Goal: Transaction & Acquisition: Purchase product/service

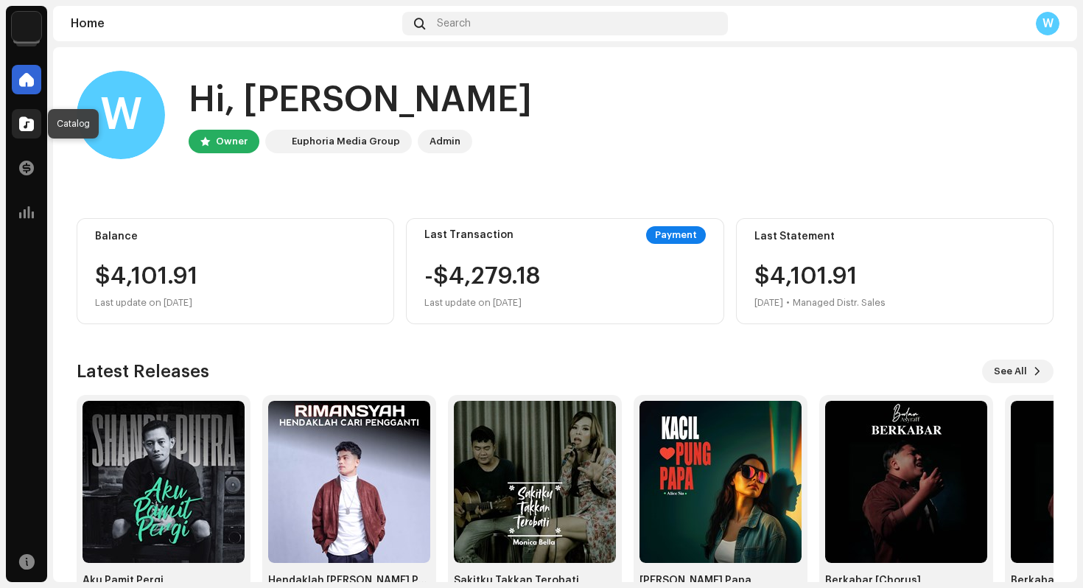
click at [22, 128] on span at bounding box center [26, 124] width 15 height 12
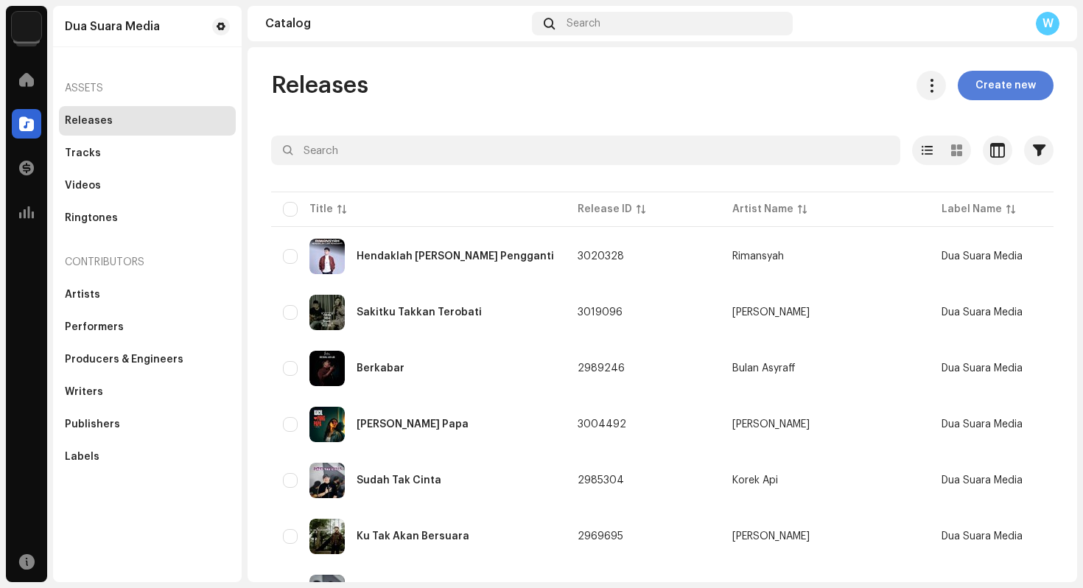
click at [1007, 83] on span "Create new" at bounding box center [1006, 85] width 60 height 29
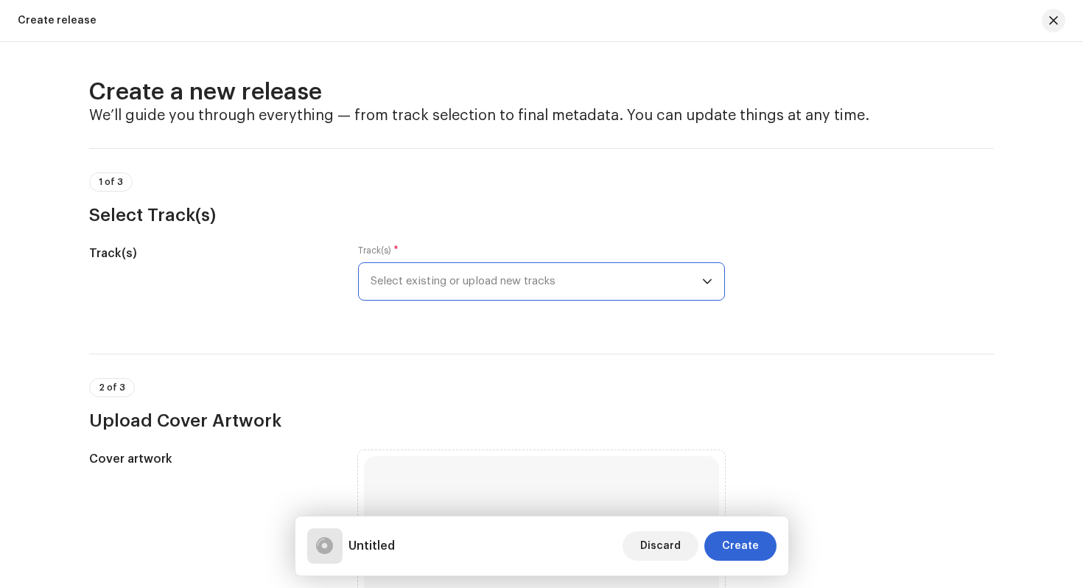
click at [470, 285] on span "Select existing or upload new tracks" at bounding box center [537, 281] width 332 height 37
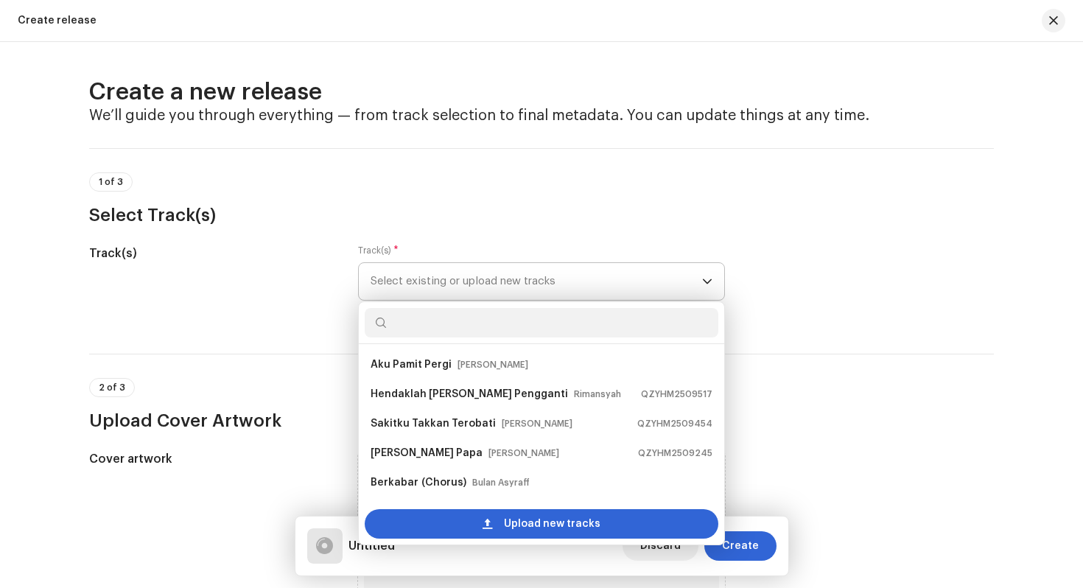
scroll to position [24, 0]
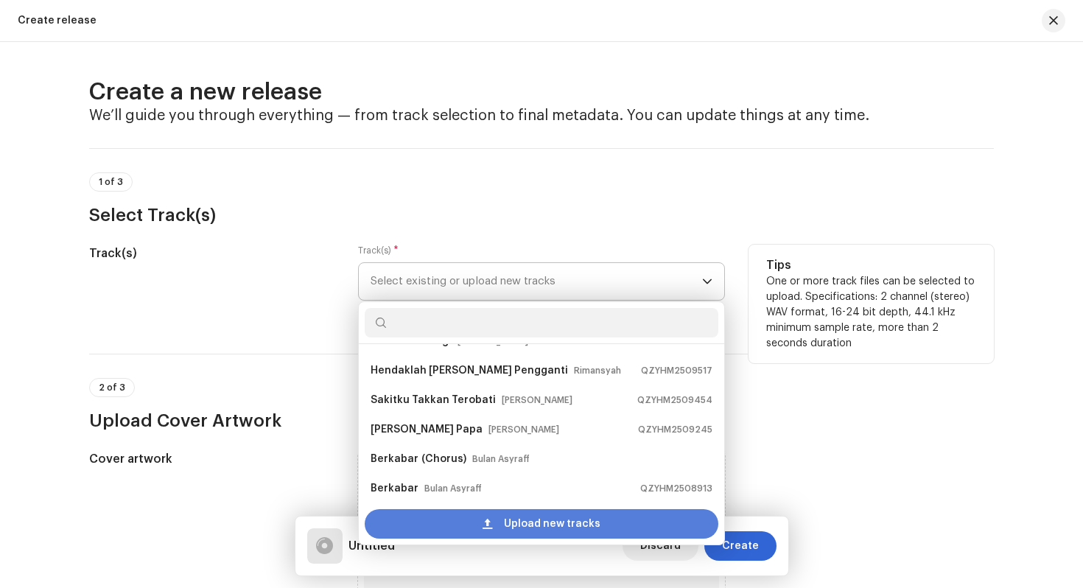
click at [534, 529] on span "Upload new tracks" at bounding box center [552, 523] width 97 height 29
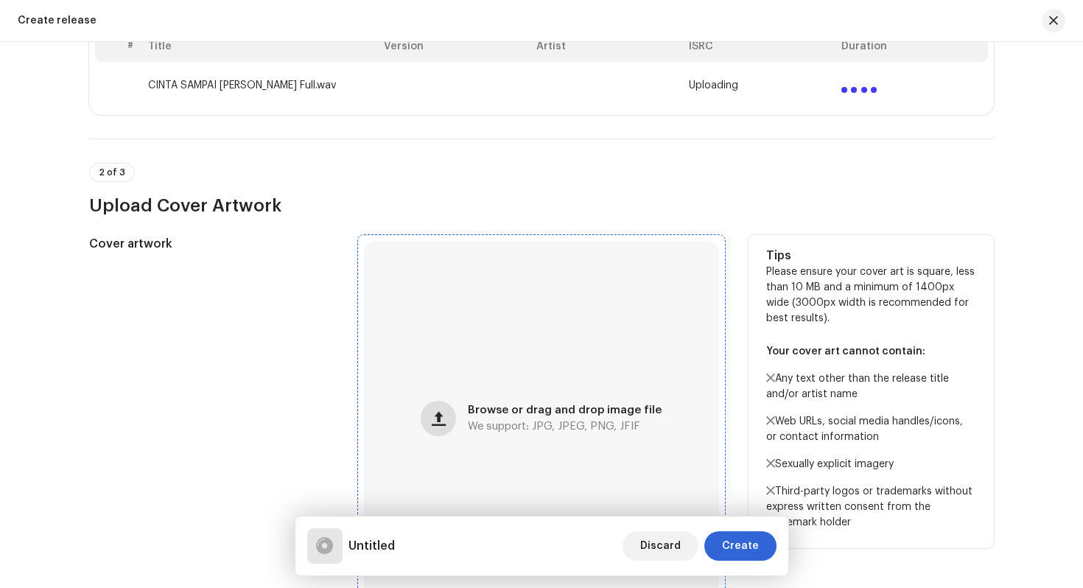
scroll to position [329, 0]
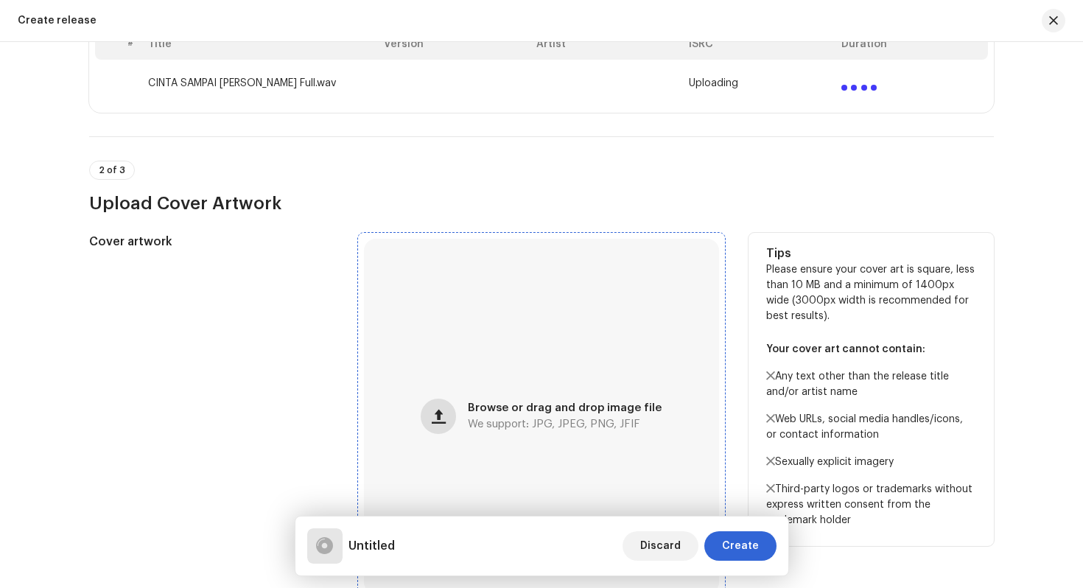
click at [436, 419] on span "button" at bounding box center [439, 416] width 14 height 12
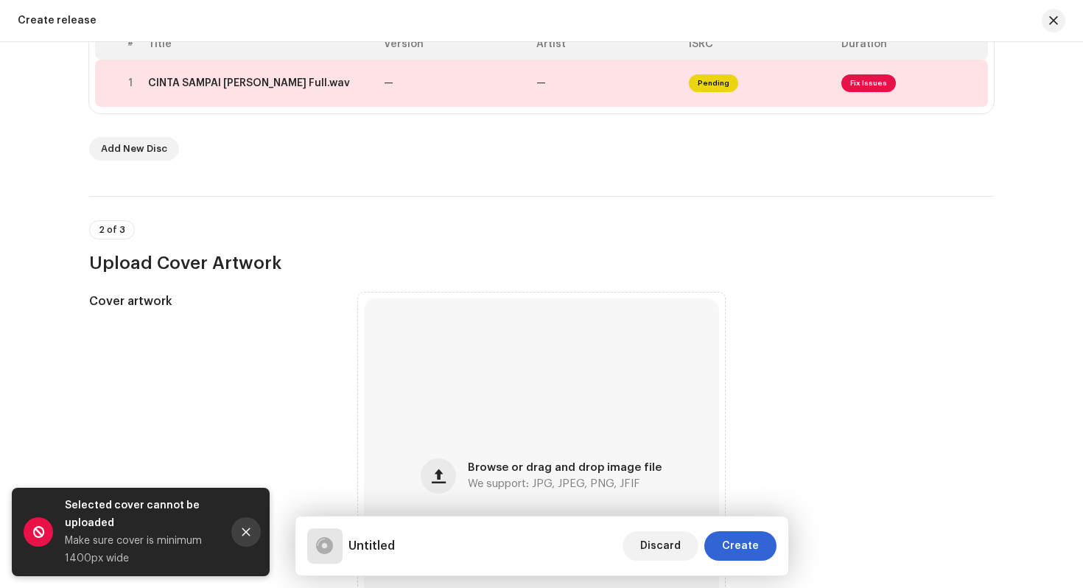
click at [252, 523] on button "Close" at bounding box center [245, 531] width 29 height 29
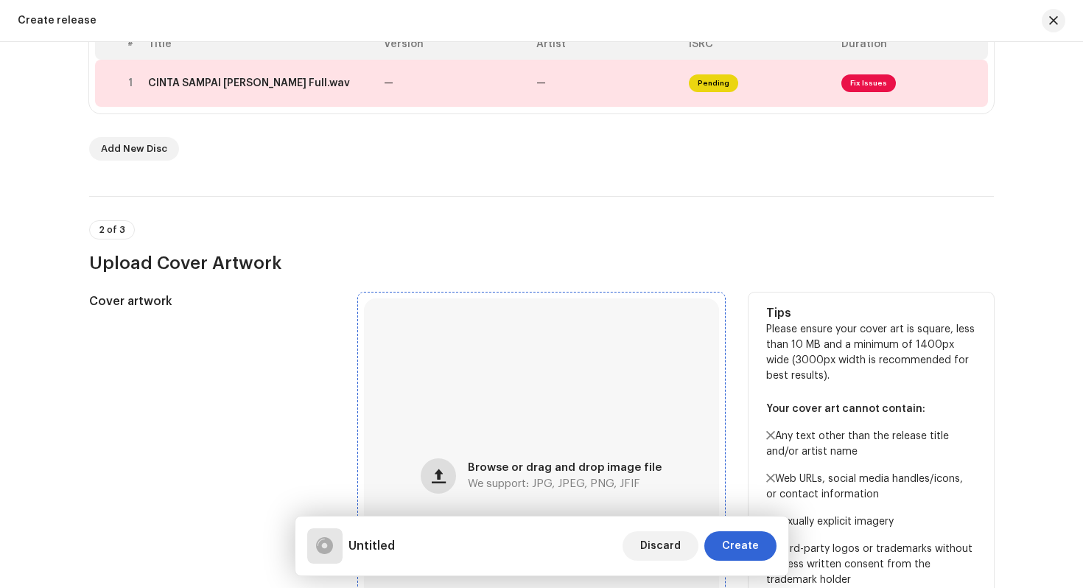
click at [444, 466] on button "button" at bounding box center [438, 475] width 35 height 35
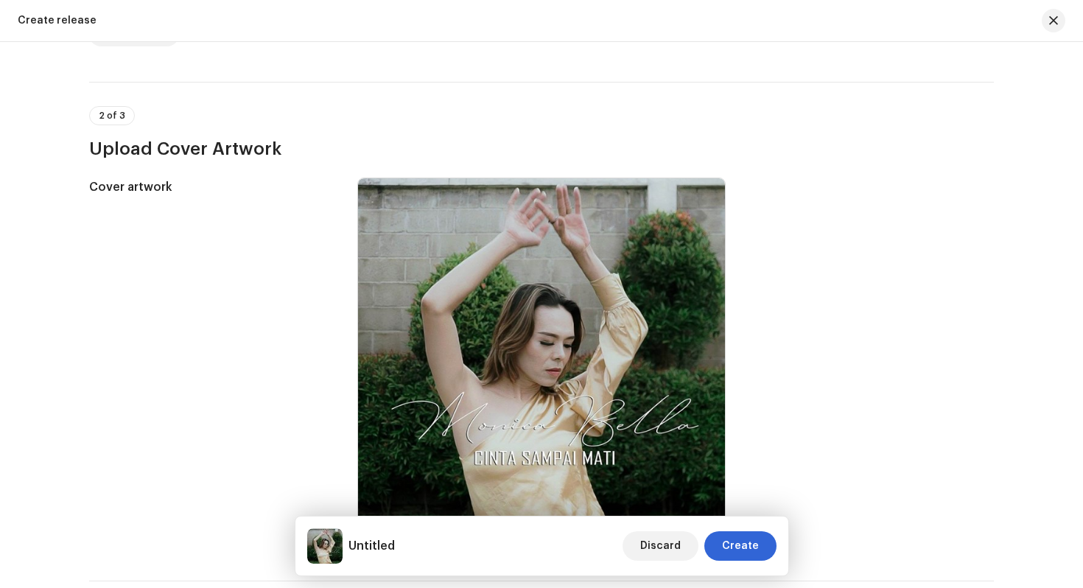
scroll to position [343, 0]
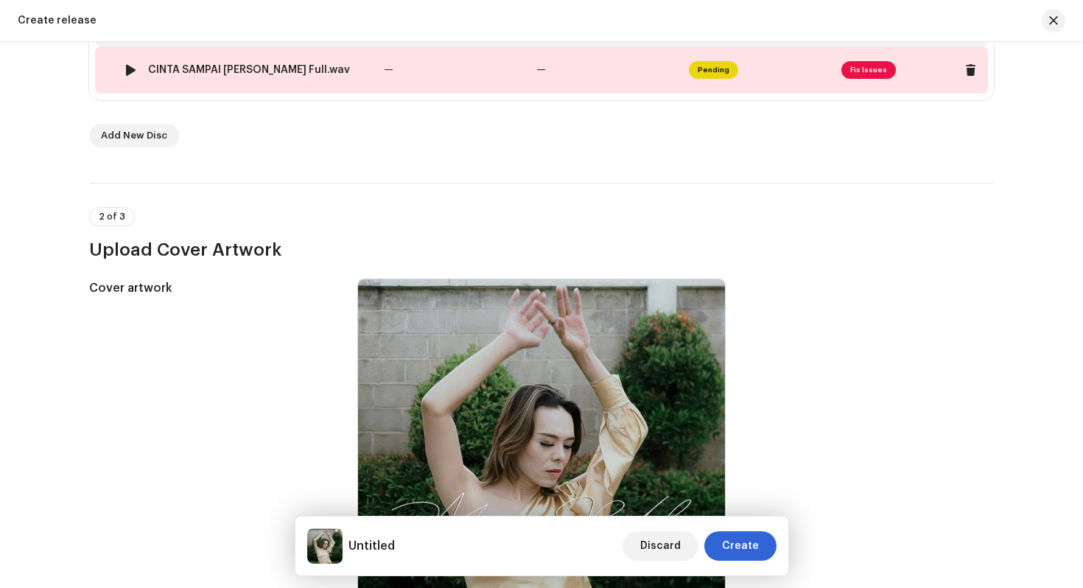
click at [634, 74] on td "—" at bounding box center [607, 69] width 153 height 47
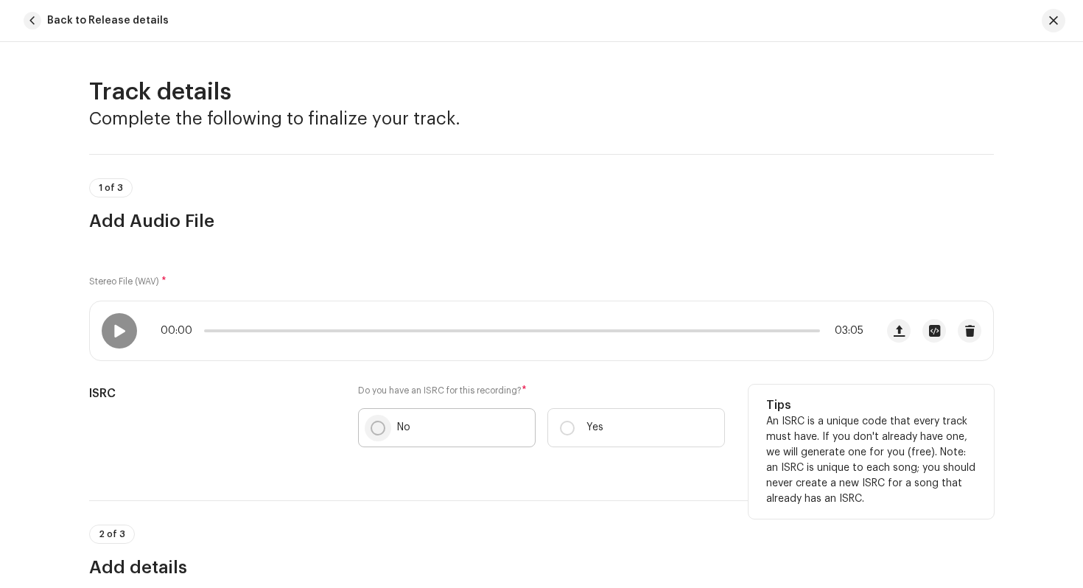
click at [379, 426] on input "No" at bounding box center [378, 428] width 15 height 15
radio input "true"
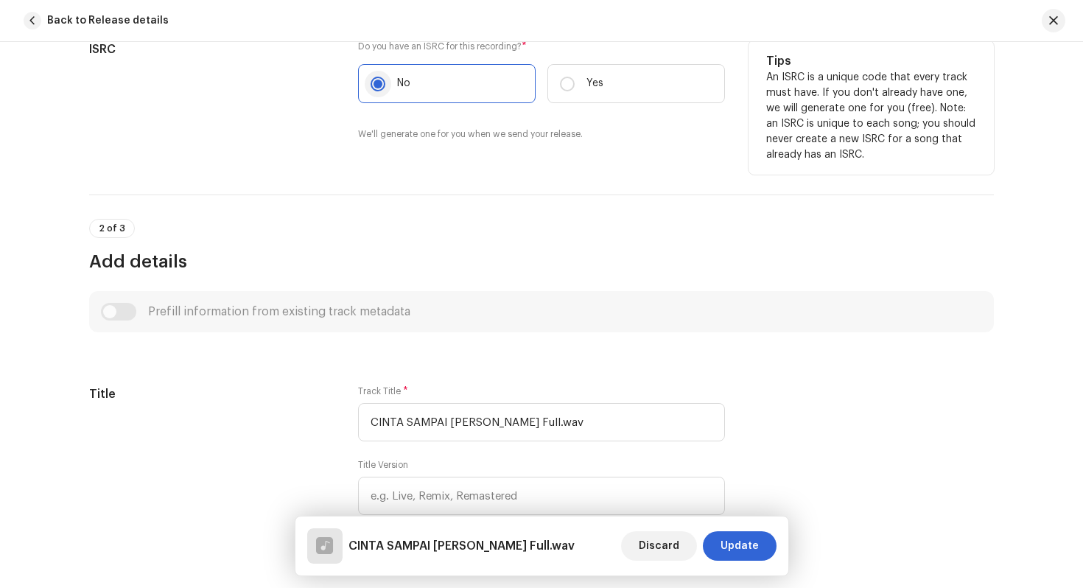
scroll to position [347, 0]
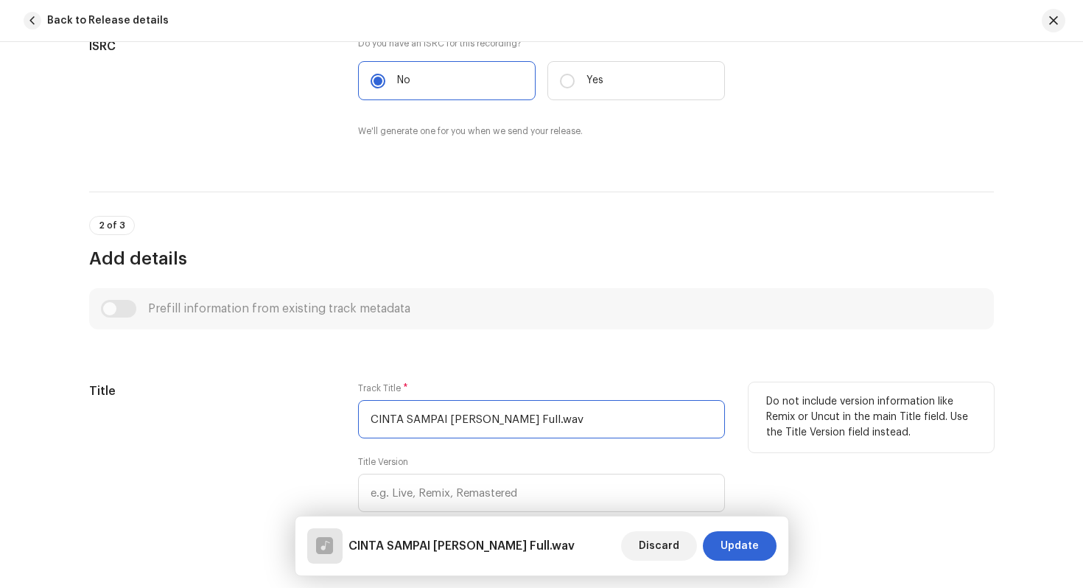
drag, startPoint x: 577, startPoint y: 417, endPoint x: 293, endPoint y: 403, distance: 284.8
click at [293, 403] on div "Title Track Title * CINTA SAMPAI [PERSON_NAME] Full.wav Title Version Localize …" at bounding box center [541, 467] width 905 height 171
type input "Cinta Sampai Mati"
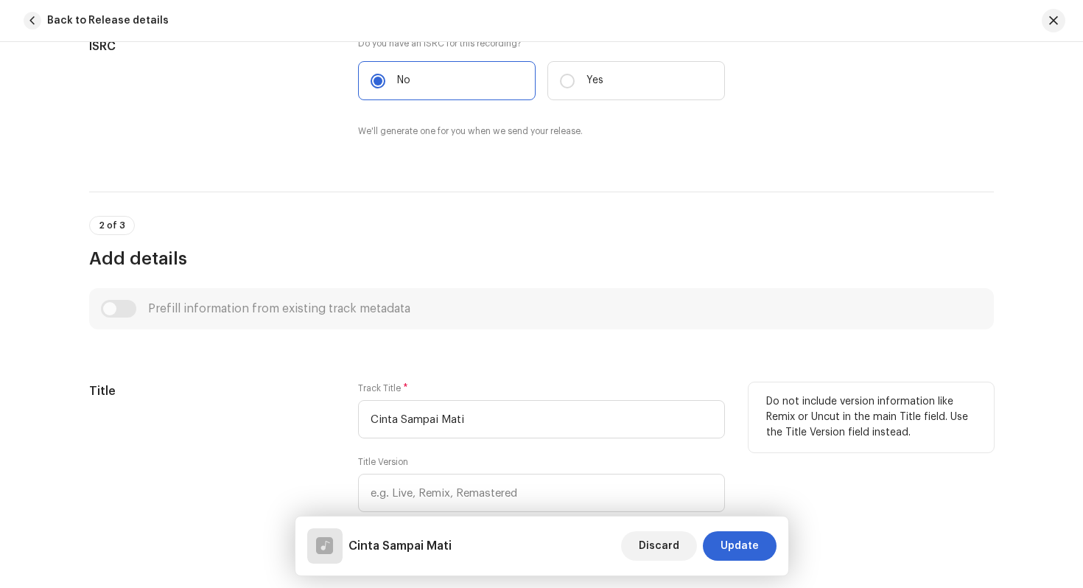
click at [283, 421] on div "Title" at bounding box center [211, 467] width 245 height 171
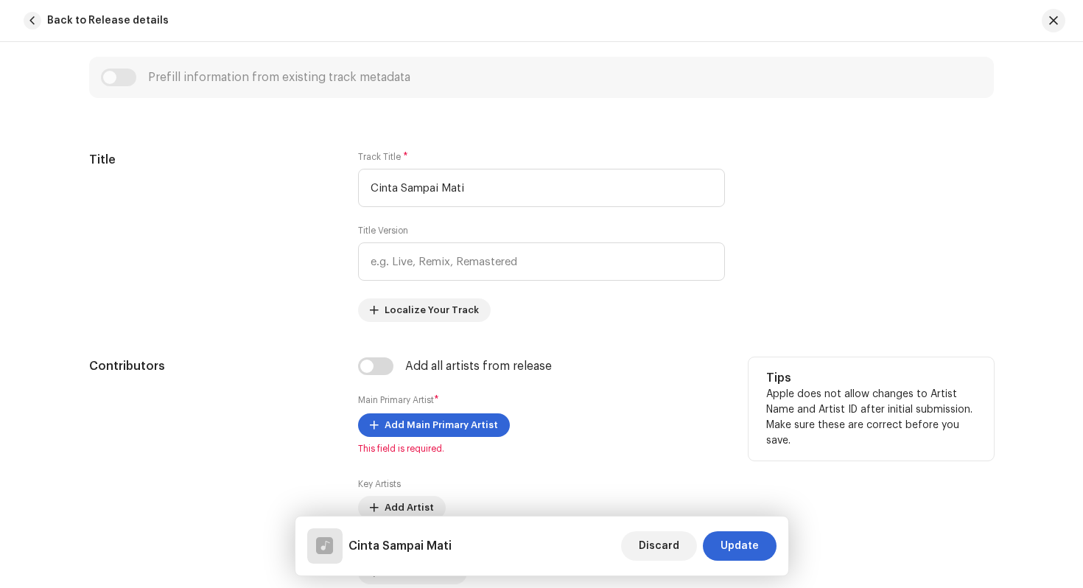
scroll to position [580, 0]
click at [414, 427] on span "Add Main Primary Artist" at bounding box center [441, 423] width 113 height 29
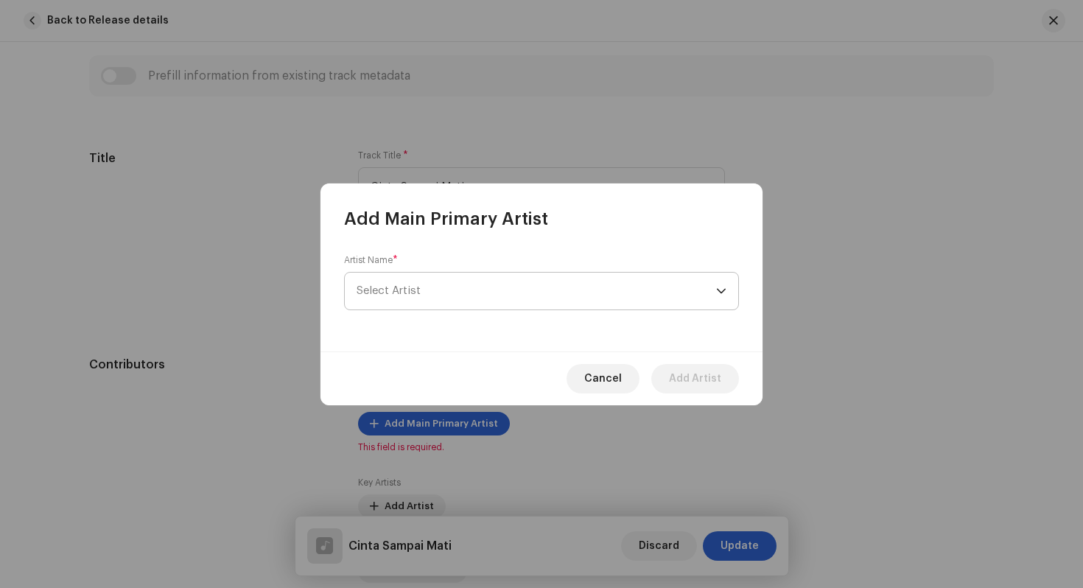
click at [468, 284] on span "Select Artist" at bounding box center [537, 291] width 360 height 37
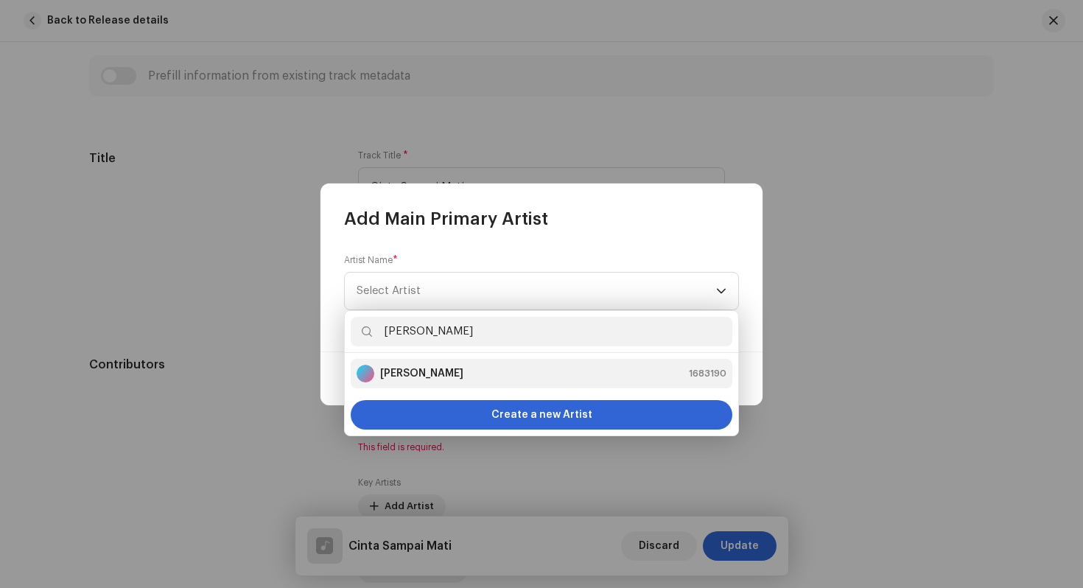
type input "[PERSON_NAME]"
click at [453, 368] on div "[PERSON_NAME] 1683190" at bounding box center [542, 374] width 370 height 18
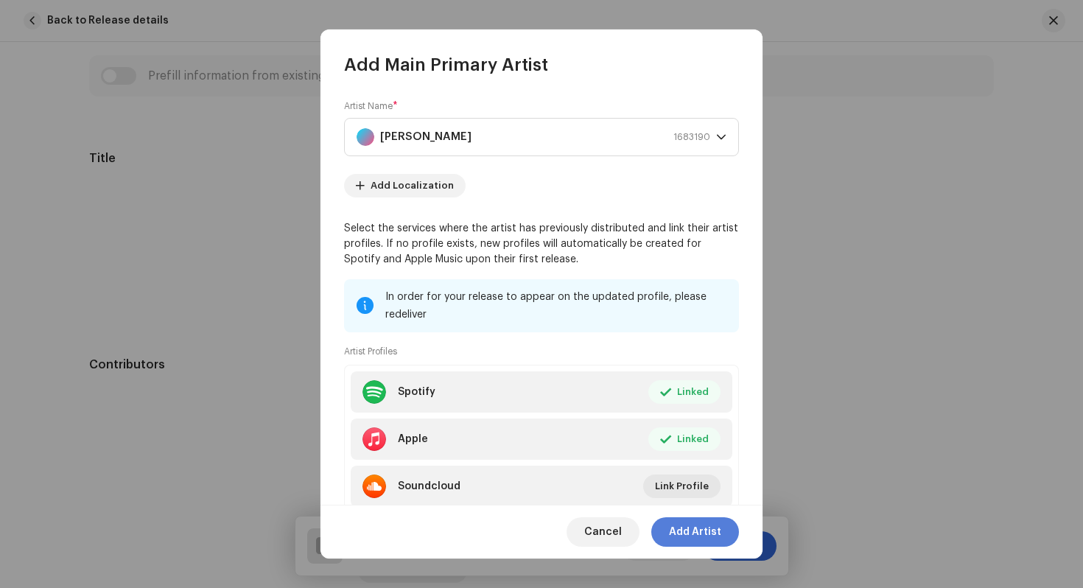
click at [691, 532] on span "Add Artist" at bounding box center [695, 531] width 52 height 29
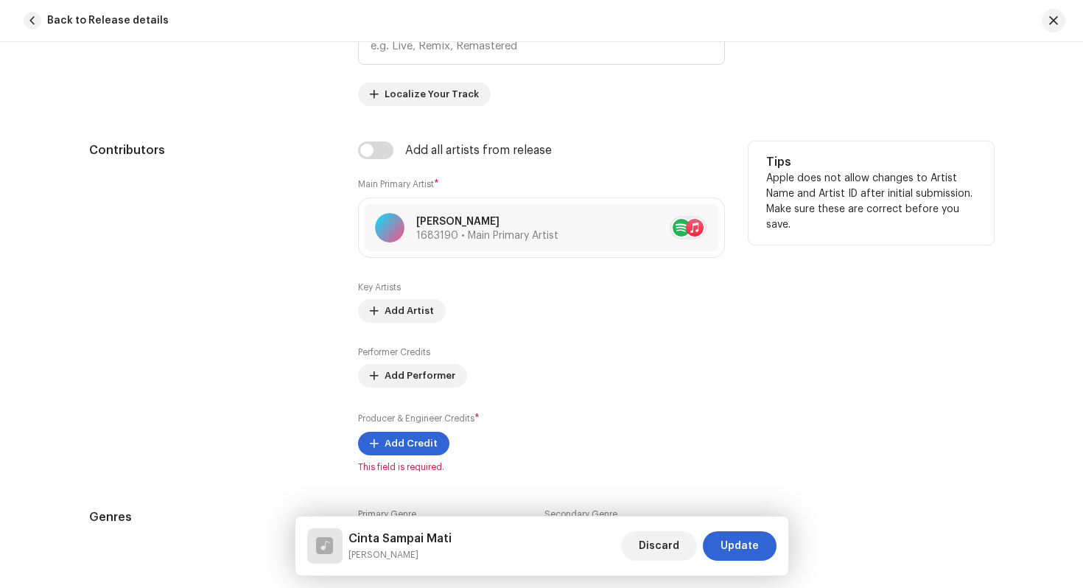
scroll to position [895, 0]
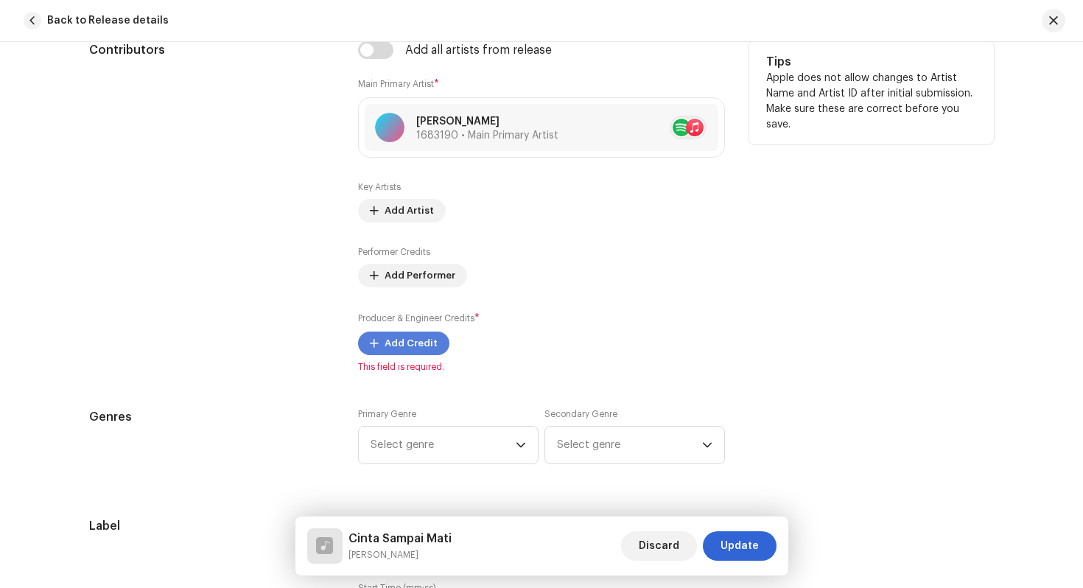
click at [410, 342] on span "Add Credit" at bounding box center [411, 343] width 53 height 29
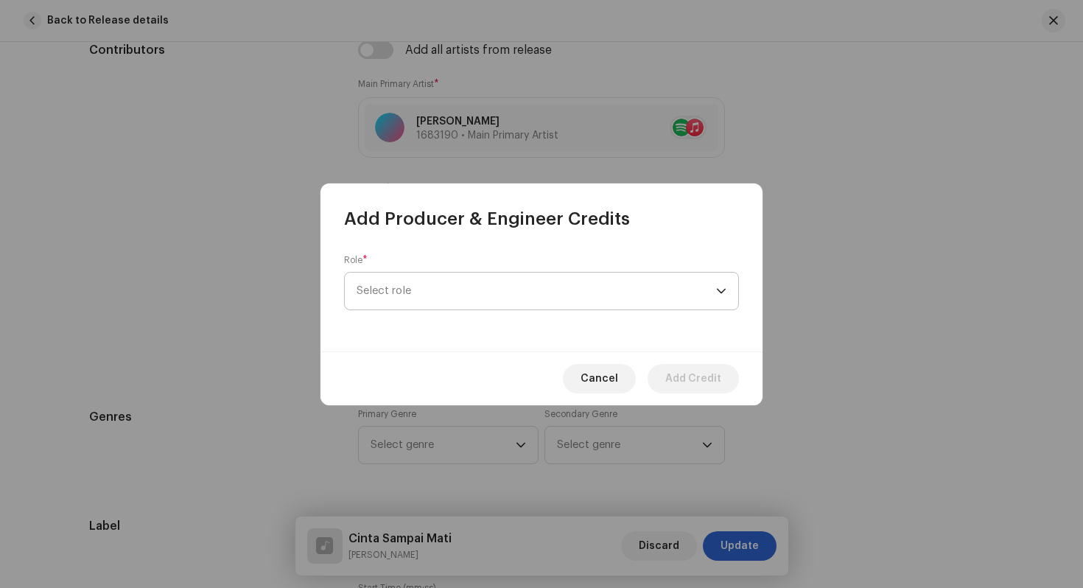
click at [432, 293] on span "Select role" at bounding box center [537, 291] width 360 height 37
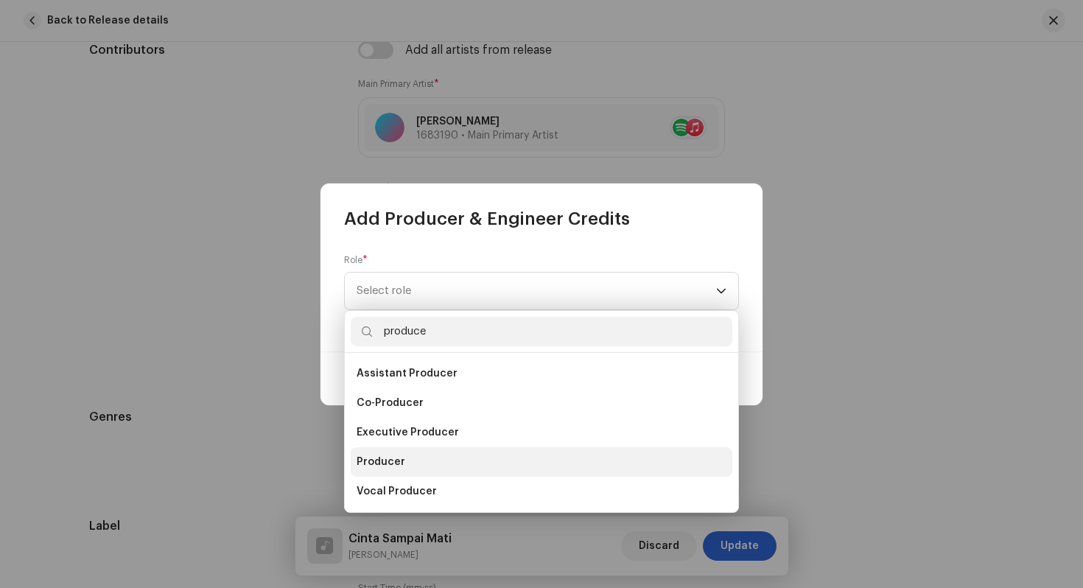
type input "produce"
click at [427, 461] on li "Producer" at bounding box center [542, 461] width 382 height 29
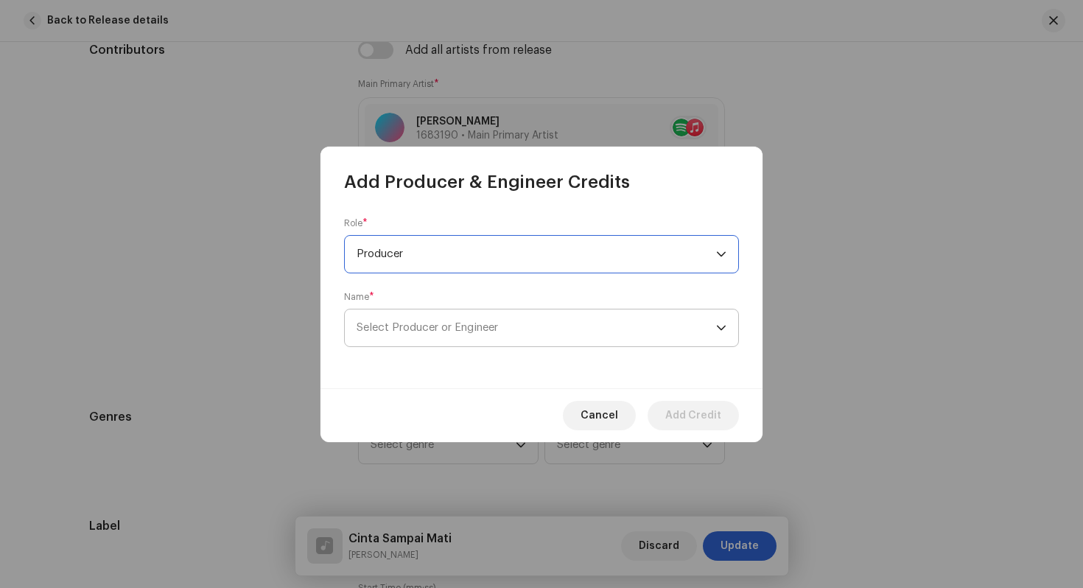
click at [482, 320] on span "Select Producer or Engineer" at bounding box center [537, 328] width 360 height 37
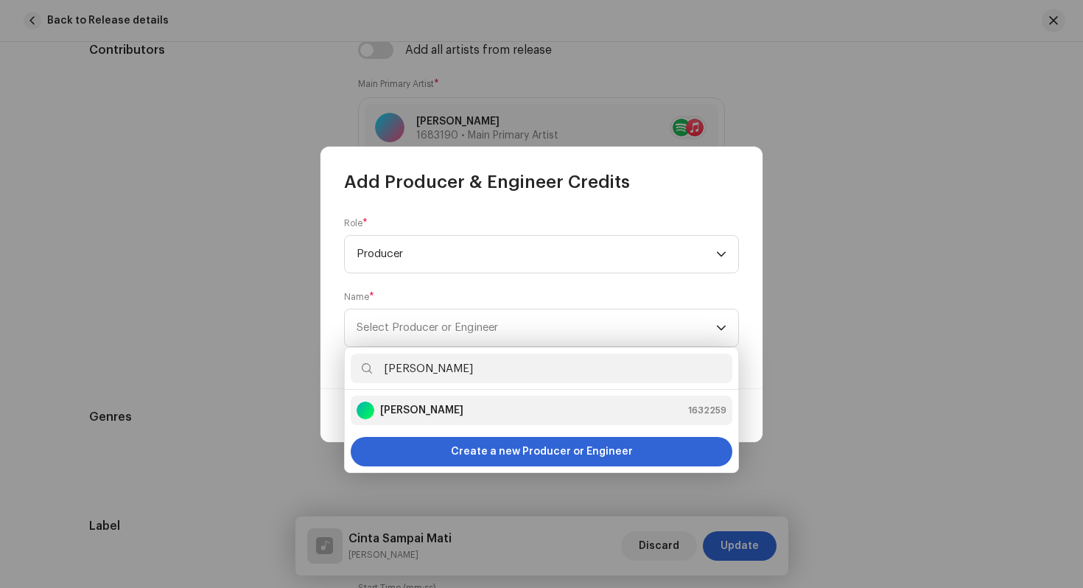
type input "[PERSON_NAME]"
click at [500, 405] on div "[PERSON_NAME] 1632259" at bounding box center [542, 411] width 370 height 18
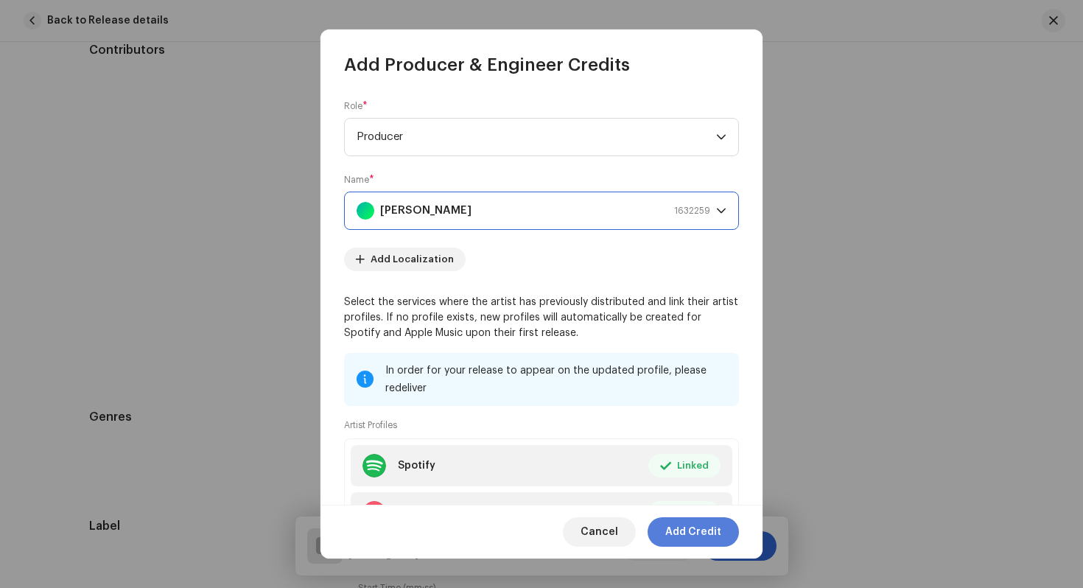
click at [676, 530] on span "Add Credit" at bounding box center [693, 531] width 56 height 29
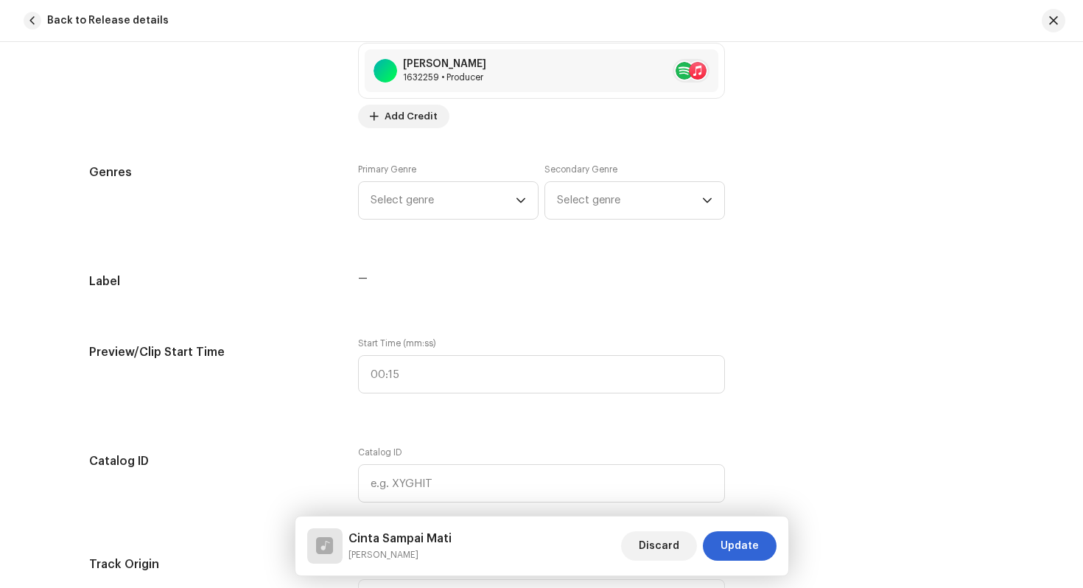
scroll to position [1188, 0]
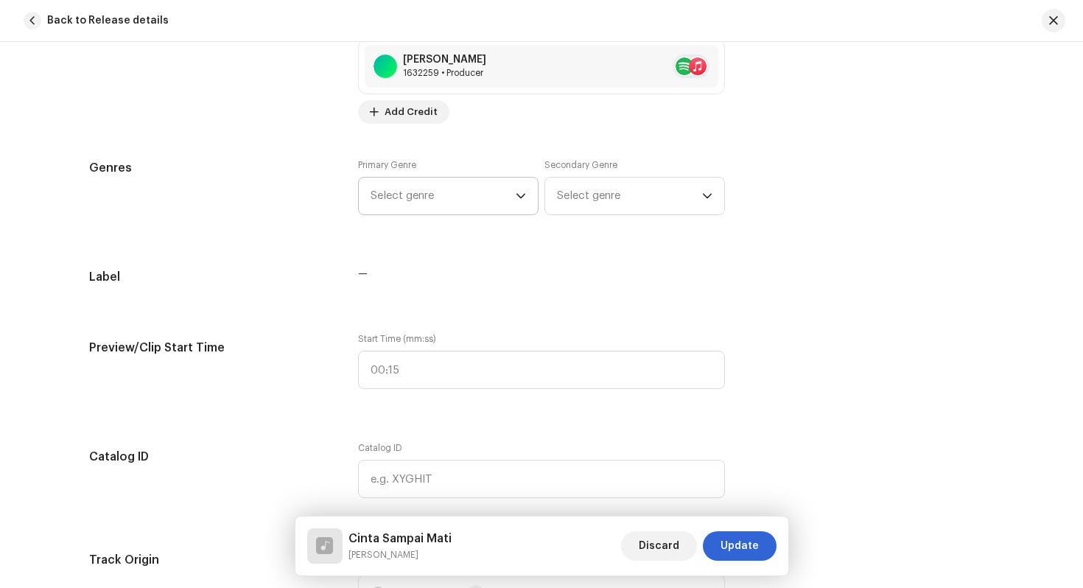
click at [486, 206] on span "Select genre" at bounding box center [443, 196] width 145 height 37
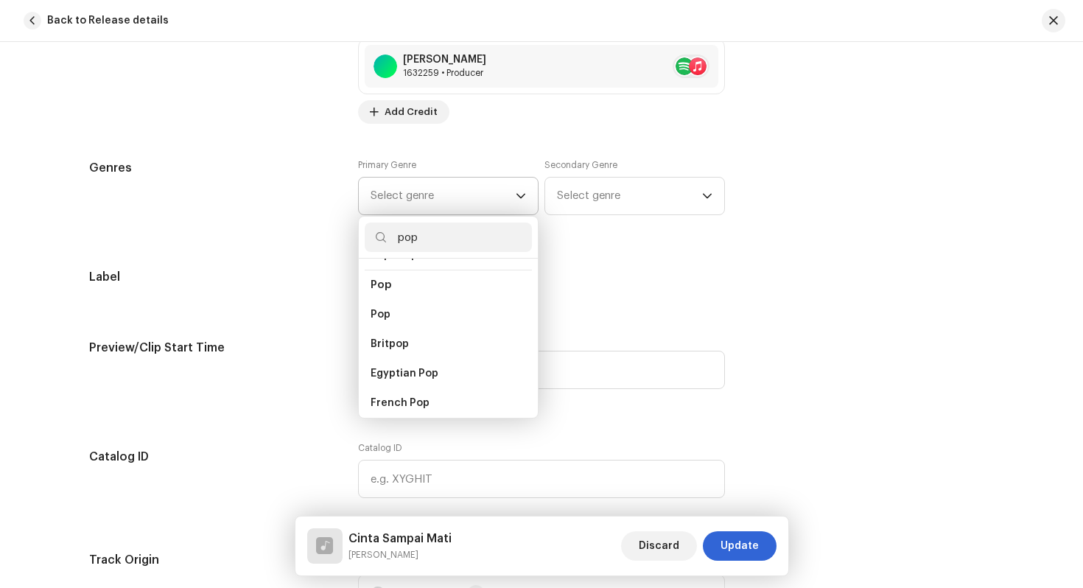
scroll to position [517, 0]
type input "pop"
click at [476, 330] on li "Pop" at bounding box center [448, 340] width 167 height 29
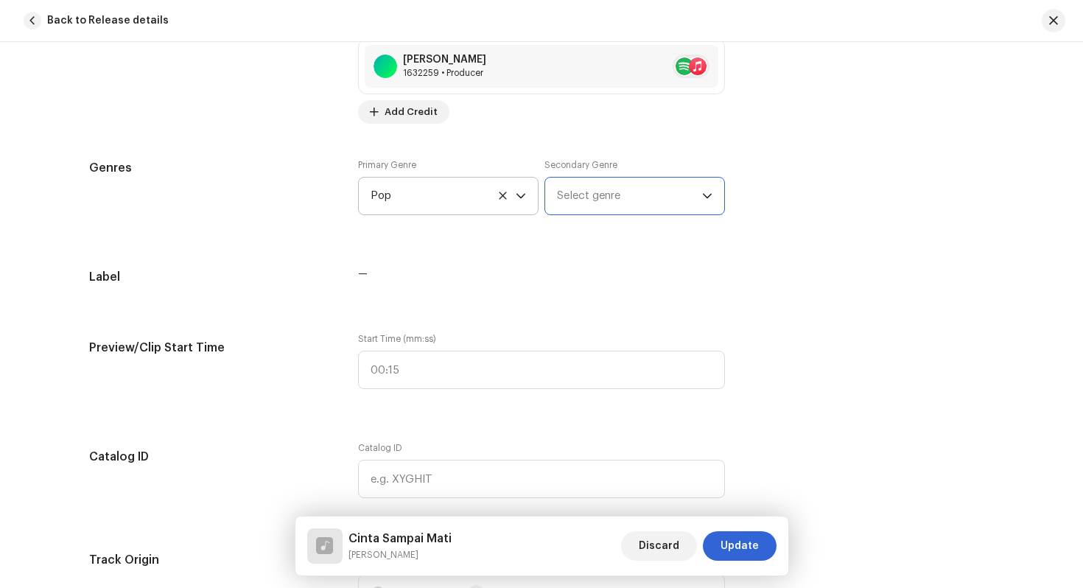
click at [626, 182] on span "Select genre" at bounding box center [629, 196] width 145 height 37
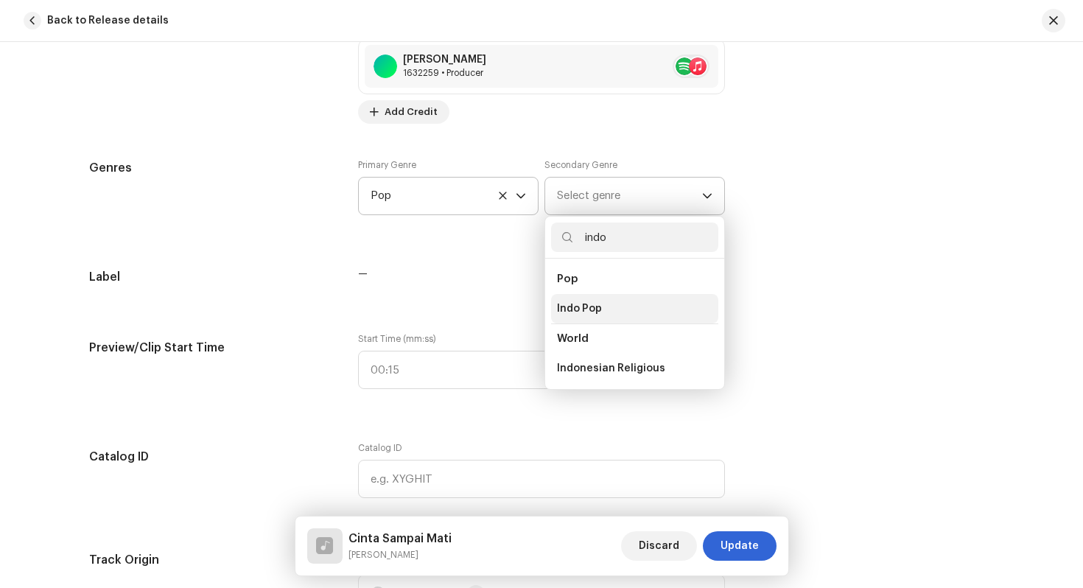
type input "indo"
click at [601, 321] on li "Indo Pop" at bounding box center [634, 308] width 167 height 29
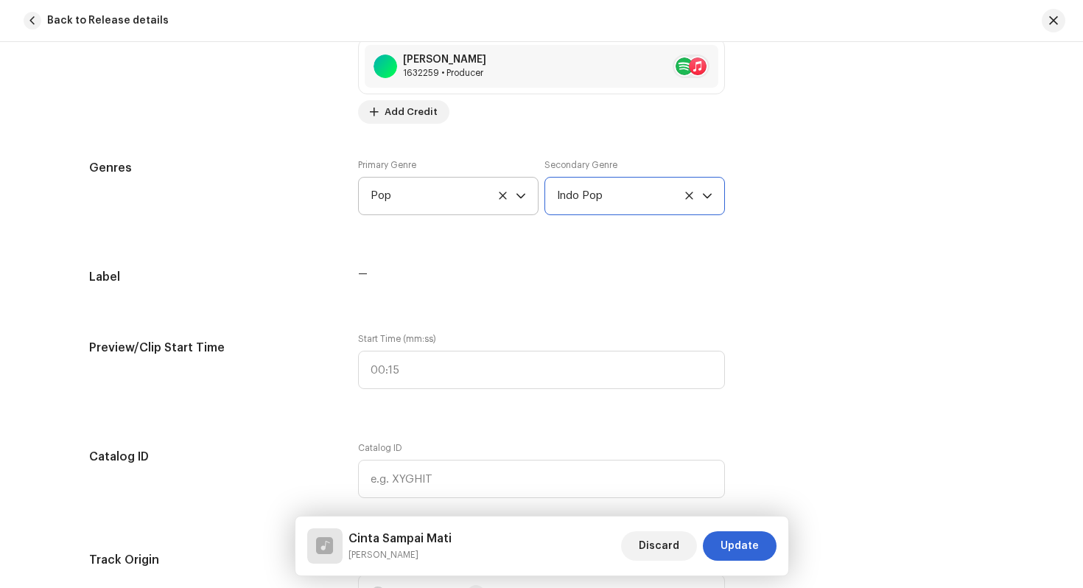
click at [556, 321] on div "Track details Complete the following to finalize your track. 1 of 3 Add Audio F…" at bounding box center [542, 466] width 952 height 3154
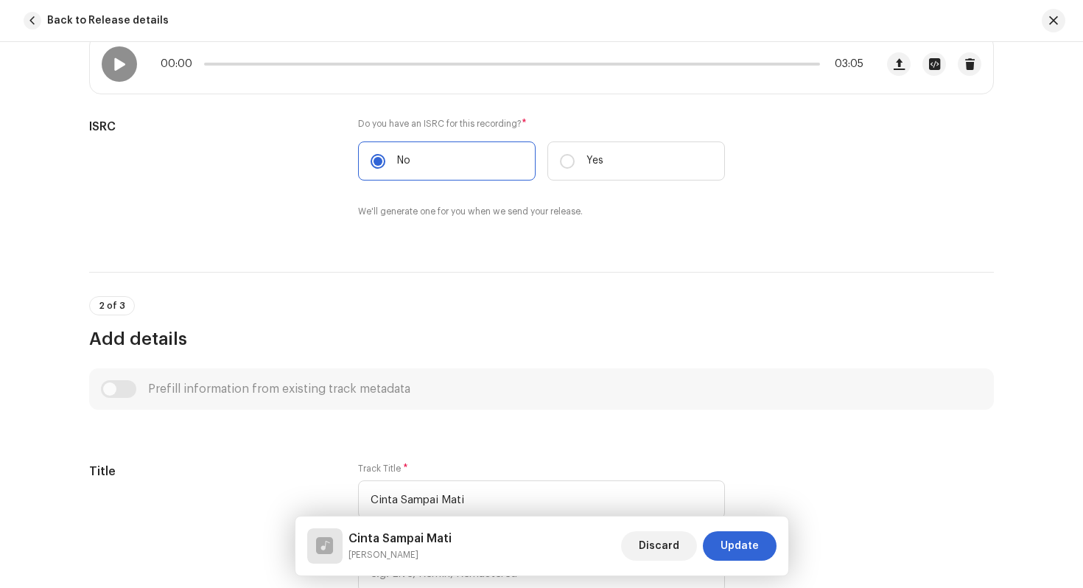
scroll to position [150, 0]
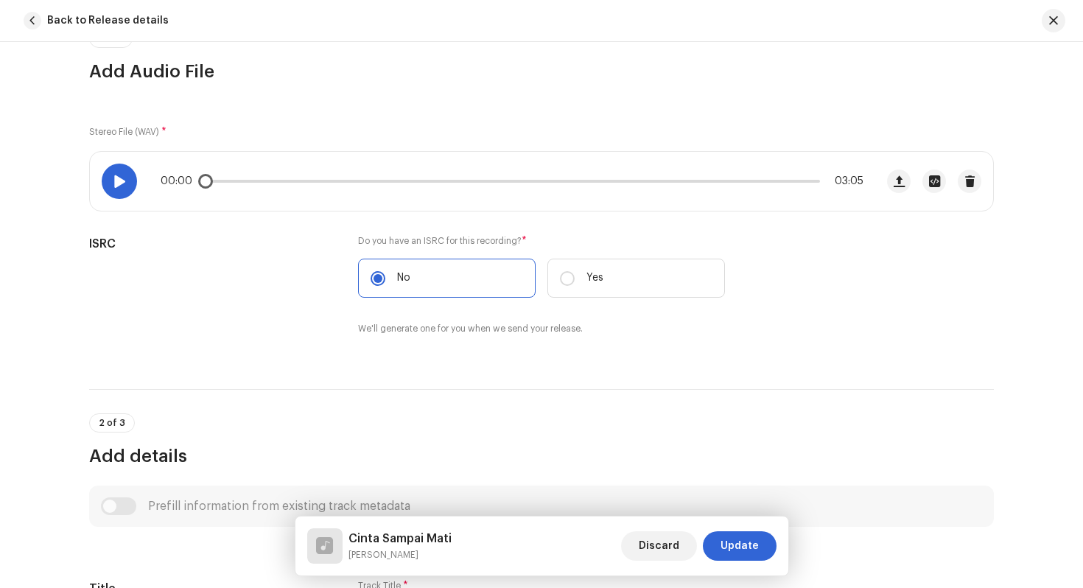
click at [125, 184] on div at bounding box center [119, 181] width 35 height 35
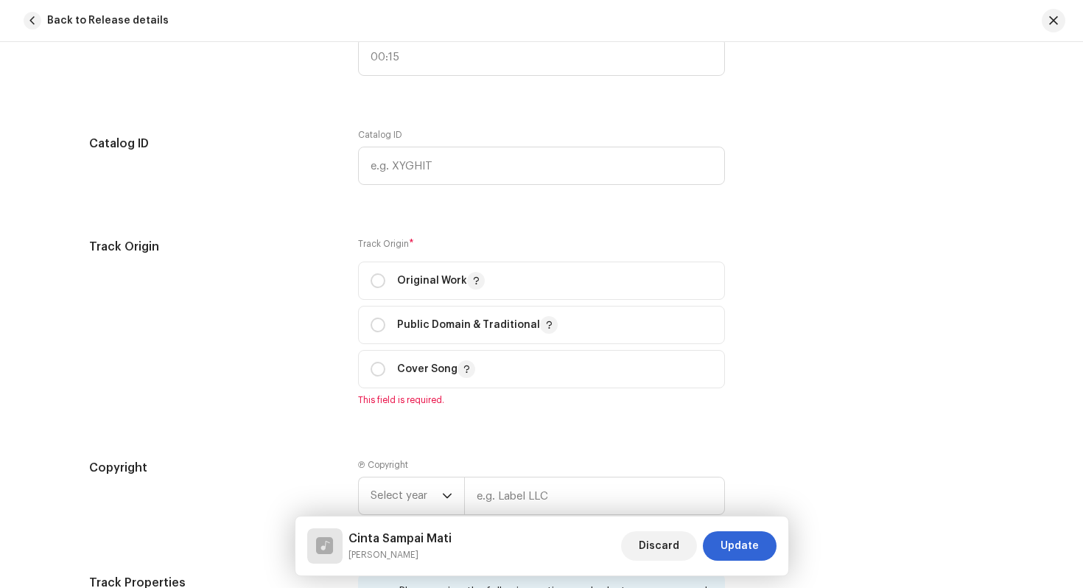
scroll to position [1517, 0]
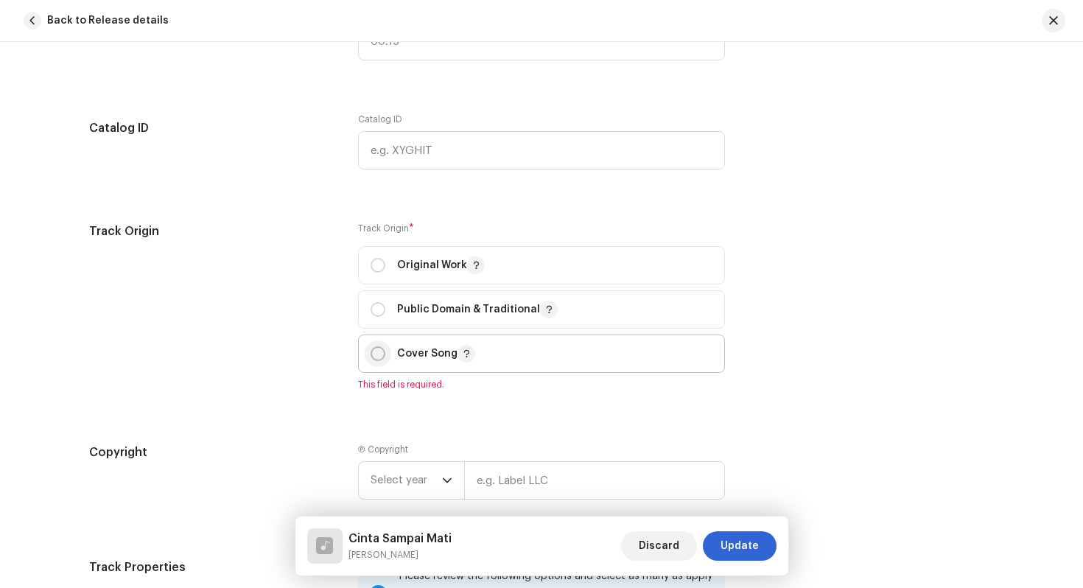
click at [377, 357] on input "radio" at bounding box center [378, 353] width 15 height 15
radio input "true"
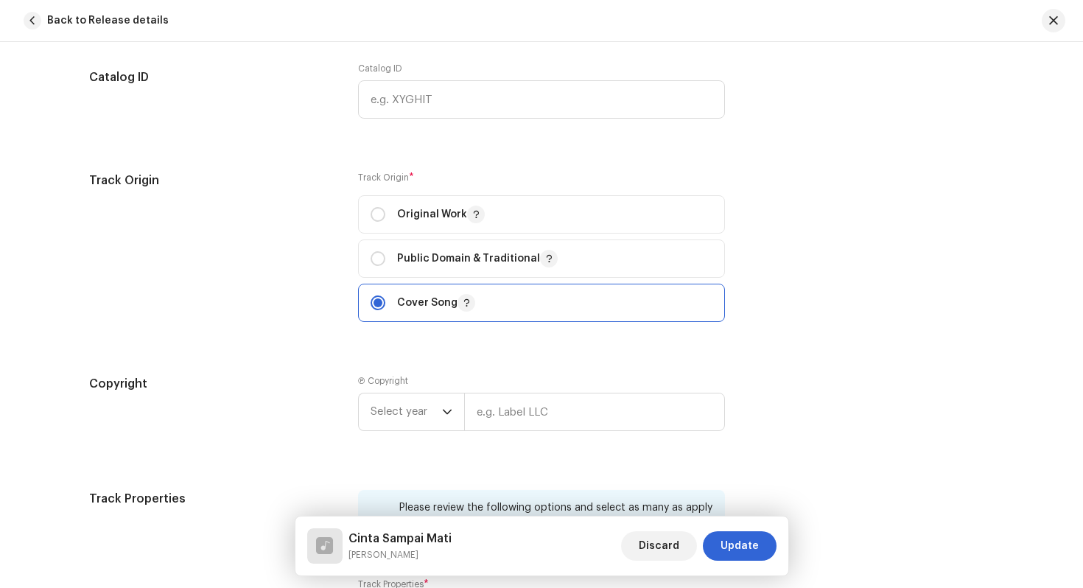
scroll to position [1570, 0]
click at [432, 407] on span "Select year" at bounding box center [406, 409] width 71 height 37
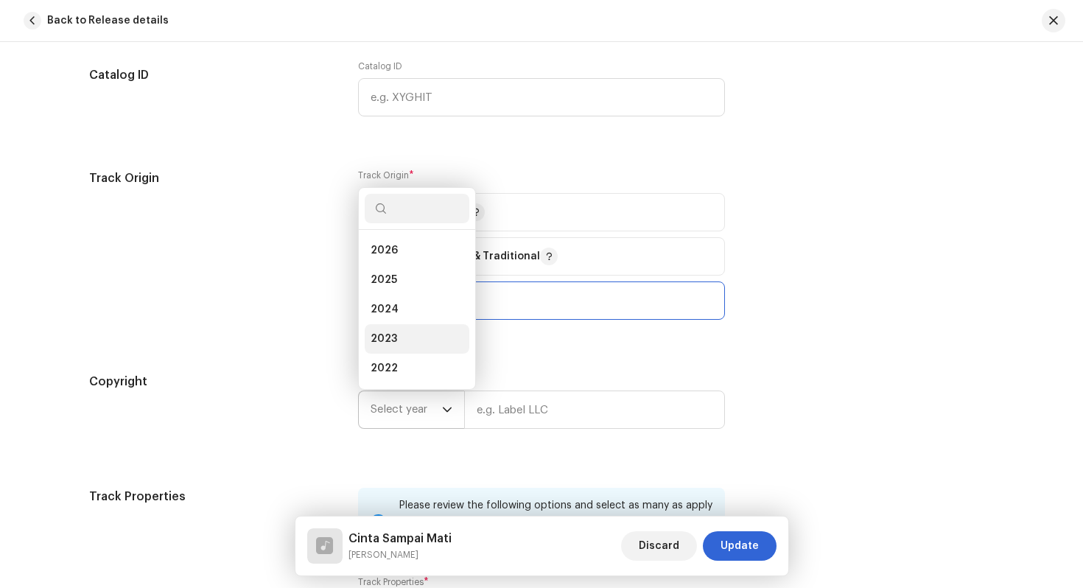
scroll to position [24, 0]
click at [429, 287] on li "2024" at bounding box center [417, 285] width 105 height 29
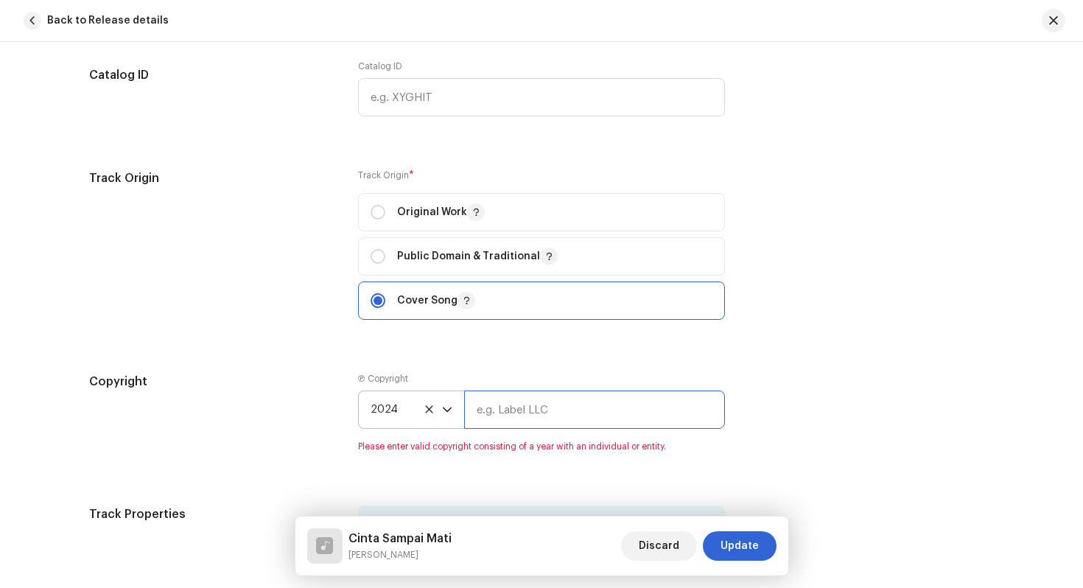
click at [530, 429] on input "text" at bounding box center [594, 410] width 261 height 38
type input "Dua Suara Media"
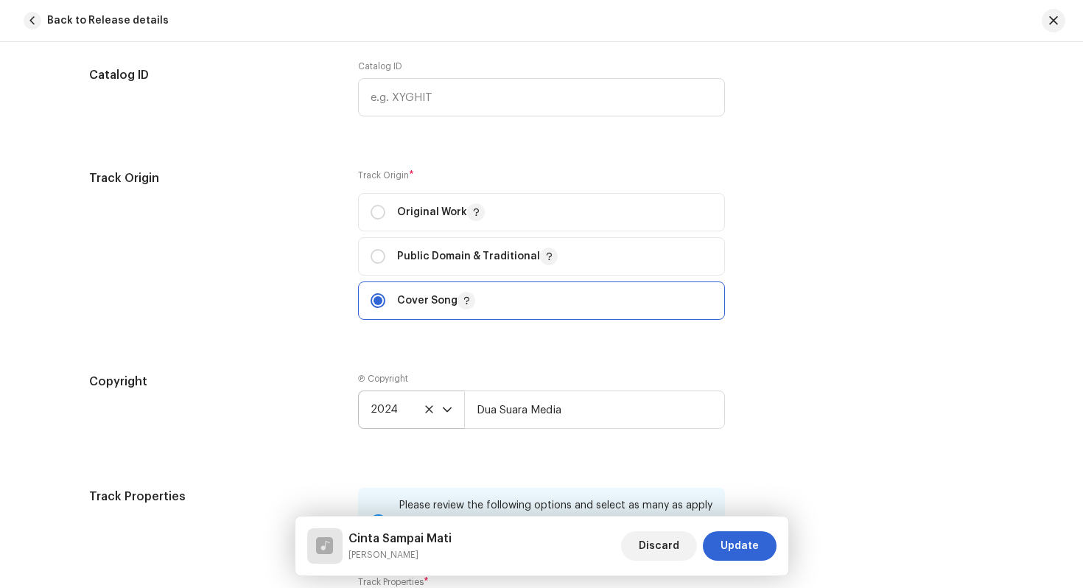
click at [602, 463] on div "Track details Complete the following to finalize your track. 1 of 3 Add Audio F…" at bounding box center [542, 76] width 952 height 3136
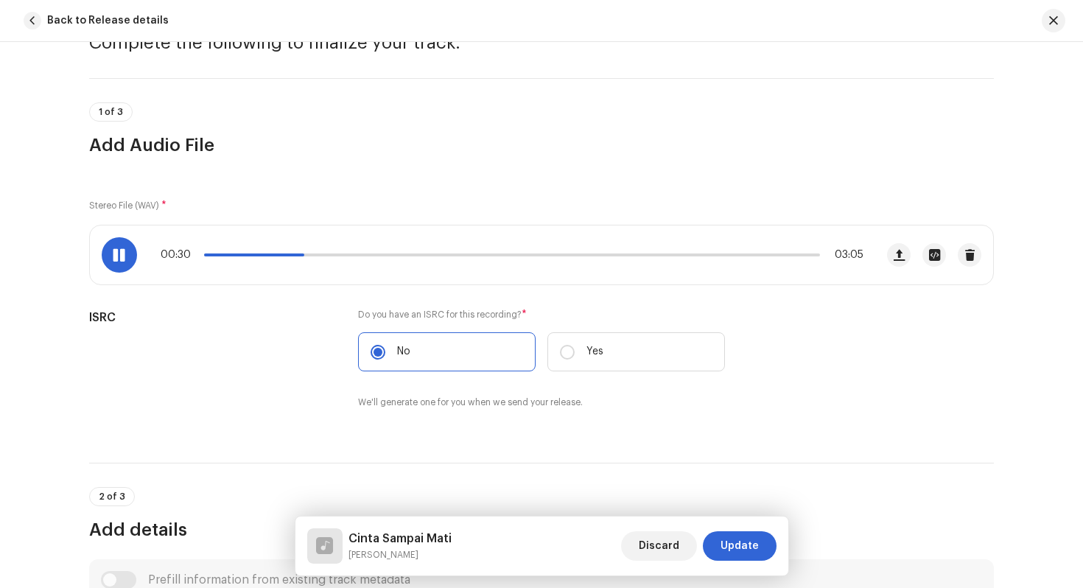
scroll to position [56, 0]
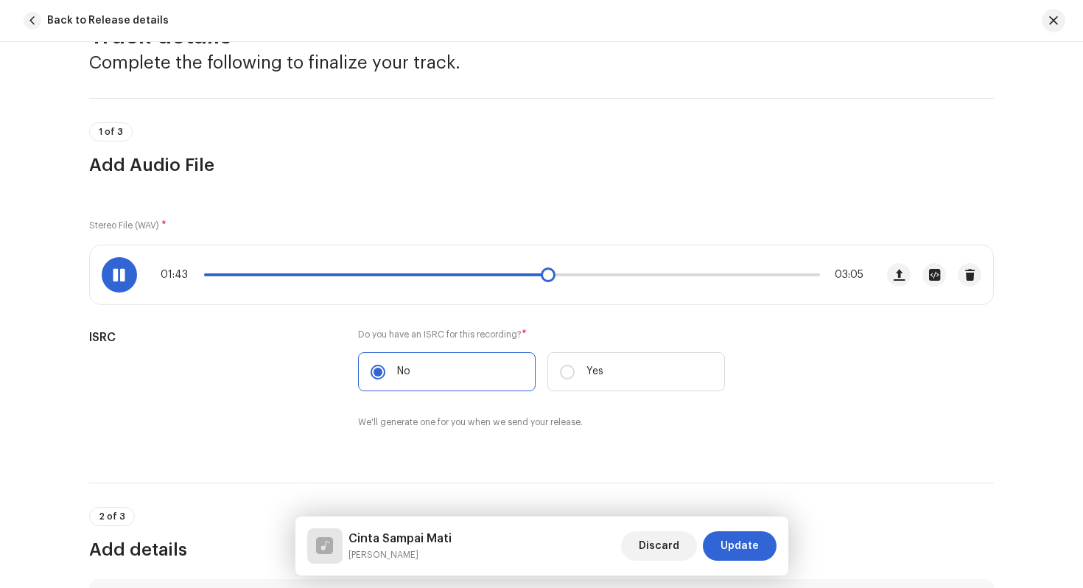
click at [126, 277] on div at bounding box center [119, 274] width 35 height 35
drag, startPoint x: 546, startPoint y: 279, endPoint x: 363, endPoint y: 283, distance: 182.8
click at [363, 283] on div "00:48 03:05" at bounding box center [483, 274] width 786 height 59
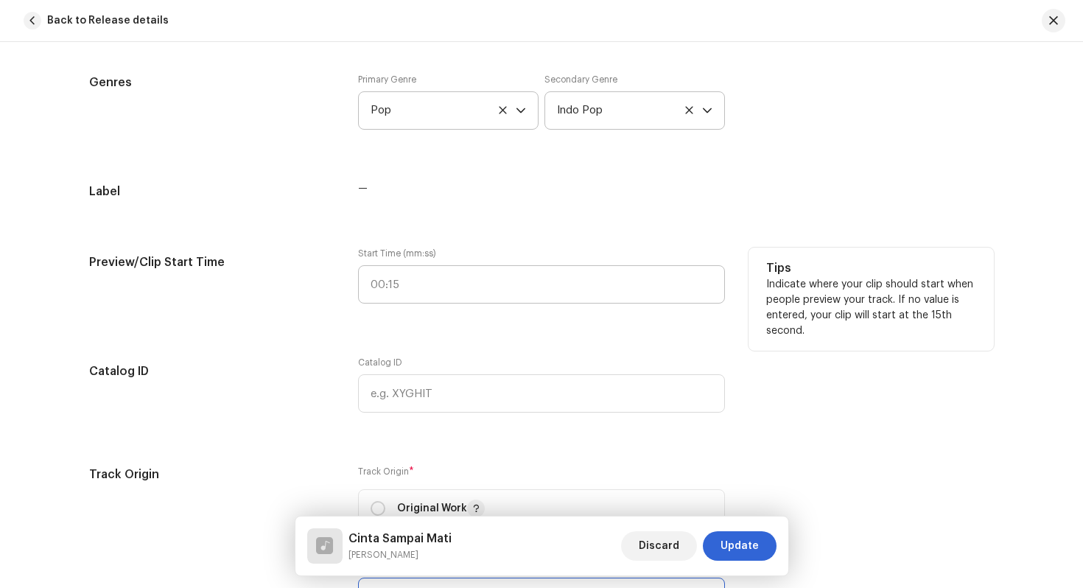
scroll to position [1277, 0]
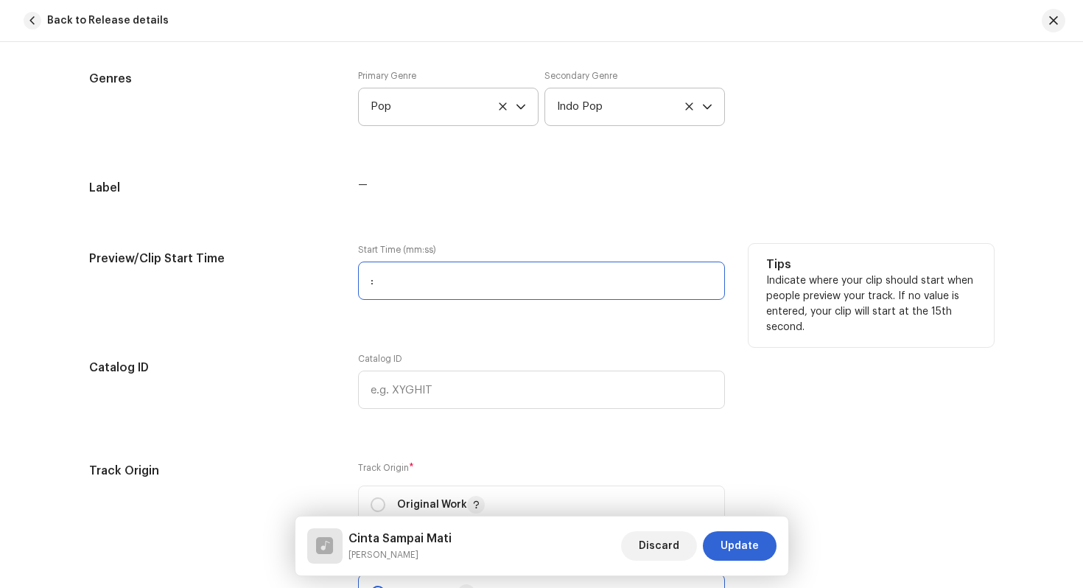
click at [468, 271] on input ":" at bounding box center [541, 281] width 367 height 38
type input "00:56"
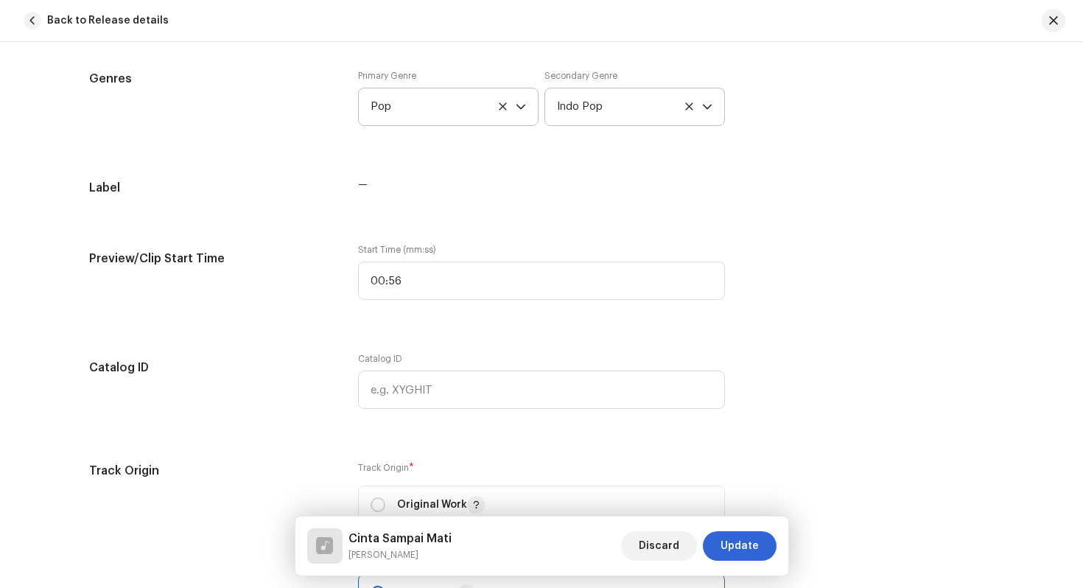
click at [363, 335] on div "Track details Complete the following to finalize your track. 1 of 3 Add Audio F…" at bounding box center [542, 368] width 952 height 3136
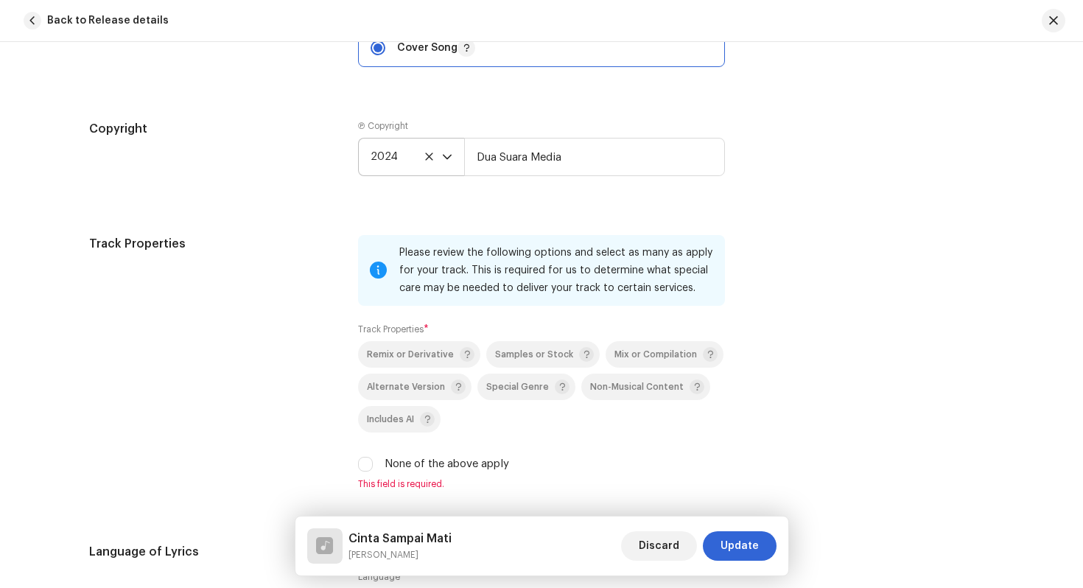
scroll to position [1825, 0]
click at [433, 161] on span "2024" at bounding box center [406, 154] width 71 height 37
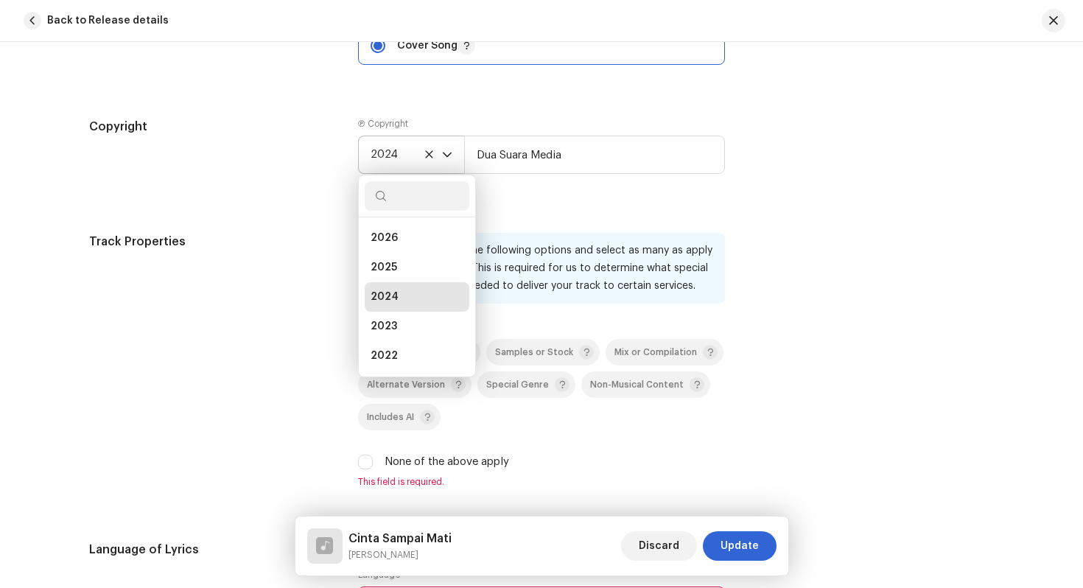
scroll to position [6, 0]
click at [409, 263] on li "2025" at bounding box center [417, 261] width 105 height 29
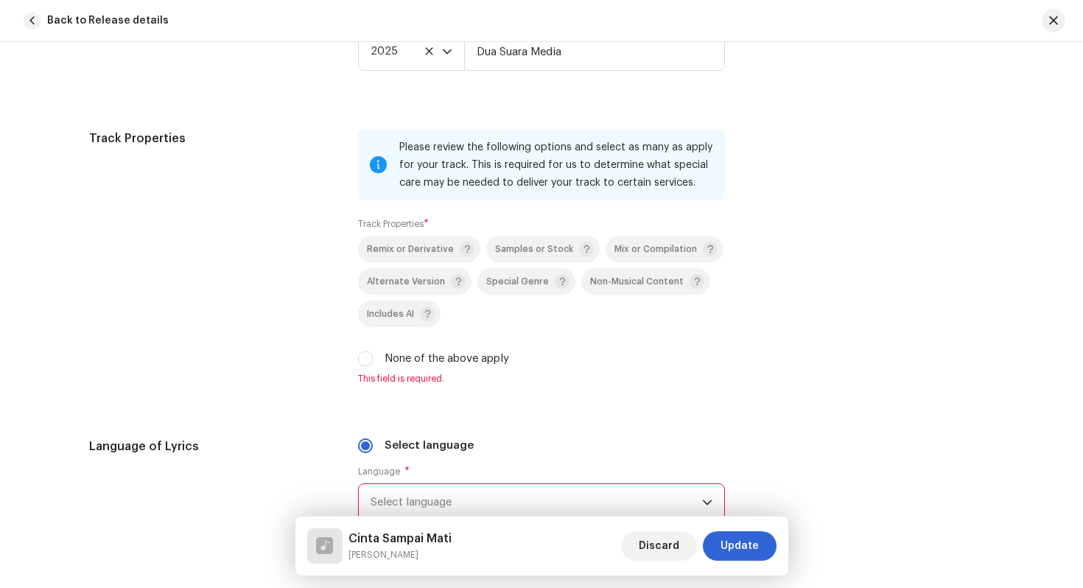
scroll to position [1931, 0]
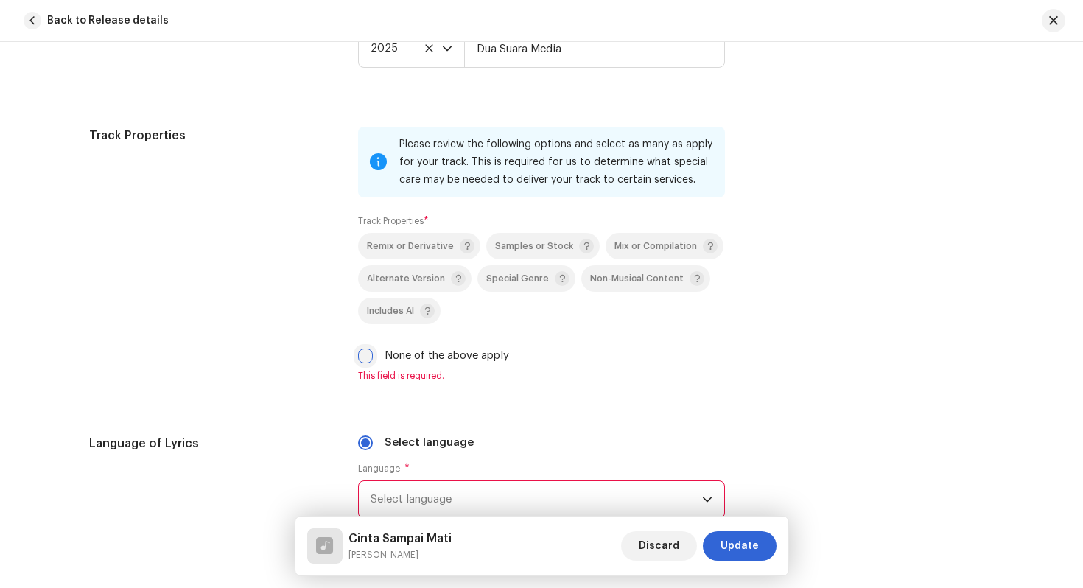
click at [358, 352] on input "None of the above apply" at bounding box center [365, 356] width 15 height 15
checkbox input "true"
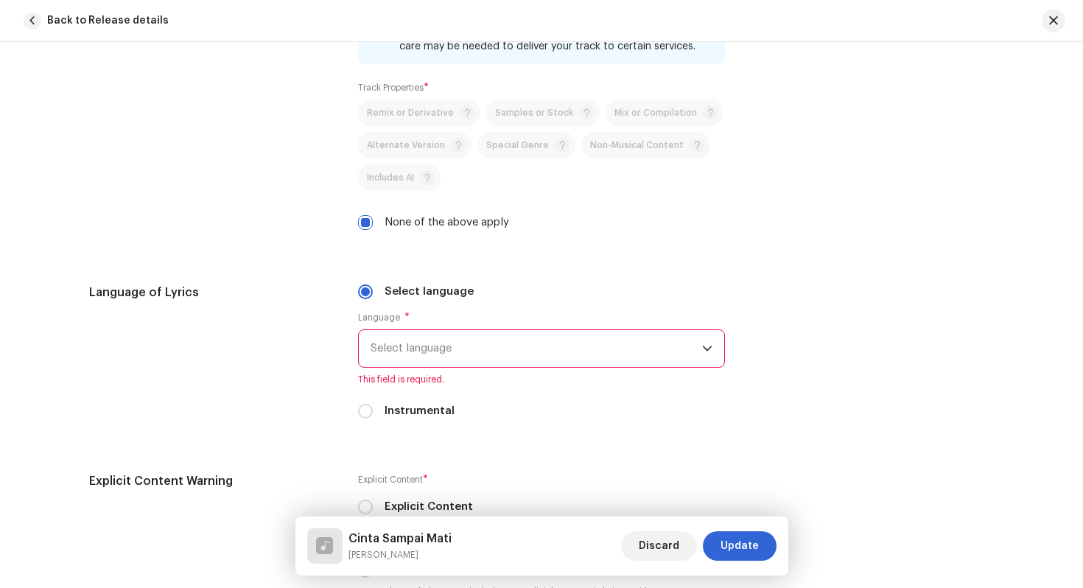
scroll to position [2065, 0]
click at [500, 346] on span "Select language" at bounding box center [537, 347] width 332 height 37
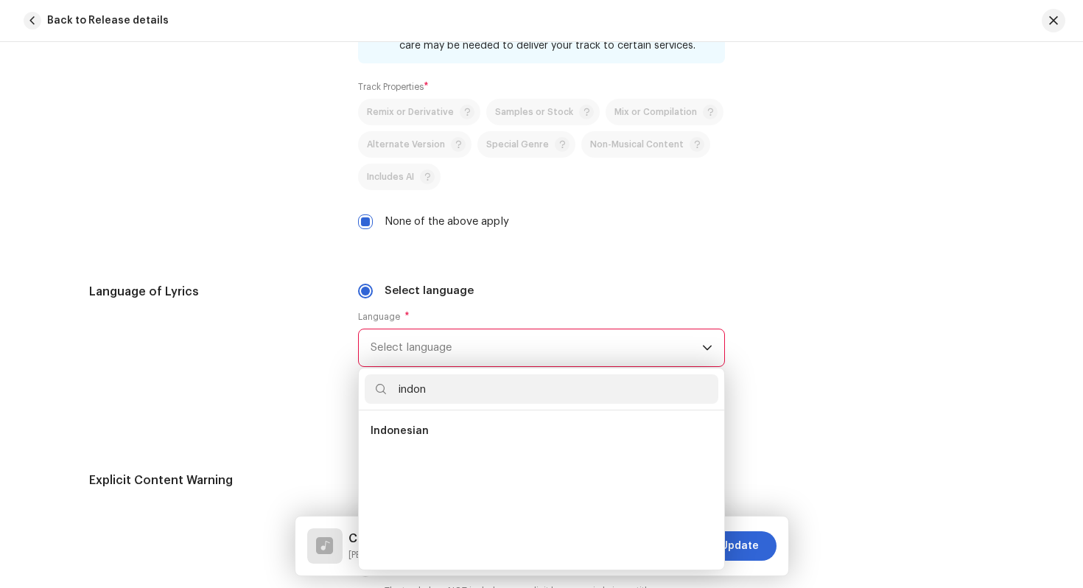
scroll to position [0, 0]
type input "indone"
click at [472, 428] on li "Indonesian" at bounding box center [542, 430] width 354 height 29
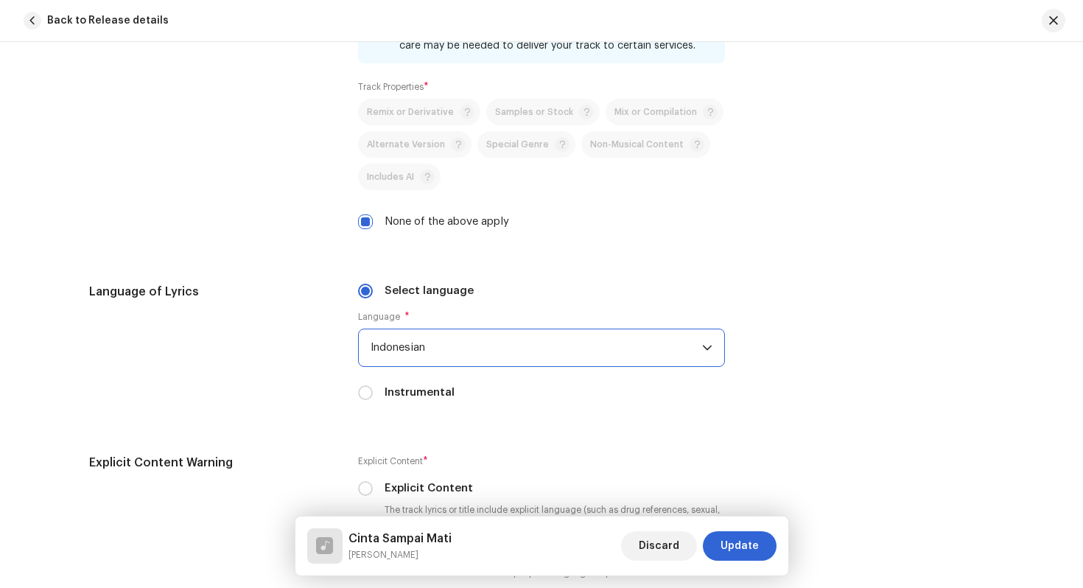
click at [516, 412] on div "Select language Language * Indonesian Instrumental" at bounding box center [541, 351] width 367 height 136
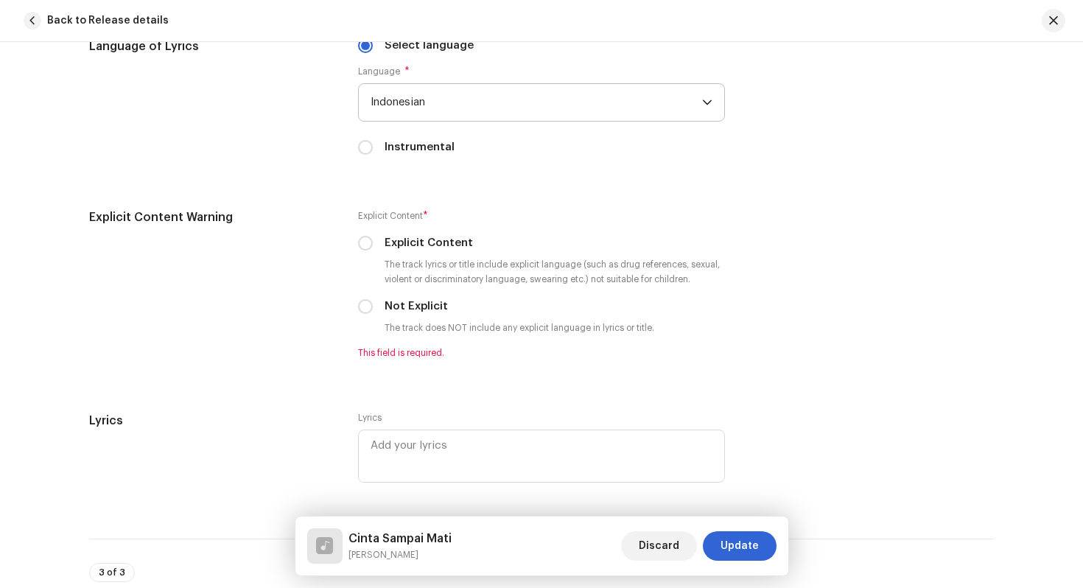
scroll to position [2311, 0]
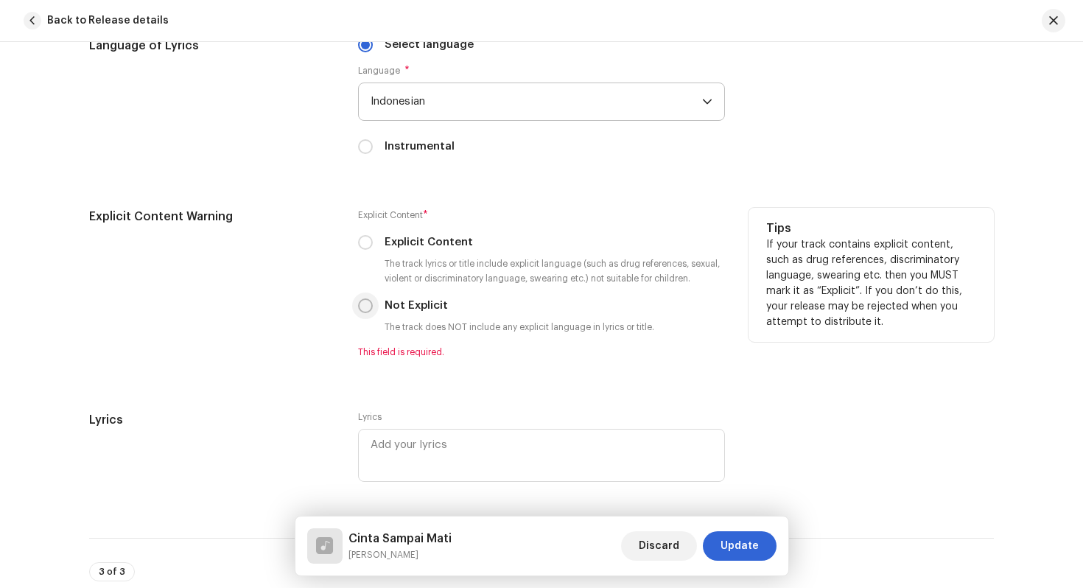
click at [366, 310] on input "Not Explicit" at bounding box center [365, 305] width 15 height 15
radio input "true"
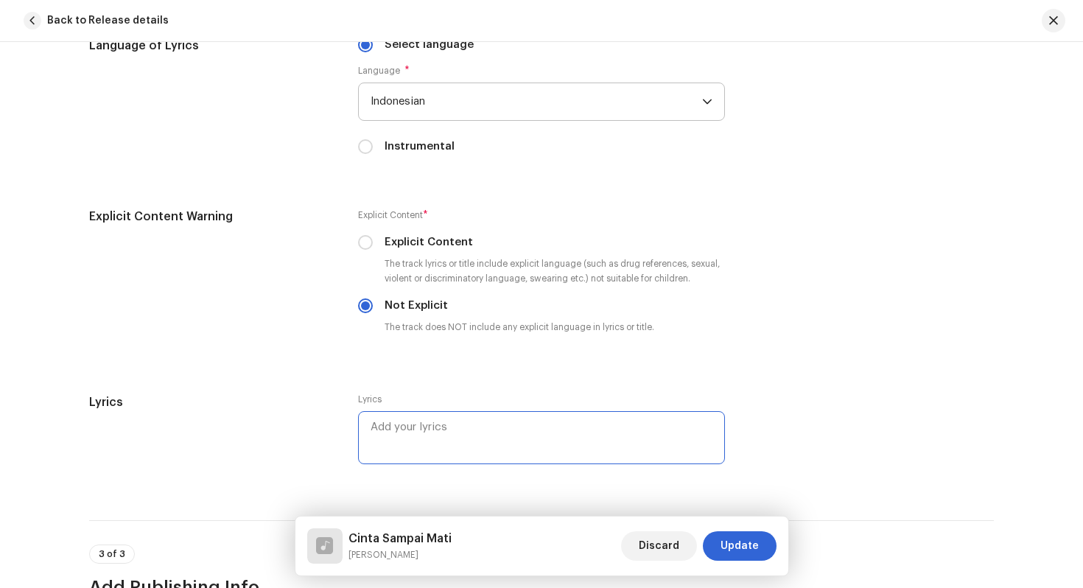
click at [483, 450] on textarea at bounding box center [541, 437] width 367 height 53
click at [416, 433] on textarea at bounding box center [541, 437] width 367 height 53
paste textarea "Duhai engkau sang belahan jiwa Namamu terukir dalam pusara Di setiap langkah ku…"
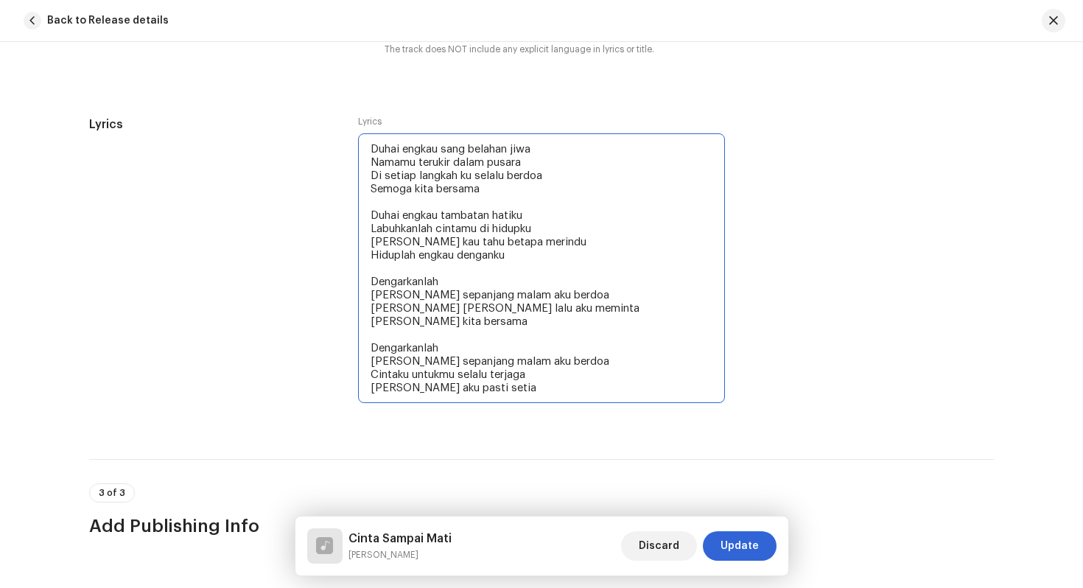
scroll to position [2590, 0]
drag, startPoint x: 368, startPoint y: 211, endPoint x: 540, endPoint y: 407, distance: 260.0
click at [540, 405] on div "Lyrics Duhai engkau sang belahan jiwa Namamu terukir dalam pusara Di setiap lan…" at bounding box center [541, 259] width 367 height 290
click at [539, 396] on textarea "Duhai engkau sang belahan jiwa Namamu terukir dalam pusara Di setiap langkah ku…" at bounding box center [541, 267] width 367 height 270
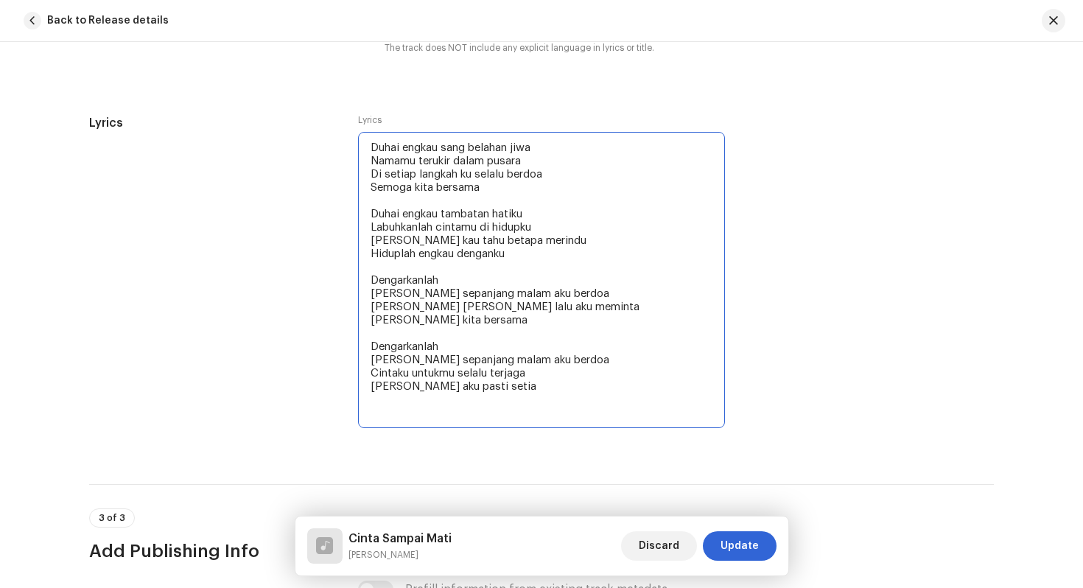
paste textarea "Duhai engkau tambatan hatiku Labuhkanlah cintamu di hidupku Kuingin kau tahu be…"
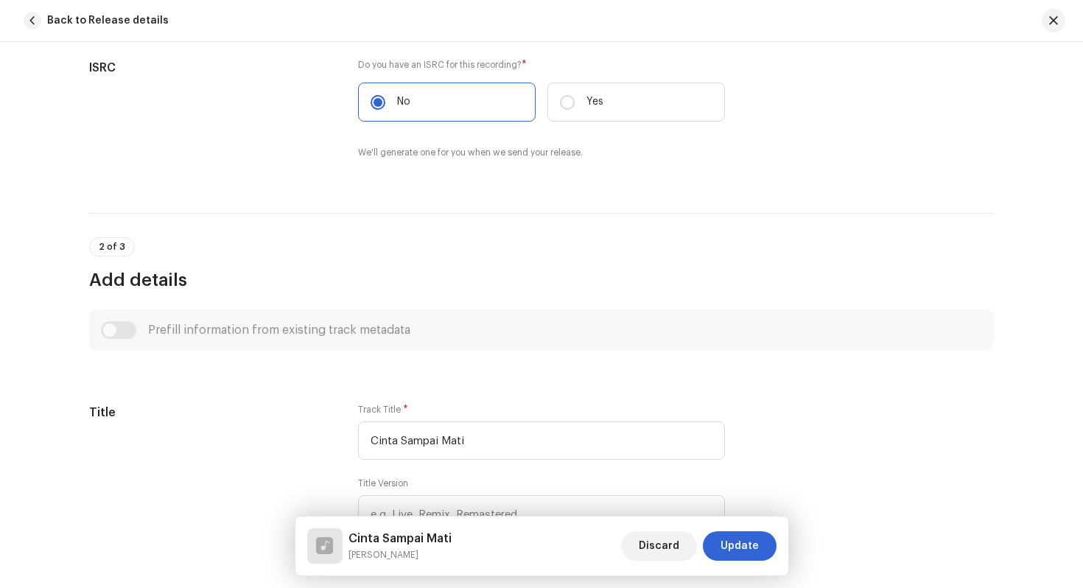
scroll to position [0, 0]
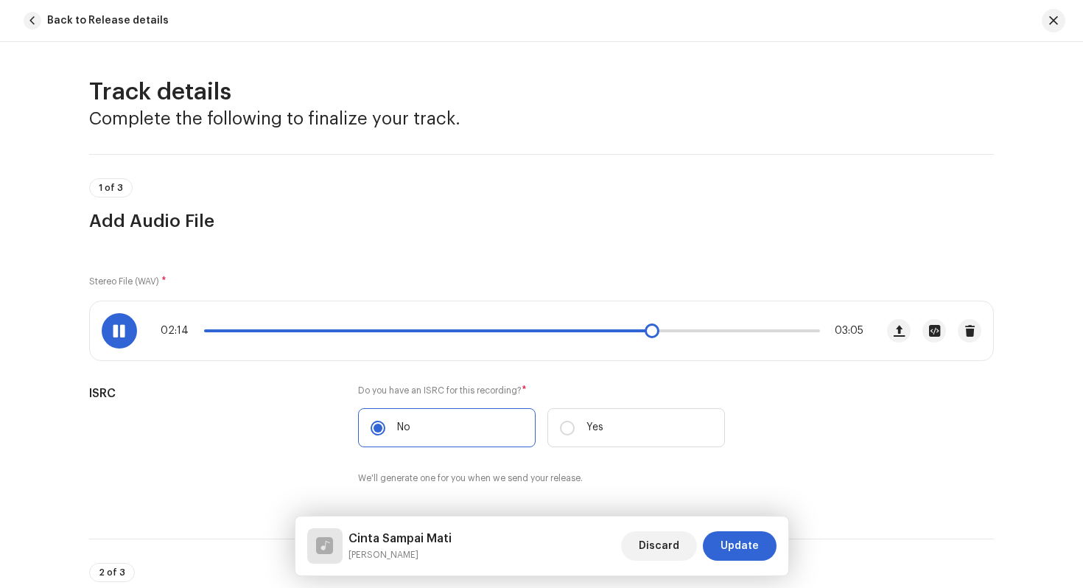
type textarea "Duhai engkau sang belahan jiwa Namamu terukir dalam pusara Di setiap langkah ku…"
click at [122, 336] on span at bounding box center [119, 331] width 13 height 12
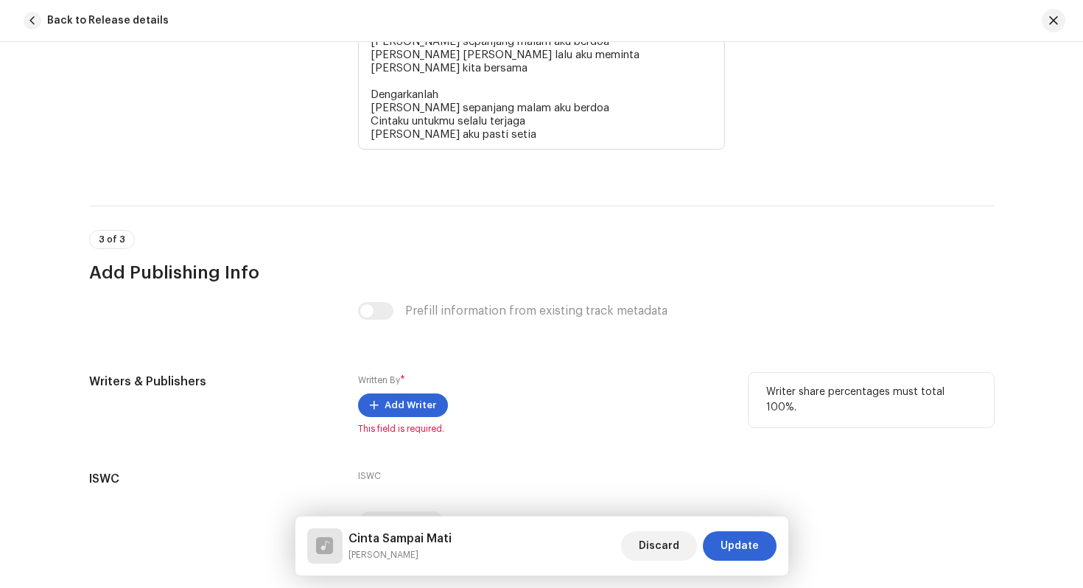
scroll to position [3133, 0]
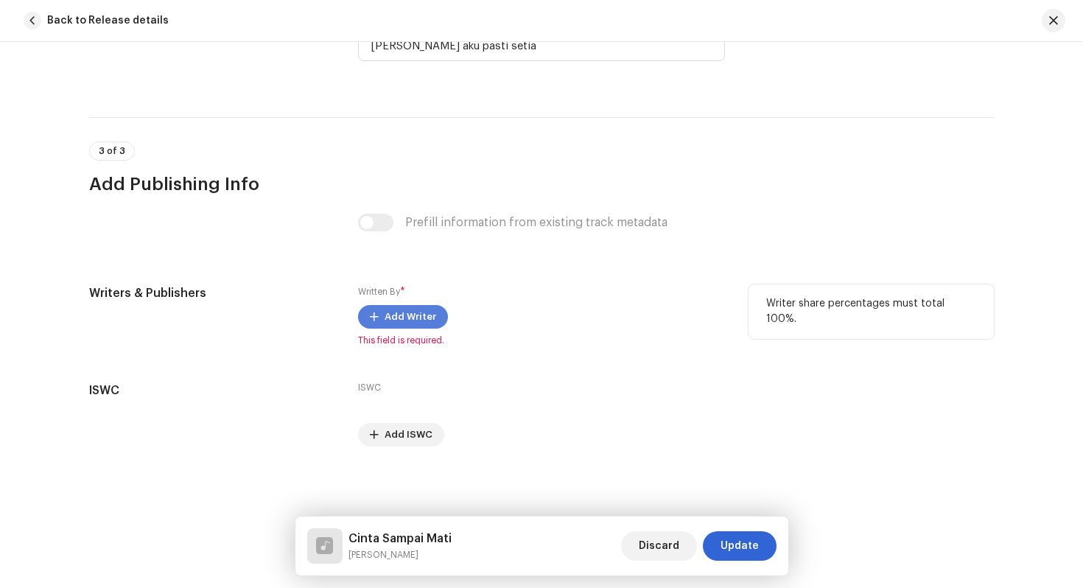
click at [417, 315] on span "Add Writer" at bounding box center [411, 316] width 52 height 29
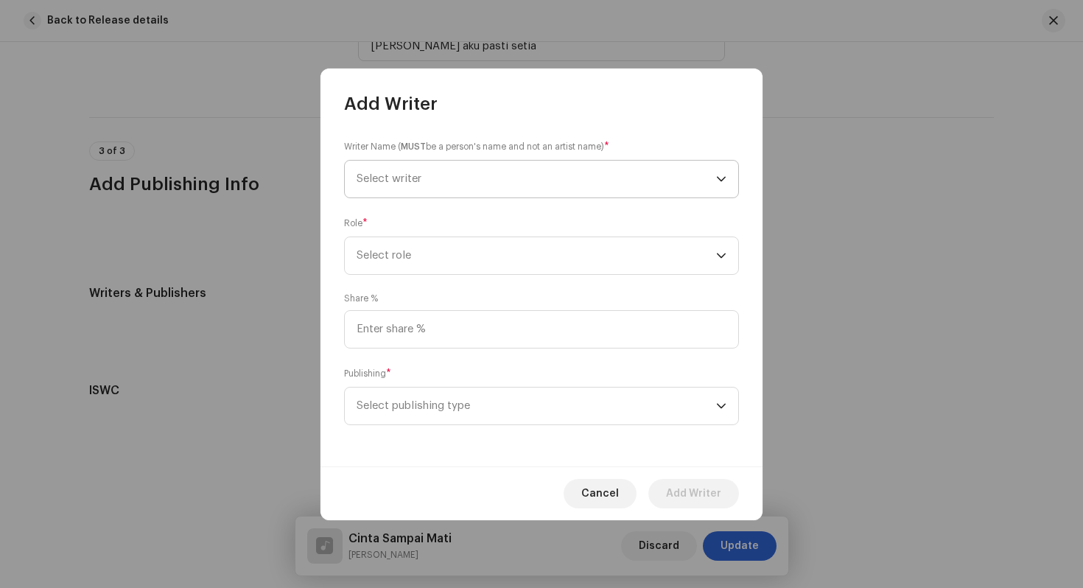
click at [477, 185] on span "Select writer" at bounding box center [537, 179] width 360 height 37
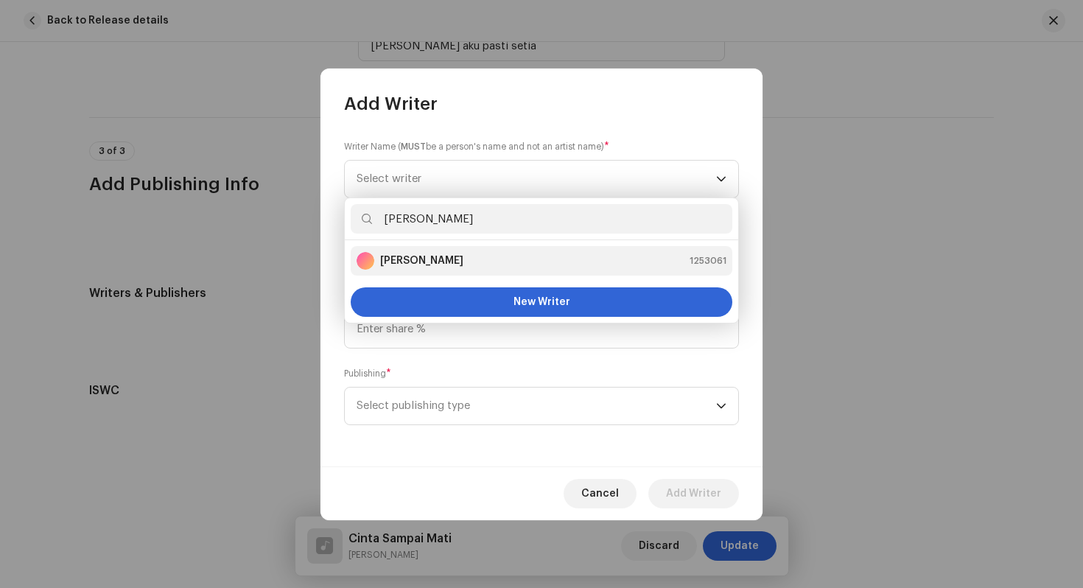
type input "[PERSON_NAME]"
click at [454, 269] on div "[PERSON_NAME] 1253061" at bounding box center [542, 261] width 370 height 18
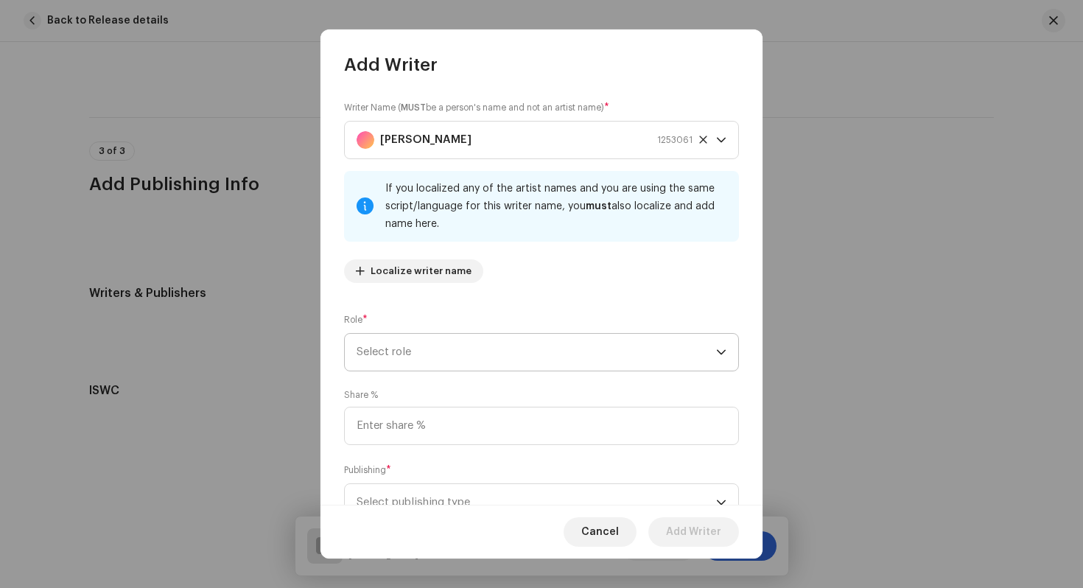
click at [473, 352] on span "Select role" at bounding box center [537, 352] width 360 height 37
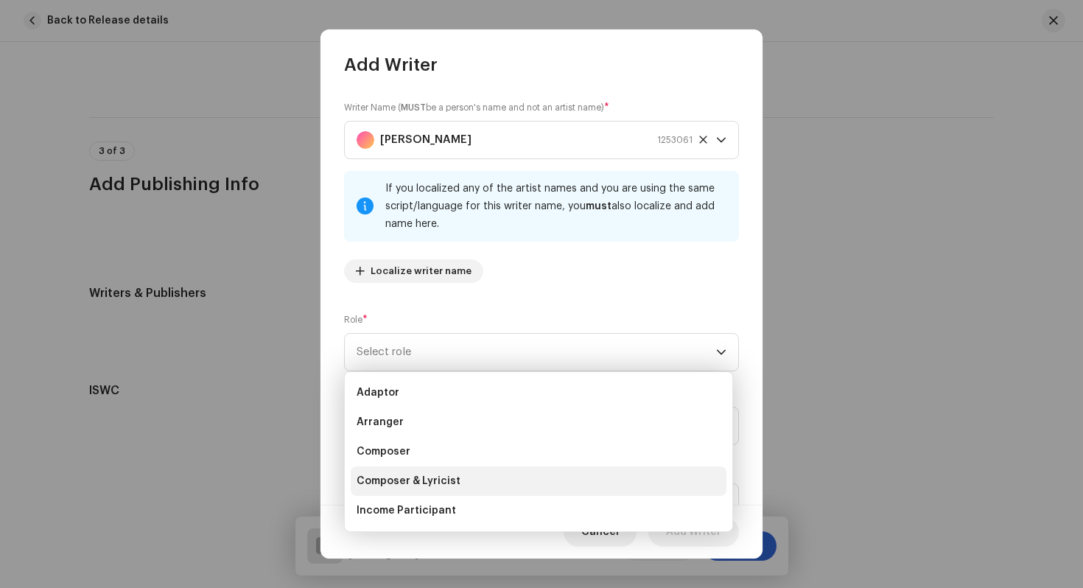
click at [493, 467] on li "Composer & Lyricist" at bounding box center [539, 480] width 376 height 29
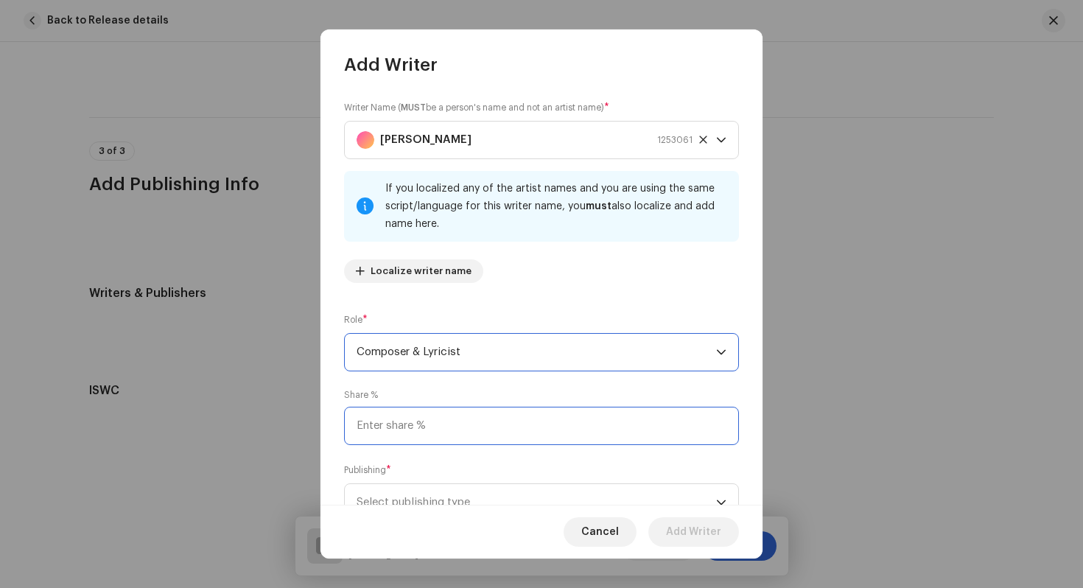
click at [500, 435] on input at bounding box center [541, 426] width 395 height 38
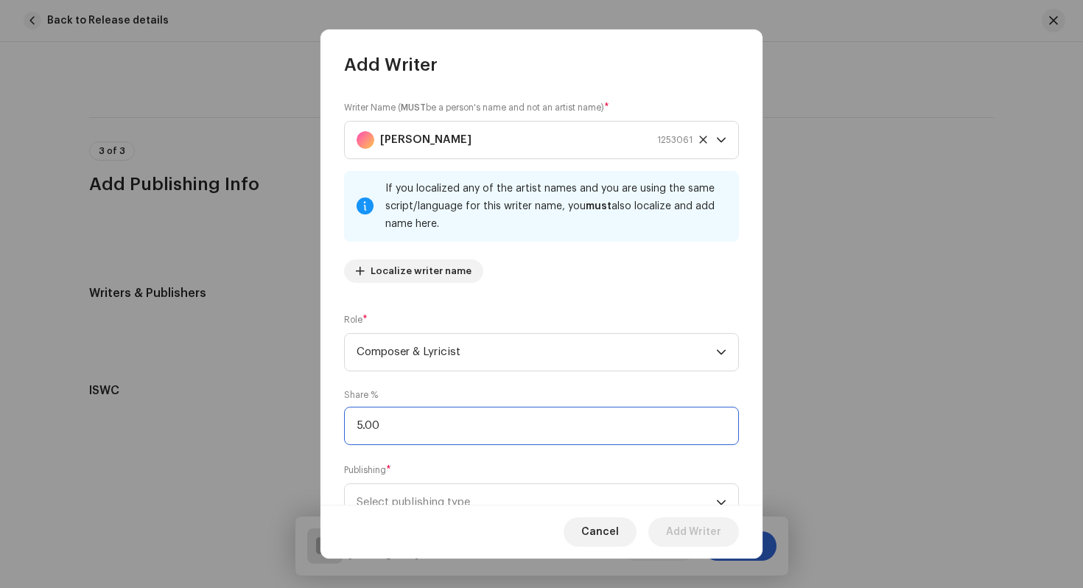
type input "50.00"
click at [488, 474] on div "Publishing * Select publishing type" at bounding box center [541, 492] width 395 height 59
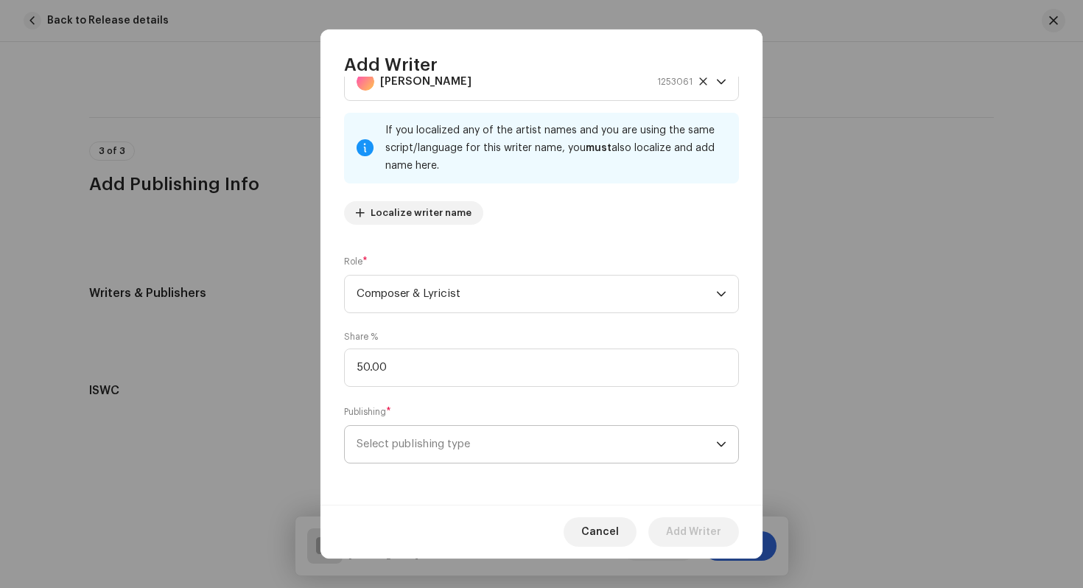
click at [511, 449] on span "Select publishing type" at bounding box center [537, 444] width 360 height 37
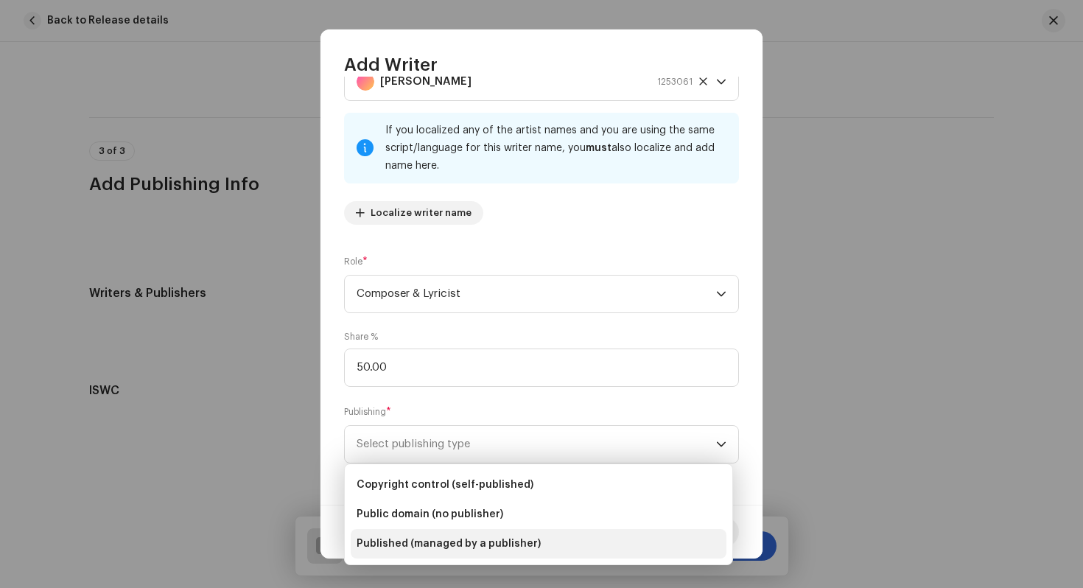
click at [506, 548] on span "Published (managed by a publisher)" at bounding box center [449, 543] width 184 height 15
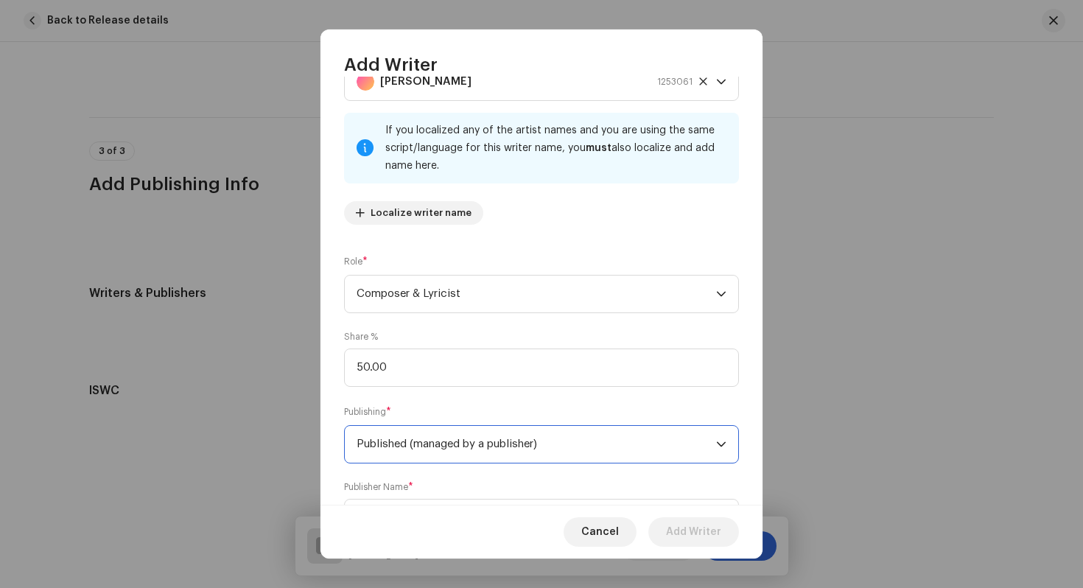
scroll to position [133, 0]
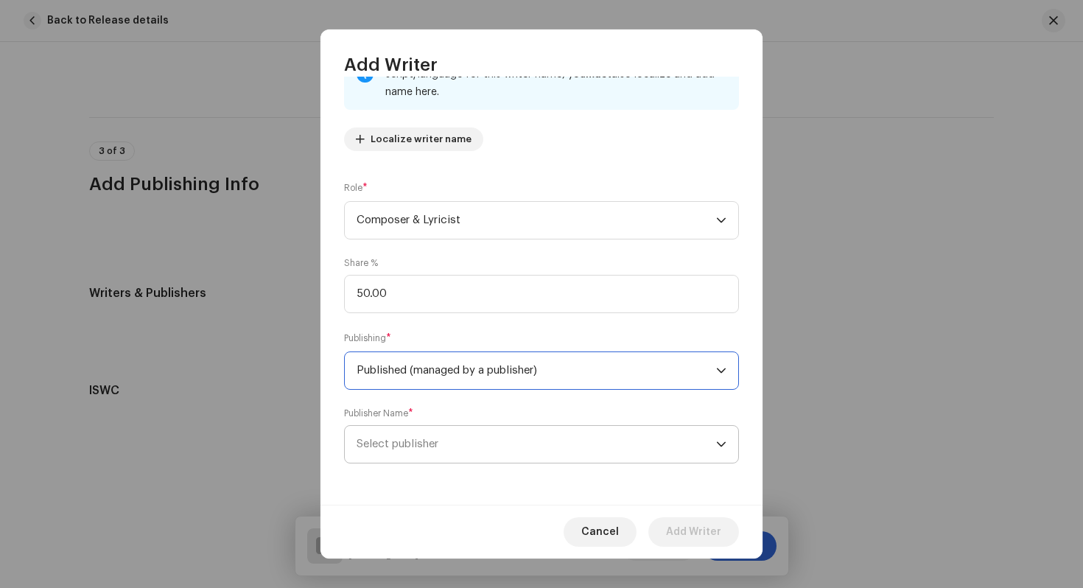
click at [545, 446] on span "Select publisher" at bounding box center [537, 444] width 360 height 37
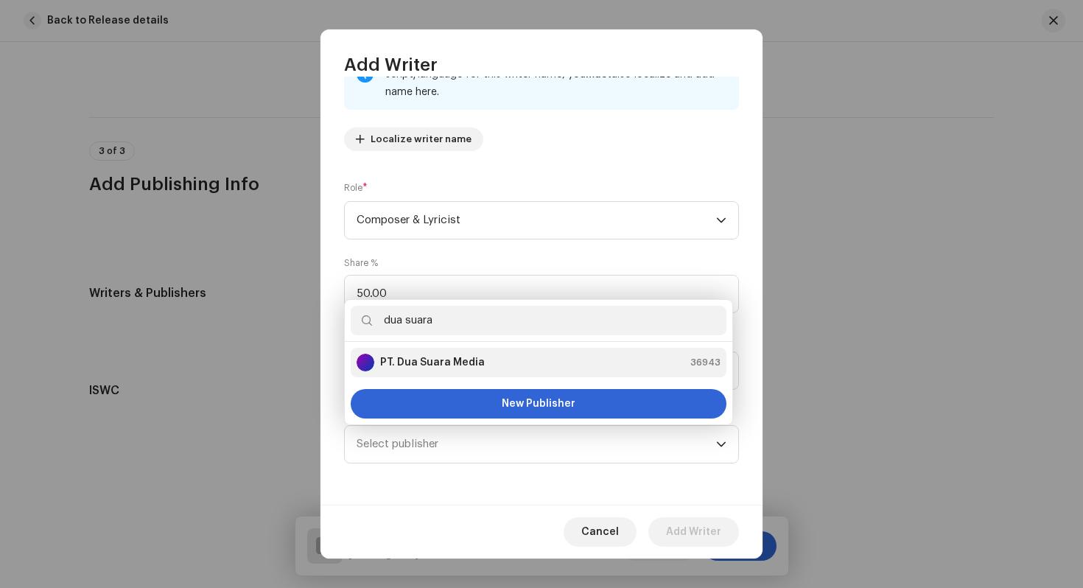
type input "dua suara"
click at [542, 352] on li "PT. Dua Suara Media 36943" at bounding box center [539, 362] width 376 height 29
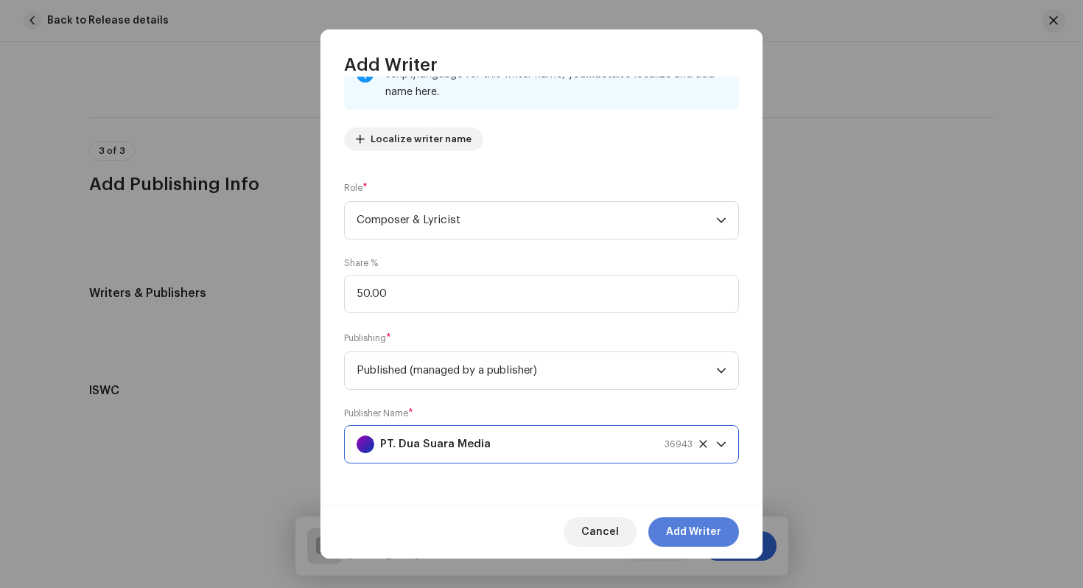
click at [692, 534] on span "Add Writer" at bounding box center [693, 531] width 55 height 29
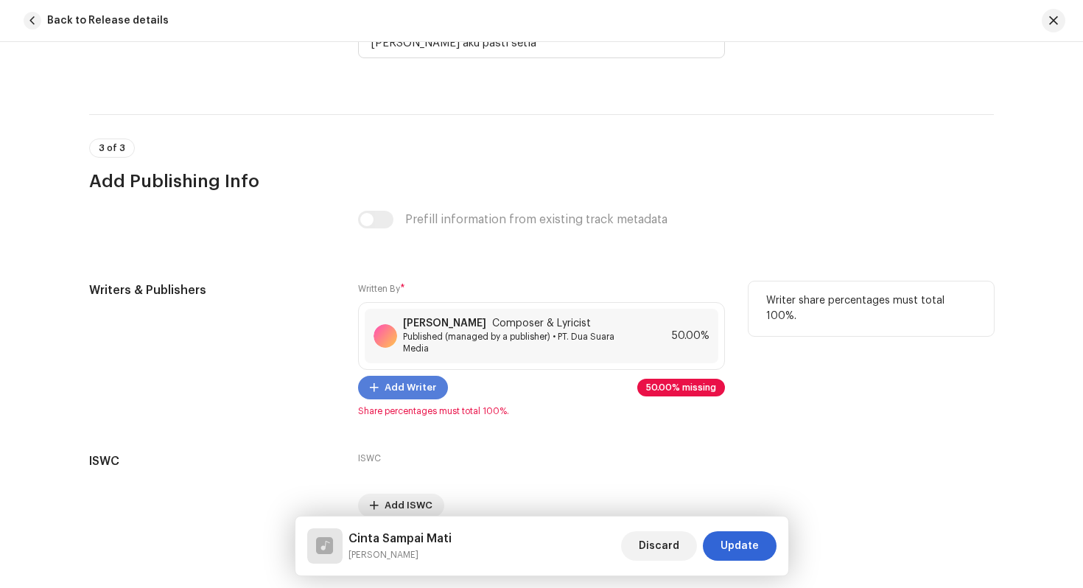
click at [424, 392] on span "Add Writer" at bounding box center [411, 387] width 52 height 29
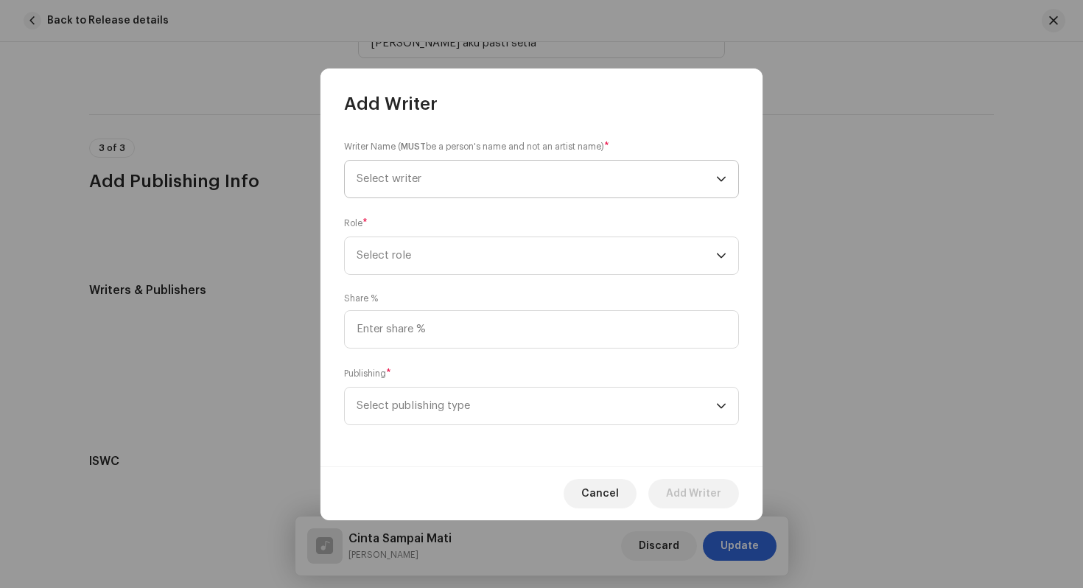
click at [426, 174] on span "Select writer" at bounding box center [537, 179] width 360 height 37
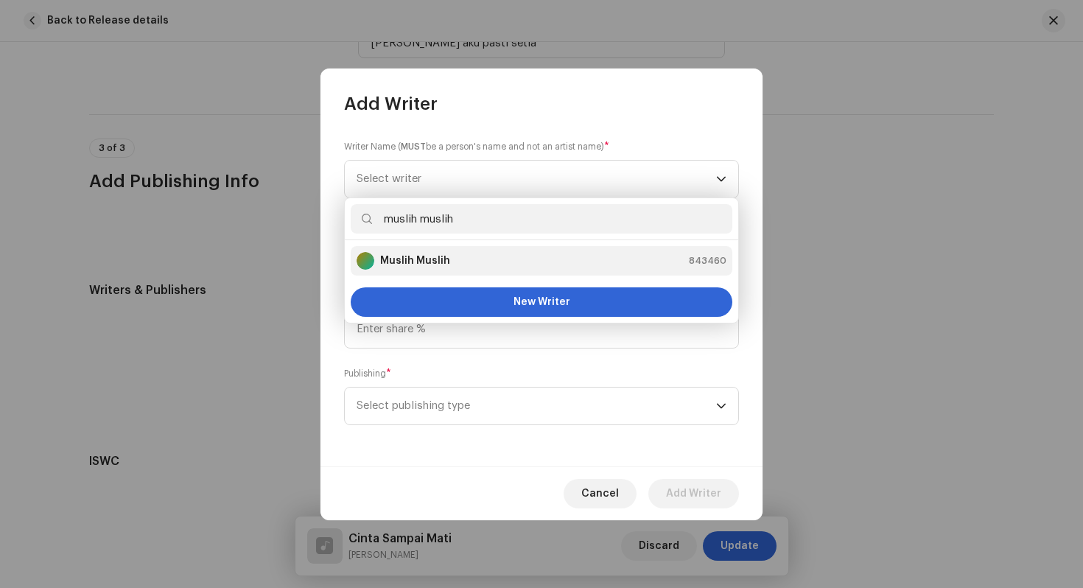
type input "muslih muslih"
click at [413, 250] on li "Muslih Muslih 843460" at bounding box center [542, 260] width 382 height 29
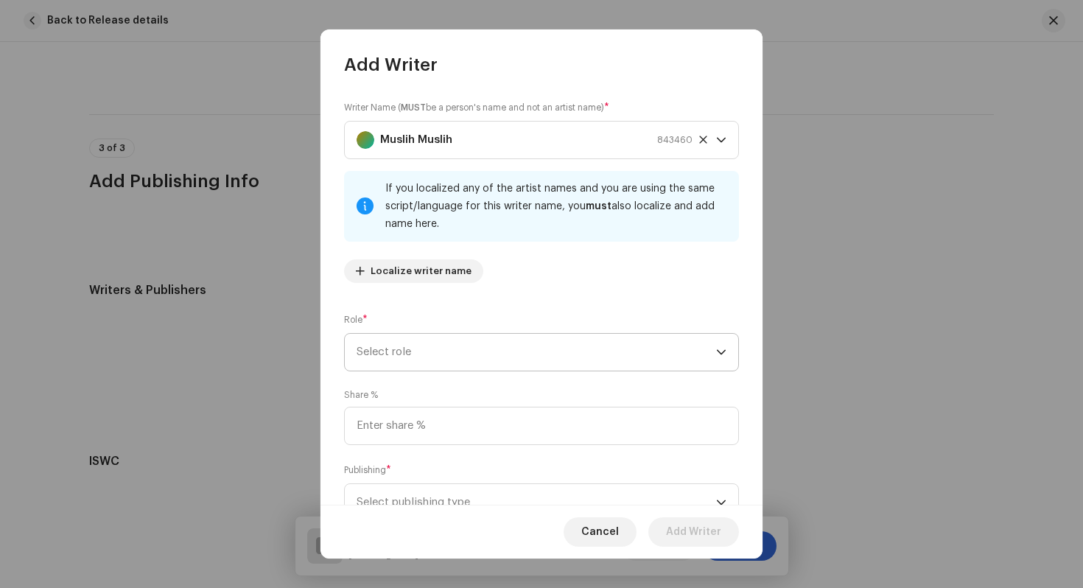
click at [442, 360] on span "Select role" at bounding box center [537, 352] width 360 height 37
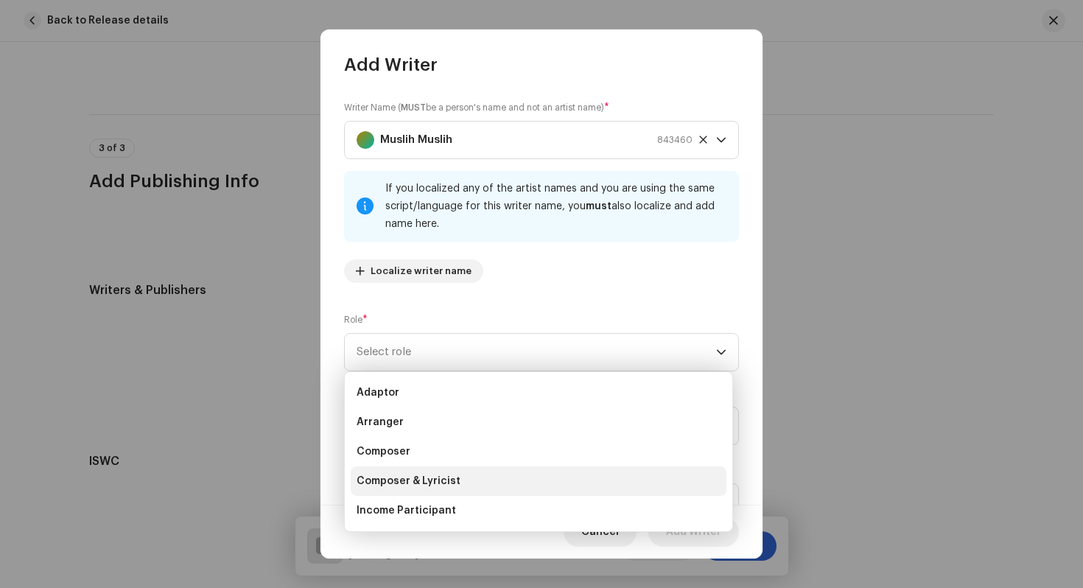
click at [462, 472] on li "Composer & Lyricist" at bounding box center [539, 480] width 376 height 29
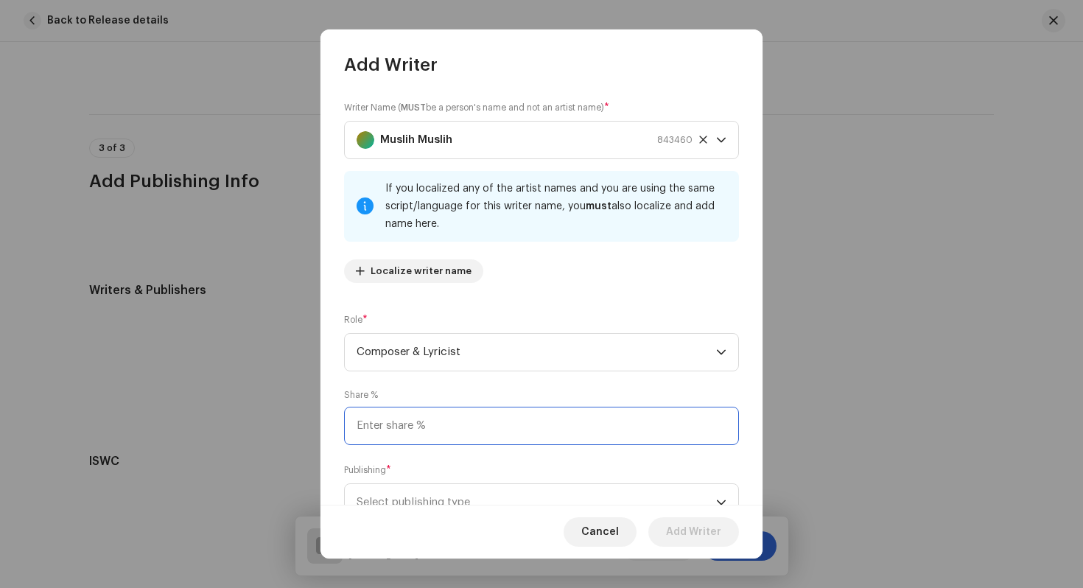
click at [470, 430] on input at bounding box center [541, 426] width 395 height 38
type input "50.00"
click at [461, 502] on span "Select publishing type" at bounding box center [537, 502] width 360 height 37
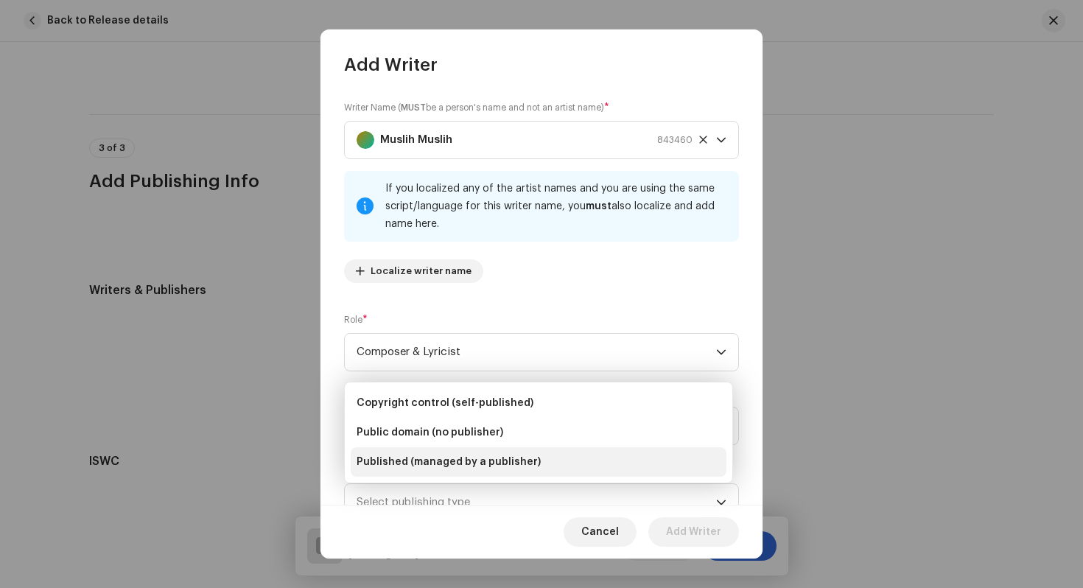
click at [489, 469] on li "Published (managed by a publisher)" at bounding box center [539, 461] width 376 height 29
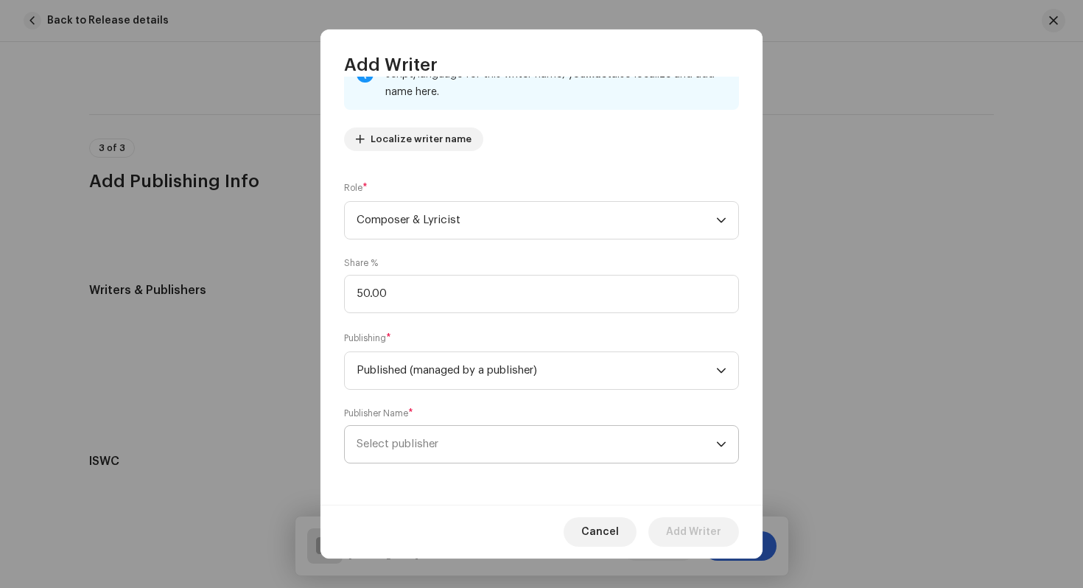
click at [501, 447] on span "Select publisher" at bounding box center [537, 444] width 360 height 37
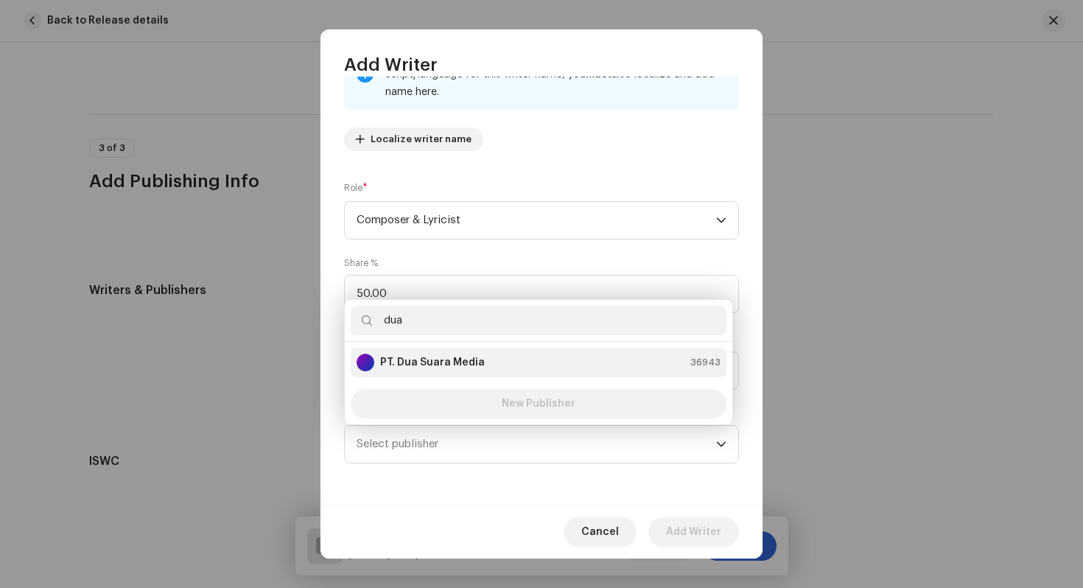
type input "dua"
click at [487, 349] on li "PT. Dua Suara Media 36943" at bounding box center [539, 362] width 376 height 29
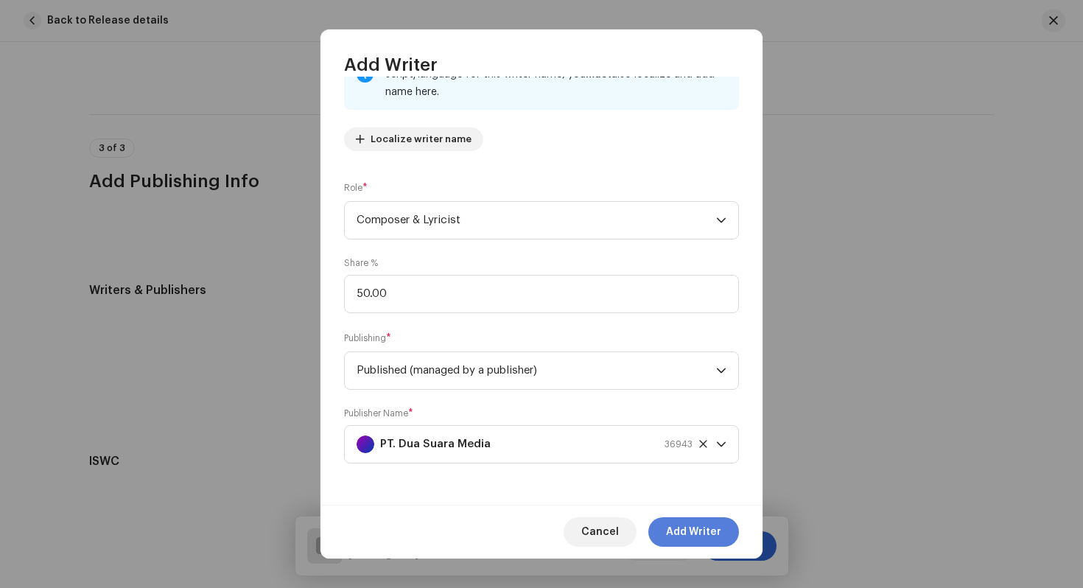
click at [697, 532] on span "Add Writer" at bounding box center [693, 531] width 55 height 29
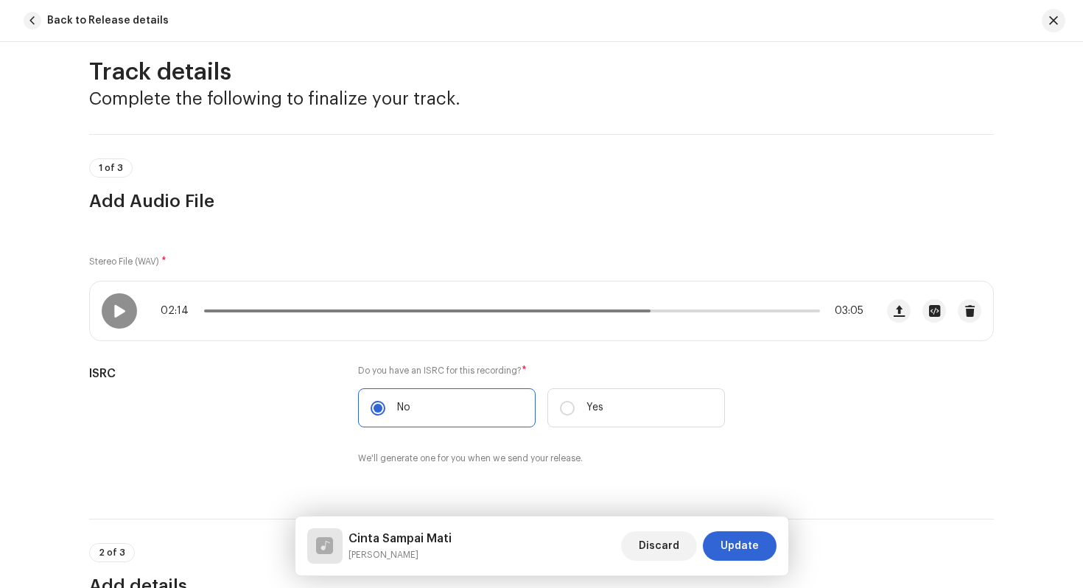
scroll to position [0, 0]
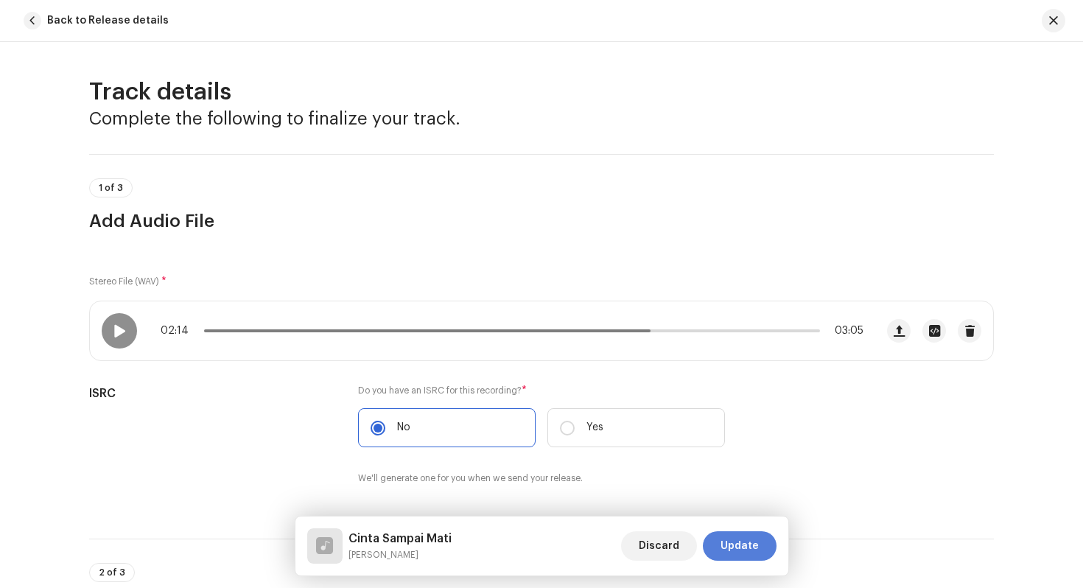
click at [735, 545] on span "Update" at bounding box center [740, 545] width 38 height 29
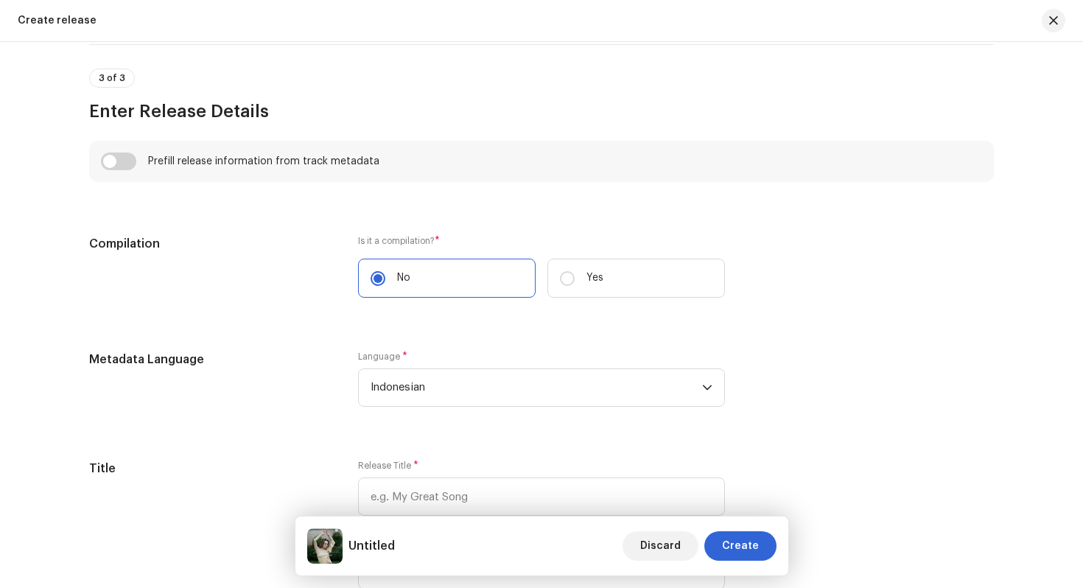
scroll to position [968, 0]
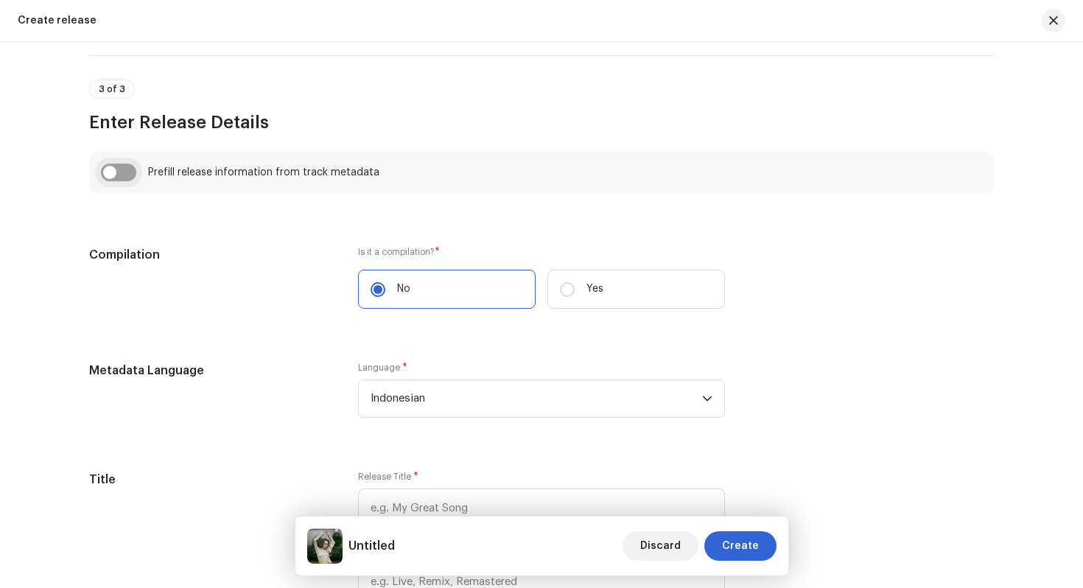
click at [119, 166] on input "checkbox" at bounding box center [118, 173] width 35 height 18
checkbox input "true"
type input "Cinta Sampai Mati"
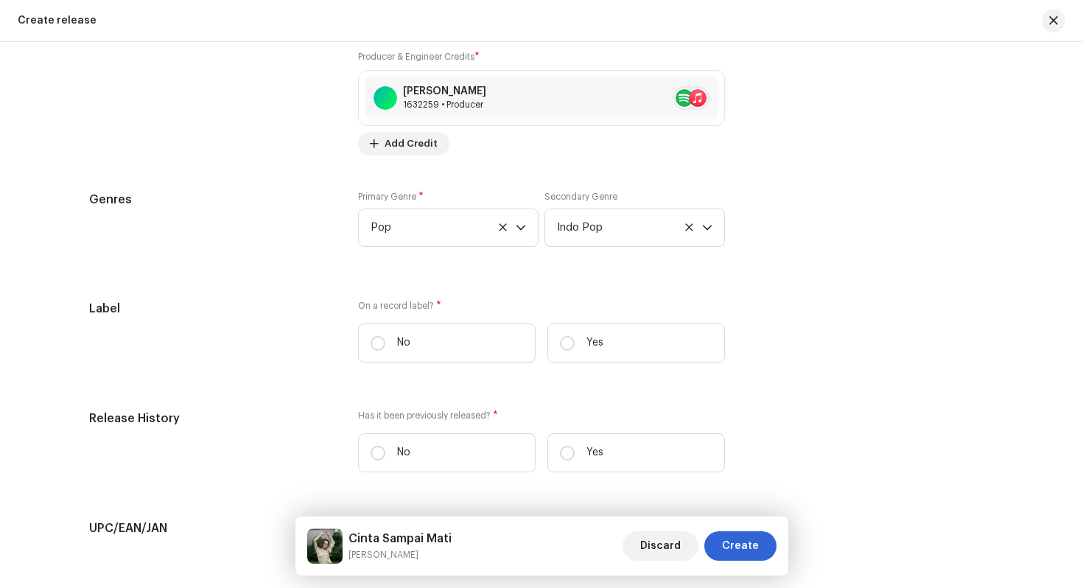
scroll to position [1965, 0]
click at [562, 342] on input "Yes" at bounding box center [567, 342] width 15 height 15
radio input "true"
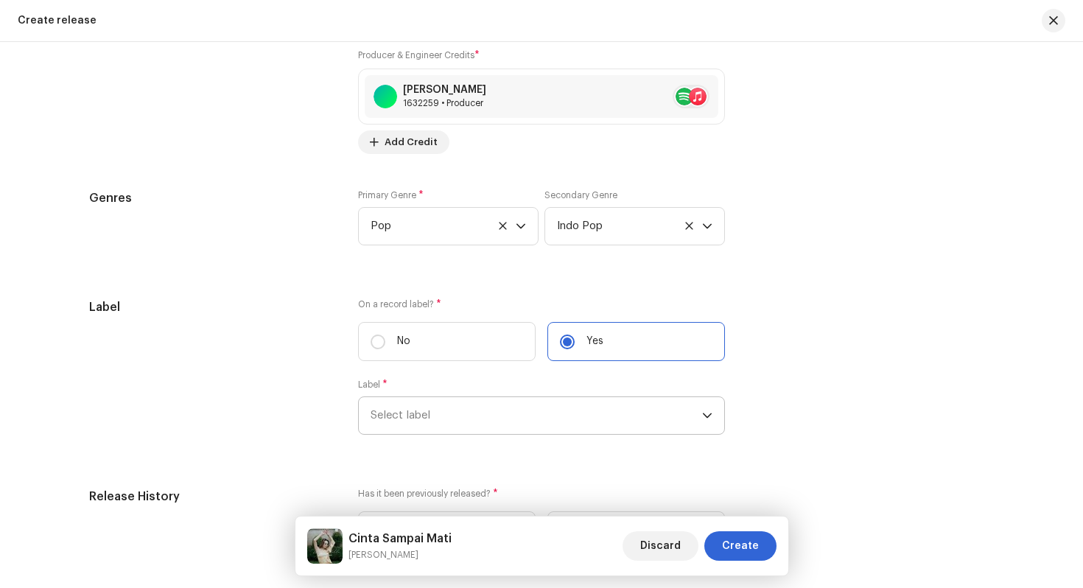
click at [466, 410] on span "Select label" at bounding box center [537, 415] width 332 height 37
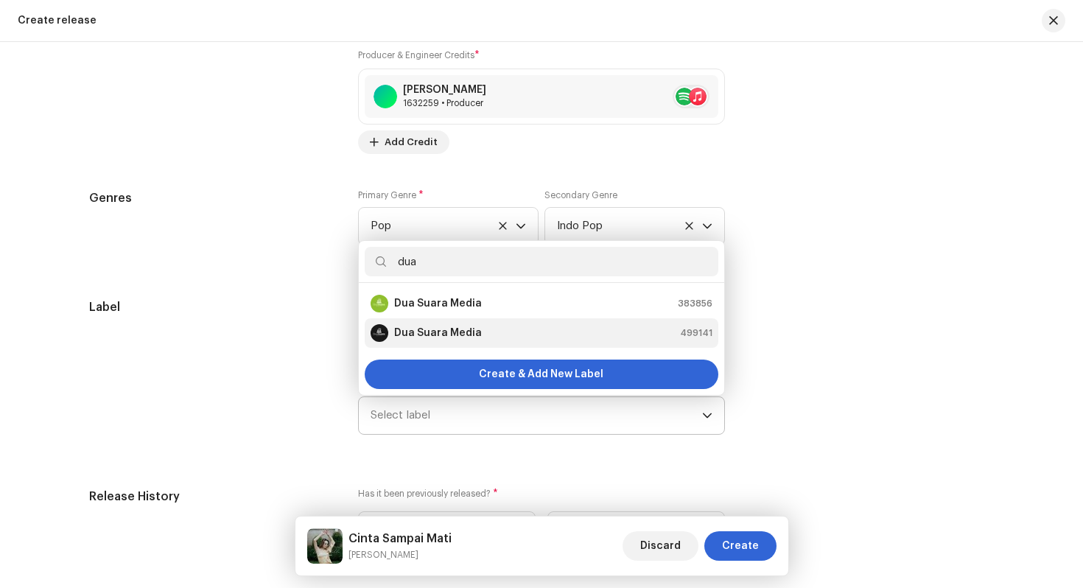
type input "dua"
click at [522, 338] on div "Dua Suara Media 499141" at bounding box center [542, 333] width 342 height 18
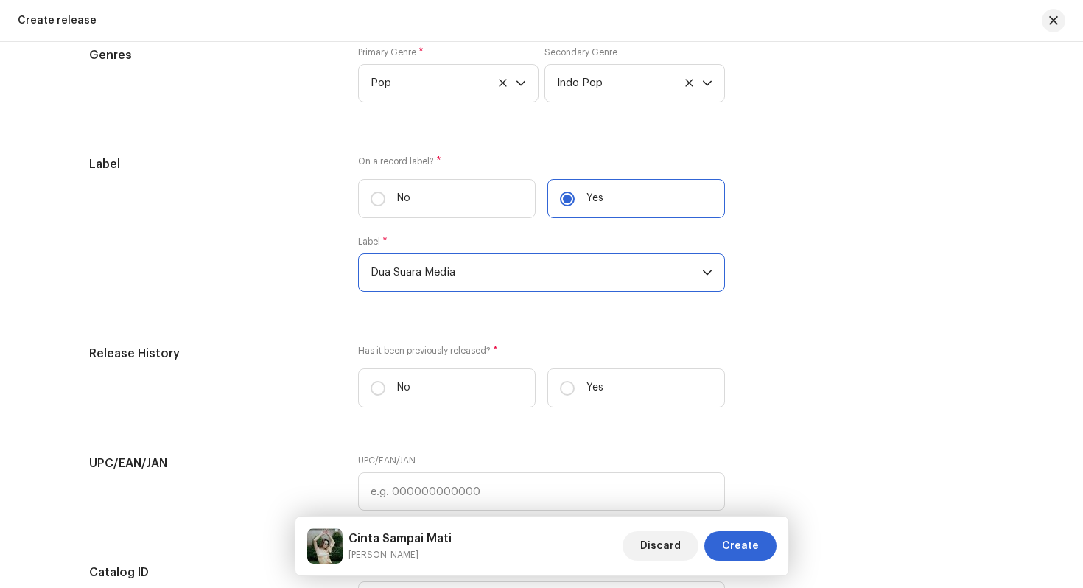
scroll to position [2111, 0]
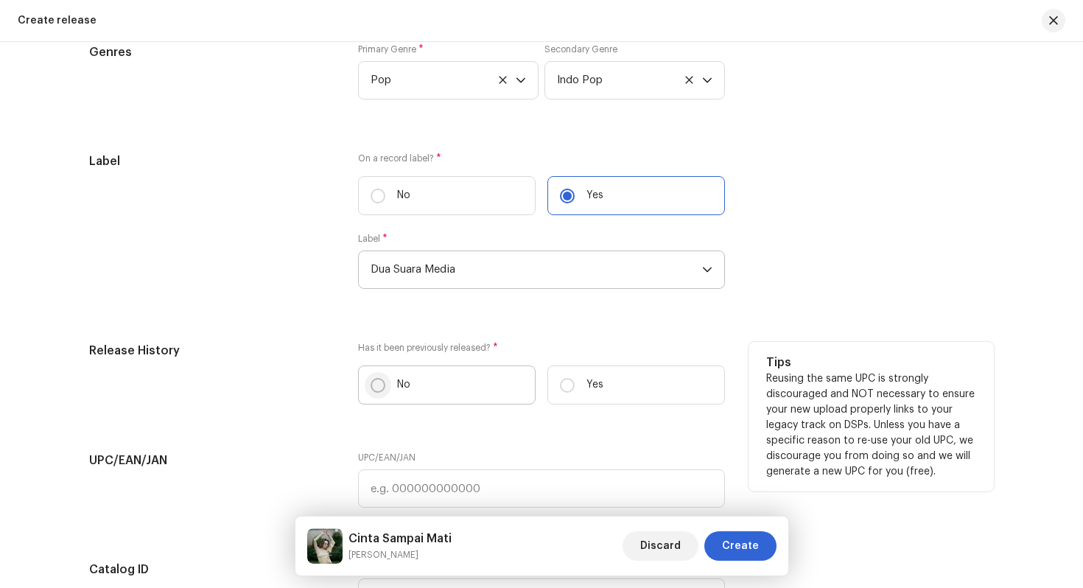
click at [380, 391] on input "No" at bounding box center [378, 385] width 15 height 15
radio input "true"
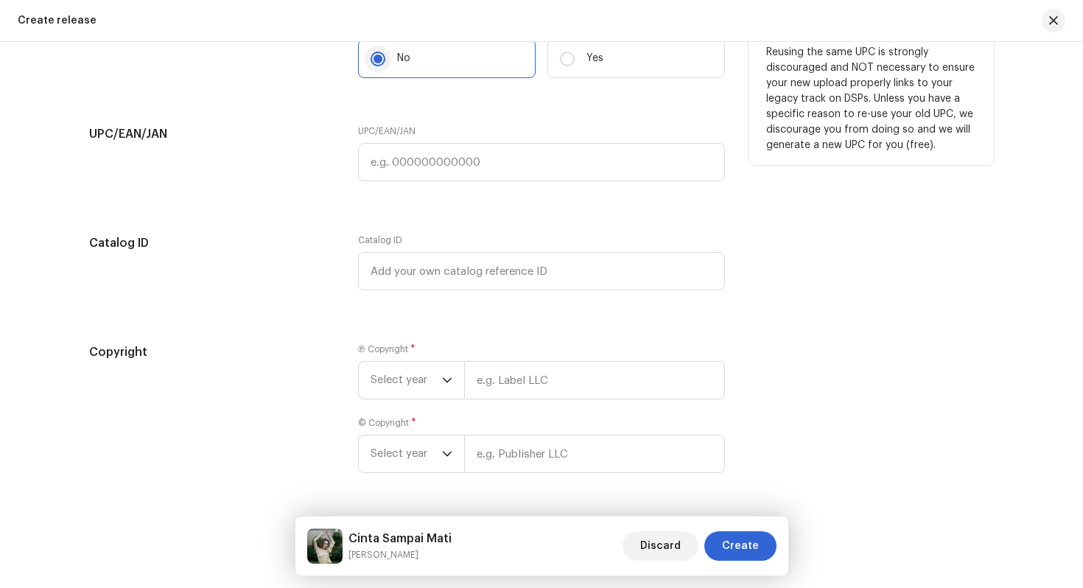
scroll to position [2440, 0]
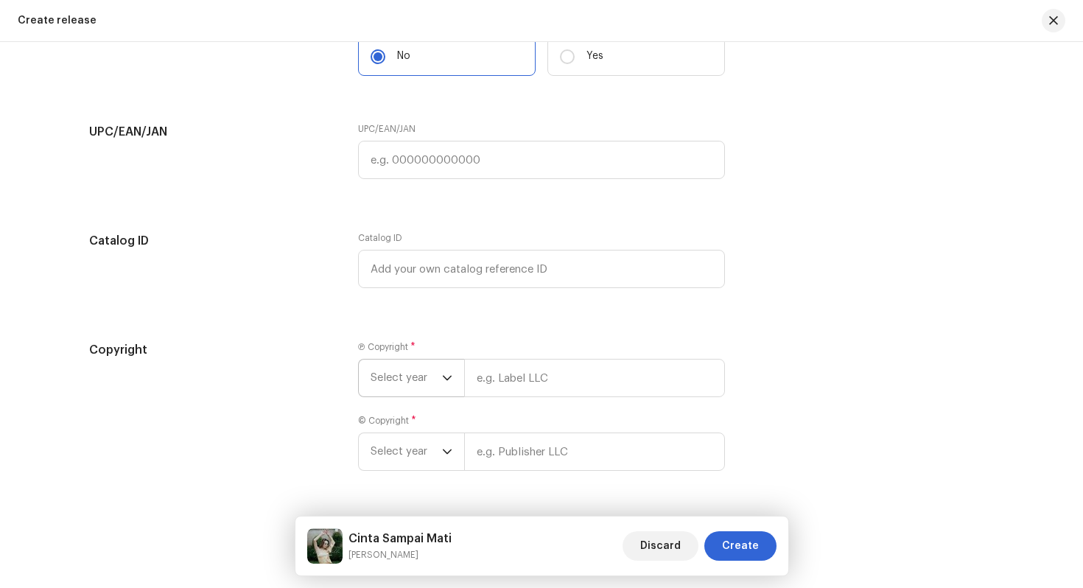
click at [399, 385] on span "Select year" at bounding box center [406, 378] width 71 height 37
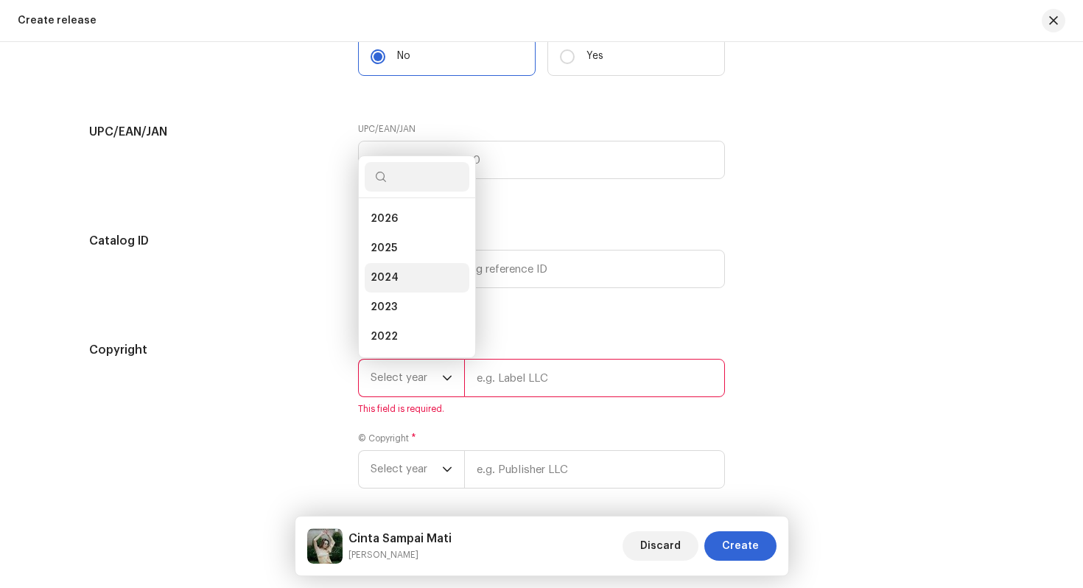
scroll to position [24, 0]
click at [441, 222] on li "2025" at bounding box center [417, 224] width 105 height 29
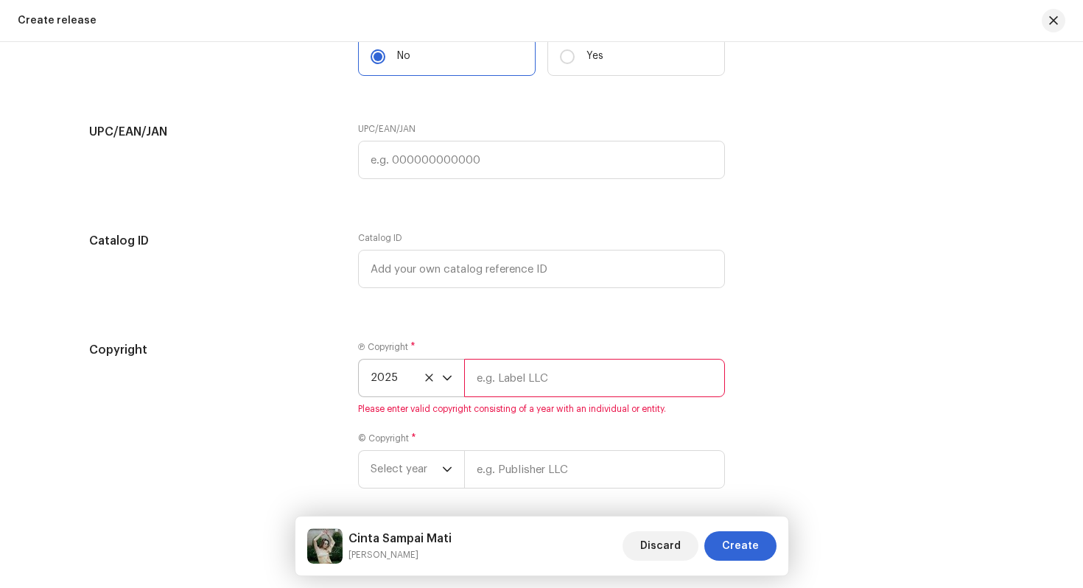
click at [500, 378] on input "text" at bounding box center [594, 378] width 261 height 38
type input "Dua Suara Media"
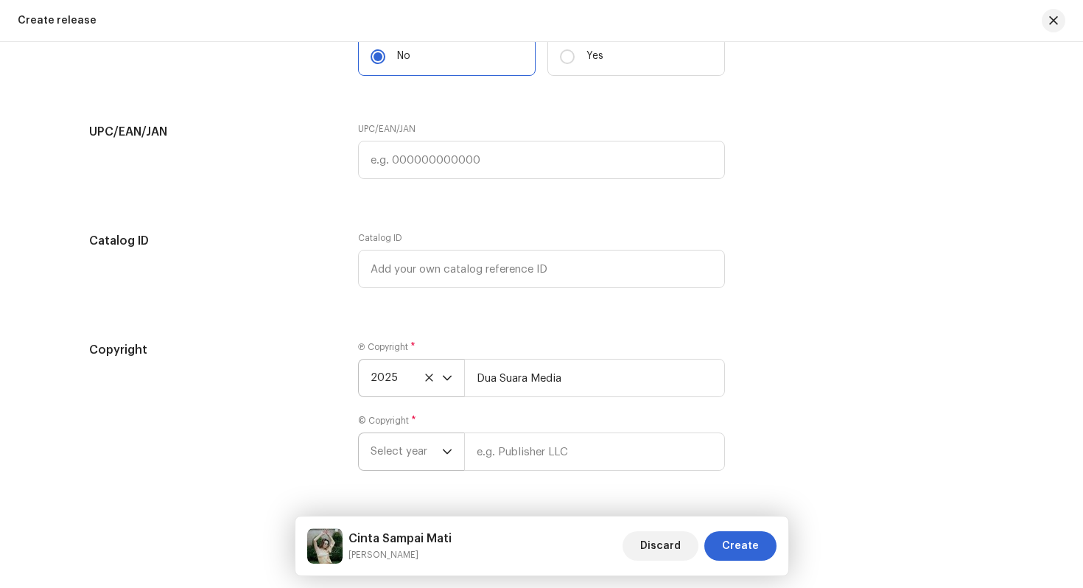
click at [419, 451] on span "Select year" at bounding box center [406, 451] width 71 height 37
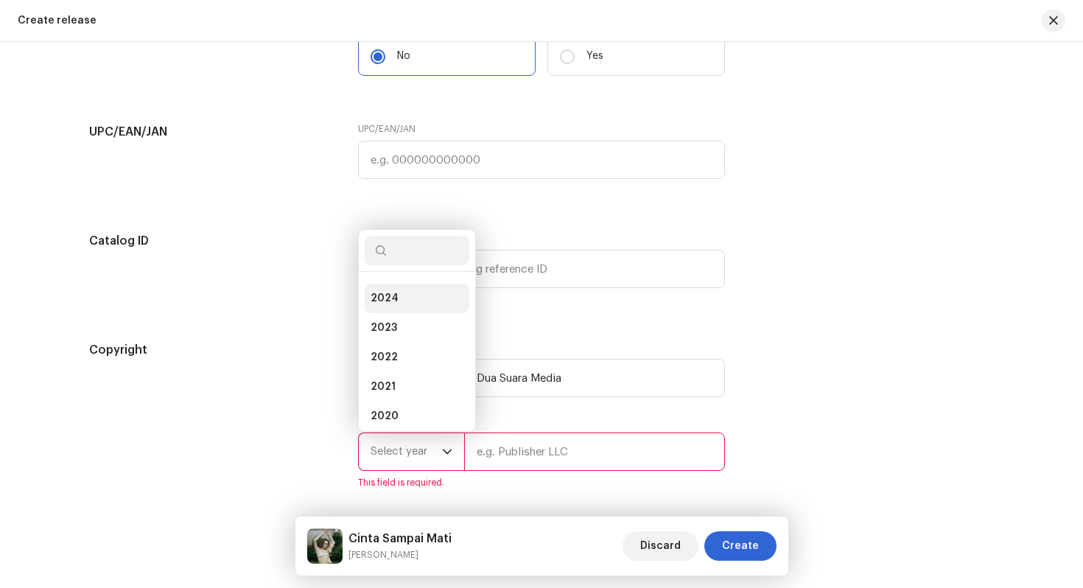
scroll to position [0, 0]
click at [422, 321] on li "2025" at bounding box center [417, 321] width 105 height 29
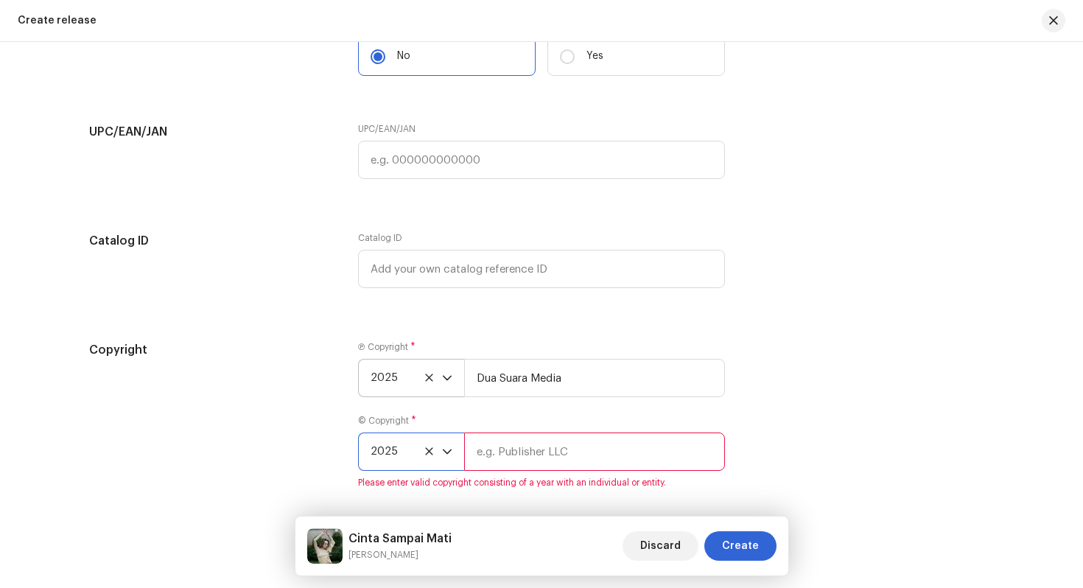
click at [514, 461] on input "text" at bounding box center [594, 452] width 261 height 38
type input "PT. Dua Suara Media"
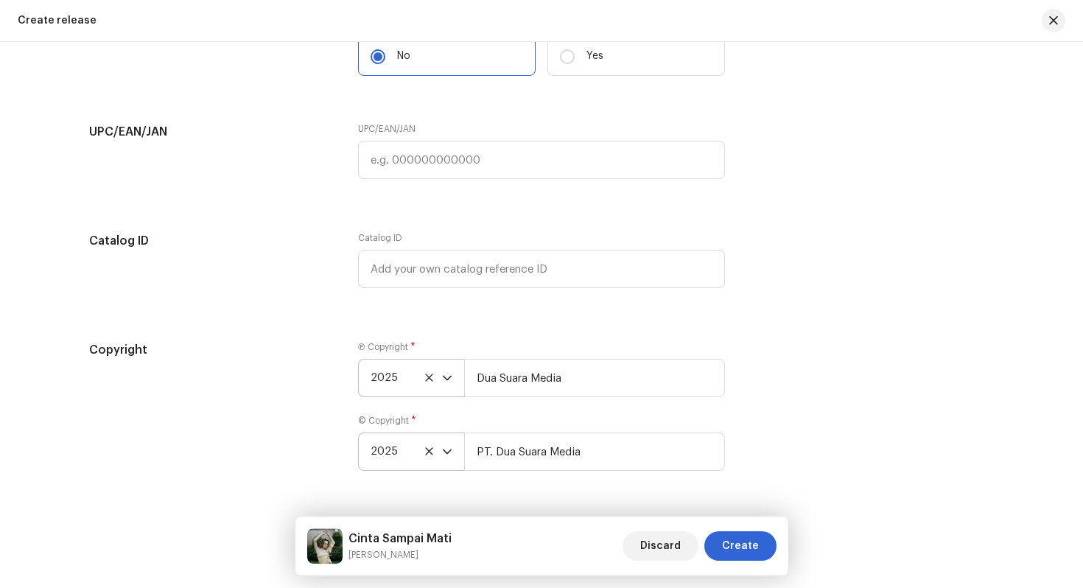
click at [617, 496] on div "Create a new release We’ll guide you through everything — from track selection …" at bounding box center [541, 315] width 1083 height 546
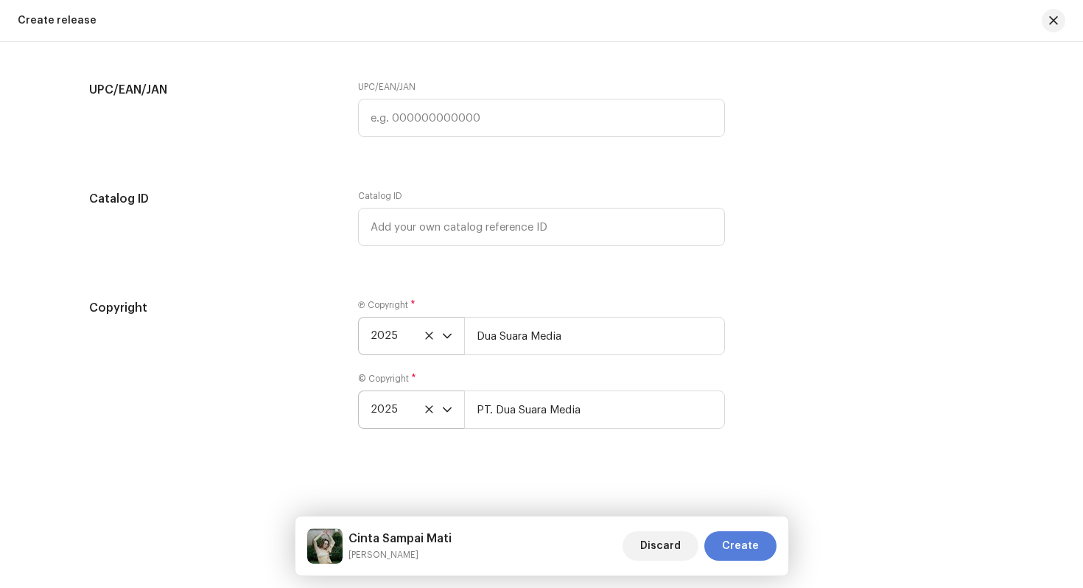
click at [746, 552] on span "Create" at bounding box center [740, 545] width 37 height 29
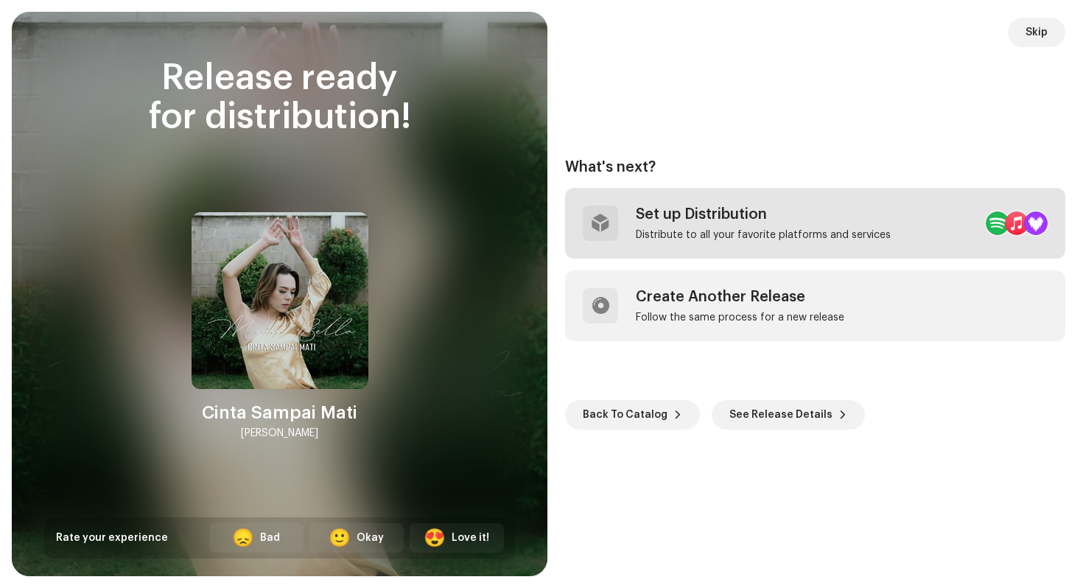
click at [758, 224] on div "Set up Distribution Distribute to all your favorite platforms and services" at bounding box center [763, 223] width 255 height 35
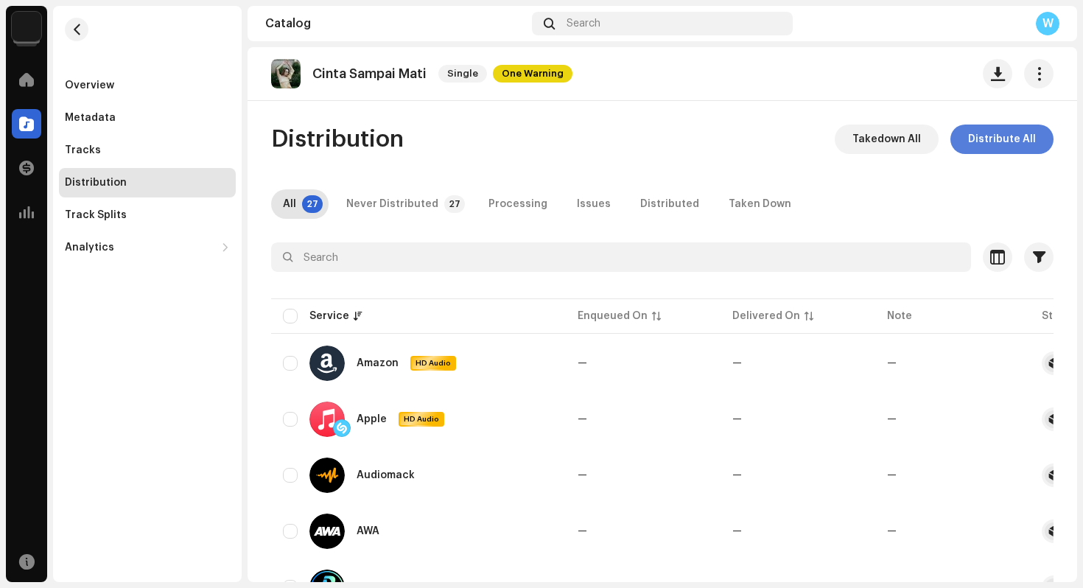
click at [1001, 144] on span "Distribute All" at bounding box center [1002, 139] width 68 height 29
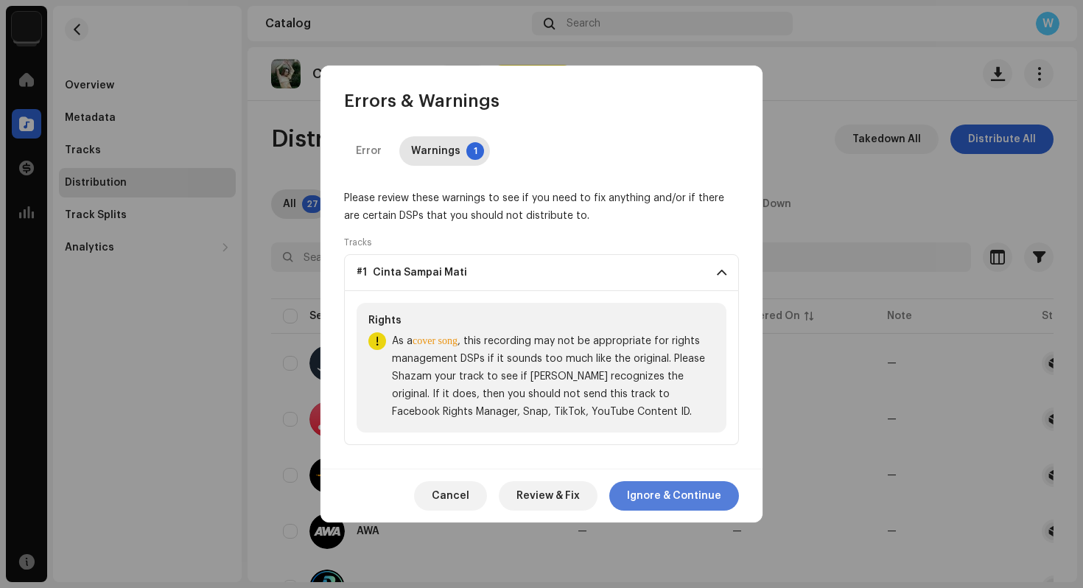
click at [660, 496] on span "Ignore & Continue" at bounding box center [674, 495] width 94 height 29
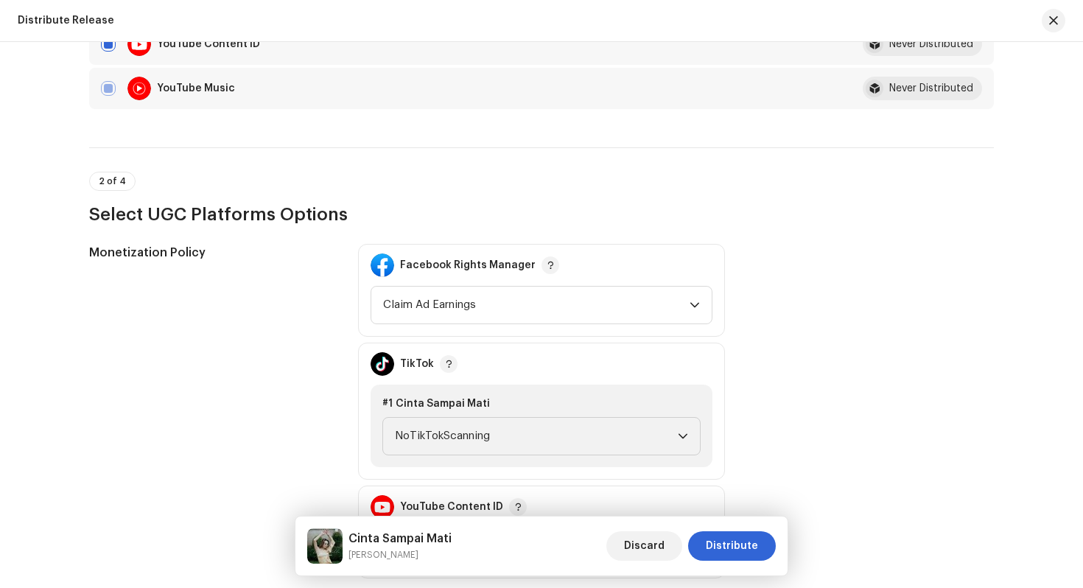
scroll to position [1424, 0]
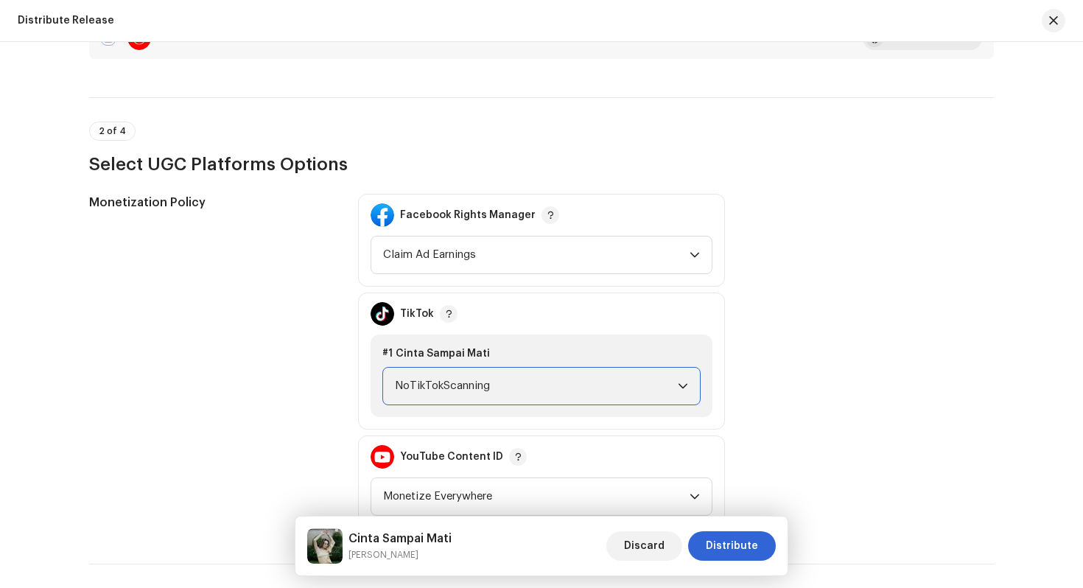
click at [589, 381] on span "NoTikTokScanning" at bounding box center [536, 386] width 283 height 37
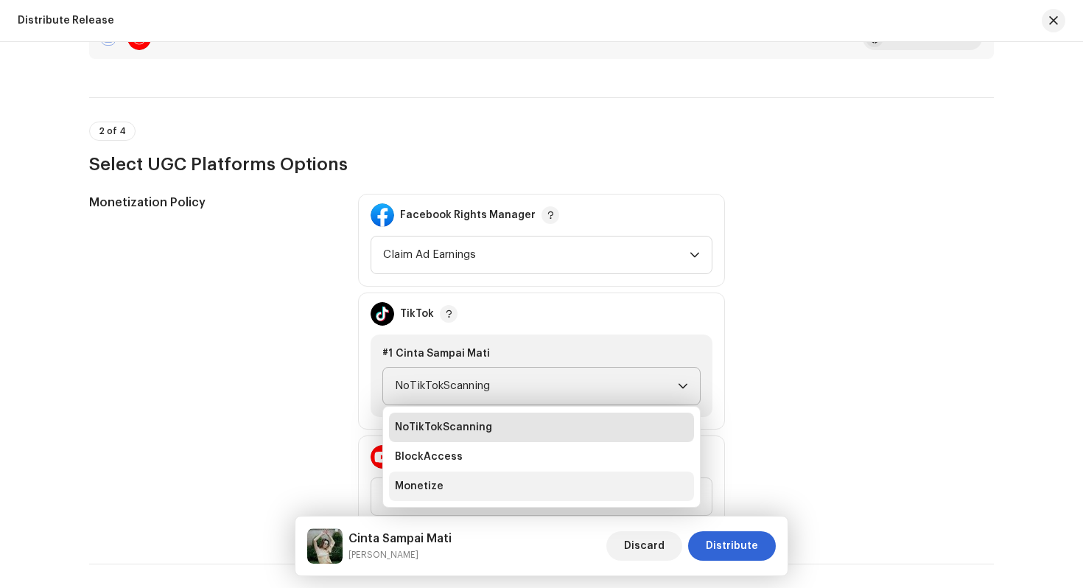
click at [562, 486] on li "Monetize" at bounding box center [541, 486] width 305 height 29
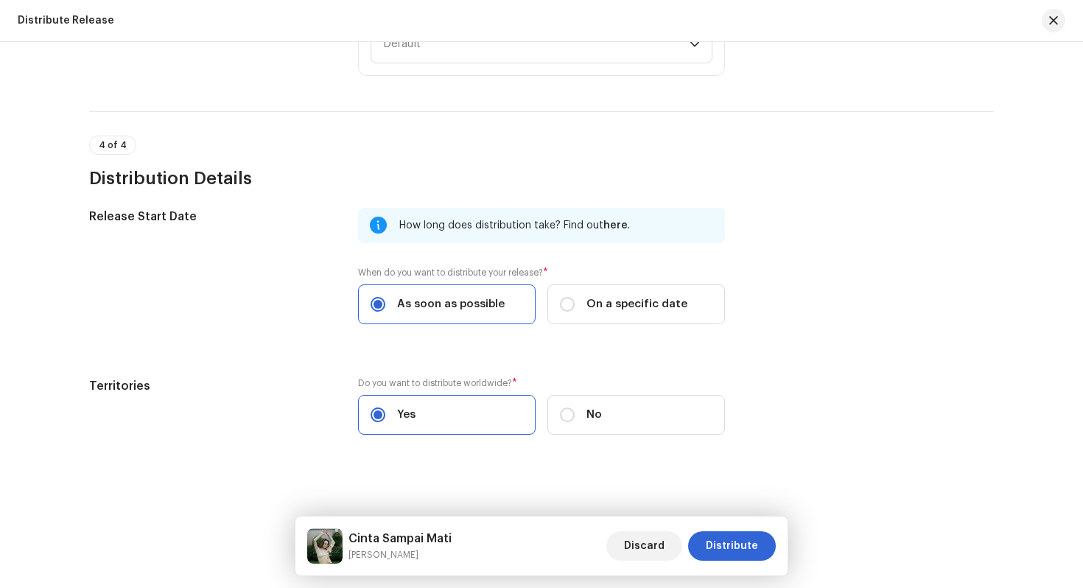
scroll to position [2125, 0]
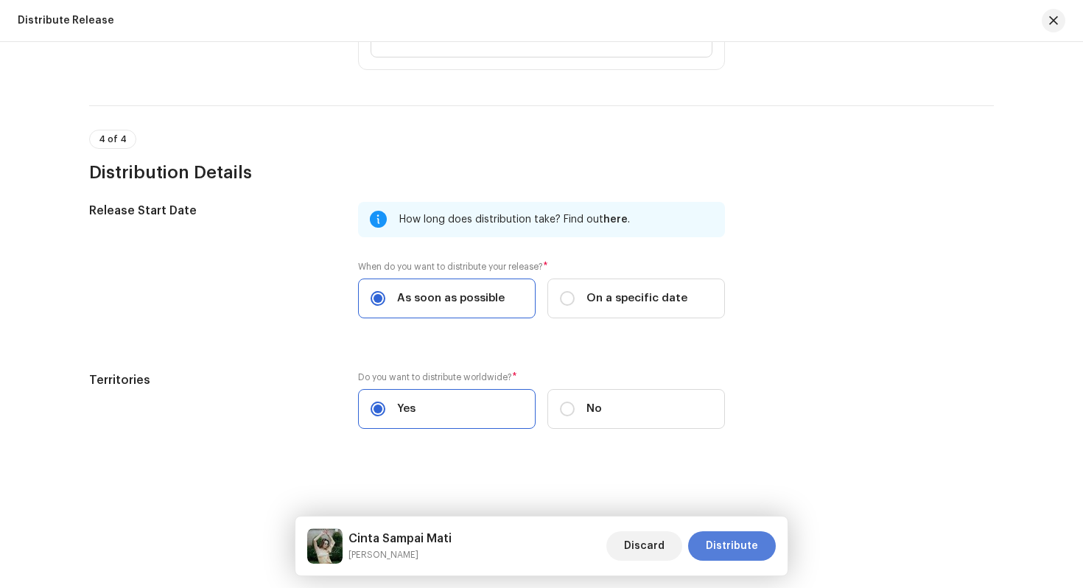
click at [730, 549] on span "Distribute" at bounding box center [732, 545] width 52 height 29
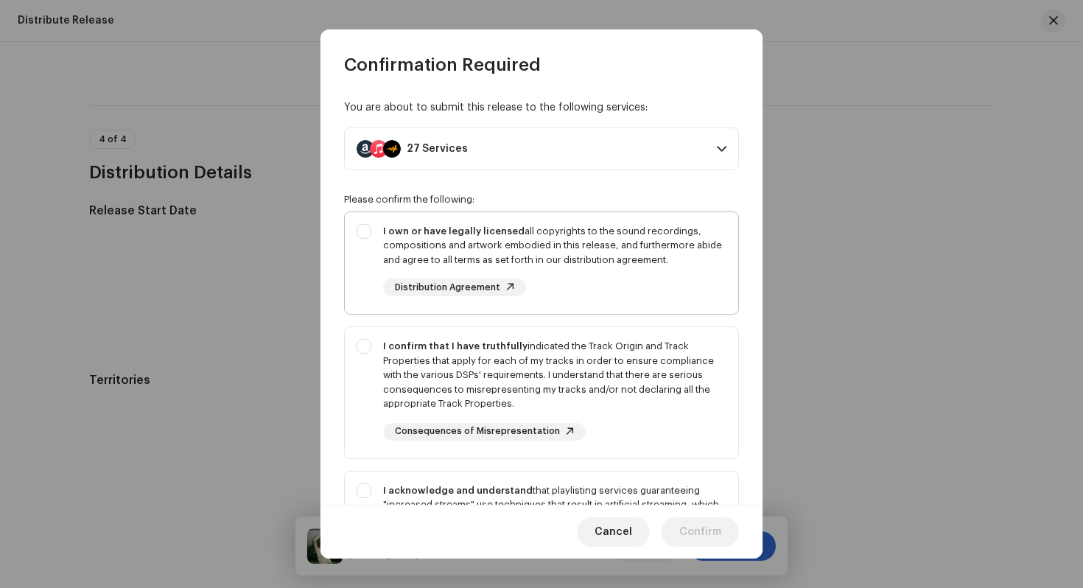
click at [613, 267] on div "I own or have legally licensed all copyrights to the sound recordings, composit…" at bounding box center [554, 245] width 343 height 43
checkbox input "true"
click at [620, 415] on div "I confirm that I have truthfully indicated the Track Origin and Track Propertie…" at bounding box center [554, 390] width 343 height 102
checkbox input "true"
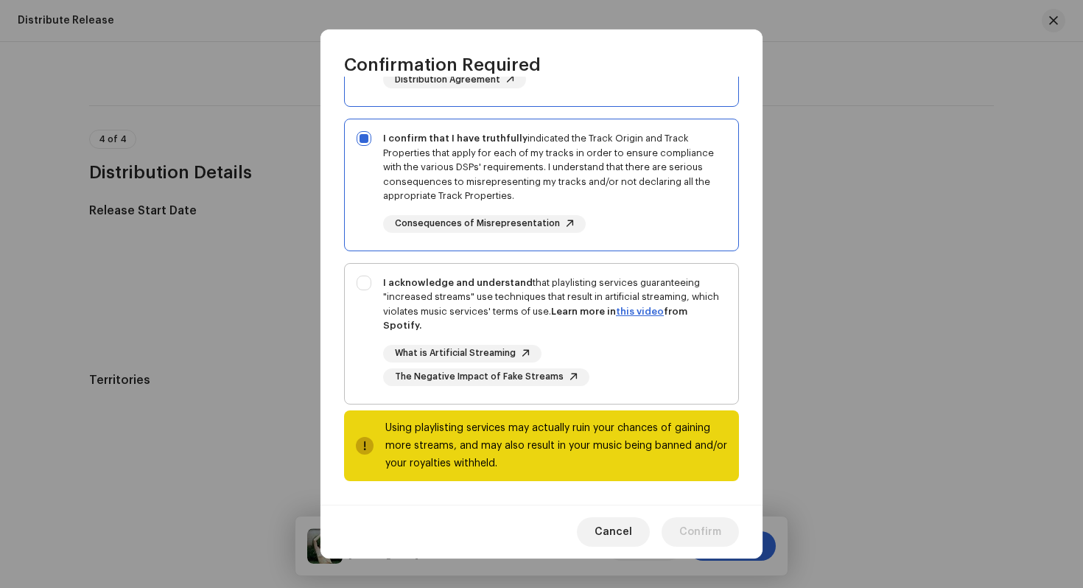
click at [666, 368] on div "What is Artificial Streaming The Negative Impact of Fake Streams" at bounding box center [554, 365] width 343 height 41
checkbox input "true"
click at [697, 534] on span "Confirm" at bounding box center [700, 531] width 42 height 29
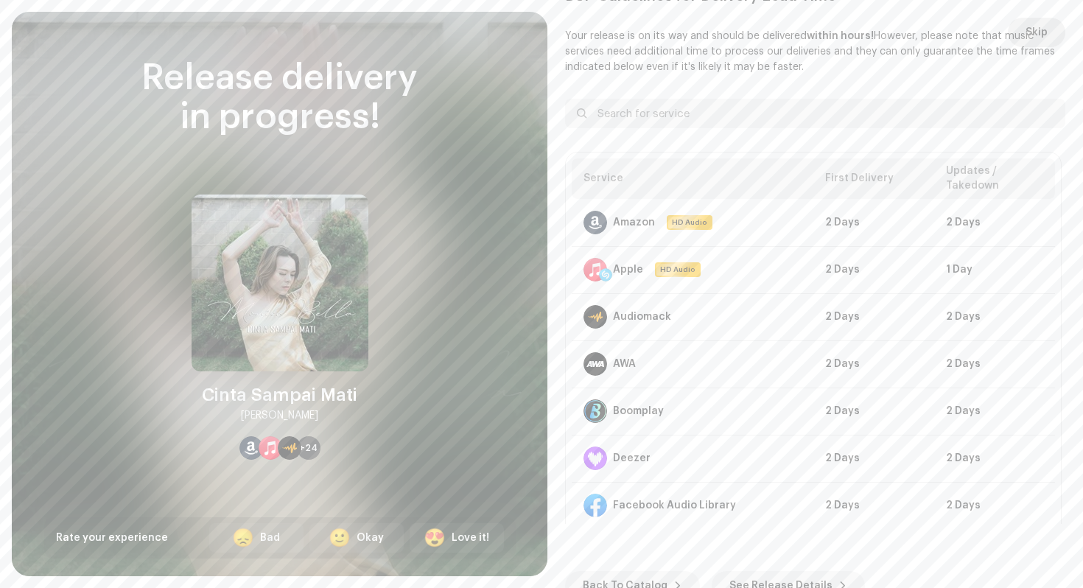
click at [1032, 30] on span "Skip" at bounding box center [1037, 32] width 22 height 29
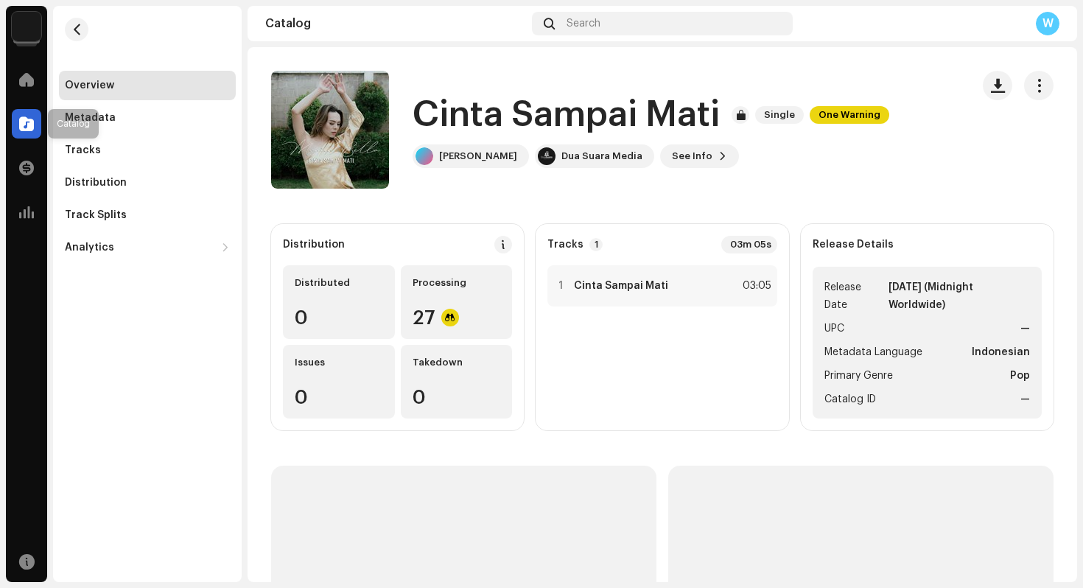
click at [33, 133] on div at bounding box center [26, 123] width 29 height 29
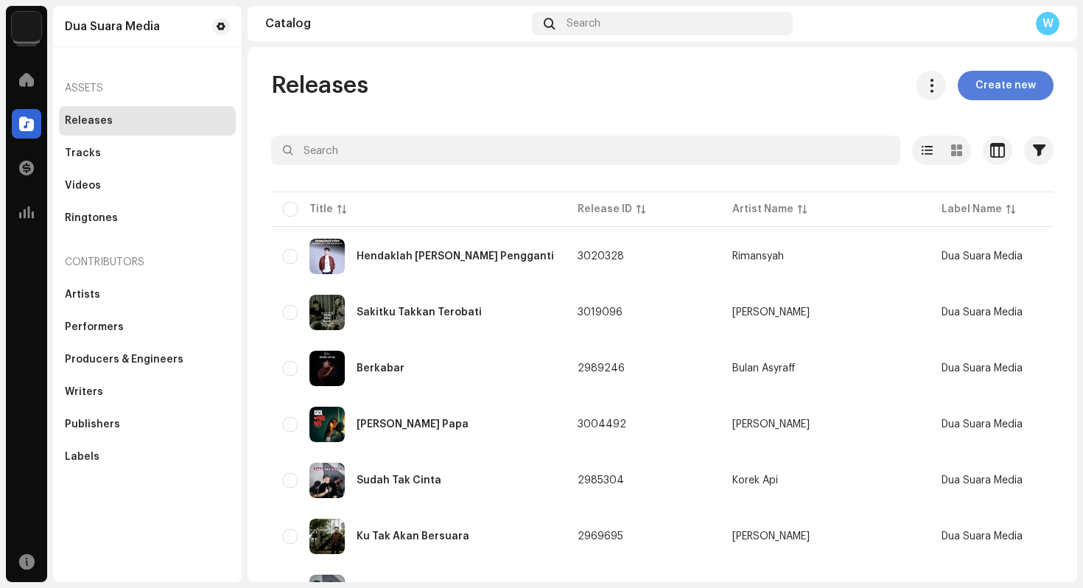
click at [994, 89] on span "Create new" at bounding box center [1006, 85] width 60 height 29
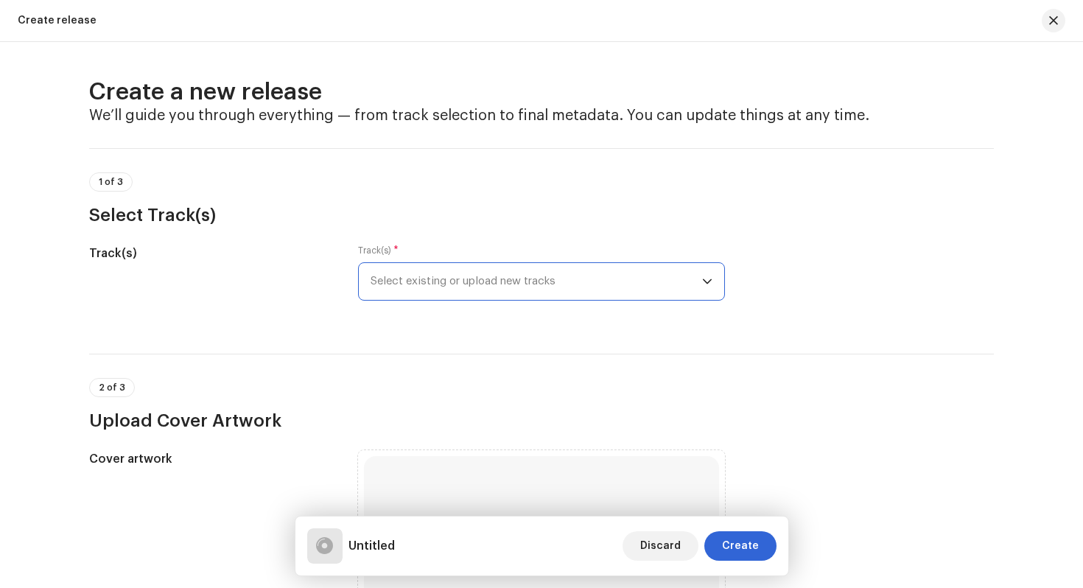
click at [482, 283] on span "Select existing or upload new tracks" at bounding box center [537, 281] width 332 height 37
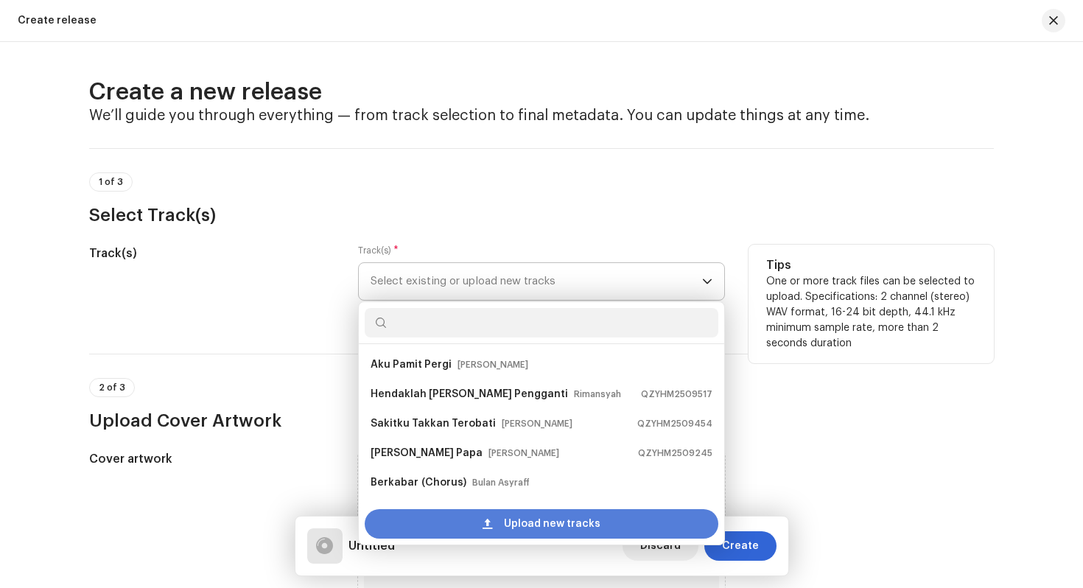
scroll to position [24, 0]
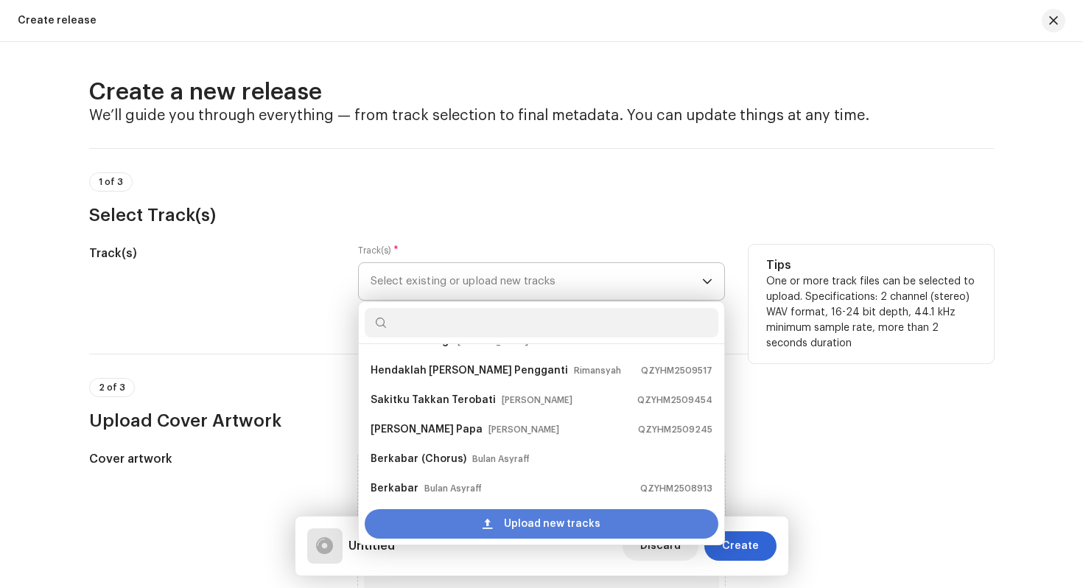
click at [480, 521] on div "Upload new tracks" at bounding box center [542, 523] width 354 height 29
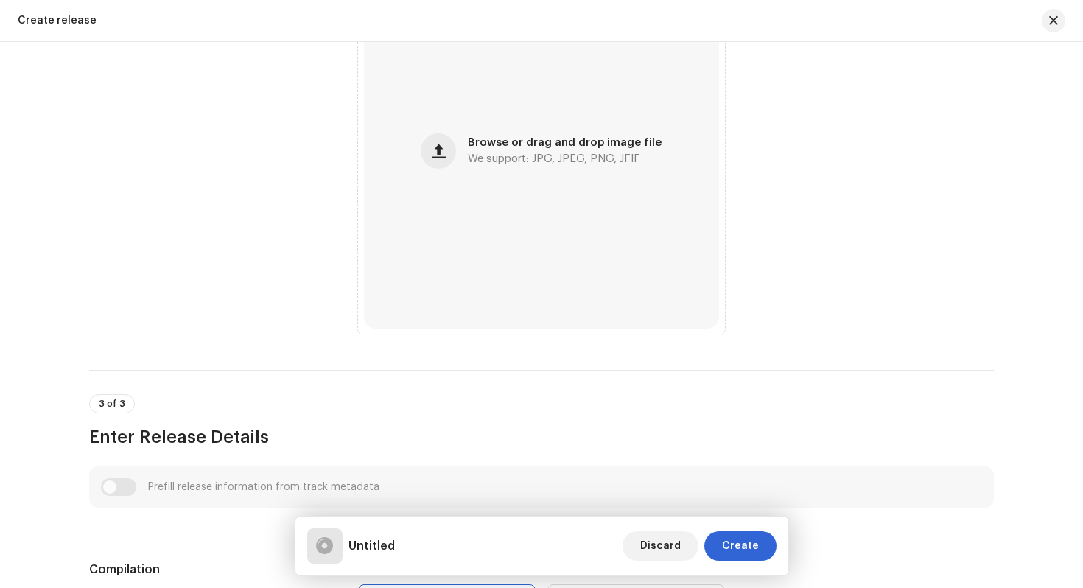
scroll to position [688, 0]
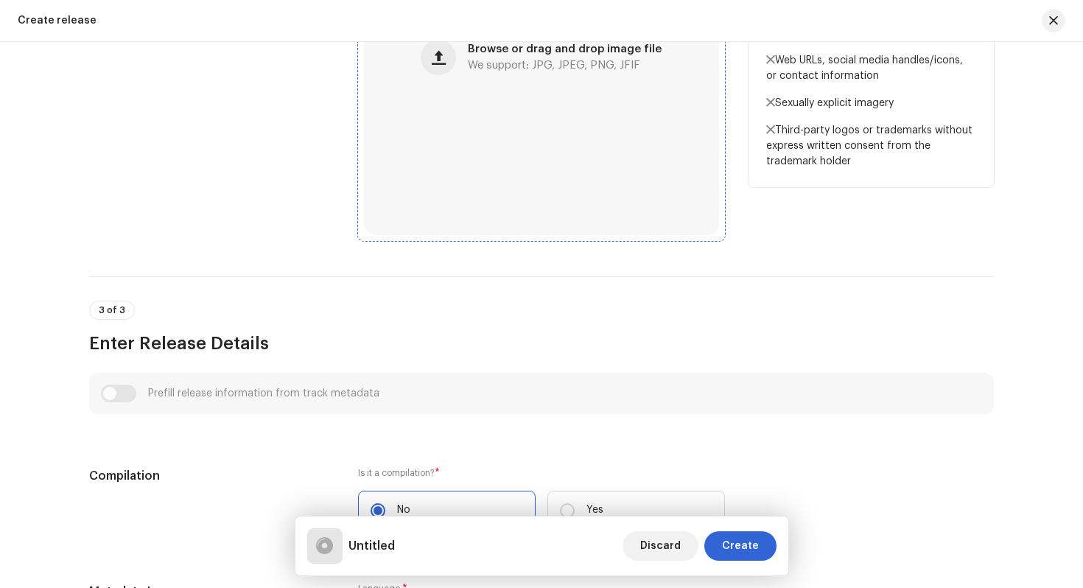
click at [422, 91] on div "Browse or drag and drop image file We support: JPG, JPEG, PNG, JFIF" at bounding box center [541, 57] width 355 height 355
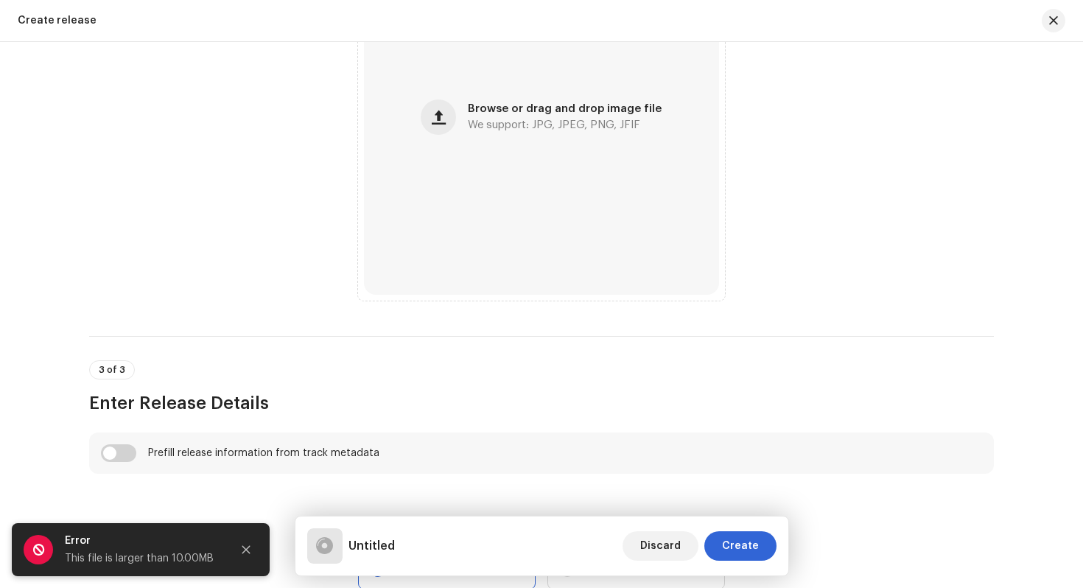
scroll to position [747, 0]
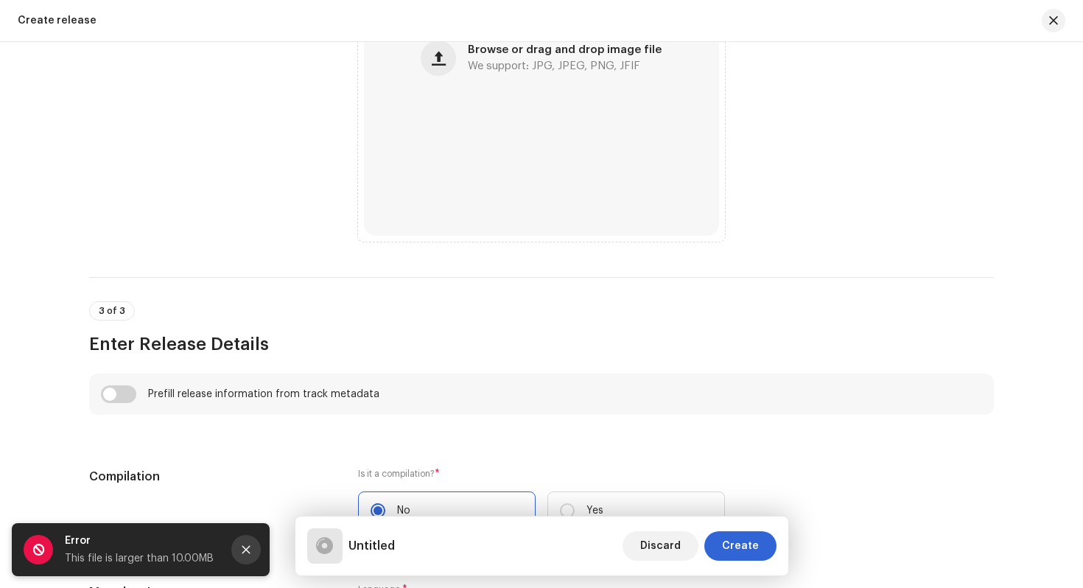
click at [247, 543] on button "Close" at bounding box center [245, 549] width 29 height 29
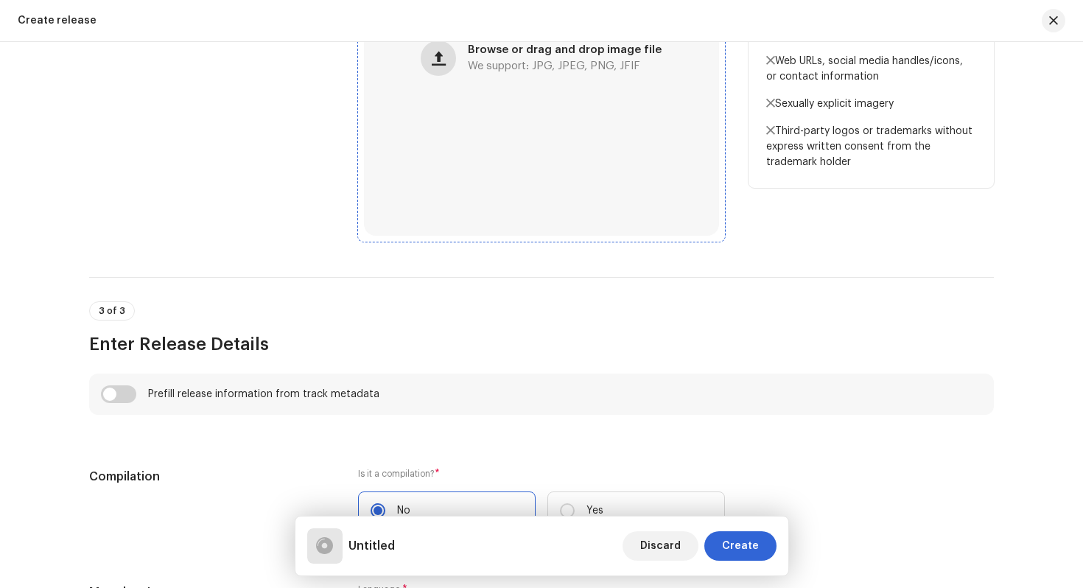
click at [446, 64] on span "button" at bounding box center [439, 58] width 14 height 12
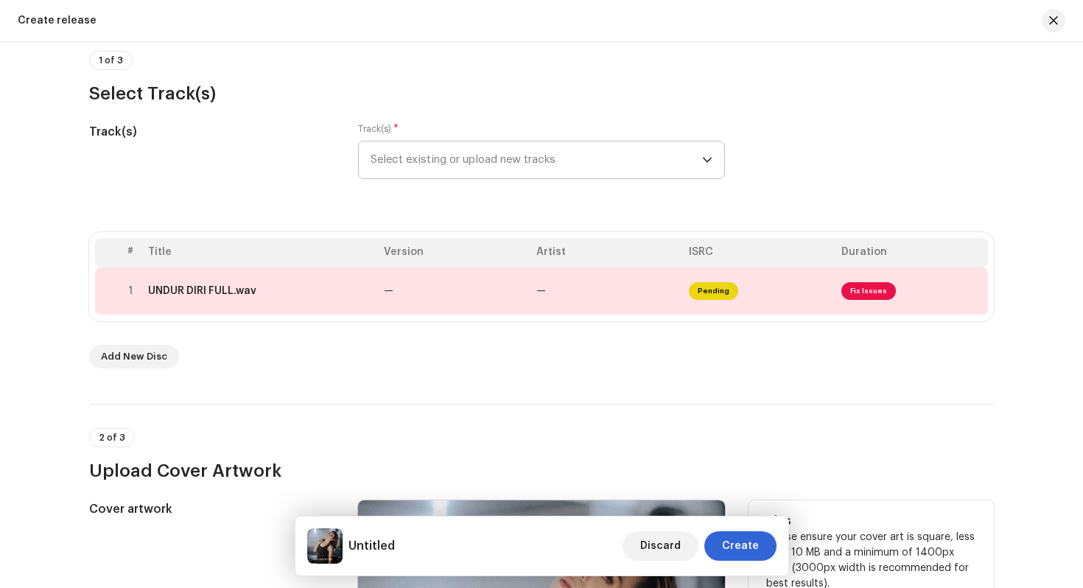
scroll to position [0, 0]
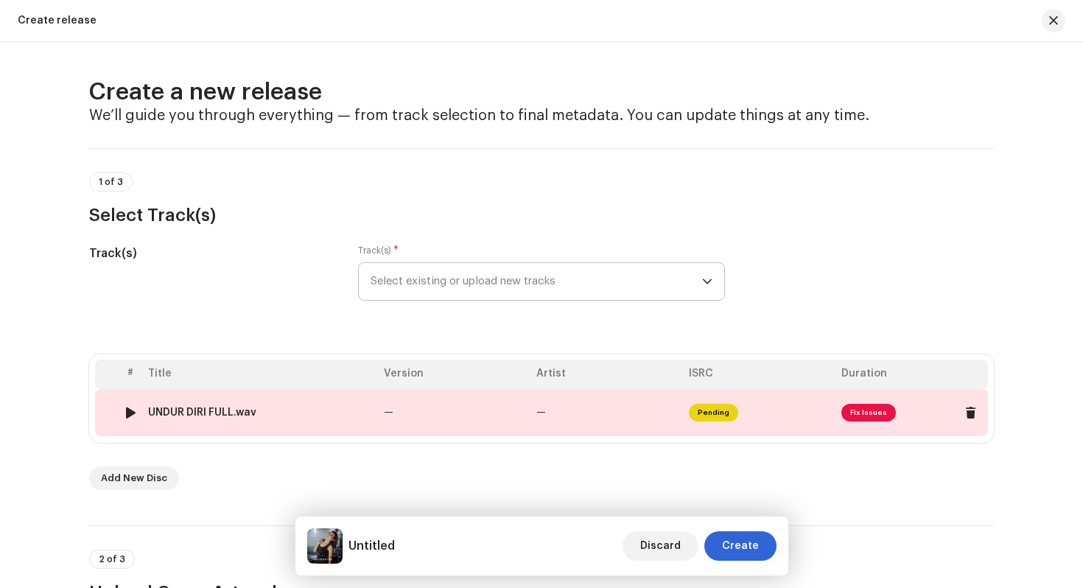
click at [464, 427] on td "—" at bounding box center [454, 412] width 153 height 47
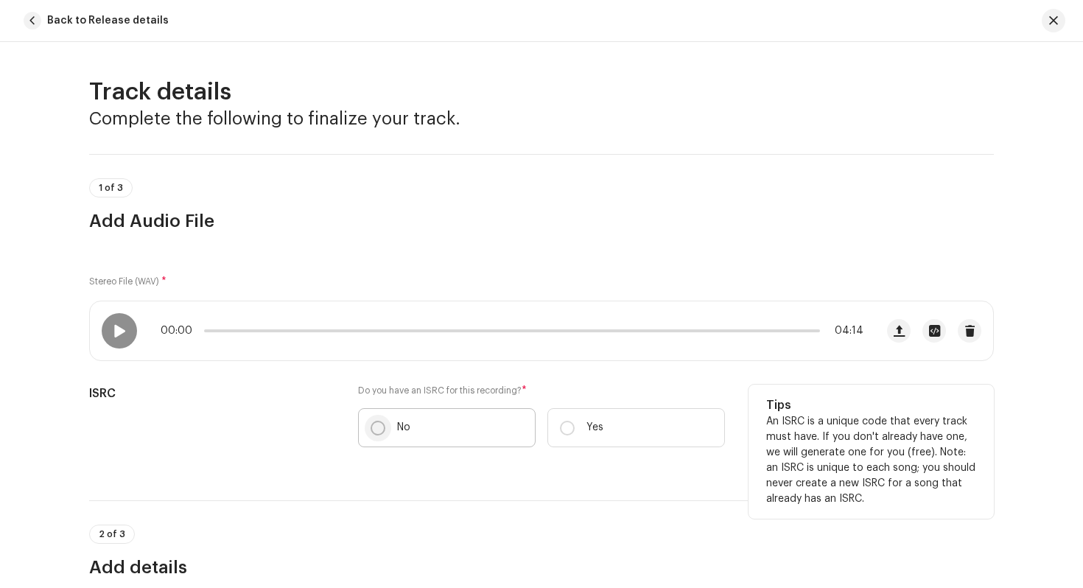
click at [374, 425] on input "No" at bounding box center [378, 428] width 15 height 15
radio input "true"
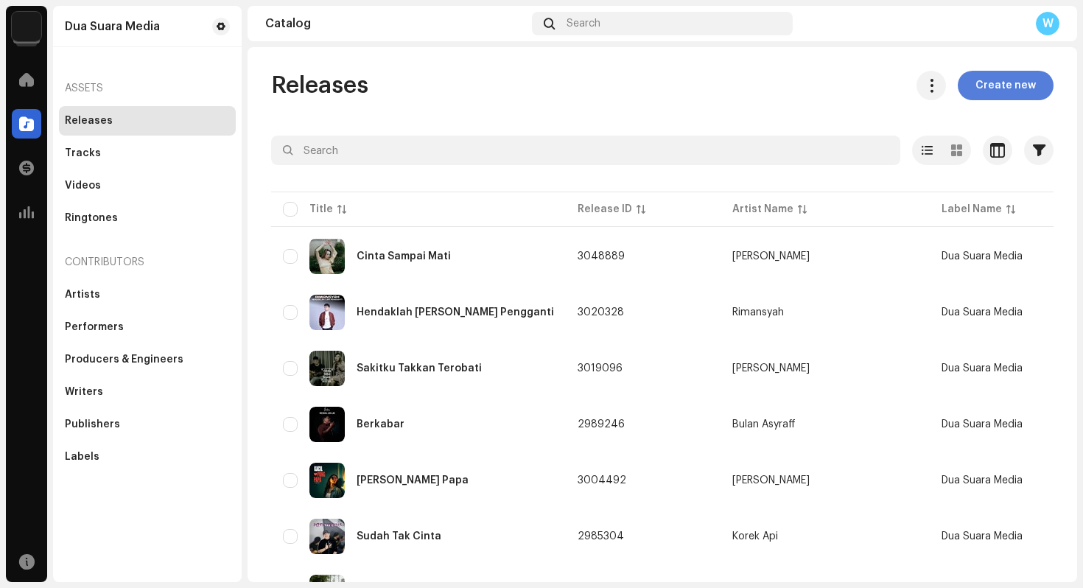
click at [997, 90] on span "Create new" at bounding box center [1006, 85] width 60 height 29
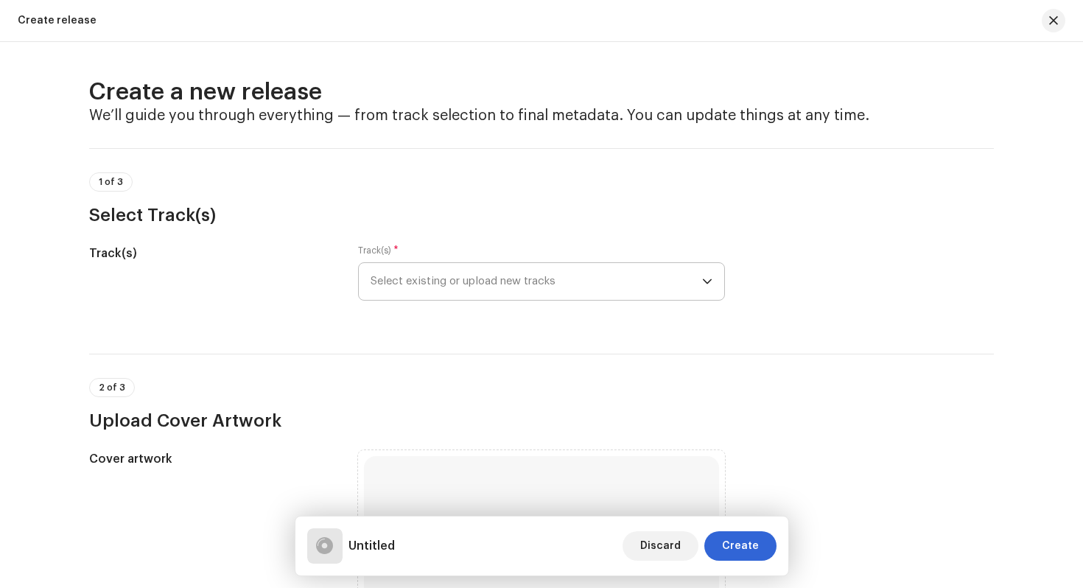
click at [497, 278] on span "Select existing or upload new tracks" at bounding box center [537, 281] width 332 height 37
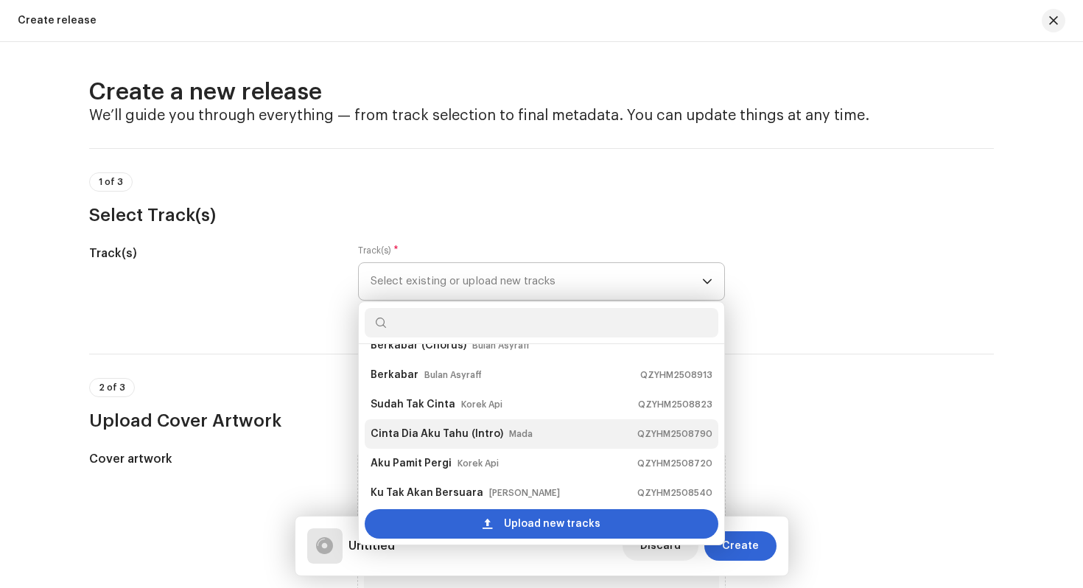
scroll to position [295, 0]
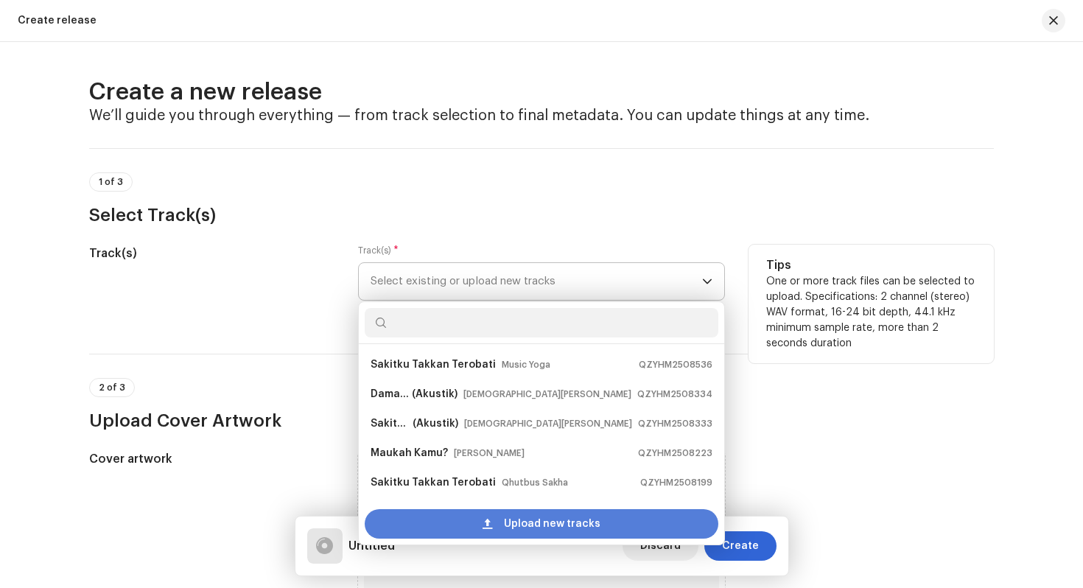
click at [542, 522] on span "Upload new tracks" at bounding box center [552, 523] width 97 height 29
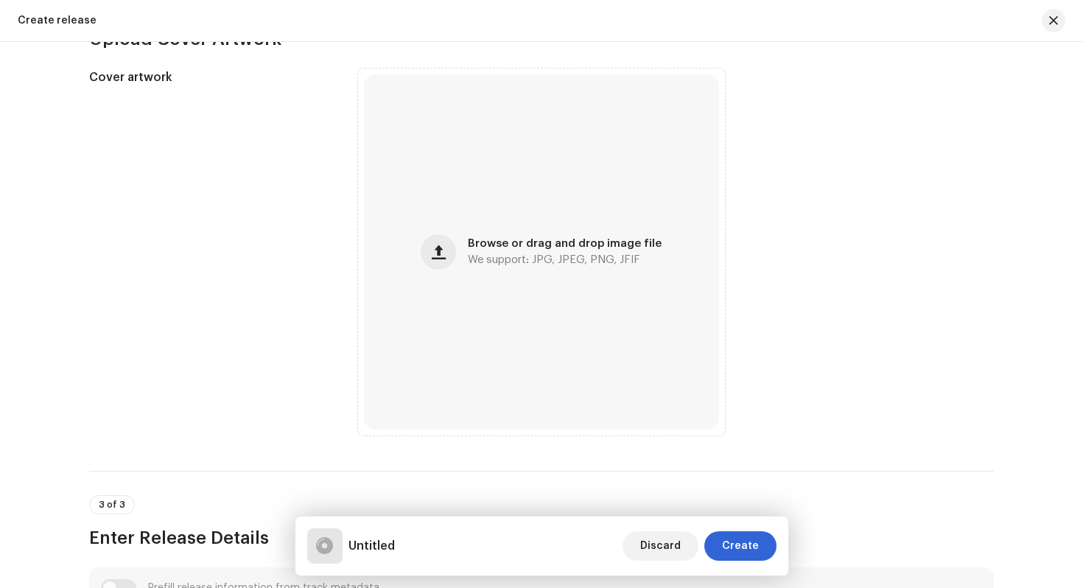
scroll to position [513, 0]
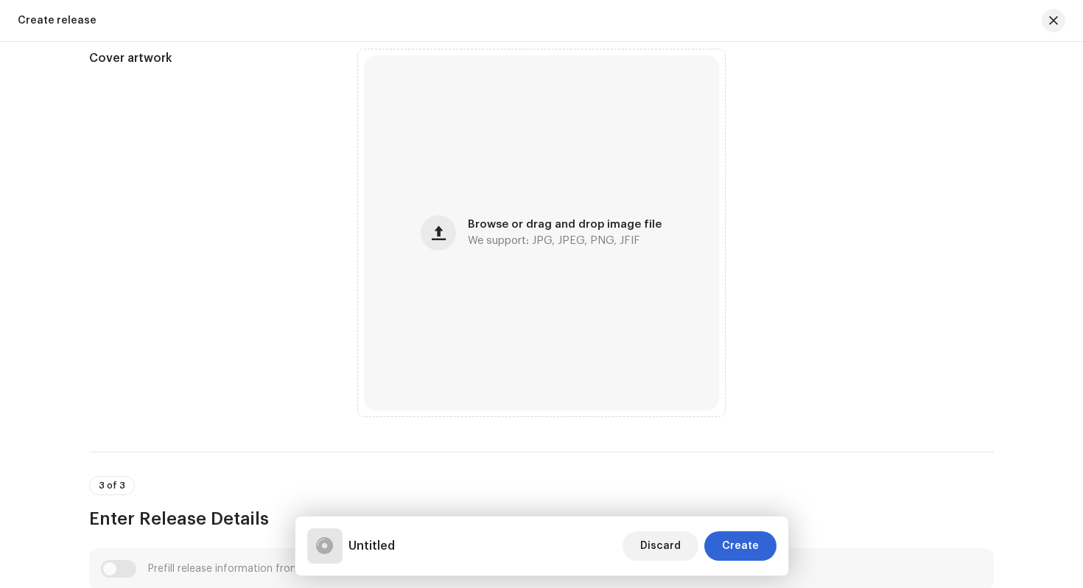
click at [529, 378] on div "Browse or drag and drop image file We support: JPG, JPEG, PNG, JFIF" at bounding box center [541, 232] width 355 height 355
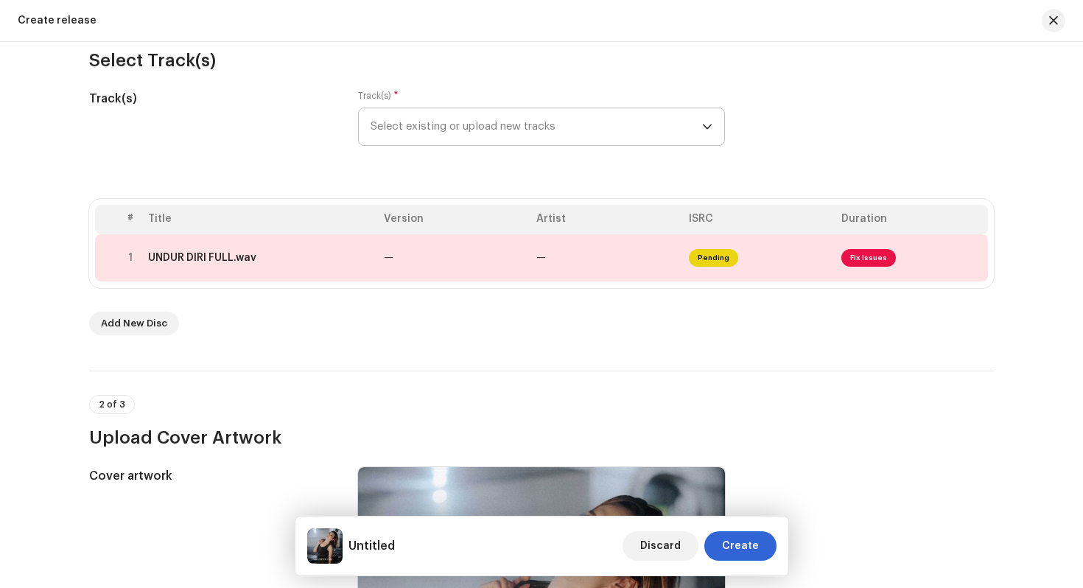
scroll to position [151, 0]
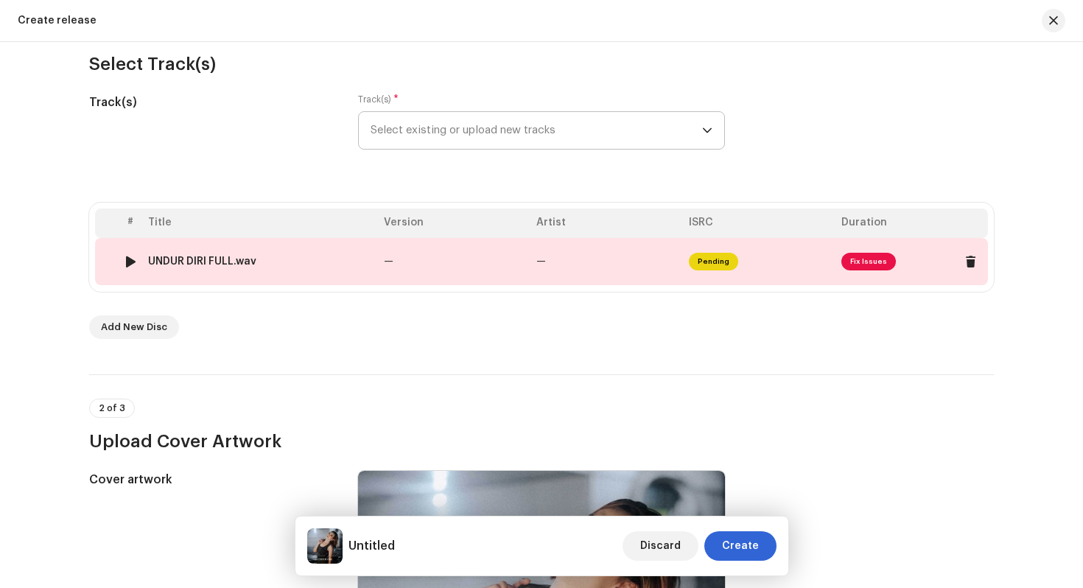
click at [604, 265] on td "—" at bounding box center [607, 261] width 153 height 47
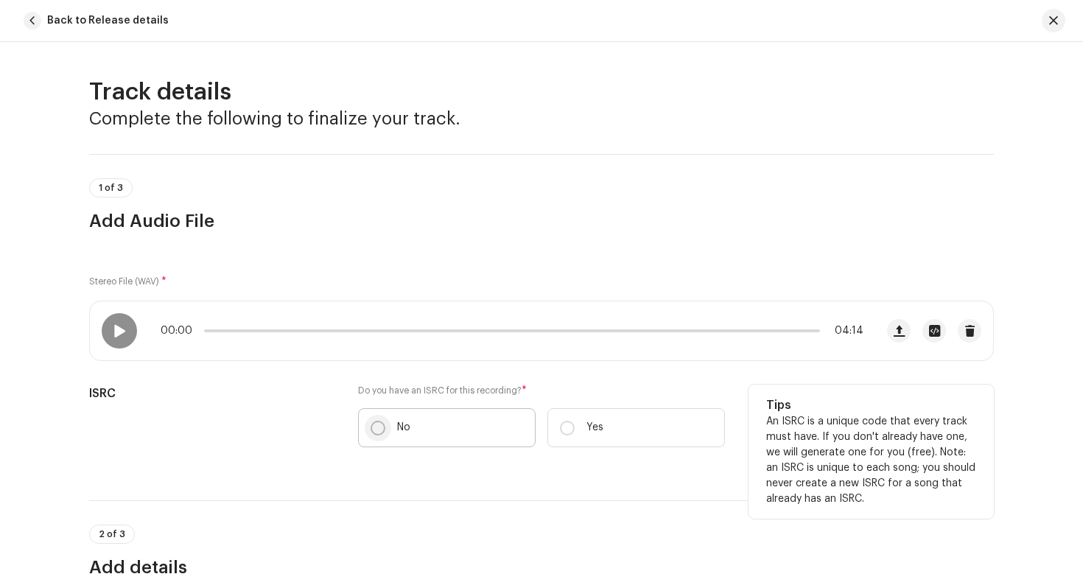
click at [371, 424] on input "No" at bounding box center [378, 428] width 15 height 15
radio input "true"
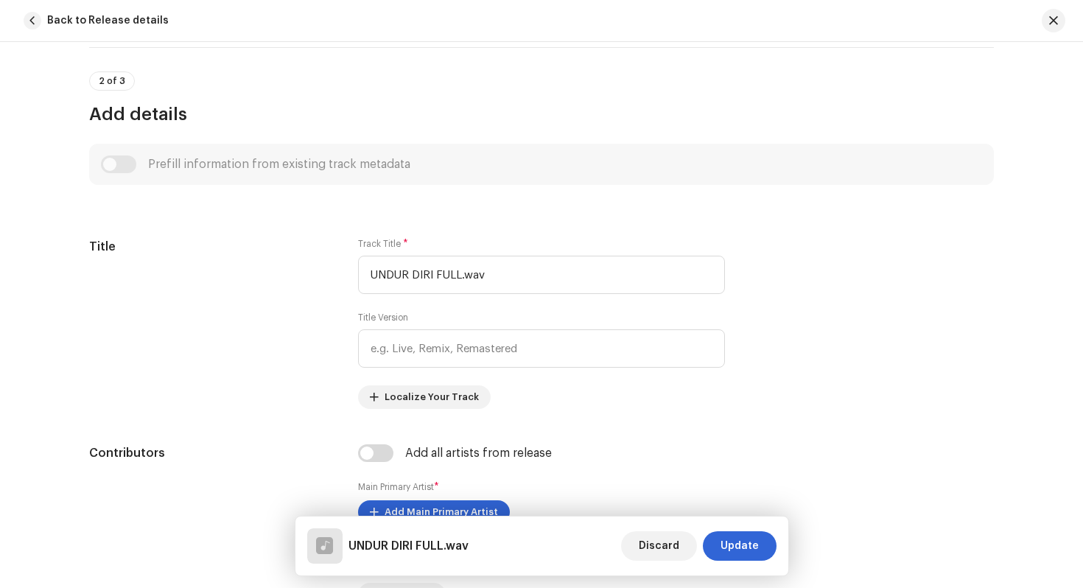
scroll to position [494, 0]
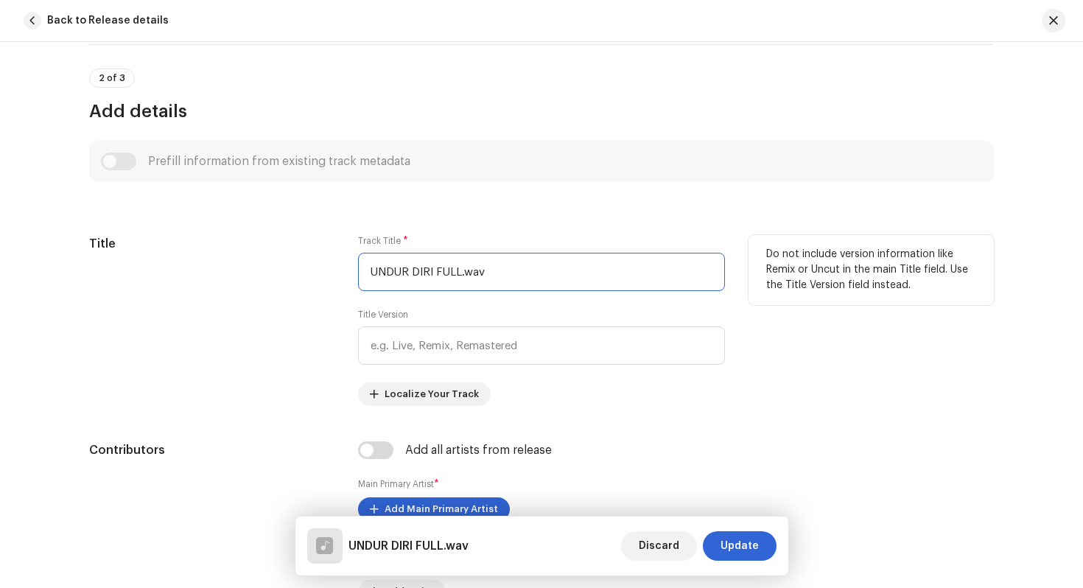
drag, startPoint x: 502, startPoint y: 273, endPoint x: 237, endPoint y: 270, distance: 265.3
click at [237, 270] on div "Title Track Title * UNDUR DIRI FULL.wav Title Version Localize Your Track Do no…" at bounding box center [541, 320] width 905 height 171
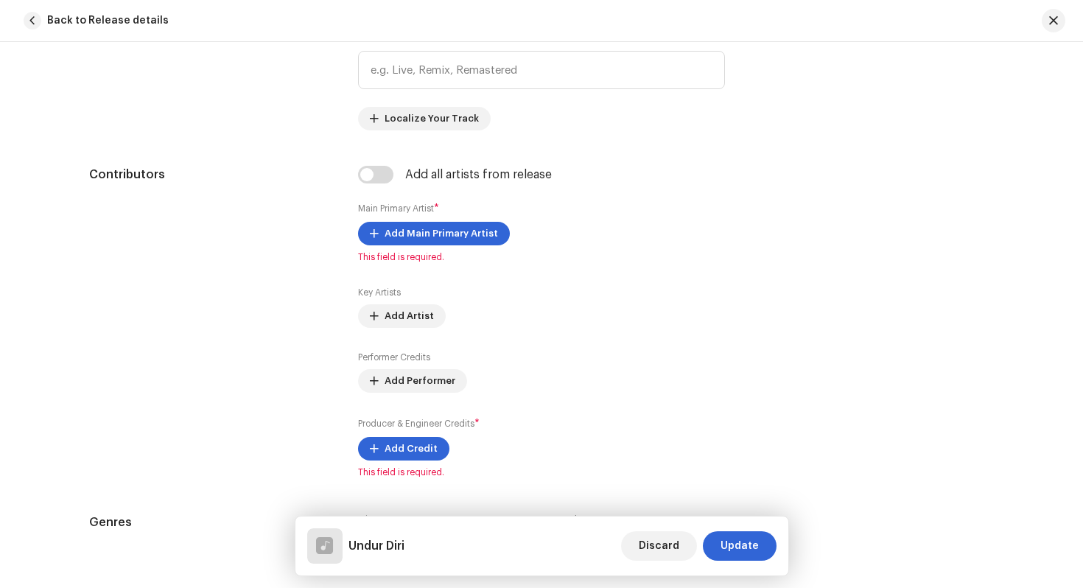
scroll to position [791, 0]
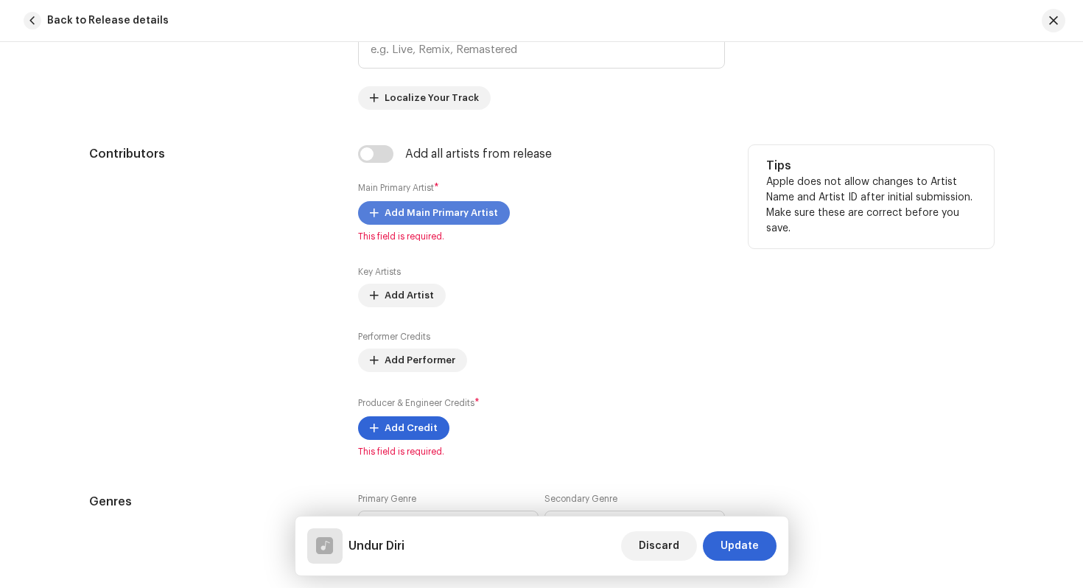
type input "Undur Diri"
click at [465, 215] on span "Add Main Primary Artist" at bounding box center [441, 212] width 113 height 29
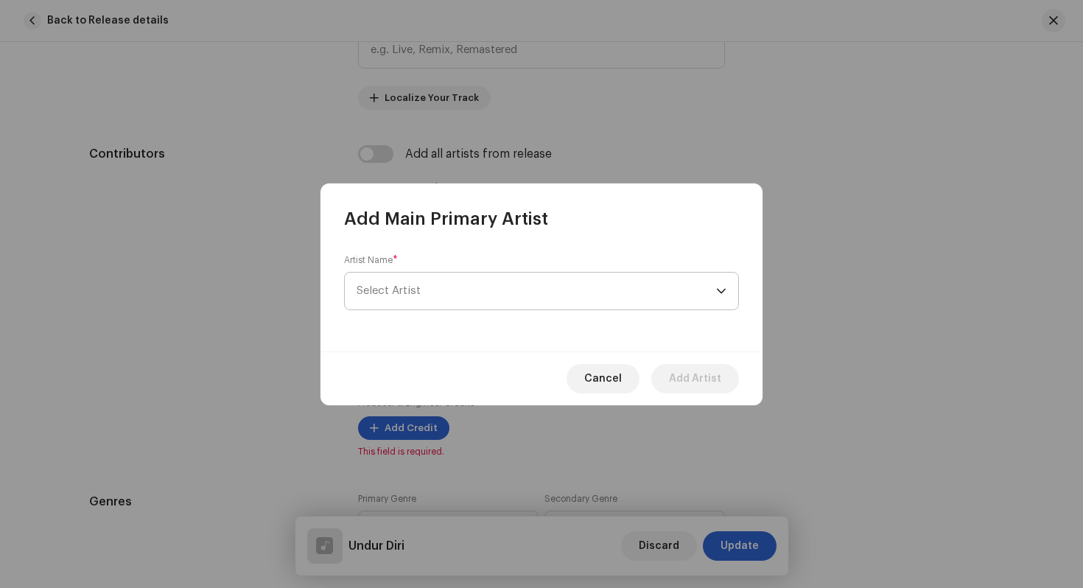
click at [430, 296] on span "Select Artist" at bounding box center [537, 291] width 360 height 37
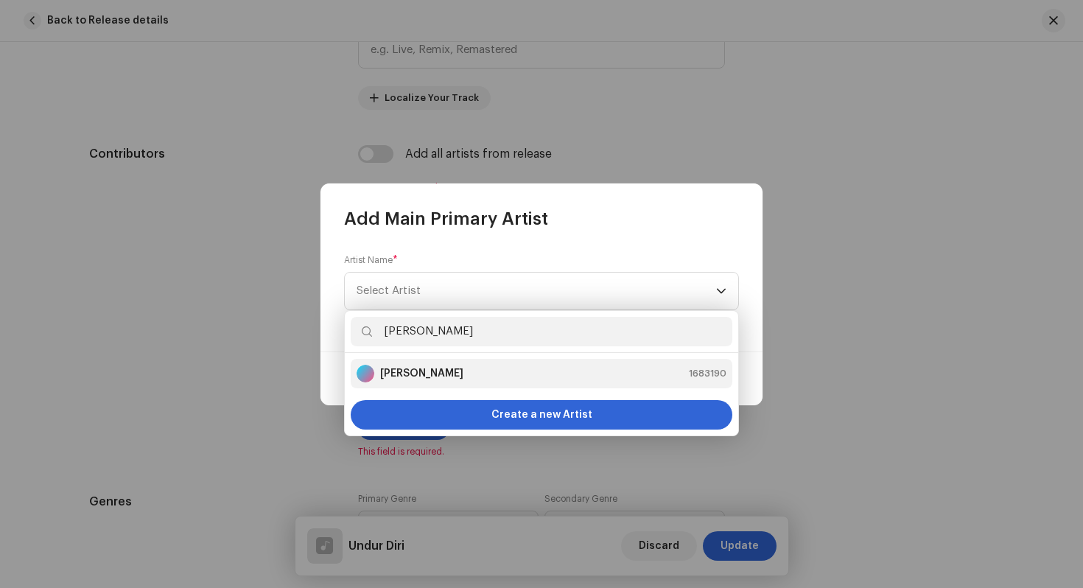
type input "[PERSON_NAME]"
click at [453, 368] on div "[PERSON_NAME] 1683190" at bounding box center [542, 374] width 370 height 18
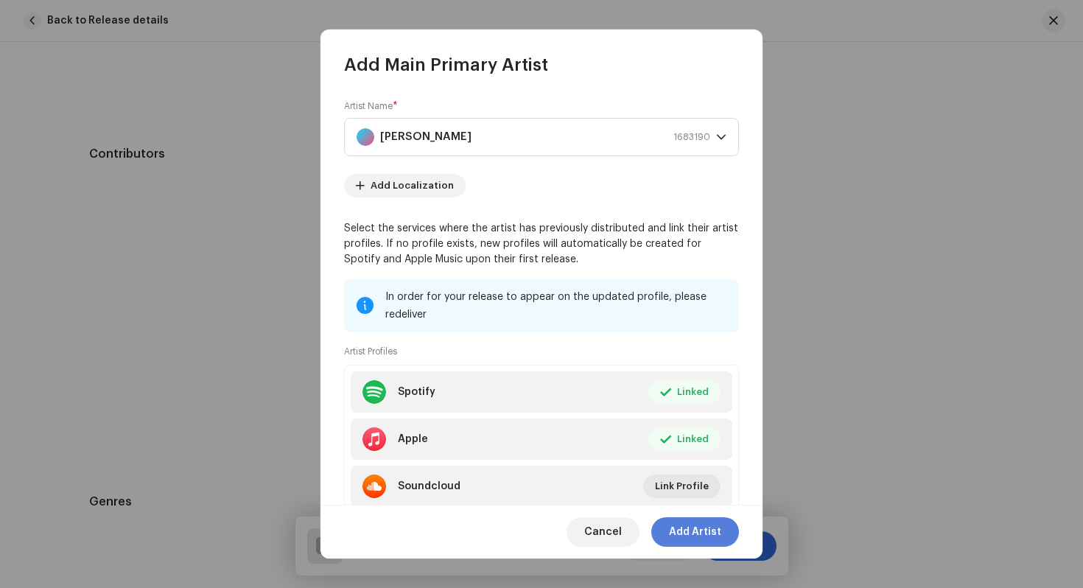
click at [689, 534] on span "Add Artist" at bounding box center [695, 531] width 52 height 29
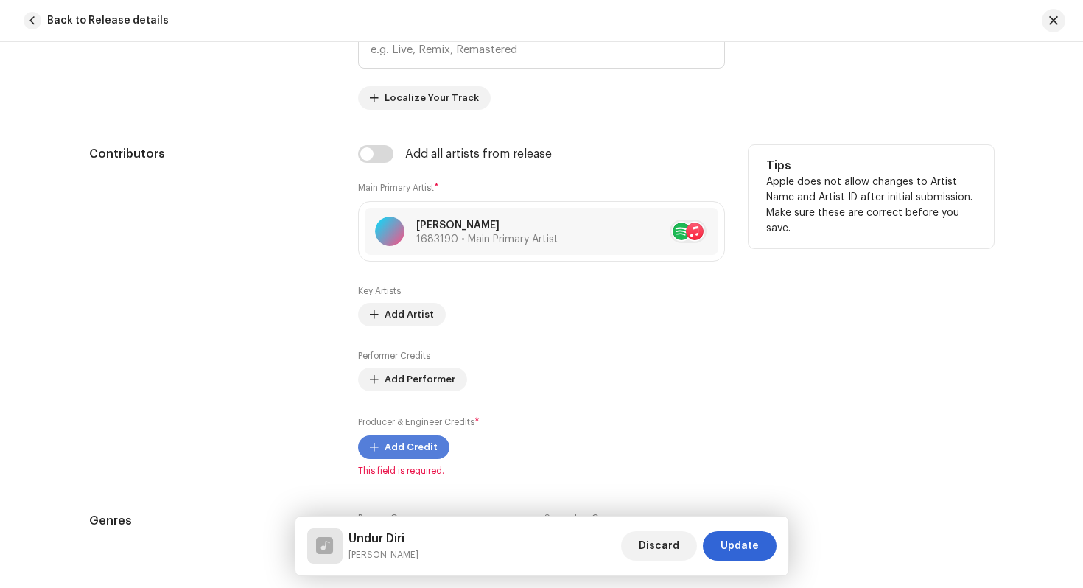
click at [388, 451] on span "Add Credit" at bounding box center [411, 447] width 53 height 29
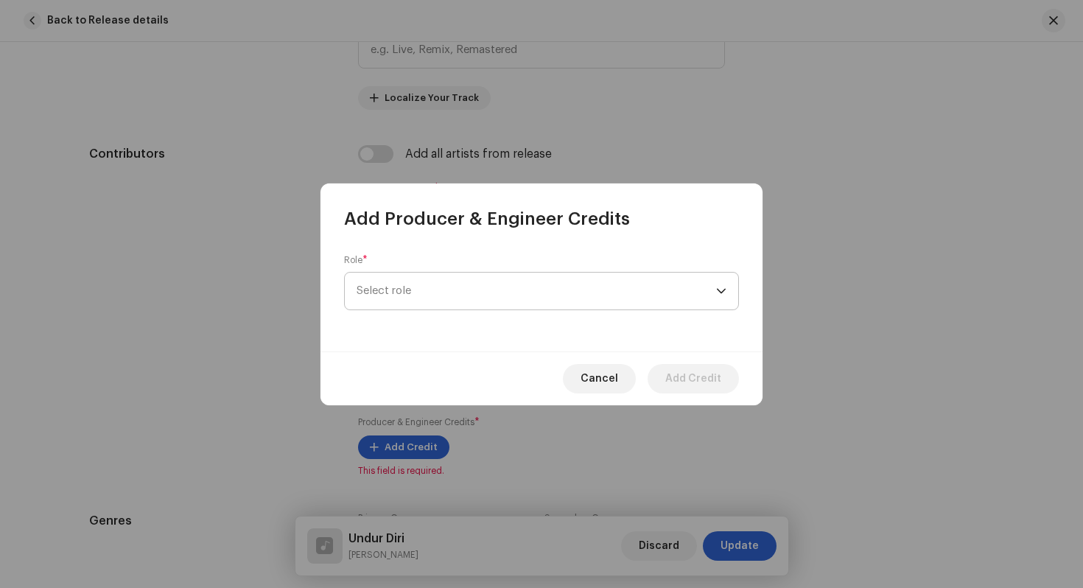
click at [433, 293] on span "Select role" at bounding box center [537, 291] width 360 height 37
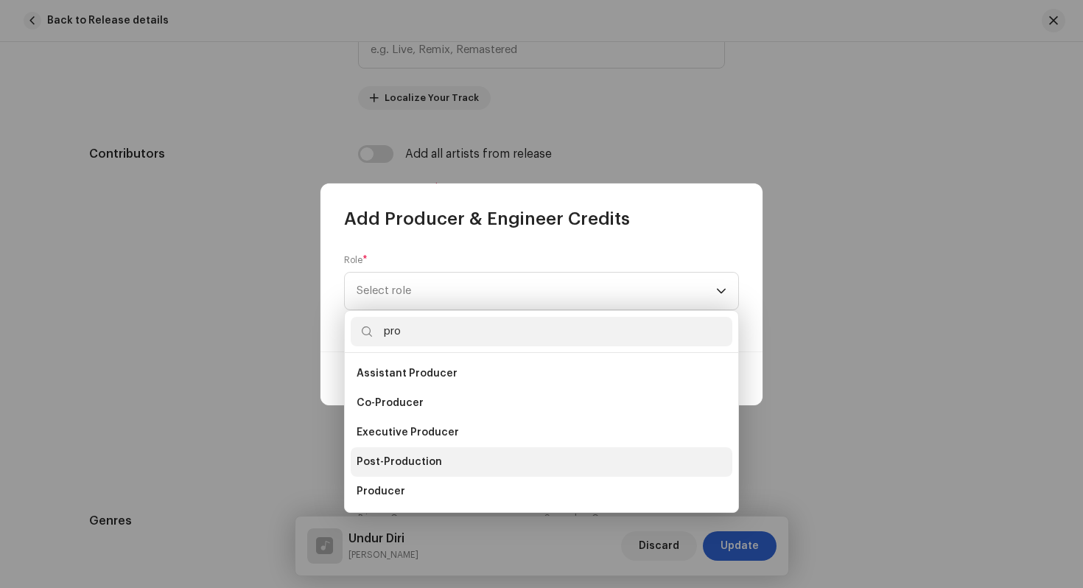
type input "pro"
click at [413, 472] on li "Post-Production" at bounding box center [542, 461] width 382 height 29
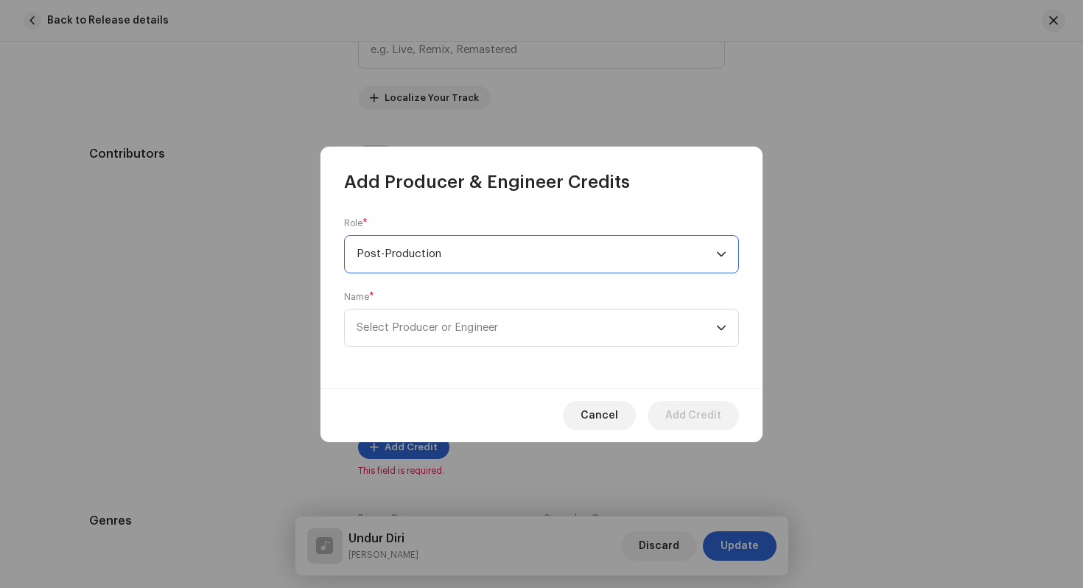
click at [513, 265] on span "Post-Production" at bounding box center [537, 254] width 360 height 37
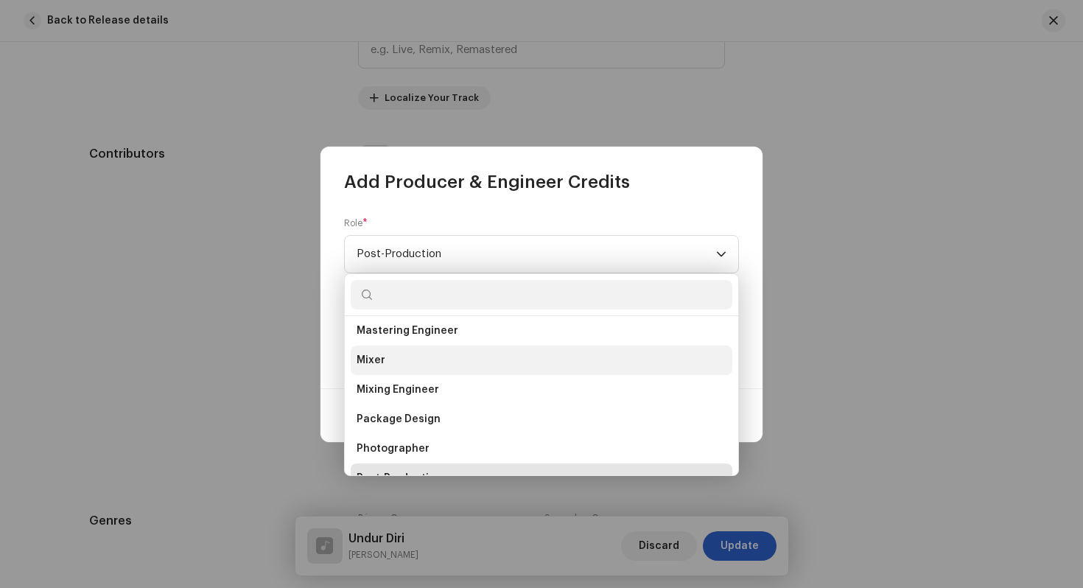
scroll to position [530, 0]
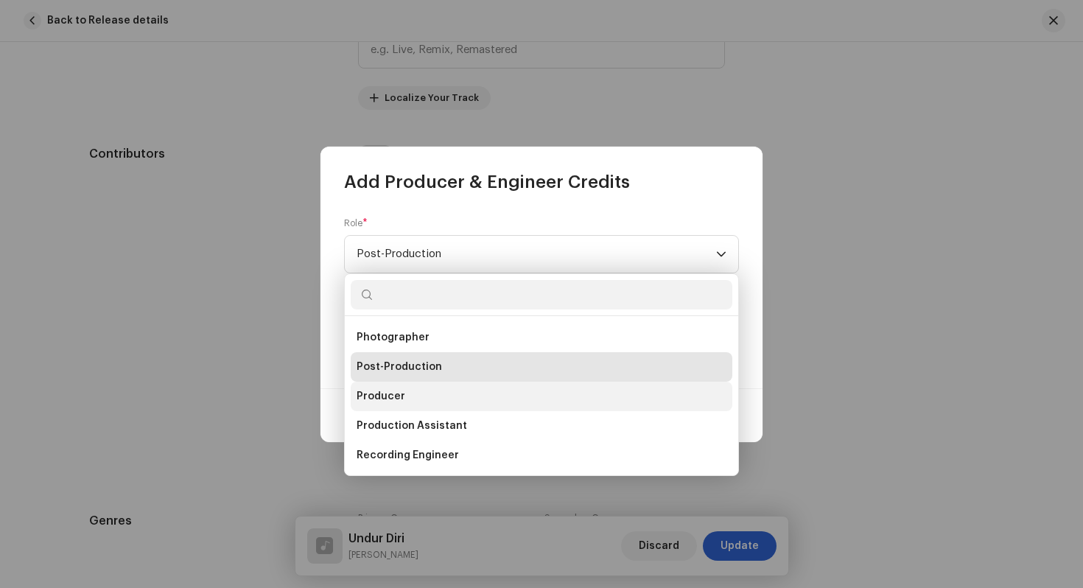
click at [497, 399] on li "Producer" at bounding box center [542, 396] width 382 height 29
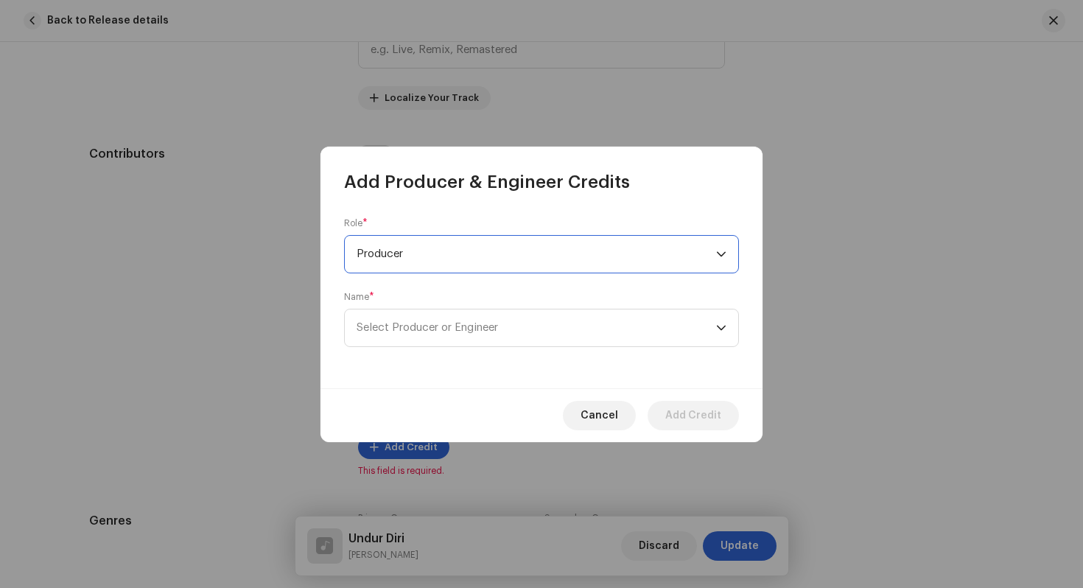
click at [450, 304] on div "Name * Select Producer or Engineer" at bounding box center [541, 319] width 395 height 56
click at [442, 329] on span "Select Producer or Engineer" at bounding box center [427, 327] width 141 height 11
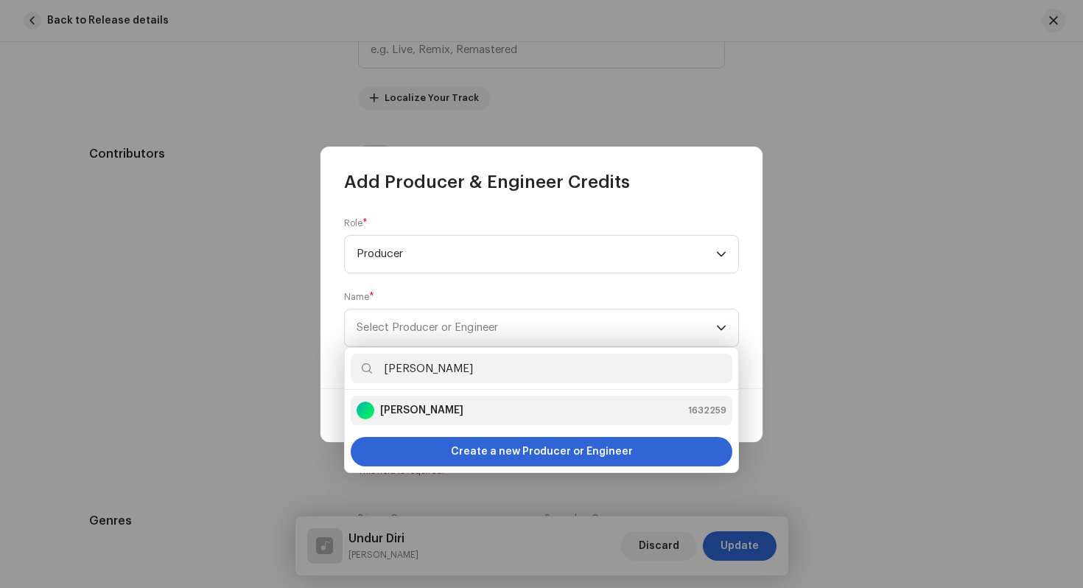
type input "[PERSON_NAME]"
click at [426, 408] on strong "[PERSON_NAME]" at bounding box center [421, 410] width 83 height 15
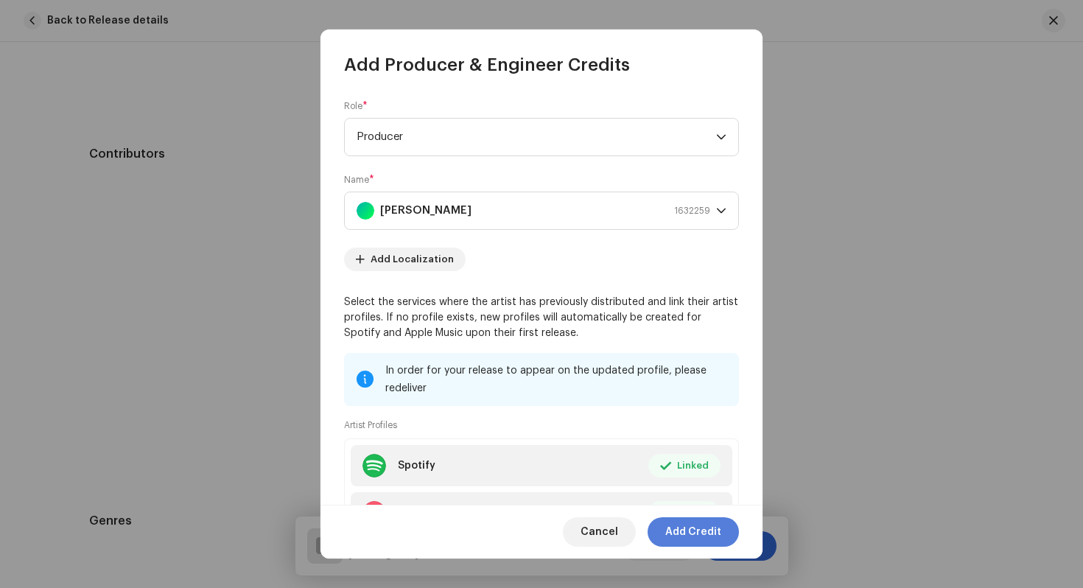
click at [704, 536] on span "Add Credit" at bounding box center [693, 531] width 56 height 29
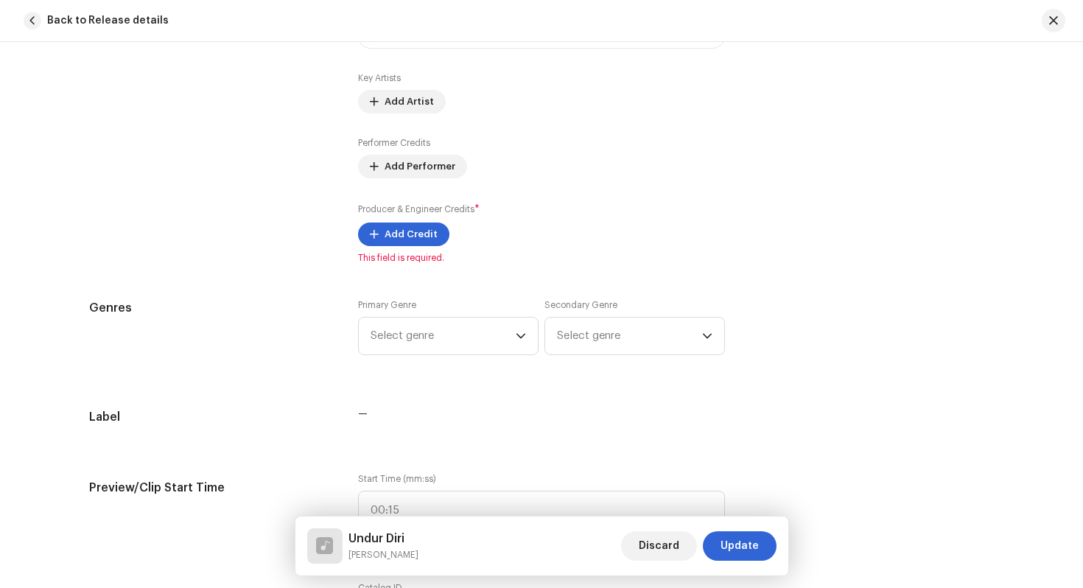
scroll to position [1008, 0]
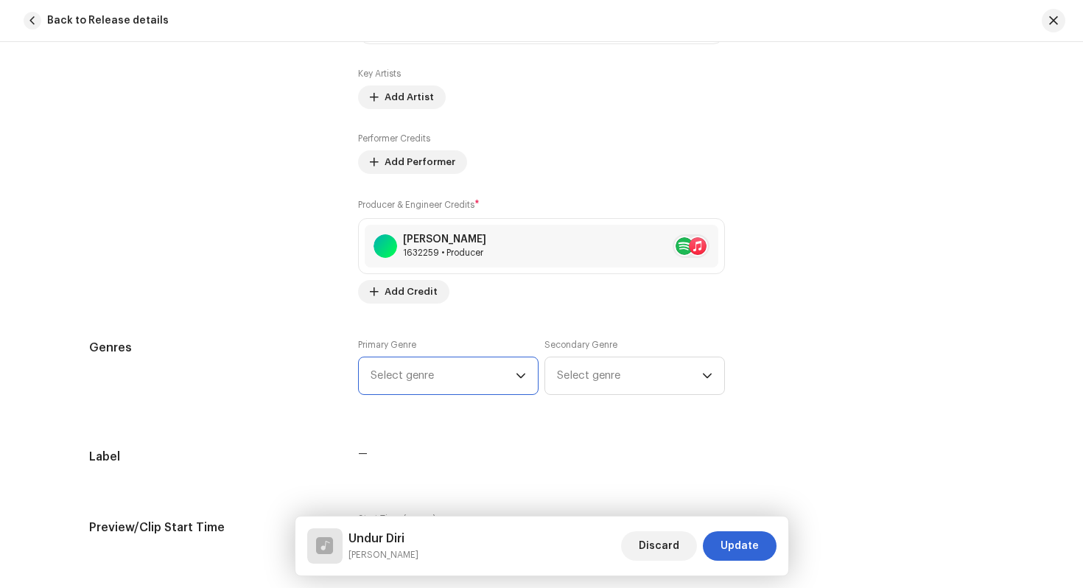
click at [438, 376] on span "Select genre" at bounding box center [443, 375] width 145 height 37
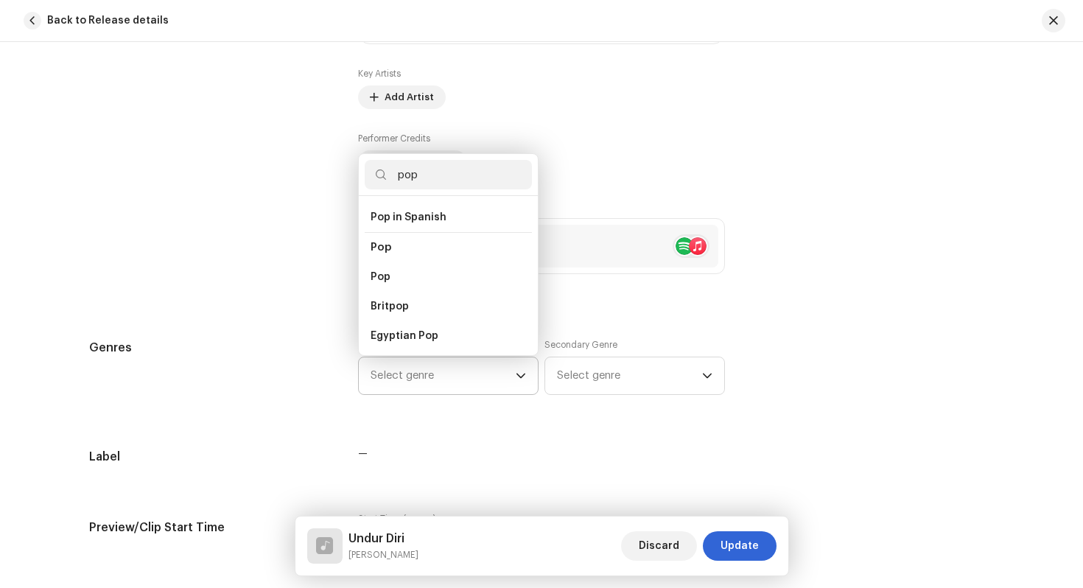
scroll to position [515, 0]
type input "pop"
click at [446, 265] on li "Pop" at bounding box center [448, 279] width 167 height 29
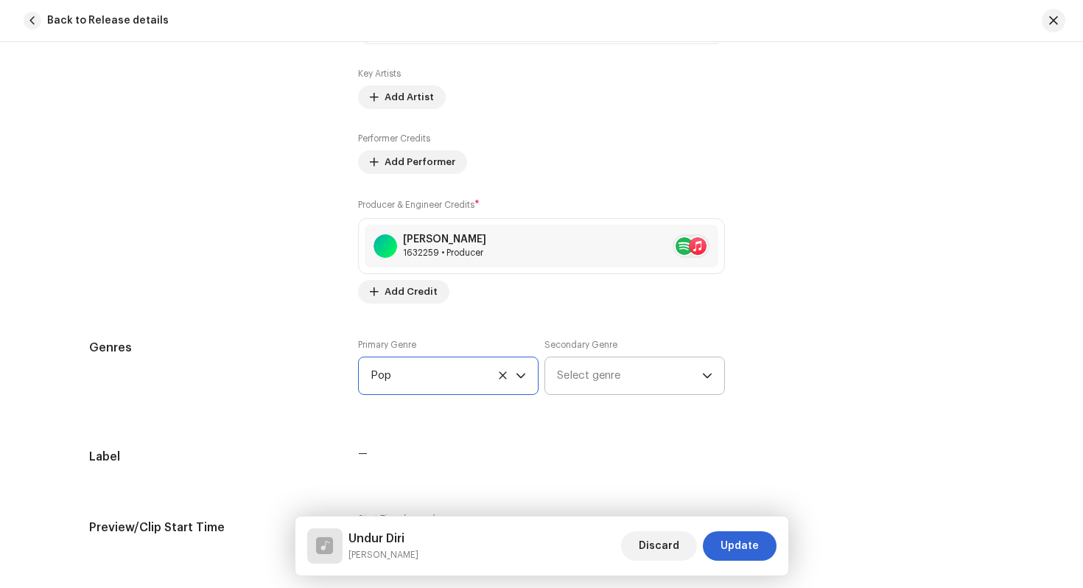
click at [595, 381] on span "Select genre" at bounding box center [629, 375] width 145 height 37
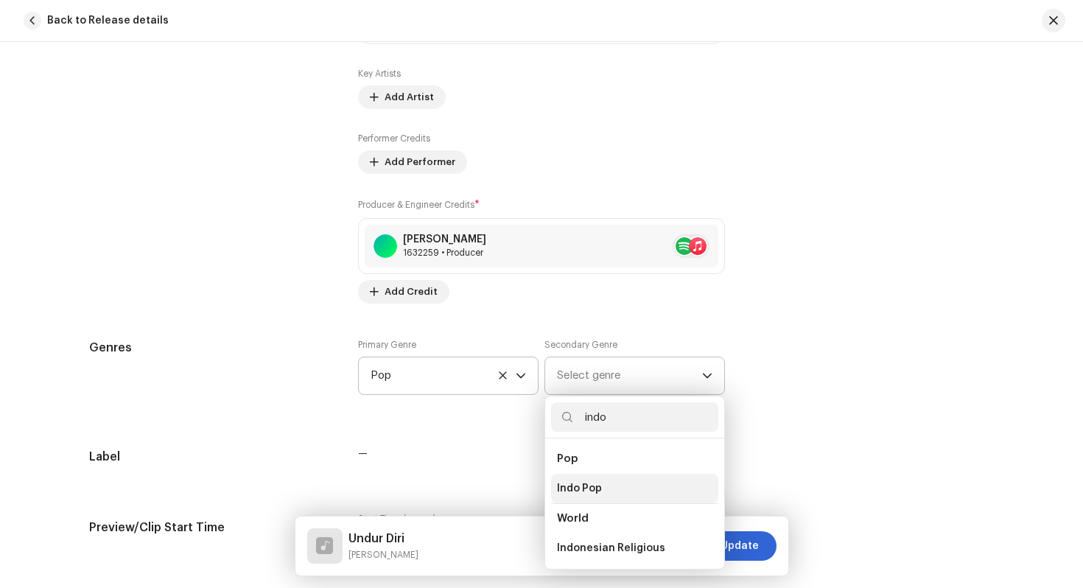
type input "indo"
click at [599, 498] on li "Indo Pop" at bounding box center [634, 488] width 167 height 29
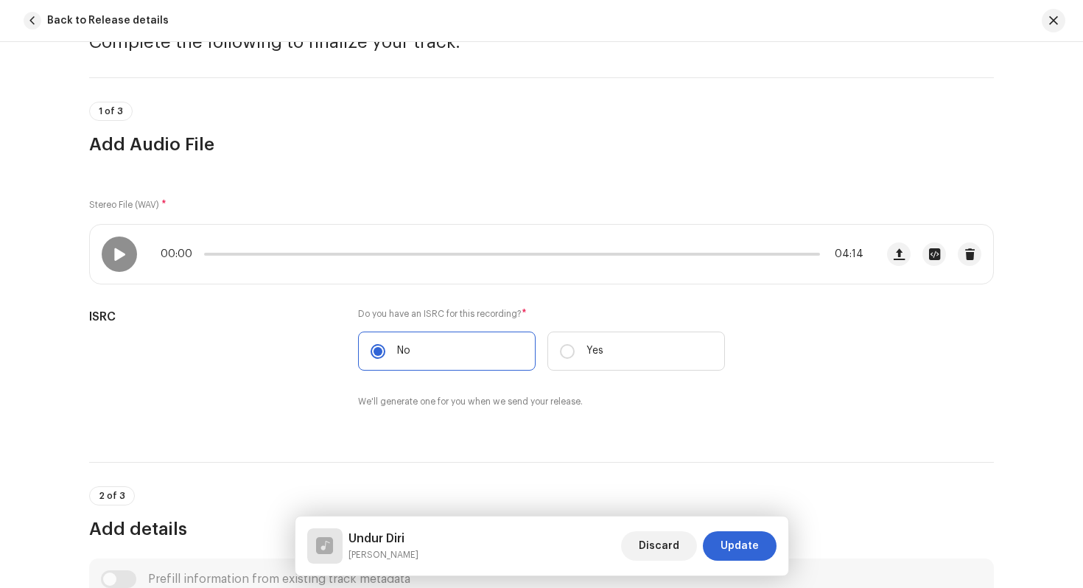
scroll to position [0, 0]
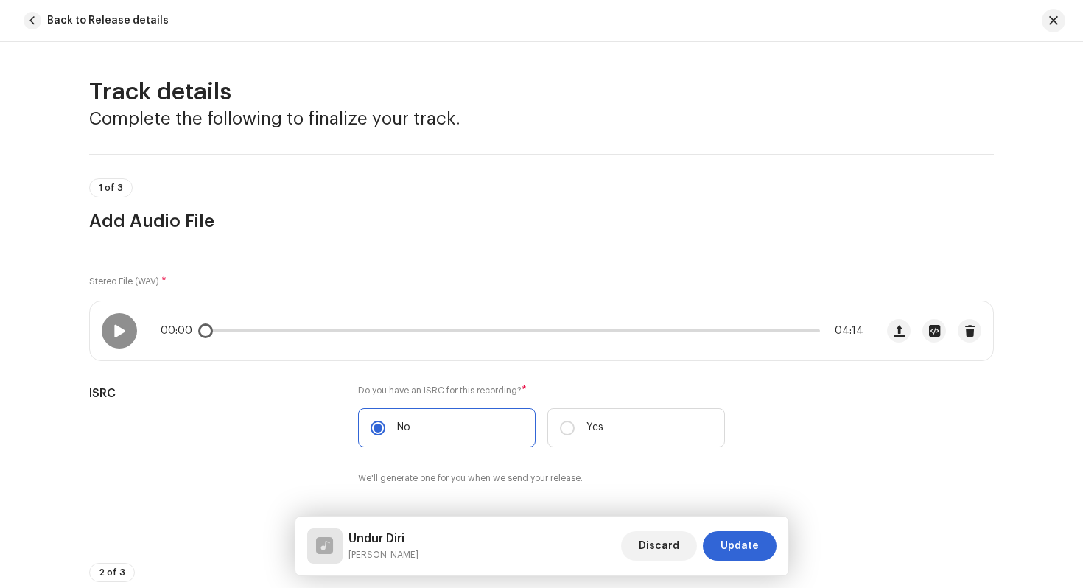
click at [131, 340] on div "00:00 04:14" at bounding box center [483, 330] width 786 height 59
click at [113, 325] on span at bounding box center [119, 331] width 13 height 12
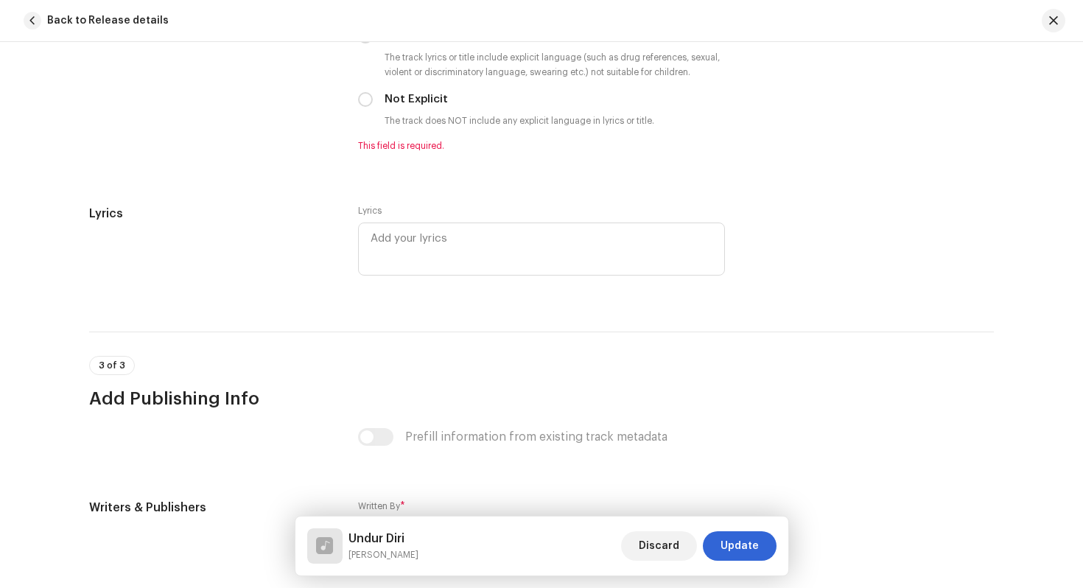
scroll to position [2548, 0]
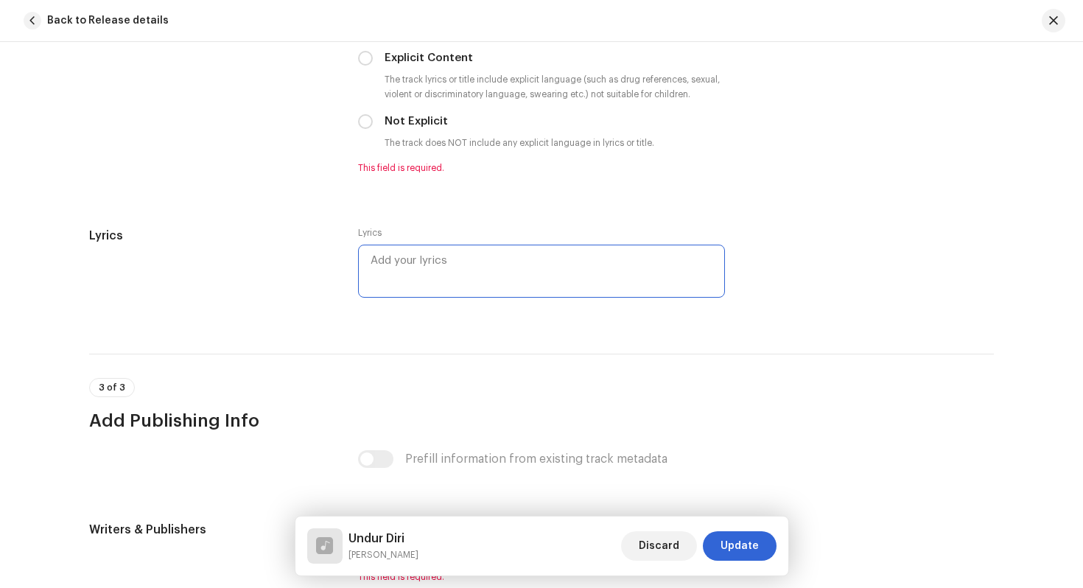
click at [405, 264] on textarea at bounding box center [541, 271] width 367 height 53
paste textarea "Sayang Engkau Tancapkan Luka Sehingga Buatku Merana Menangis Semalam Penuh Samb…"
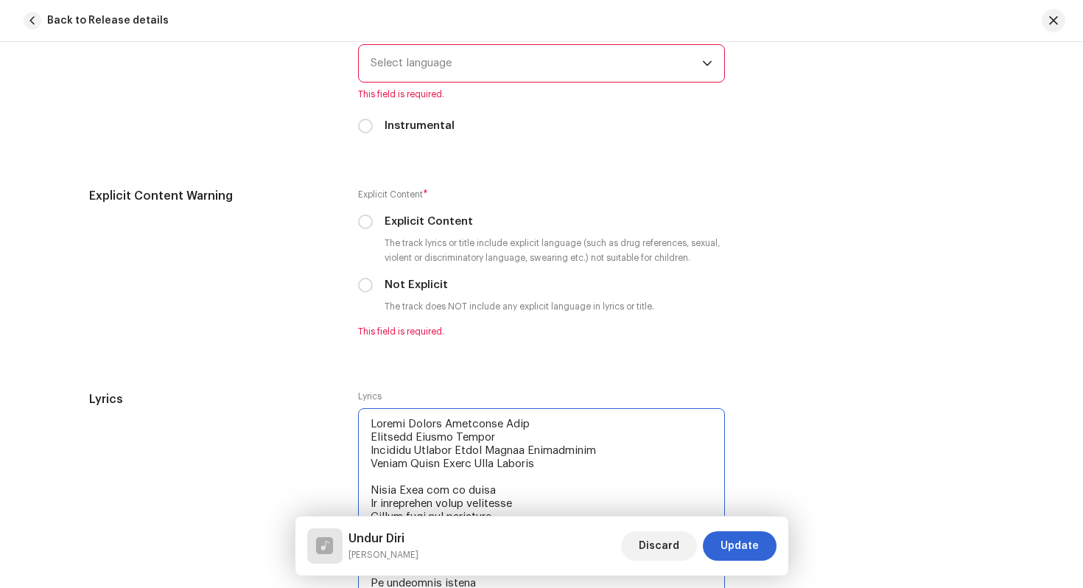
scroll to position [2351, 0]
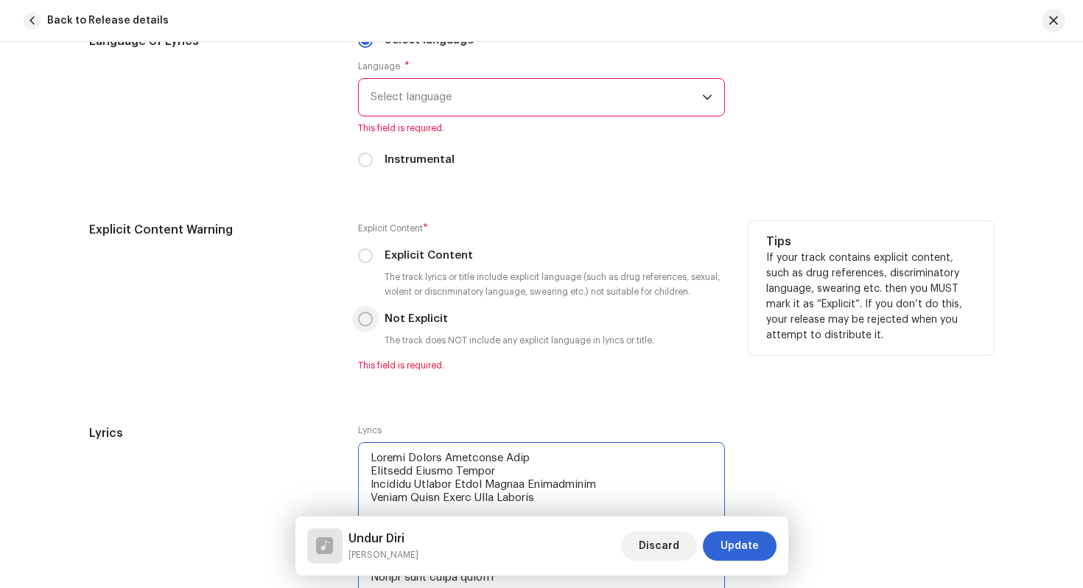
type textarea "Sayang Engkau Tancapkan Luka Sehingga Buatku Merana Menangis Semalam Penuh Samb…"
click at [361, 324] on input "Not Explicit" at bounding box center [365, 319] width 15 height 15
radio input "true"
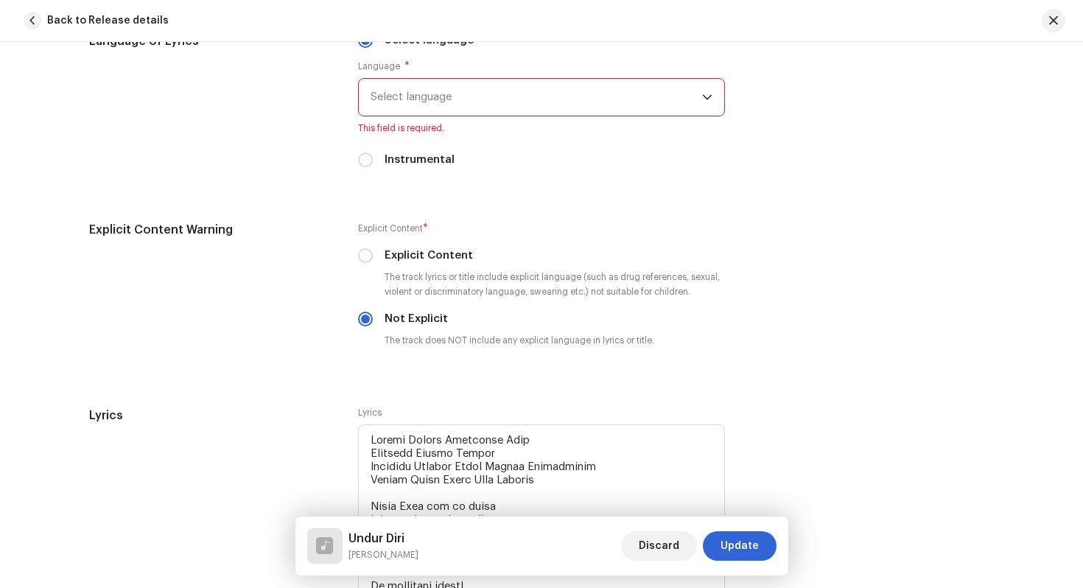
click at [415, 111] on span "Select language" at bounding box center [537, 97] width 332 height 37
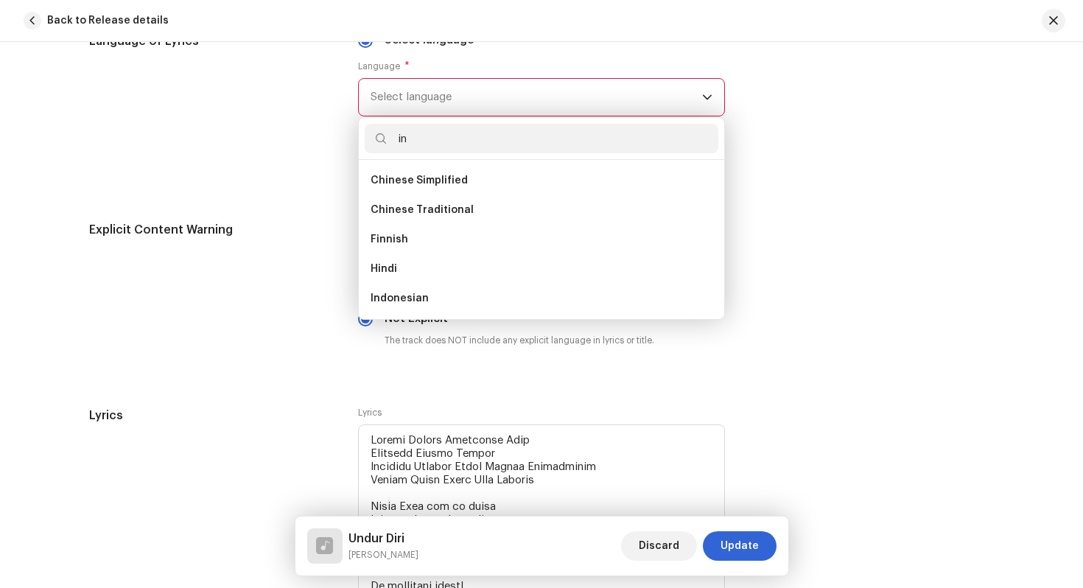
scroll to position [0, 0]
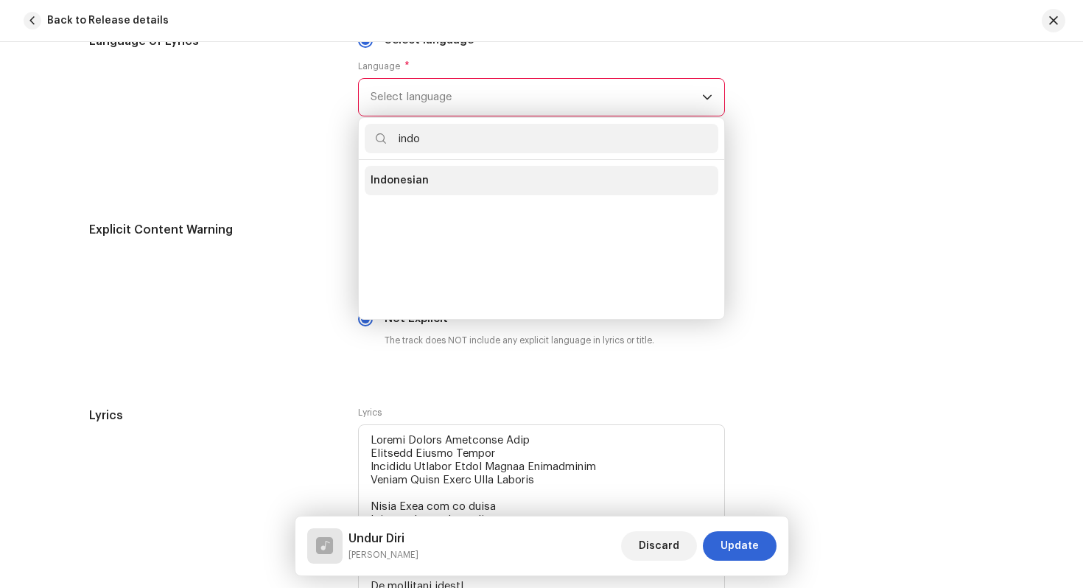
type input "indo"
click at [411, 191] on li "Indonesian" at bounding box center [542, 180] width 354 height 29
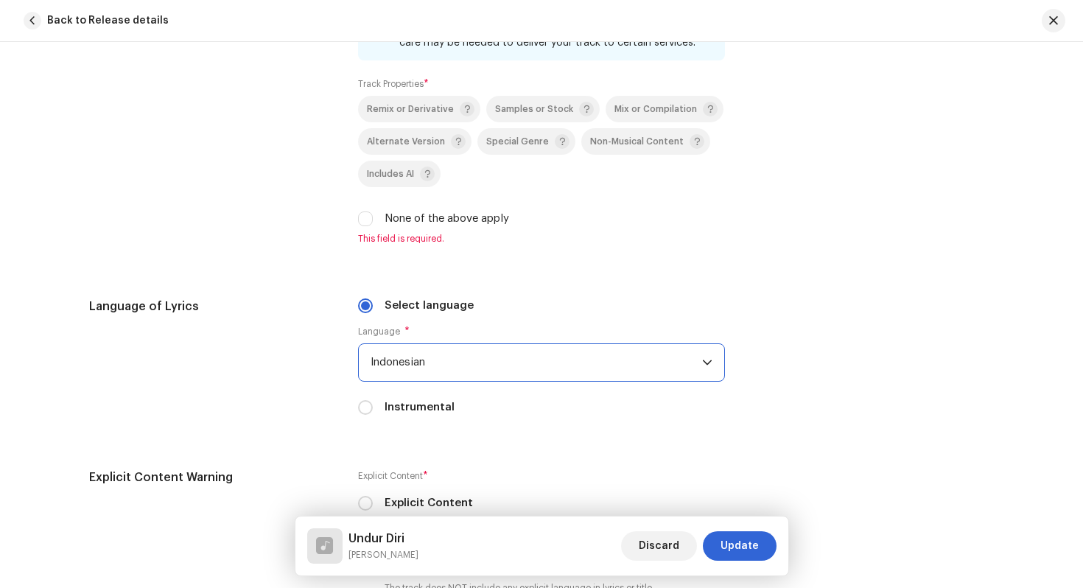
scroll to position [2083, 0]
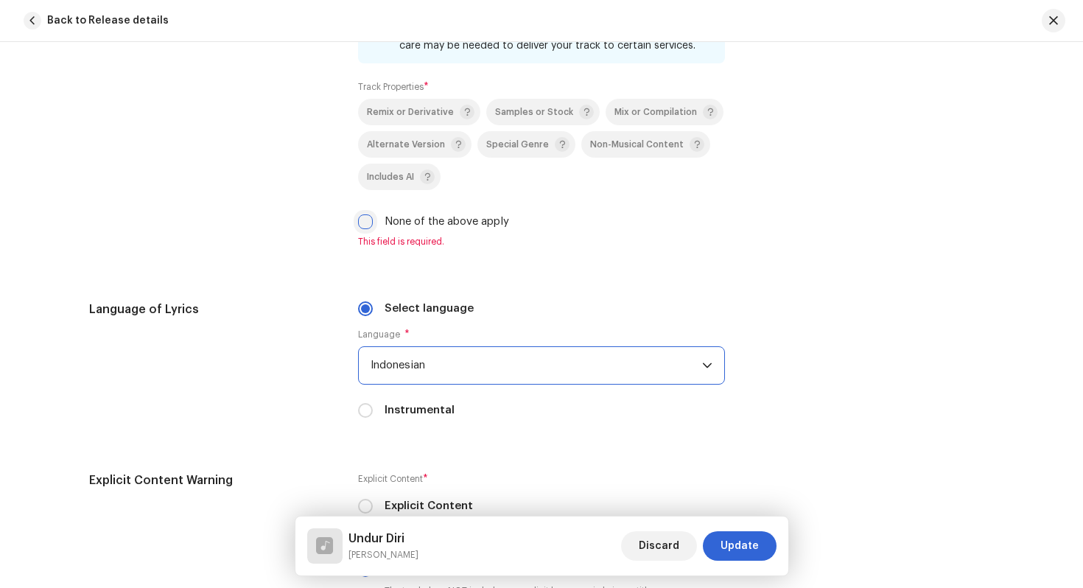
click at [365, 226] on input "None of the above apply" at bounding box center [365, 221] width 15 height 15
checkbox input "true"
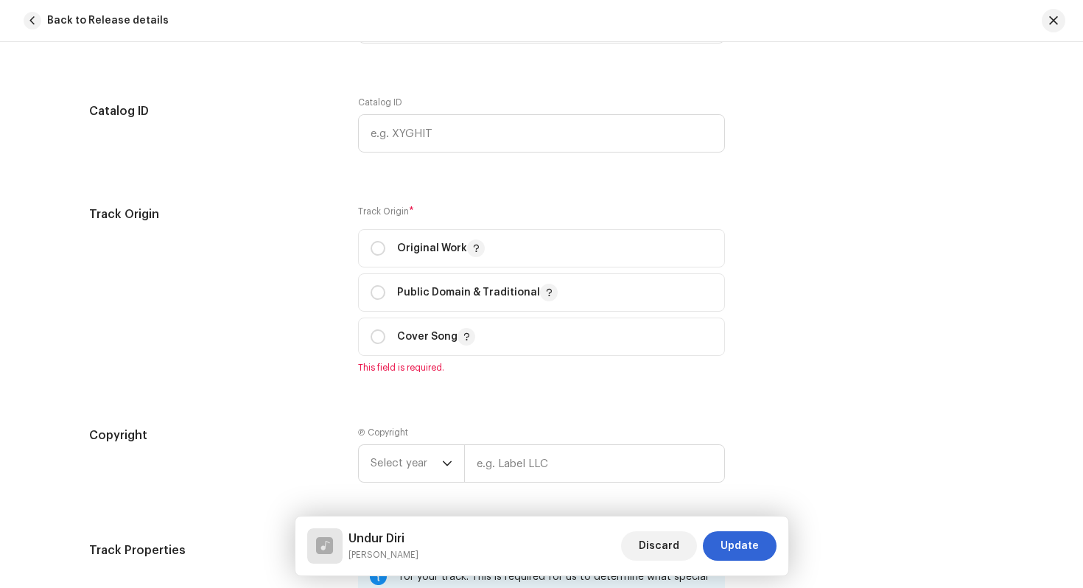
scroll to position [1527, 0]
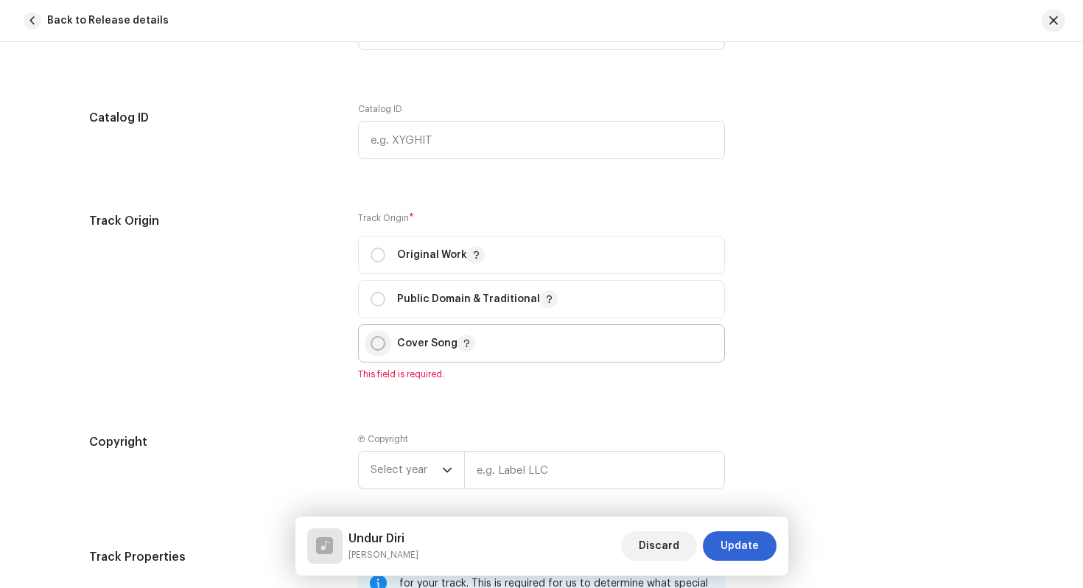
click at [379, 343] on input "radio" at bounding box center [378, 343] width 15 height 15
radio input "true"
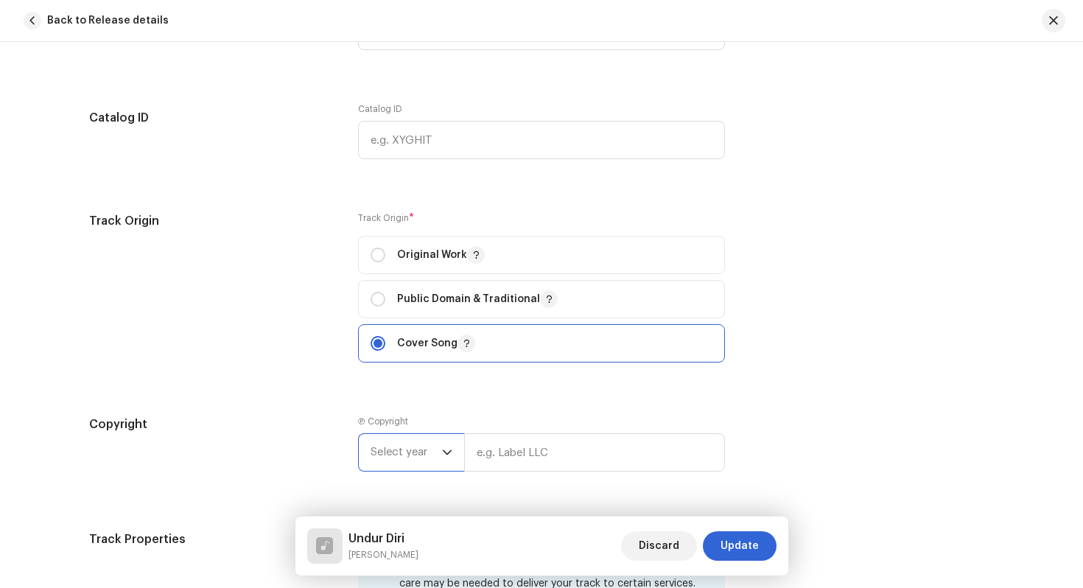
click at [402, 465] on span "Select year" at bounding box center [406, 452] width 71 height 37
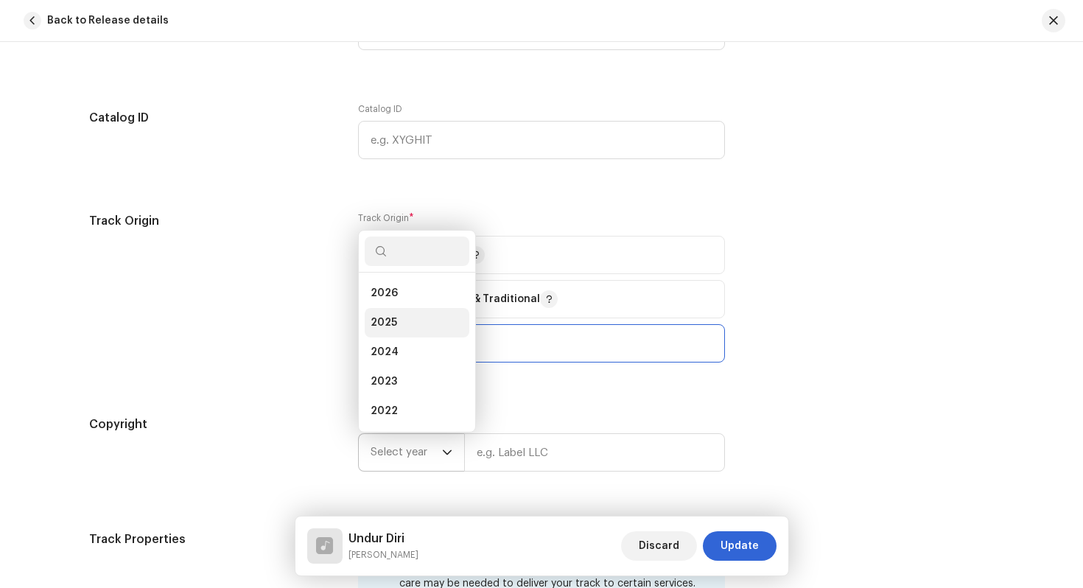
click at [413, 323] on li "2025" at bounding box center [417, 322] width 105 height 29
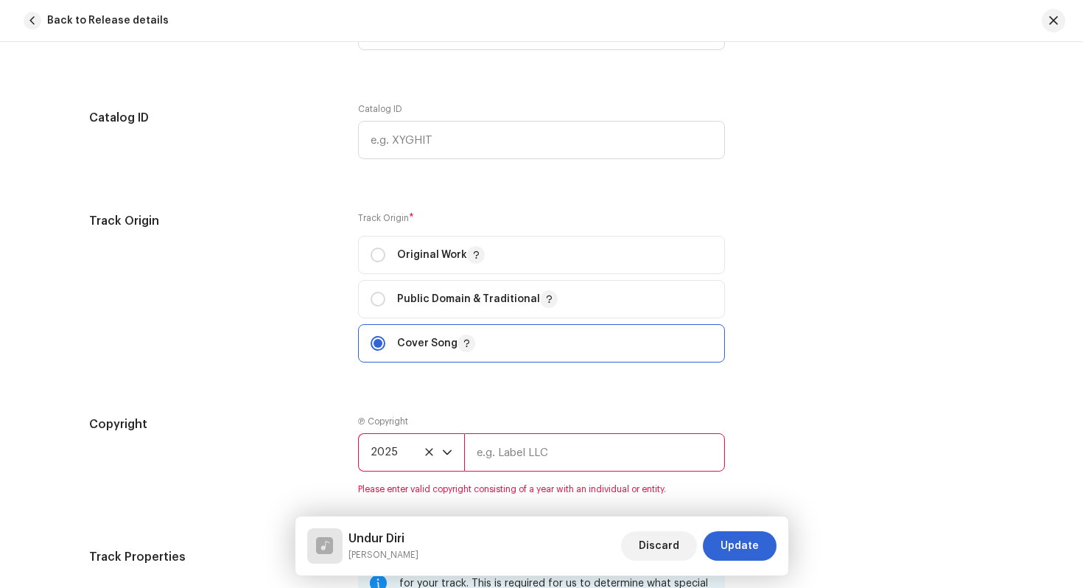
click at [494, 451] on input "text" at bounding box center [594, 452] width 261 height 38
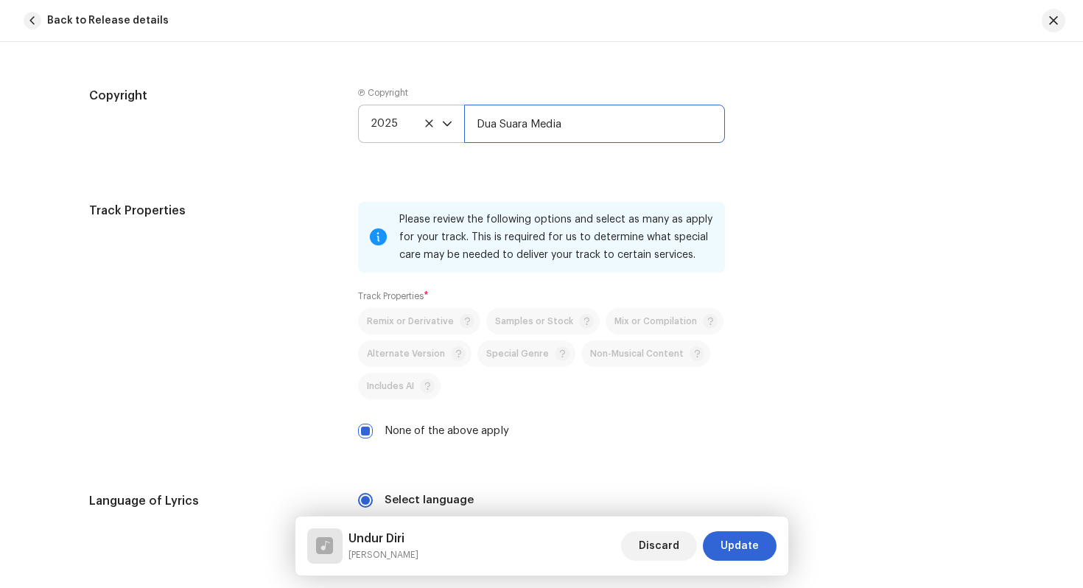
scroll to position [1788, 0]
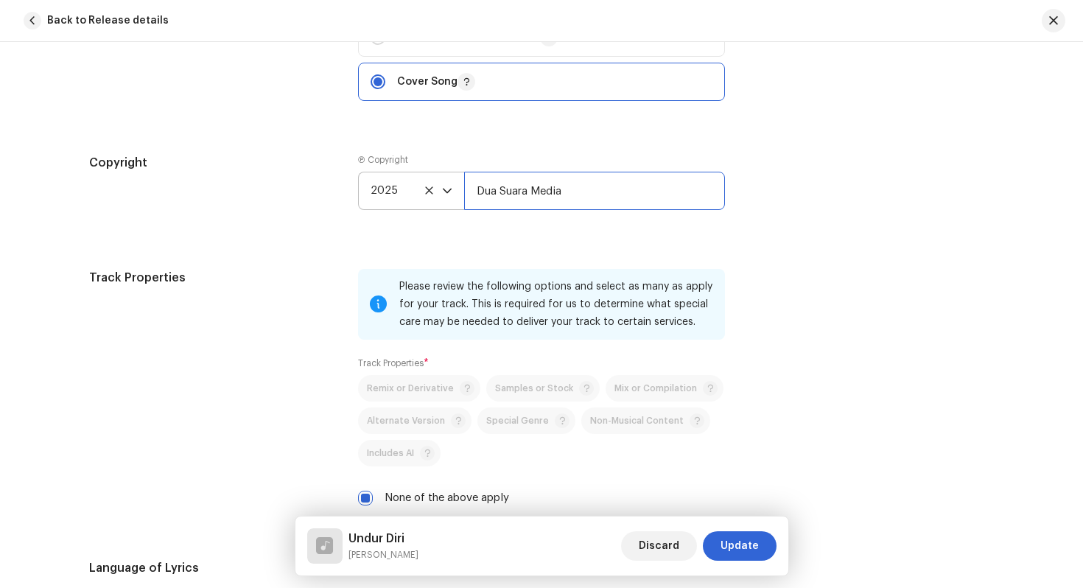
click at [473, 192] on input "Dua Suara Media" at bounding box center [594, 191] width 261 height 38
type input "Dua Suara Media"
click at [262, 139] on div "Track details Complete the following to finalize your track. 1 of 3 Add Audio F…" at bounding box center [542, 217] width 952 height 3857
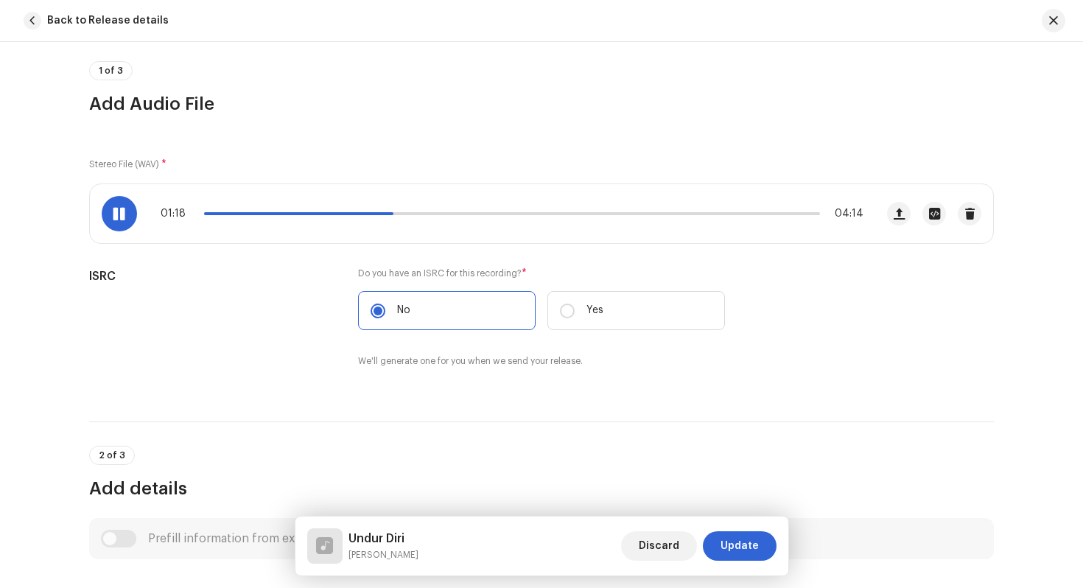
scroll to position [0, 0]
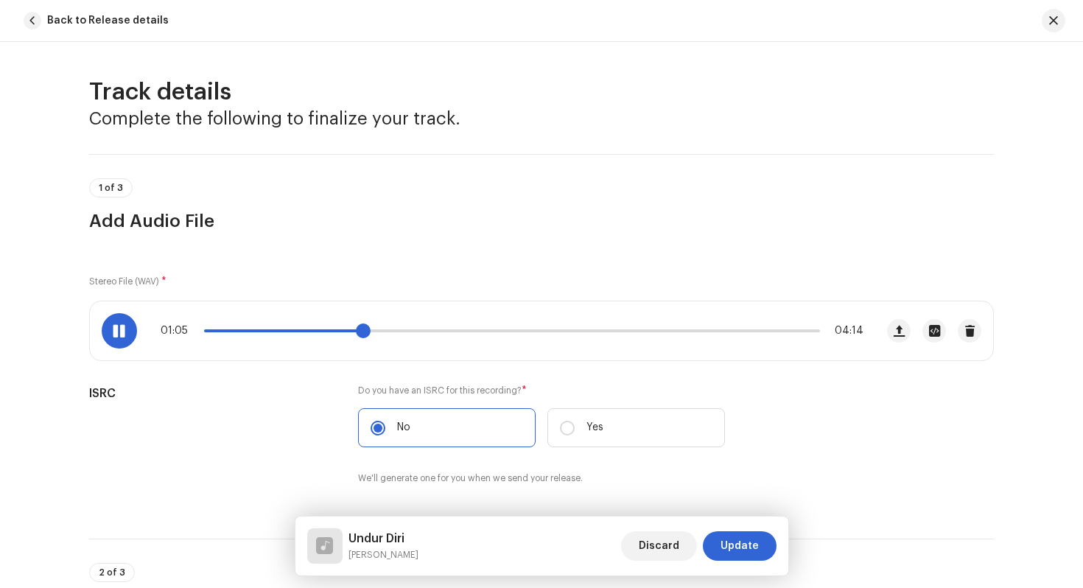
drag, startPoint x: 395, startPoint y: 332, endPoint x: 360, endPoint y: 332, distance: 35.4
click at [360, 332] on span at bounding box center [363, 331] width 15 height 15
drag, startPoint x: 385, startPoint y: 329, endPoint x: 366, endPoint y: 329, distance: 19.2
click at [366, 329] on span at bounding box center [370, 331] width 15 height 15
drag, startPoint x: 370, startPoint y: 331, endPoint x: 352, endPoint y: 332, distance: 18.5
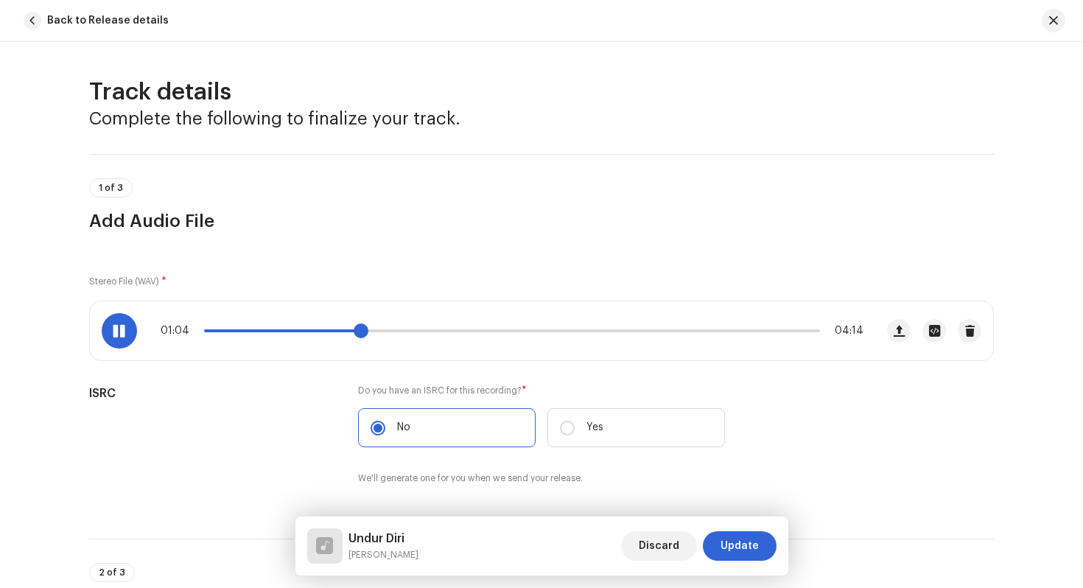
click at [354, 332] on span at bounding box center [361, 331] width 15 height 15
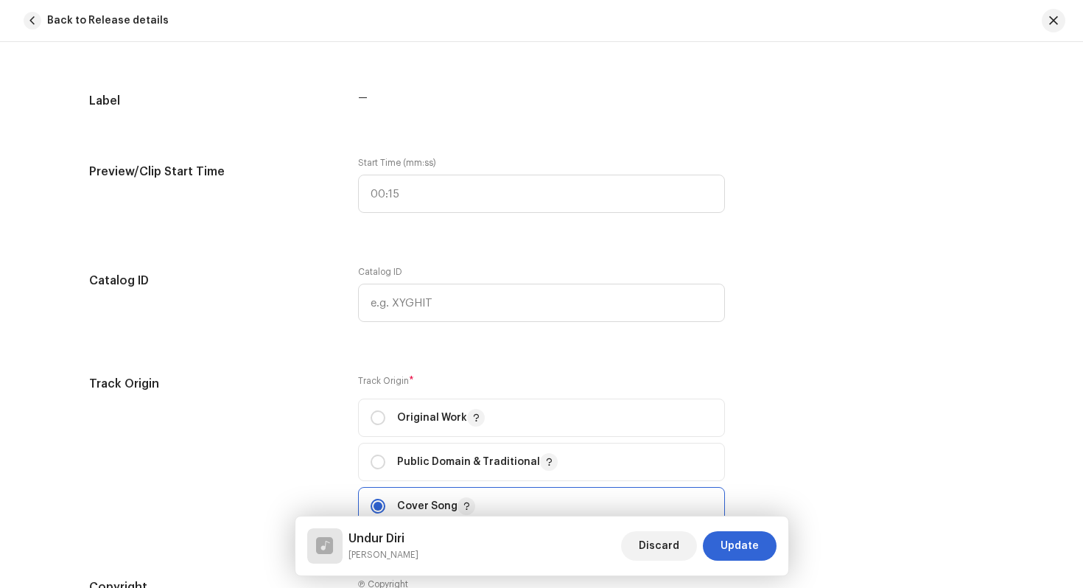
scroll to position [1283, 0]
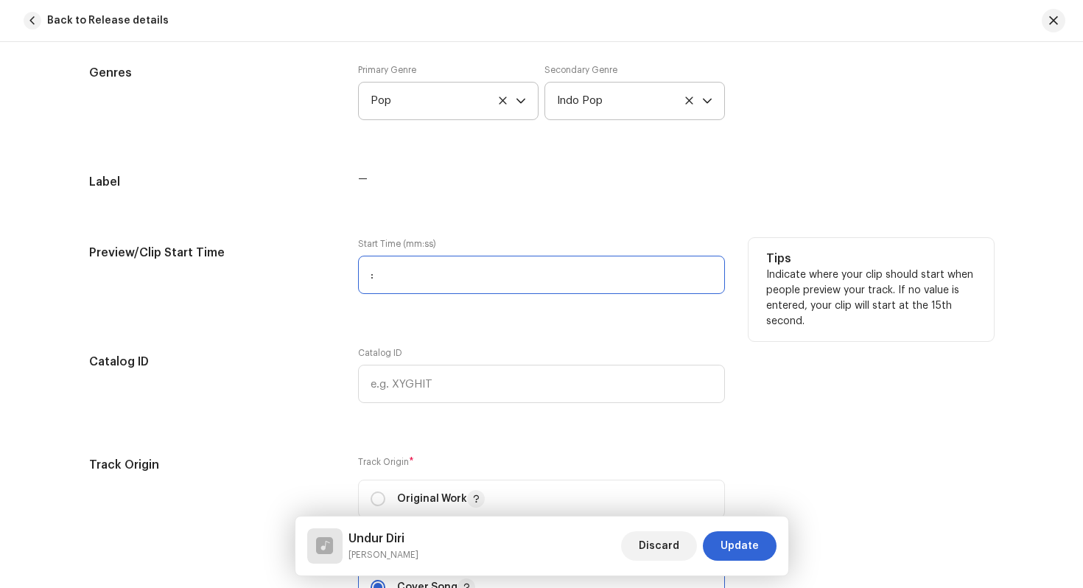
click at [453, 278] on input ":" at bounding box center [541, 275] width 367 height 38
type input "01:07"
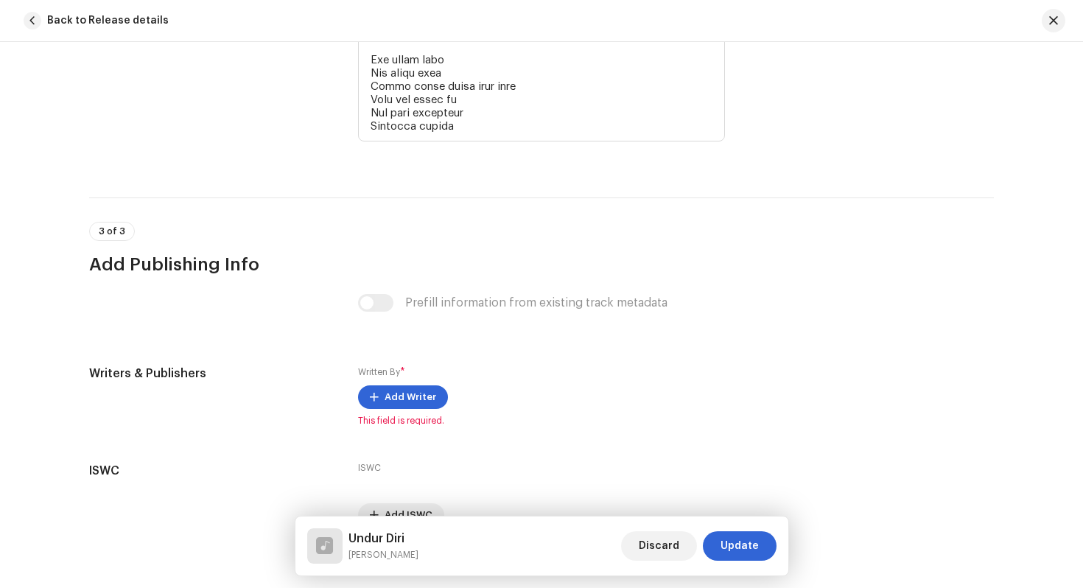
scroll to position [3491, 0]
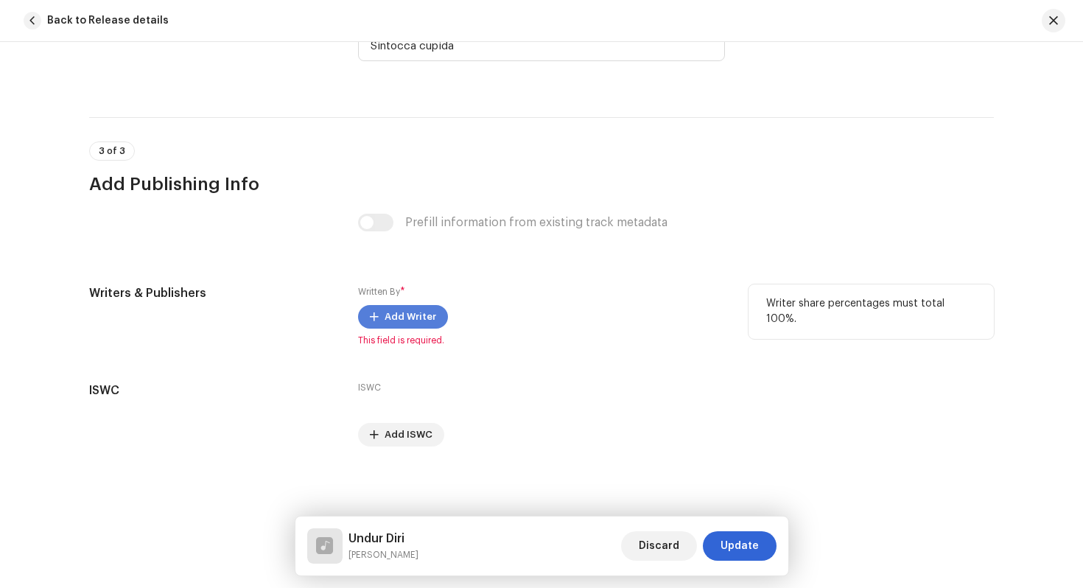
click at [405, 324] on span "Add Writer" at bounding box center [411, 316] width 52 height 29
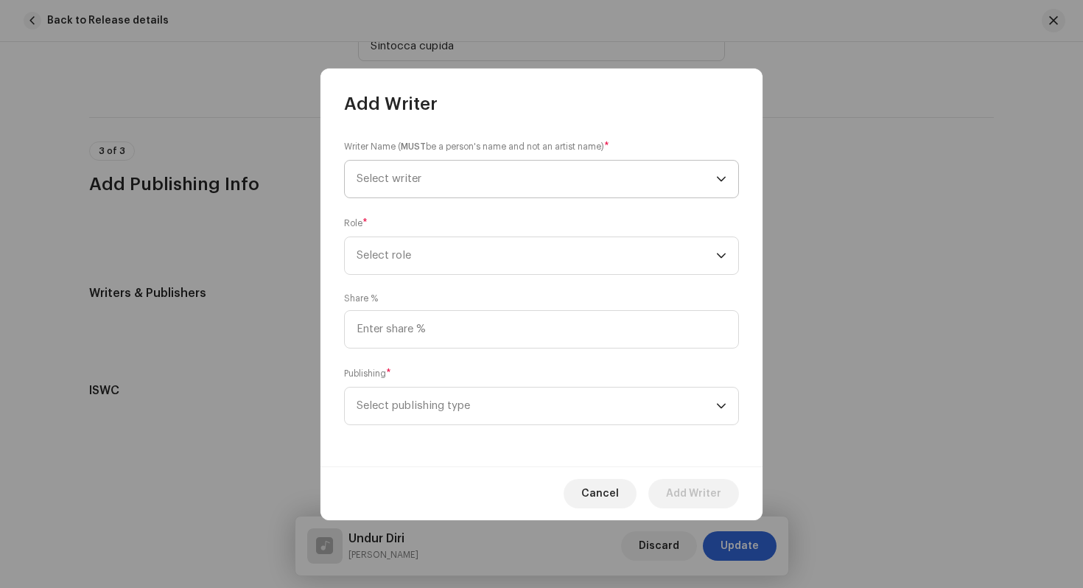
click at [430, 188] on span "Select writer" at bounding box center [537, 179] width 360 height 37
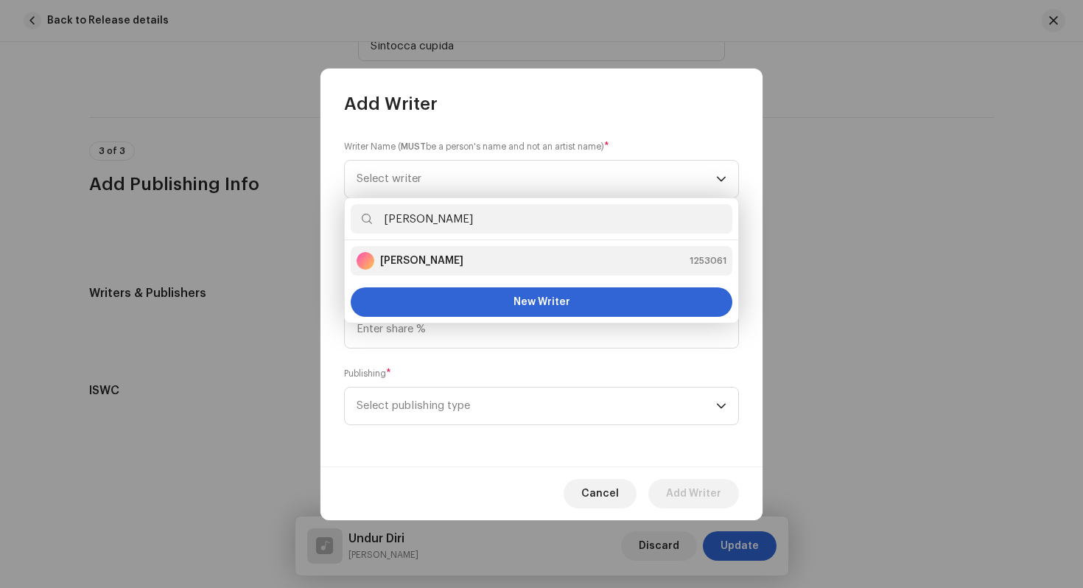
type input "[PERSON_NAME]"
click at [496, 248] on li "[PERSON_NAME] 1253061" at bounding box center [542, 260] width 382 height 29
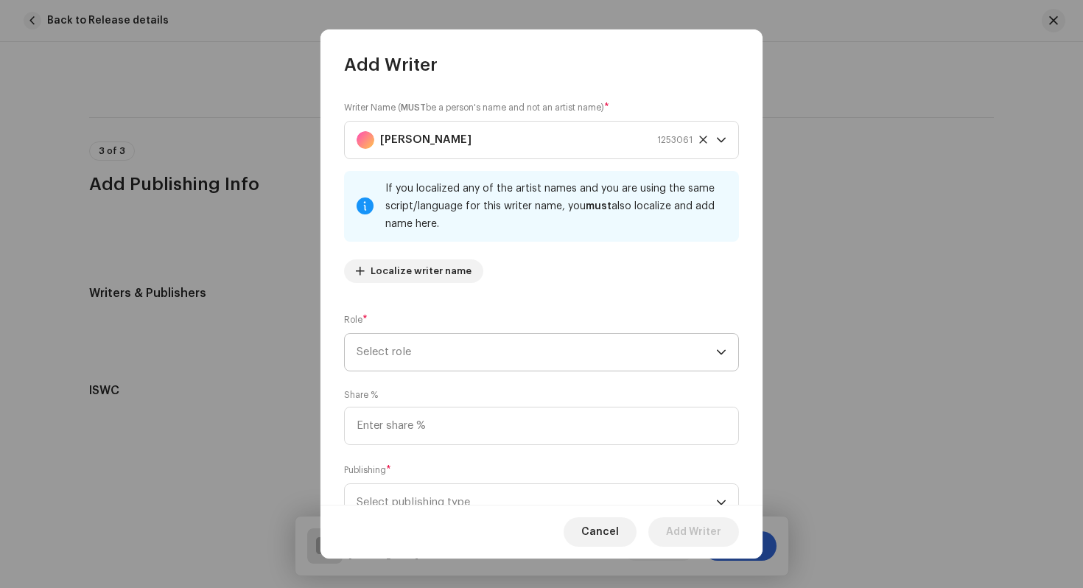
click at [452, 355] on span "Select role" at bounding box center [537, 352] width 360 height 37
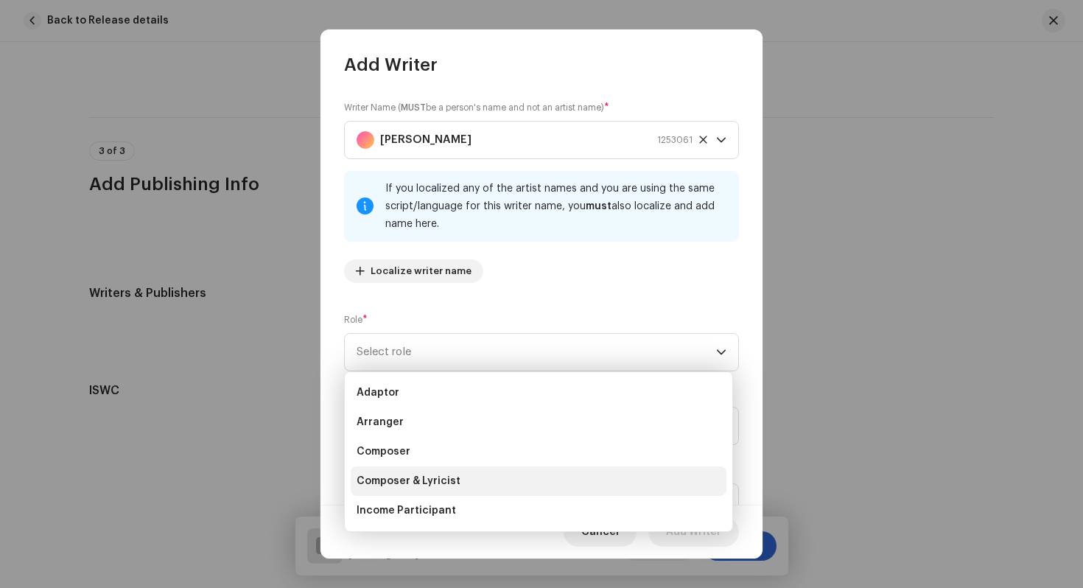
click at [455, 475] on span "Composer & Lyricist" at bounding box center [409, 481] width 104 height 15
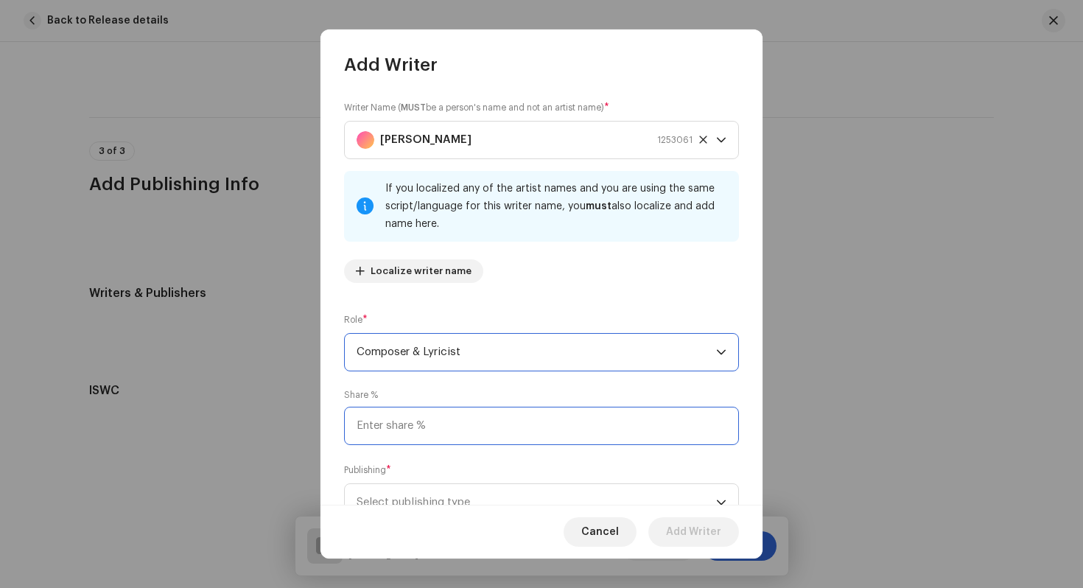
click at [483, 427] on input at bounding box center [541, 426] width 395 height 38
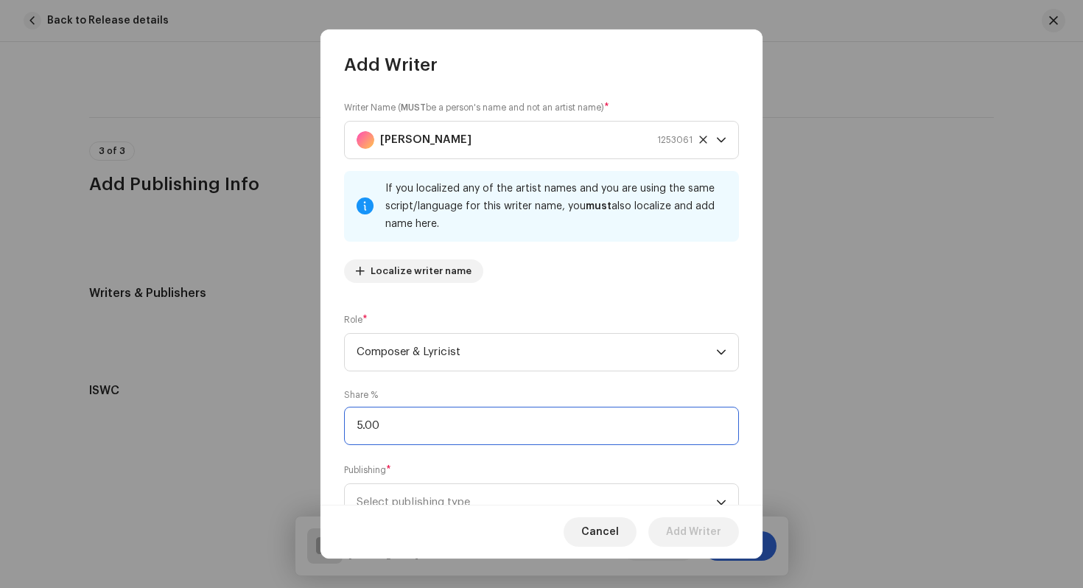
type input "50.00"
click at [454, 503] on span "Select publishing type" at bounding box center [537, 502] width 360 height 37
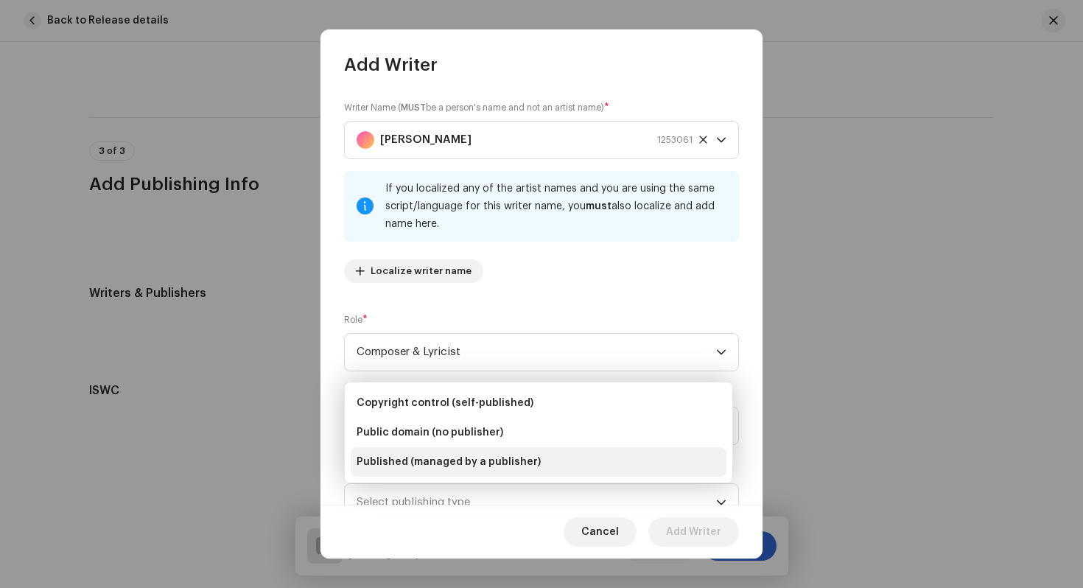
click at [499, 460] on span "Published (managed by a publisher)" at bounding box center [449, 462] width 184 height 15
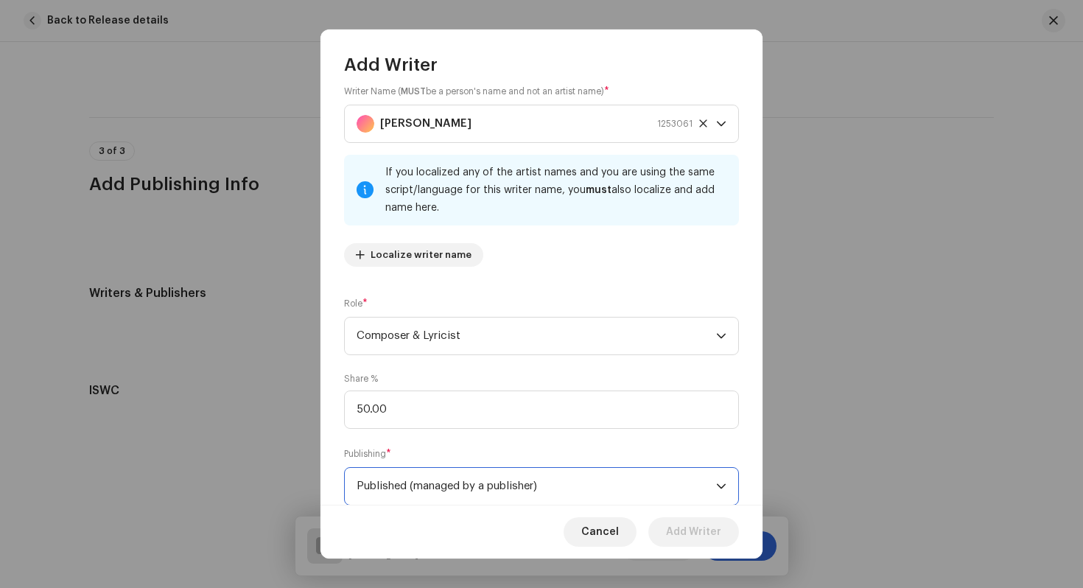
scroll to position [133, 0]
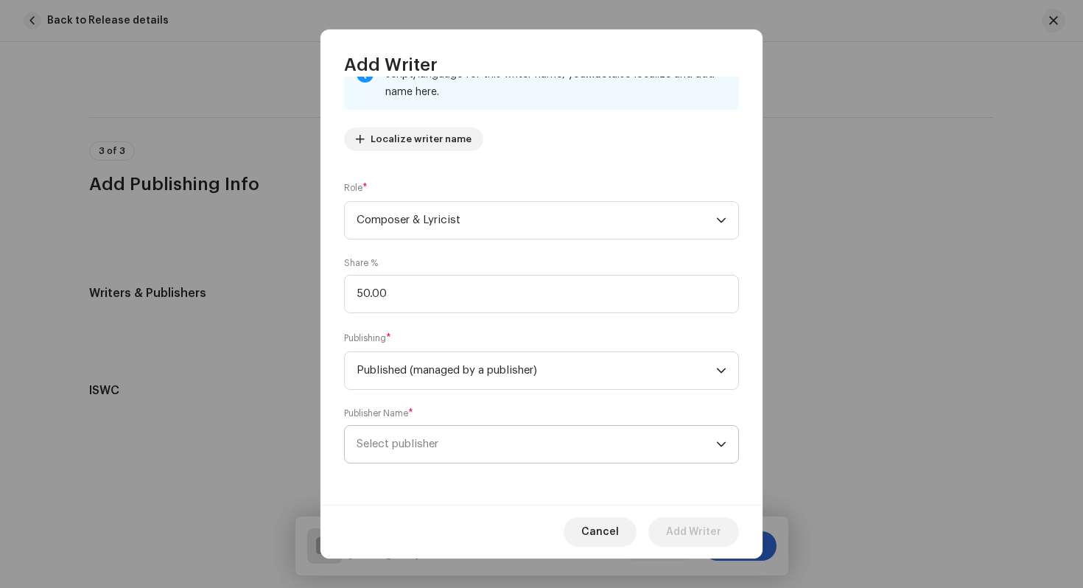
click at [500, 447] on span "Select publisher" at bounding box center [537, 444] width 360 height 37
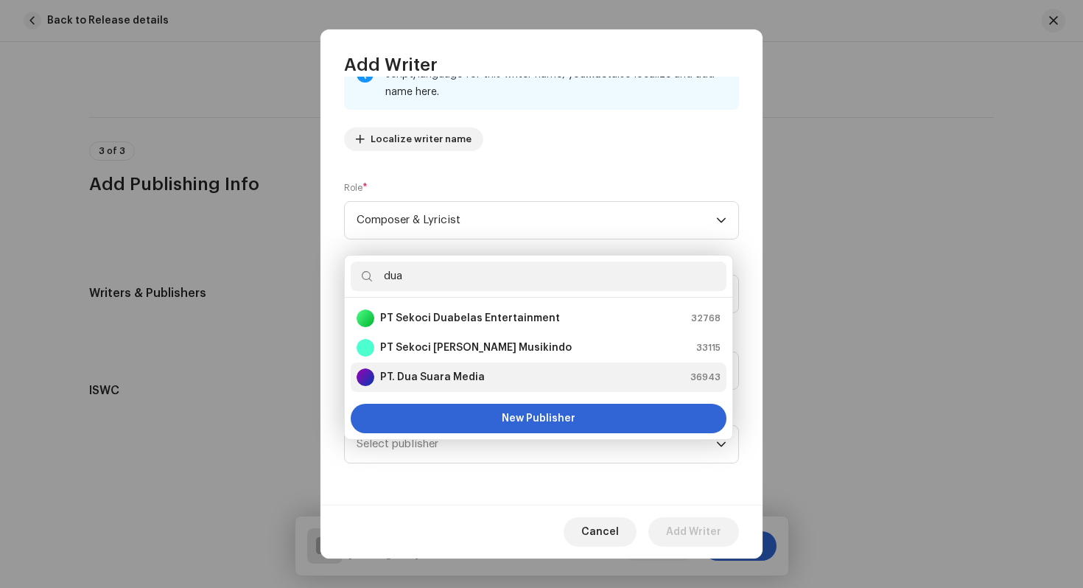
type input "dua"
click at [520, 374] on div "PT. Dua Suara Media 36943" at bounding box center [539, 377] width 364 height 18
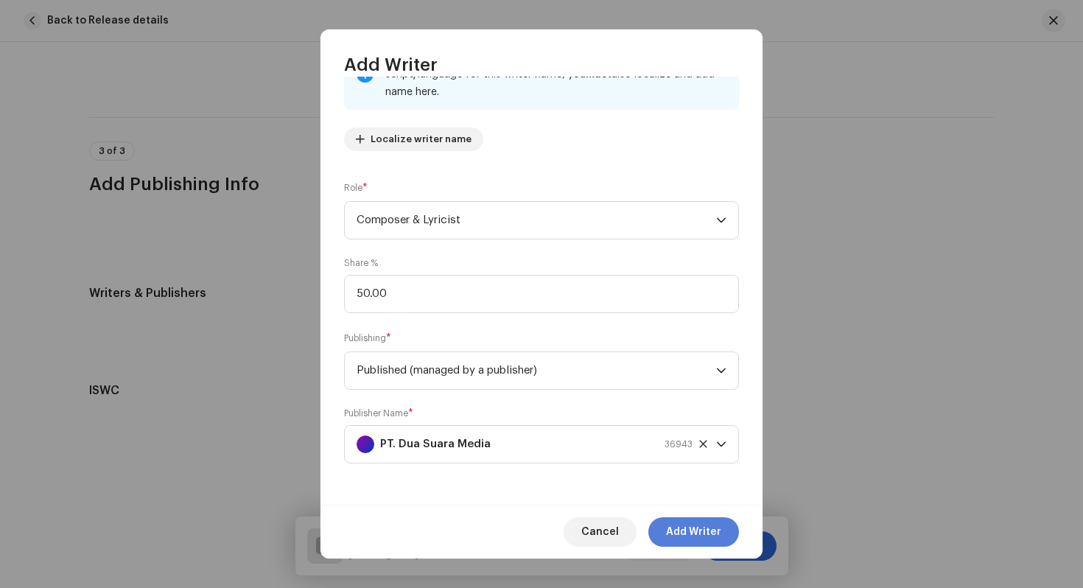
click at [682, 526] on span "Add Writer" at bounding box center [693, 531] width 55 height 29
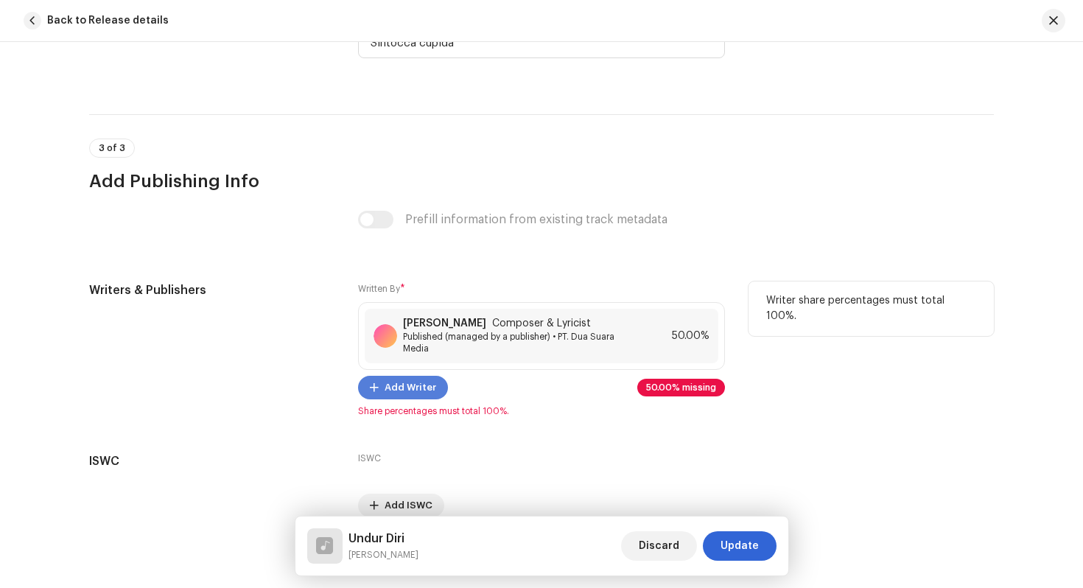
click at [419, 384] on span "Add Writer" at bounding box center [411, 387] width 52 height 29
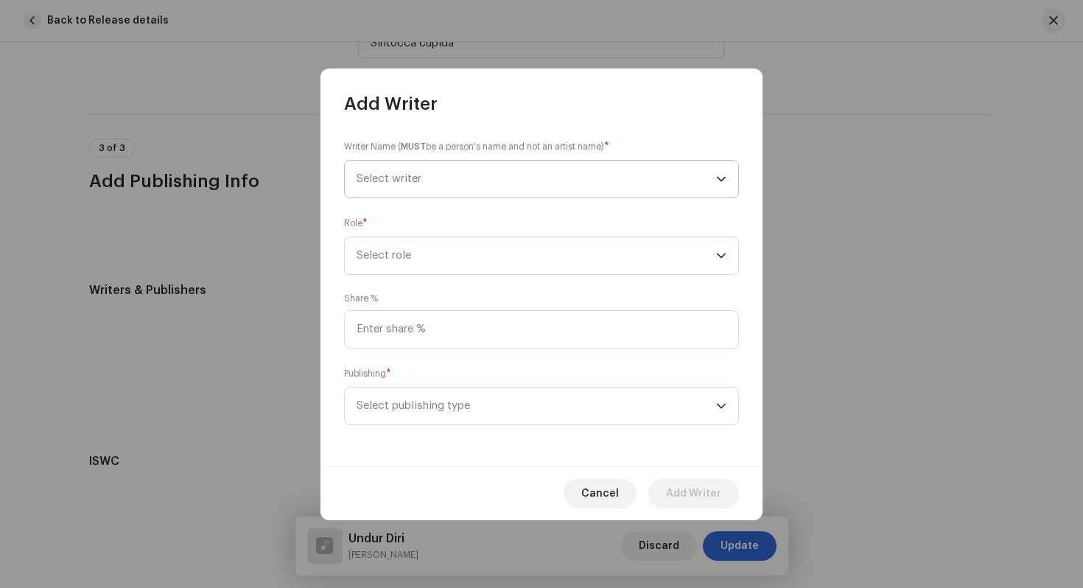
click at [446, 178] on span "Select writer" at bounding box center [537, 179] width 360 height 37
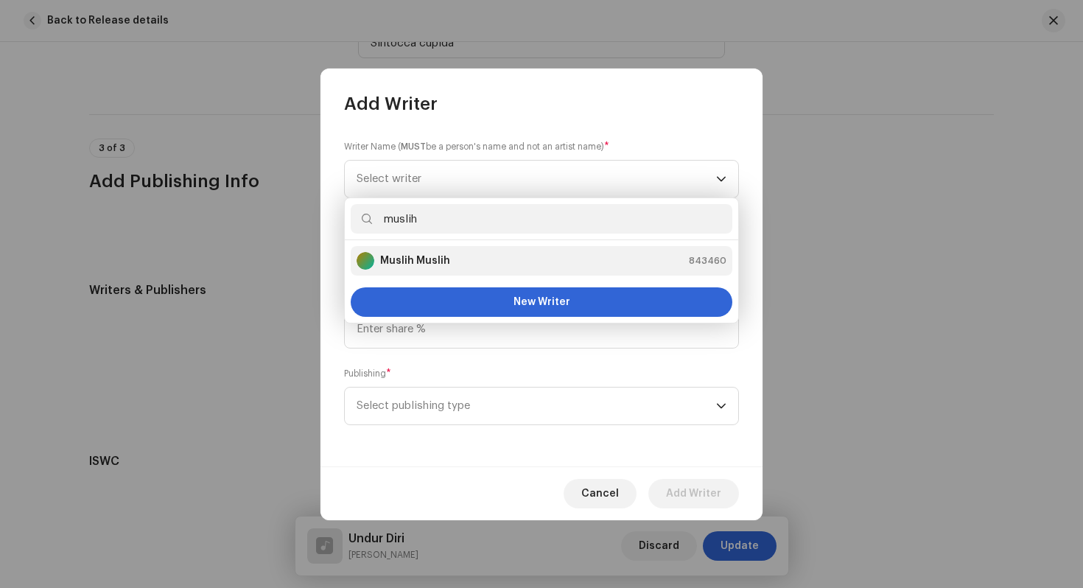
type input "muslih"
click at [419, 265] on strong "Muslih Muslih" at bounding box center [415, 260] width 70 height 15
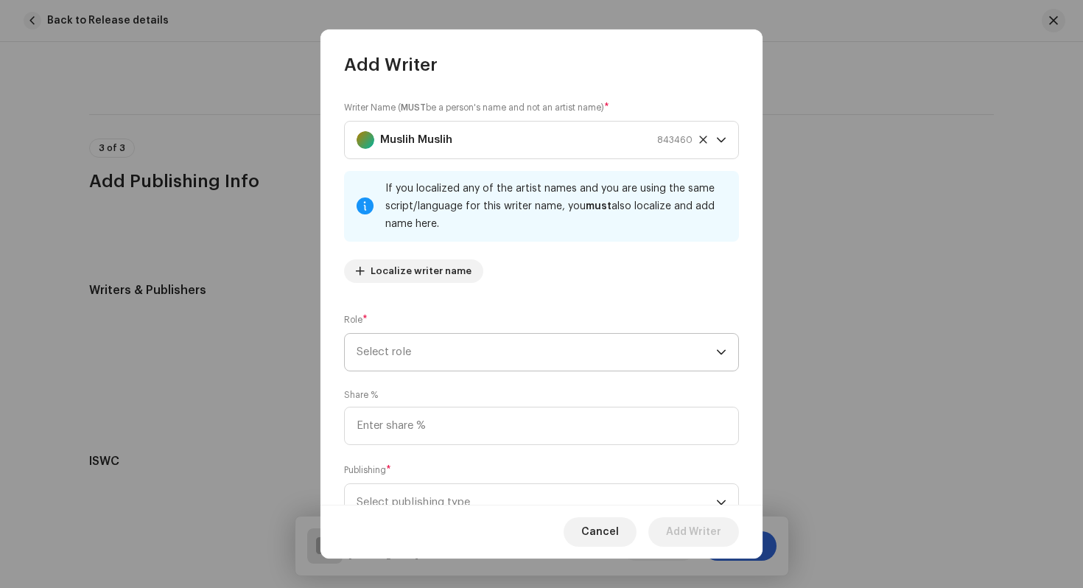
click at [419, 351] on span "Select role" at bounding box center [537, 352] width 360 height 37
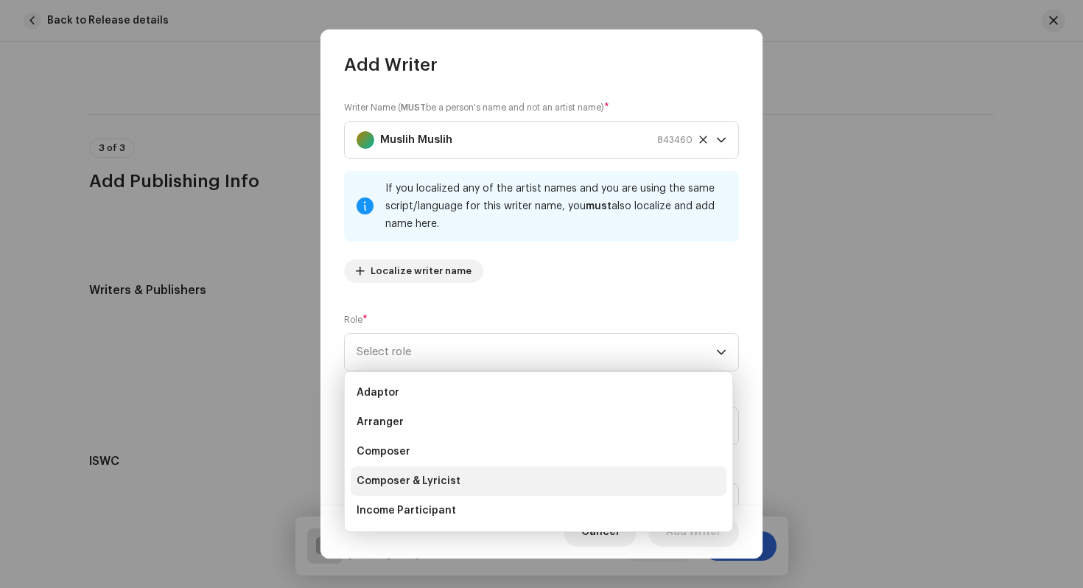
click at [453, 488] on span "Composer & Lyricist" at bounding box center [409, 481] width 104 height 15
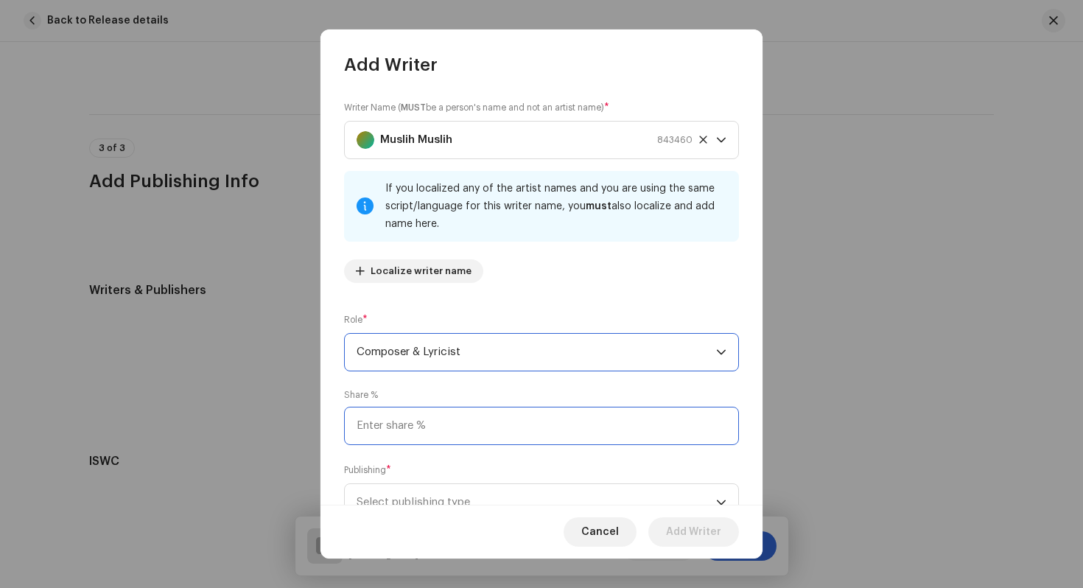
click at [466, 434] on input at bounding box center [541, 426] width 395 height 38
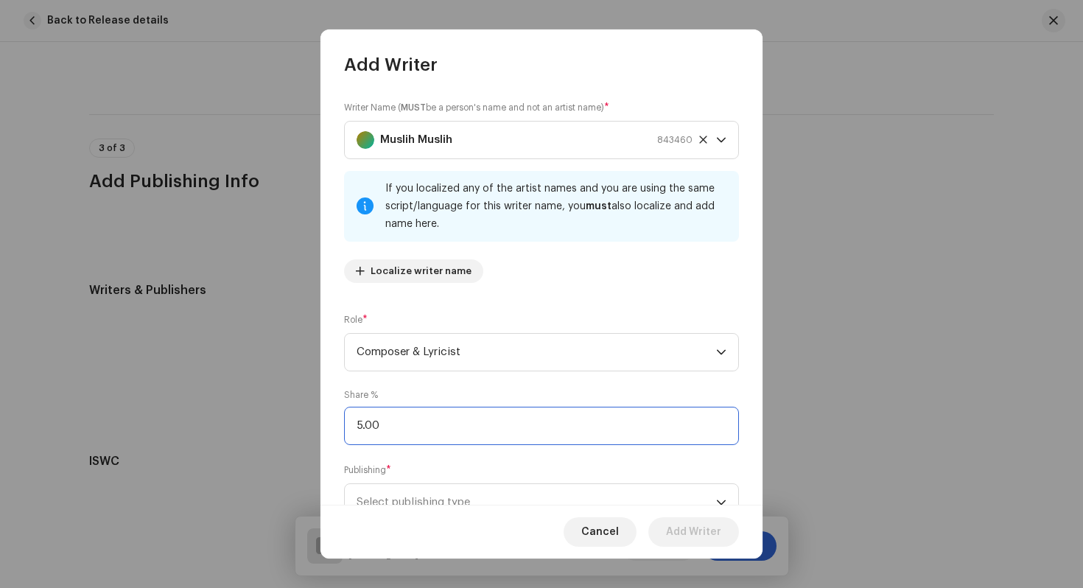
type input "50.00"
click at [402, 493] on span "Select publishing type" at bounding box center [537, 502] width 360 height 37
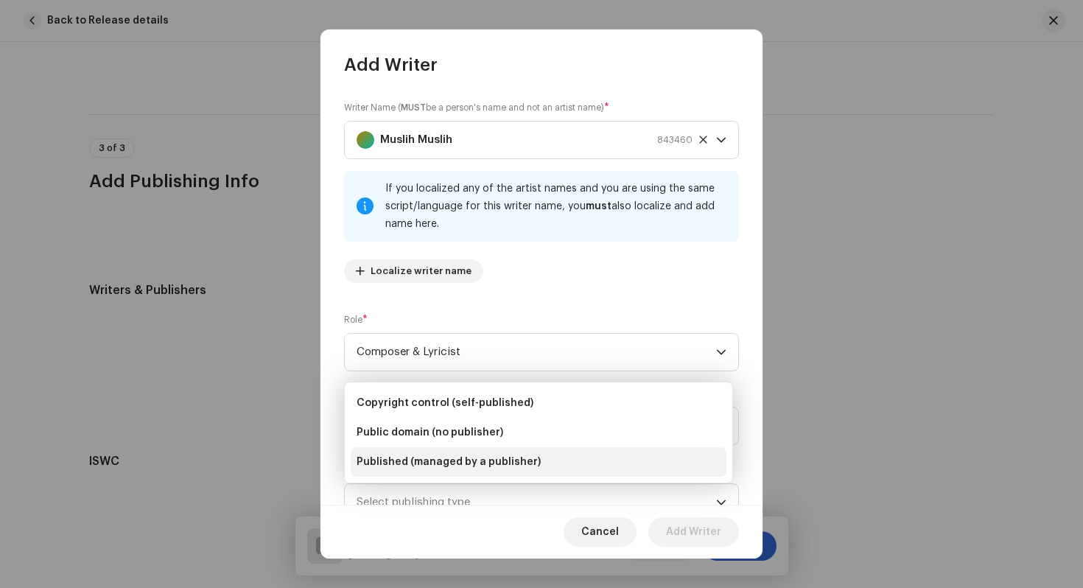
click at [450, 463] on span "Published (managed by a publisher)" at bounding box center [449, 462] width 184 height 15
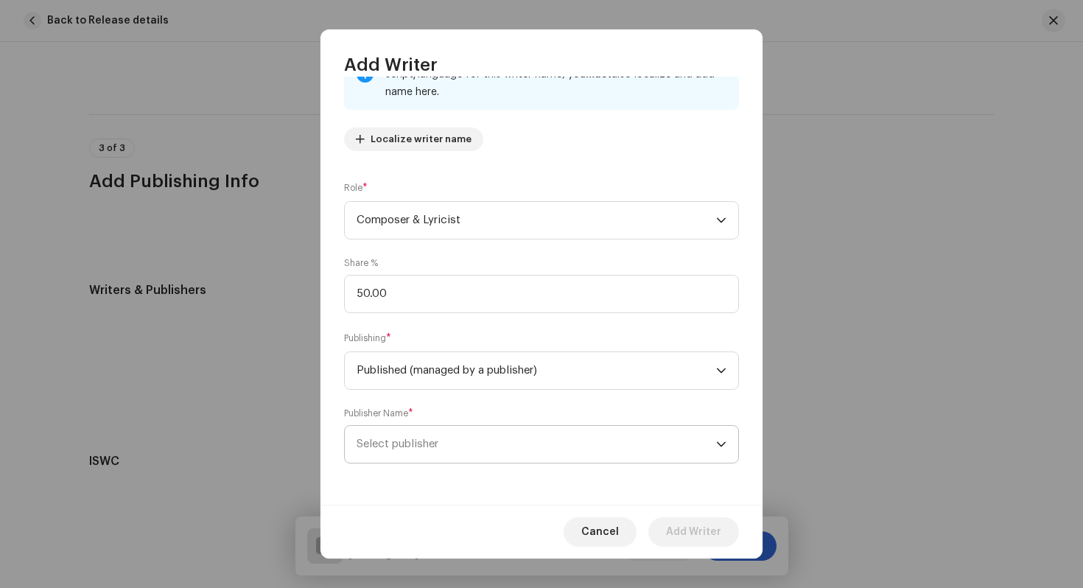
click at [460, 447] on span "Select publisher" at bounding box center [537, 444] width 360 height 37
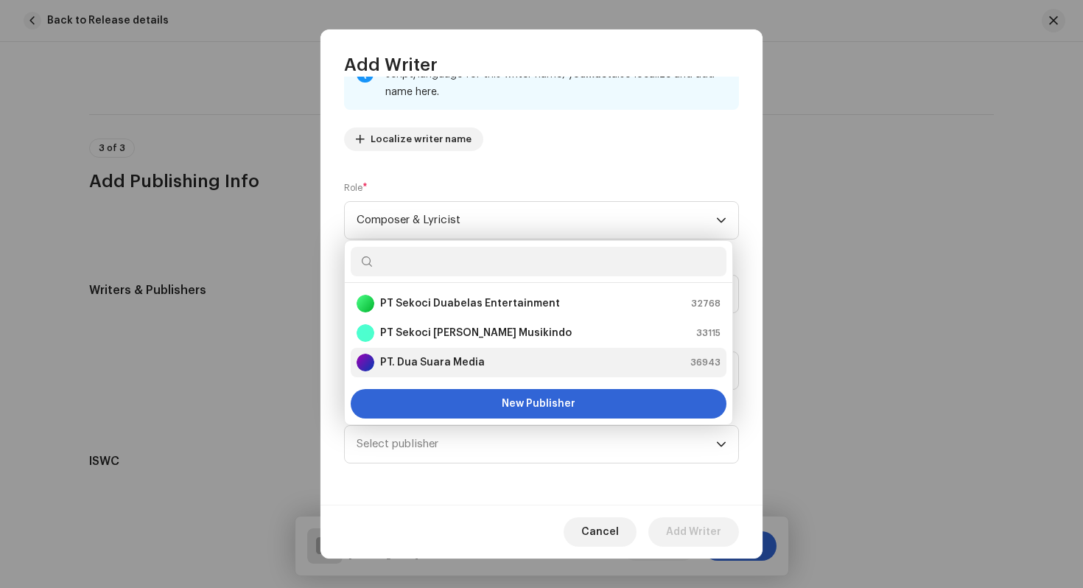
click at [511, 364] on div "PT. Dua Suara Media 36943" at bounding box center [539, 363] width 364 height 18
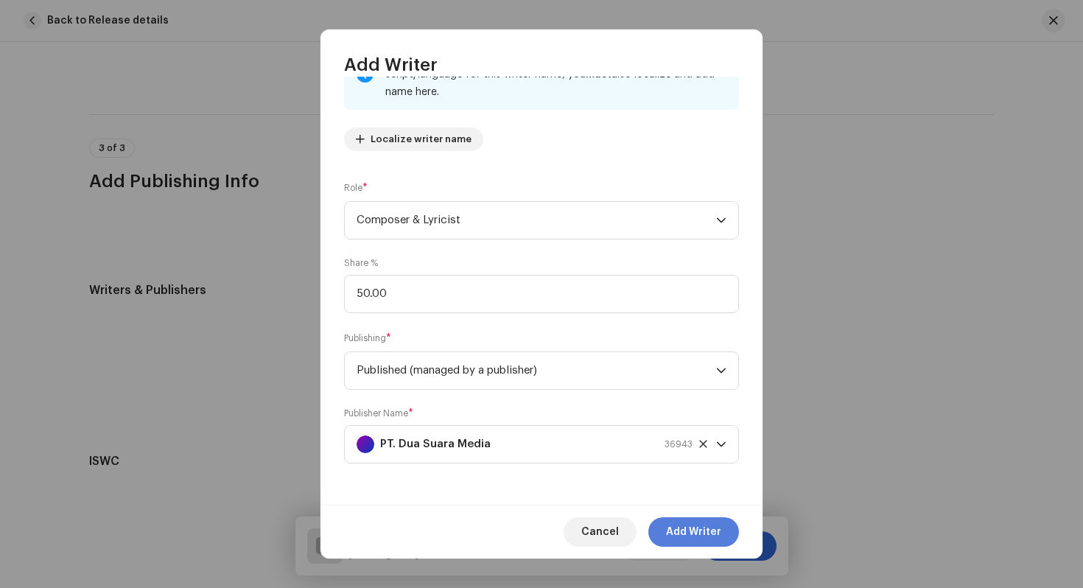
click at [696, 528] on span "Add Writer" at bounding box center [693, 531] width 55 height 29
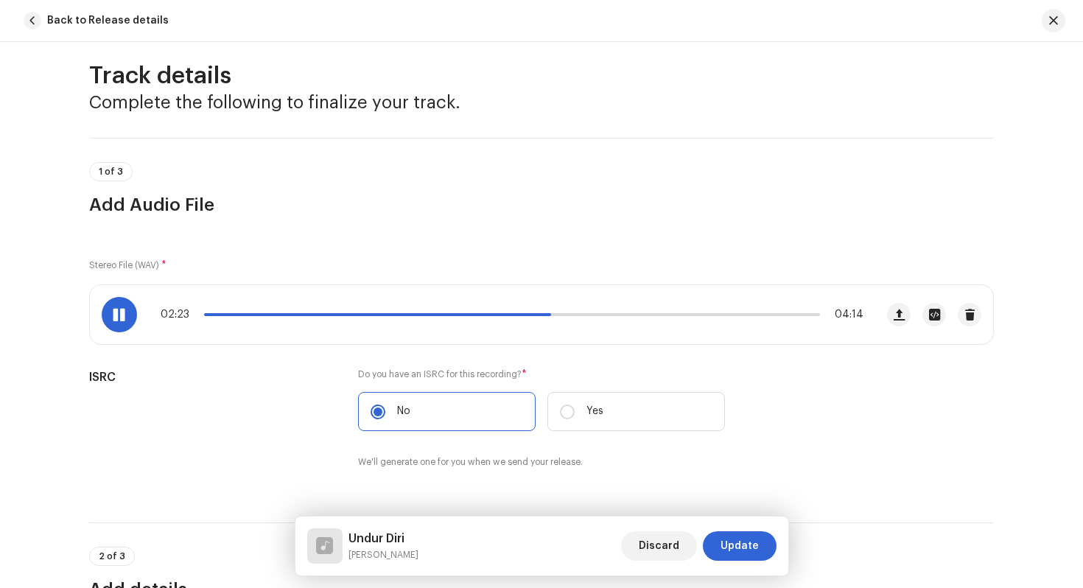
scroll to position [0, 0]
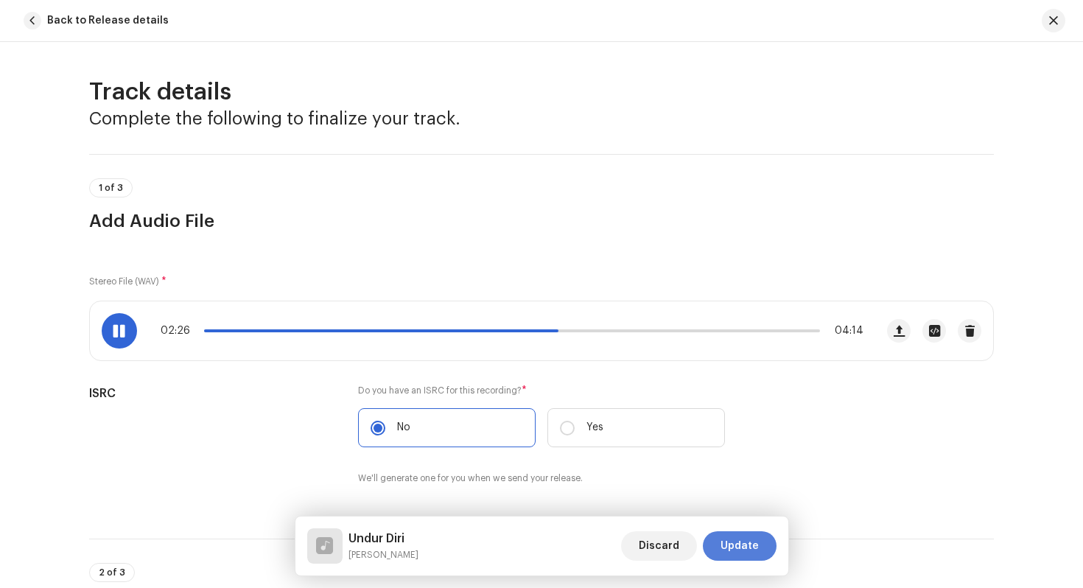
click at [741, 545] on span "Update" at bounding box center [740, 545] width 38 height 29
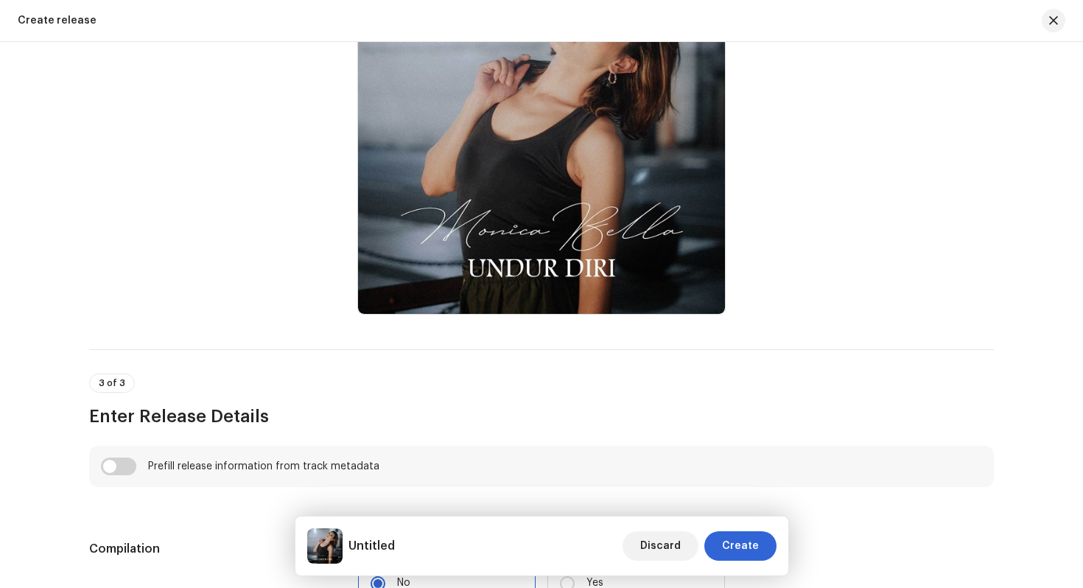
scroll to position [841, 0]
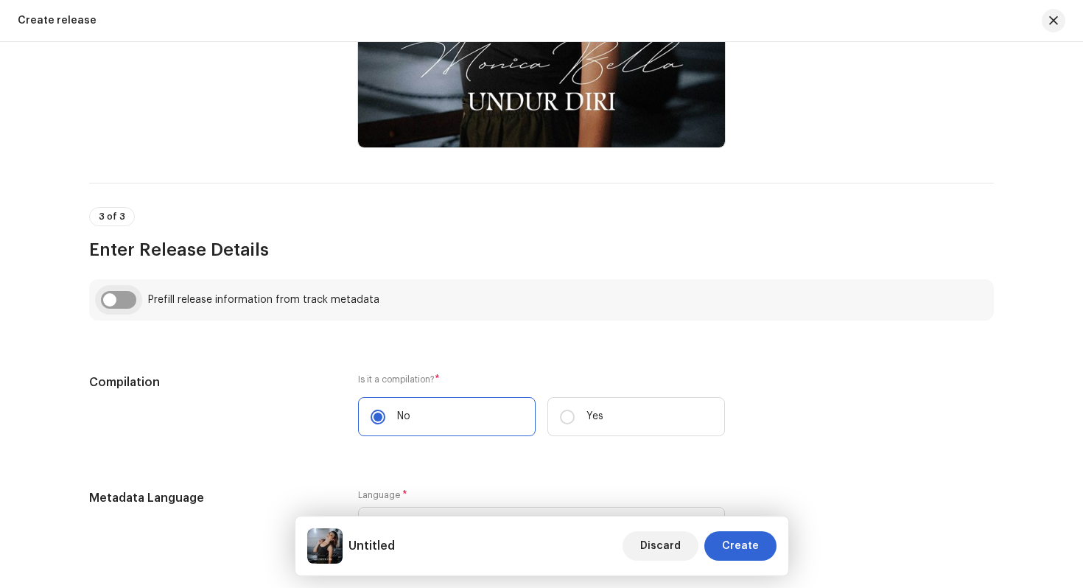
click at [113, 303] on input "checkbox" at bounding box center [118, 300] width 35 height 18
checkbox input "true"
type input "Undur Diri"
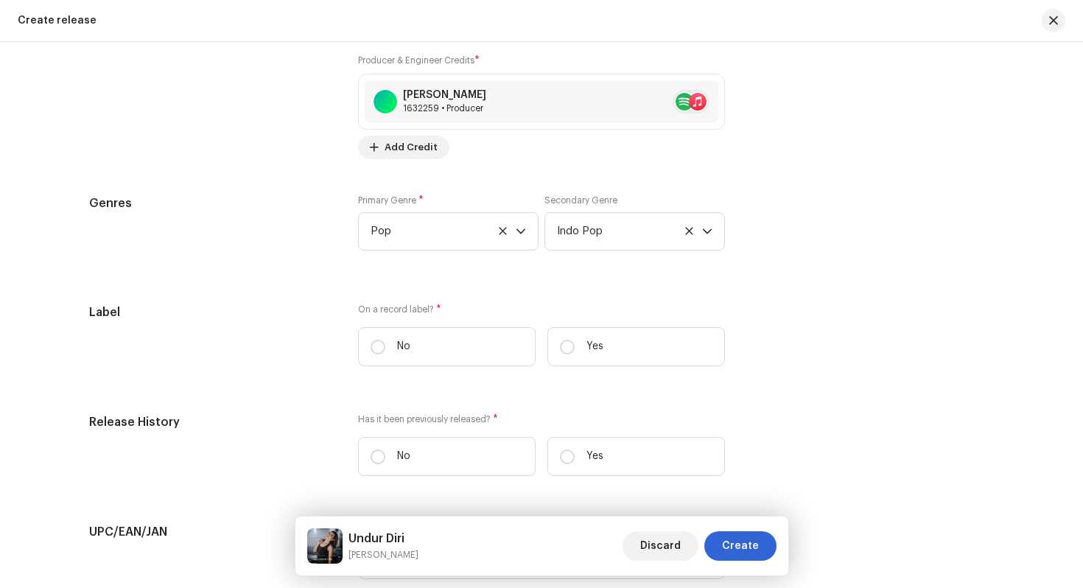
scroll to position [1961, 0]
click at [561, 349] on input "Yes" at bounding box center [567, 346] width 15 height 15
radio input "true"
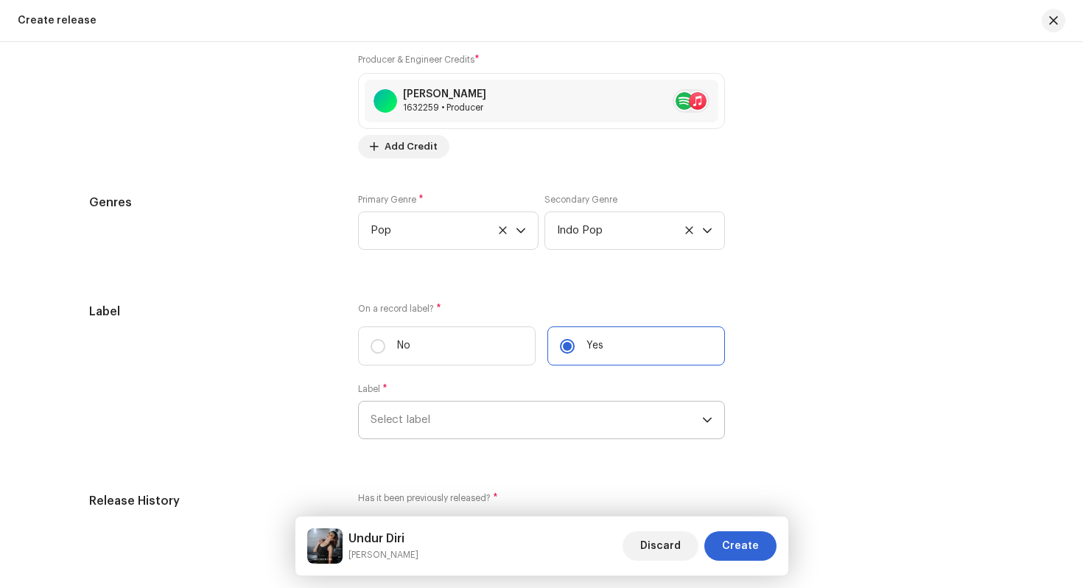
click at [542, 434] on span "Select label" at bounding box center [537, 420] width 332 height 37
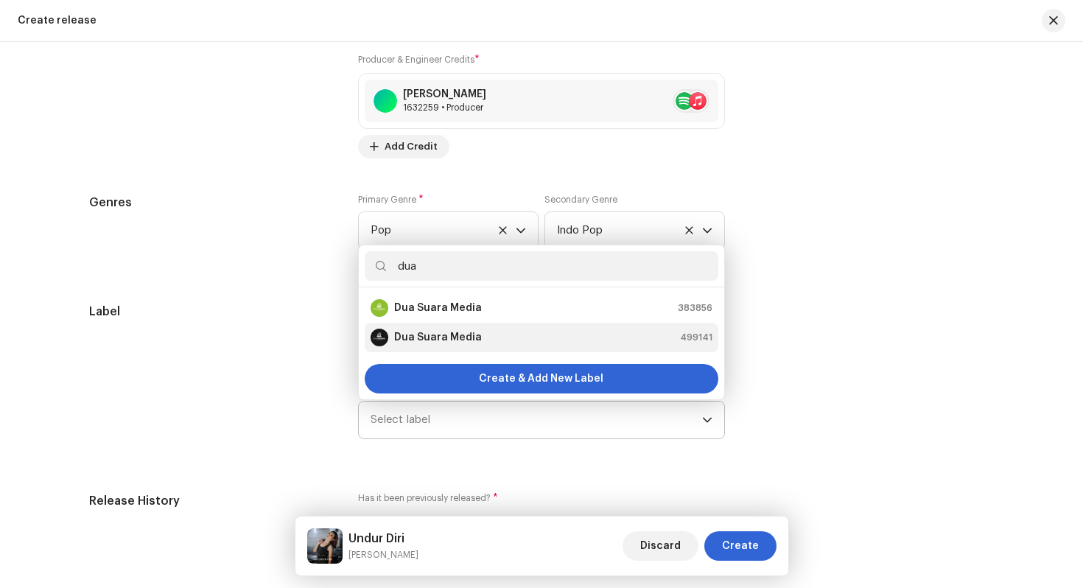
type input "dua"
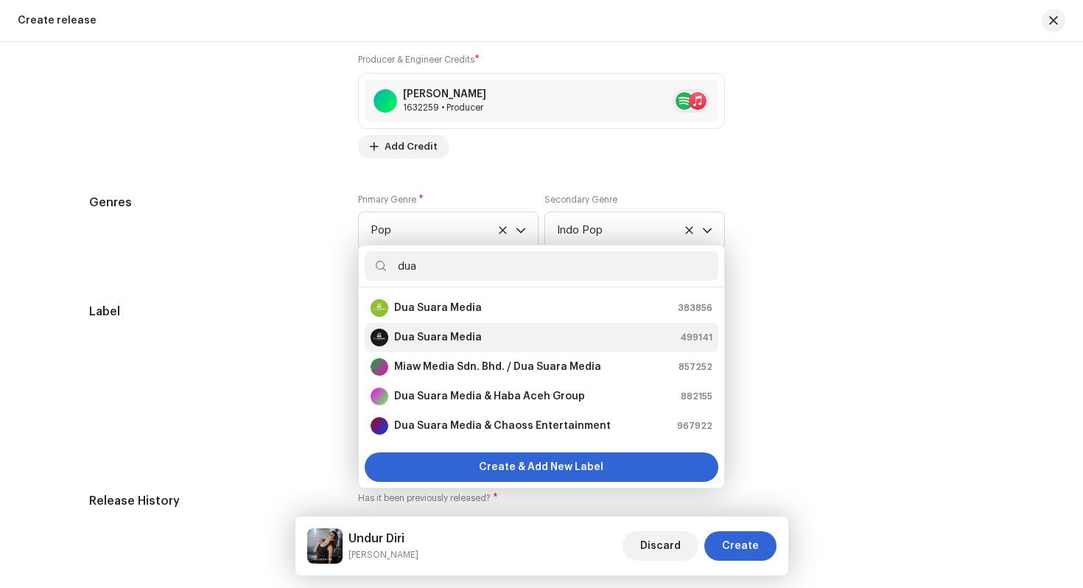
click at [535, 337] on div "Dua Suara Media 499141" at bounding box center [542, 338] width 342 height 18
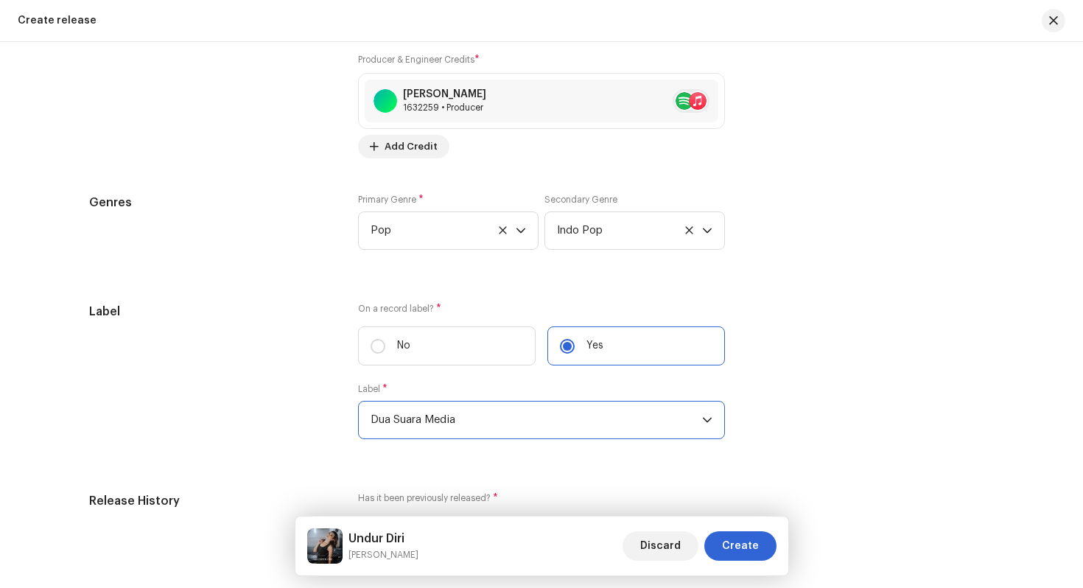
click at [520, 470] on div "Prefill release information from track metadata Select Track Select track to pr…" at bounding box center [541, 63] width 905 height 1808
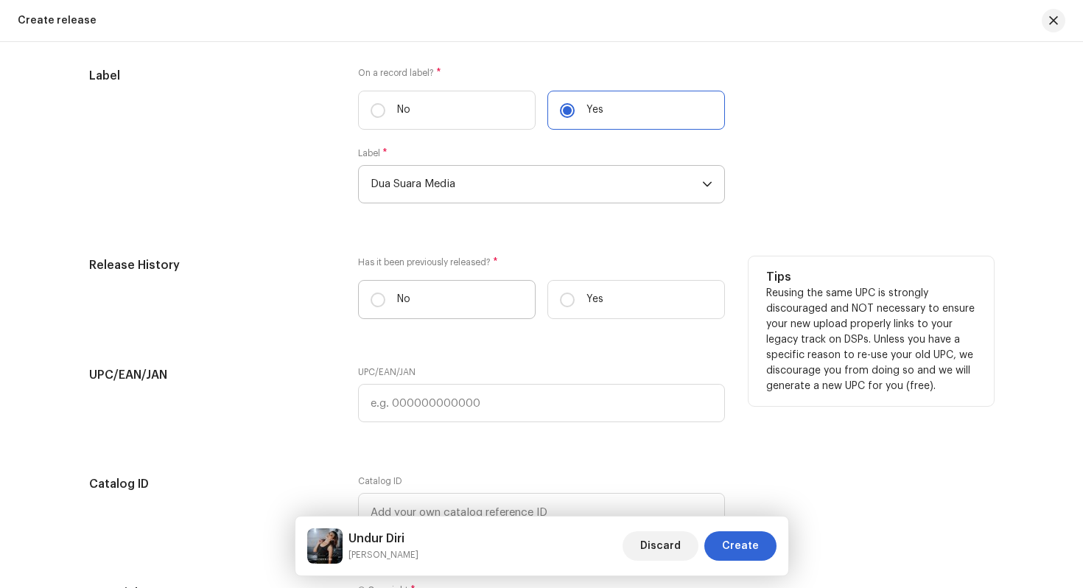
scroll to position [2197, 0]
click at [379, 300] on input "No" at bounding box center [378, 299] width 15 height 15
radio input "true"
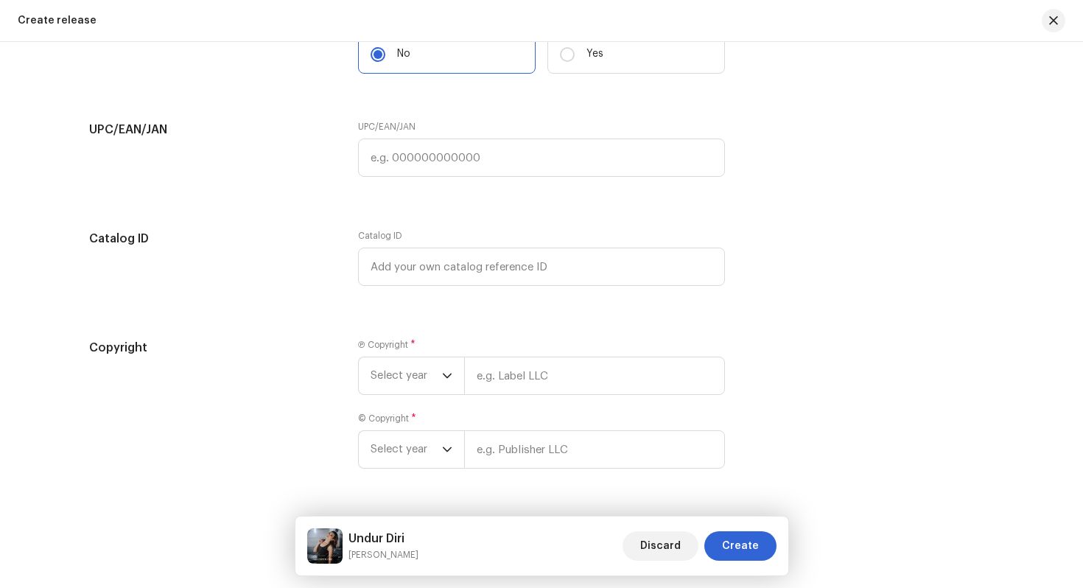
scroll to position [2445, 0]
click at [401, 385] on span "Select year" at bounding box center [406, 372] width 71 height 37
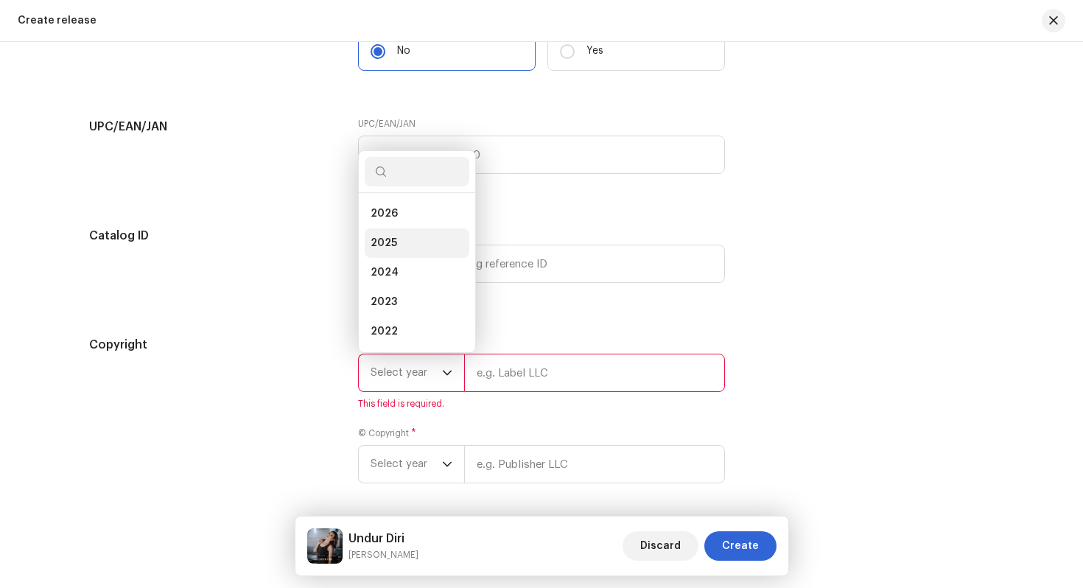
click at [438, 245] on li "2025" at bounding box center [417, 242] width 105 height 29
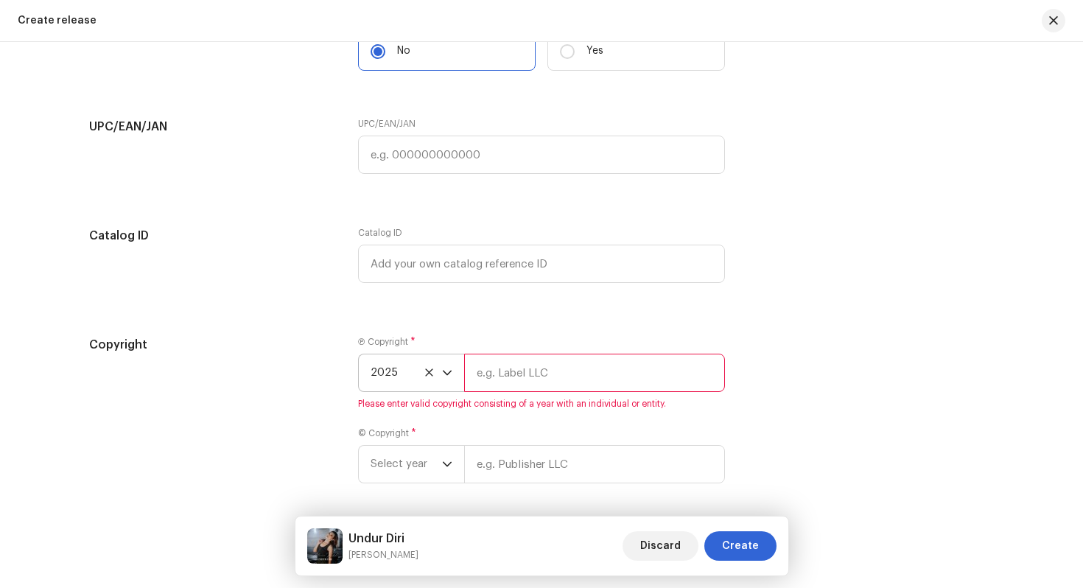
click at [508, 375] on input "text" at bounding box center [594, 373] width 261 height 38
type input "Dua Suara Media"
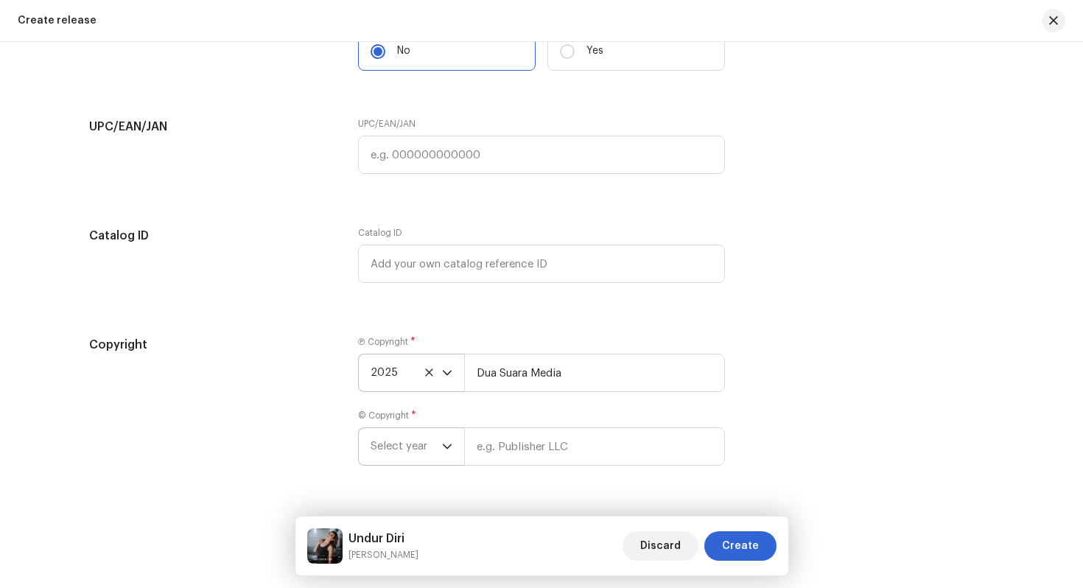
click at [416, 447] on span "Select year" at bounding box center [406, 446] width 71 height 37
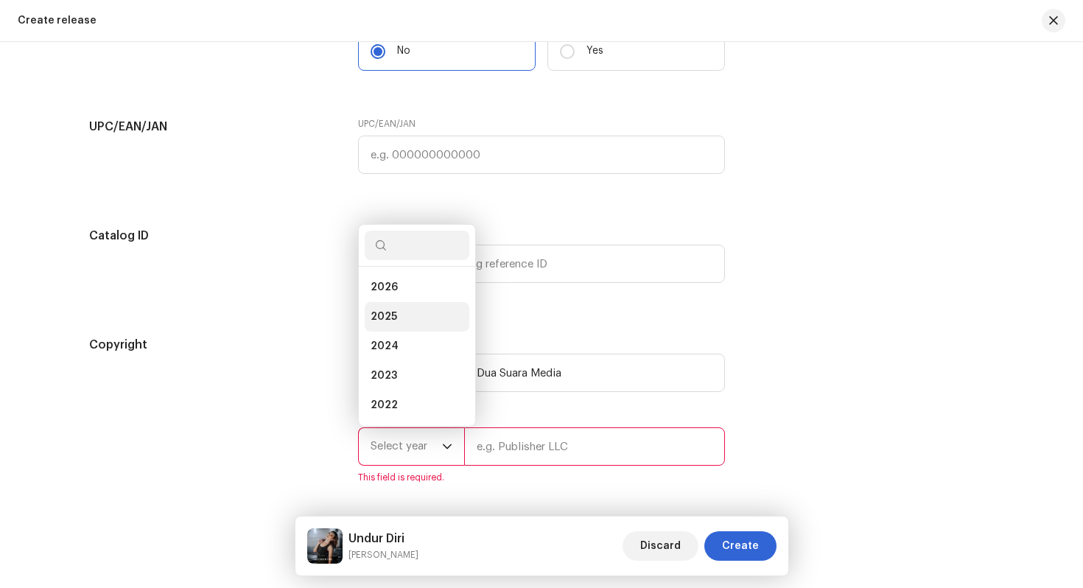
click at [424, 318] on li "2025" at bounding box center [417, 316] width 105 height 29
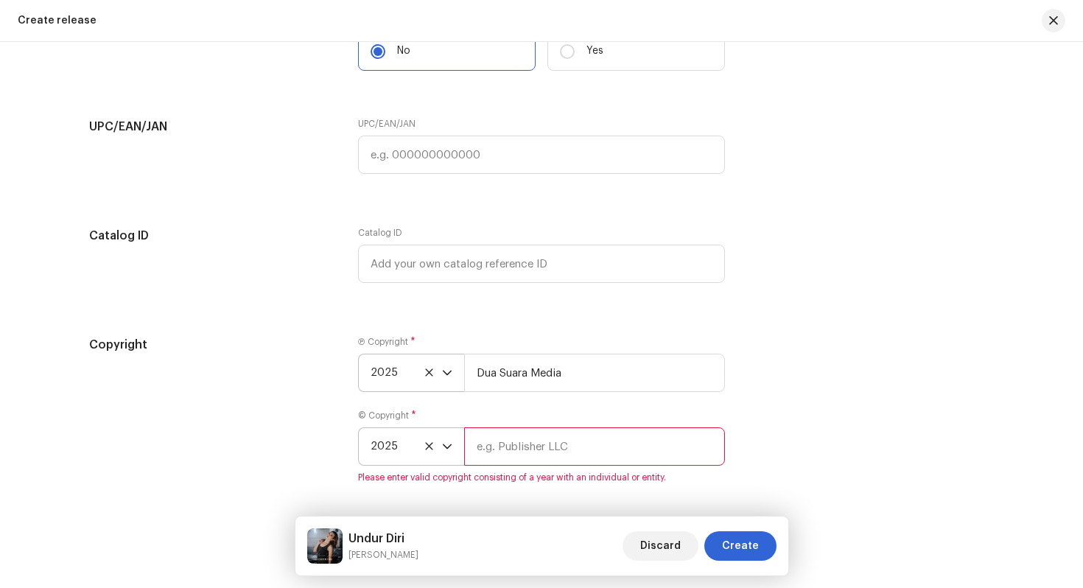
click at [520, 458] on input "text" at bounding box center [594, 446] width 261 height 38
type input "PT. Dua Suara Media"
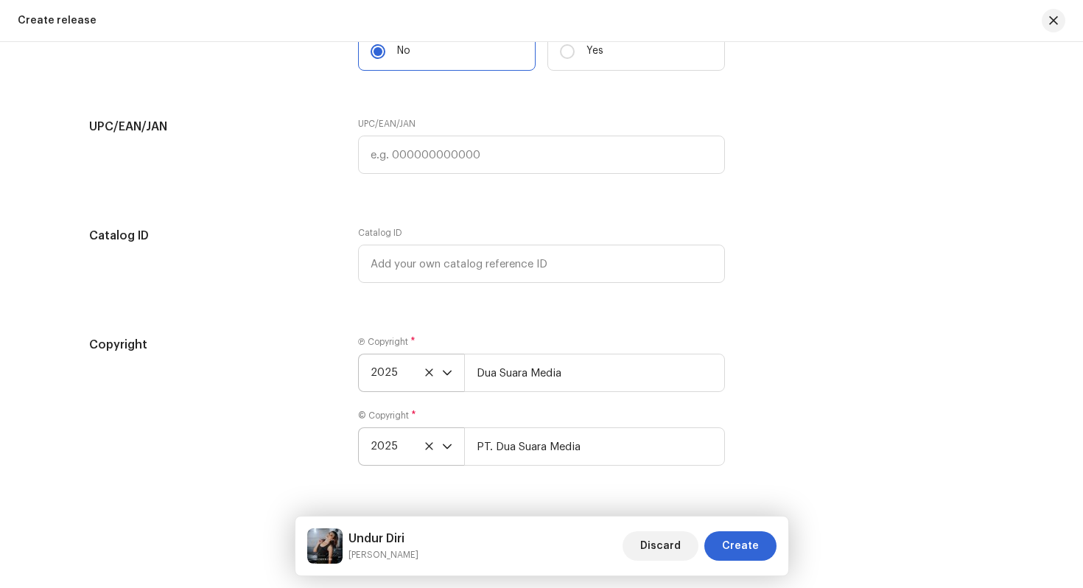
click at [605, 494] on div "Create a new release We’ll guide you through everything — from track selection …" at bounding box center [541, 315] width 1083 height 546
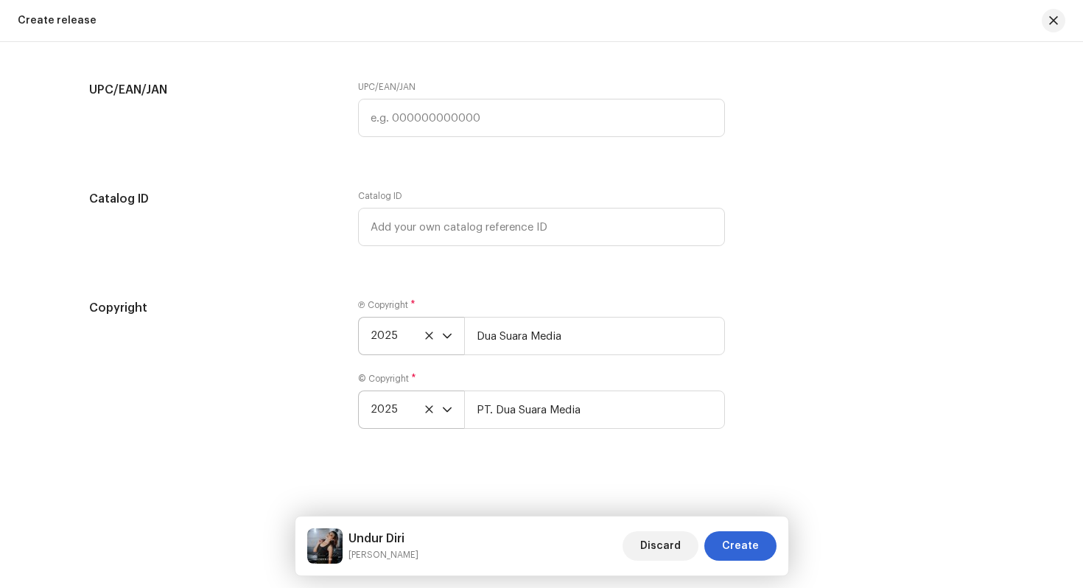
click at [534, 443] on div "Ⓟ Copyright * 2025 Dua Suara Media © Copyright * 2025 PT. Dua Suara Media" at bounding box center [541, 372] width 367 height 147
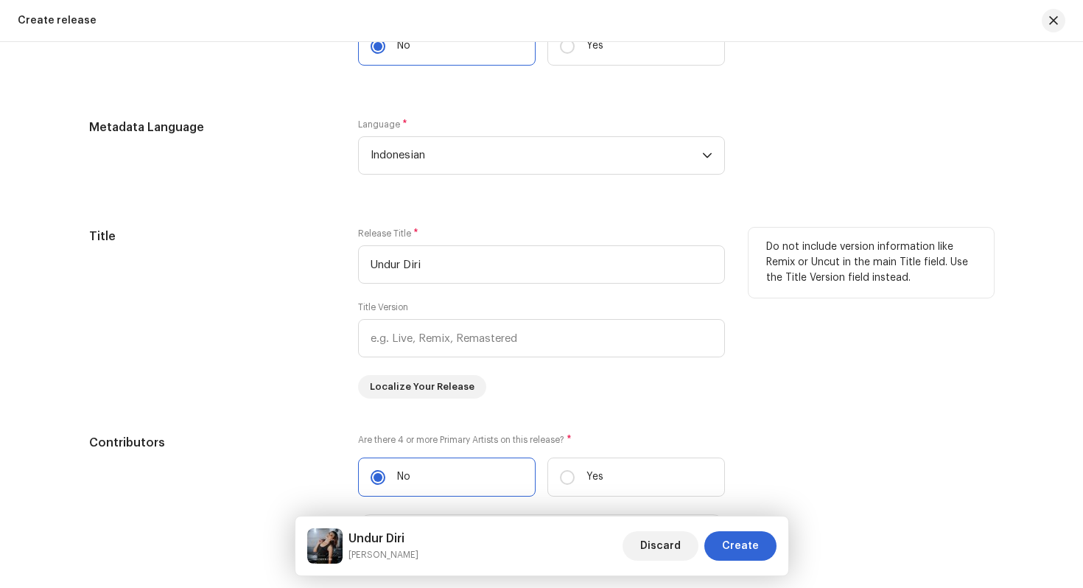
scroll to position [1270, 0]
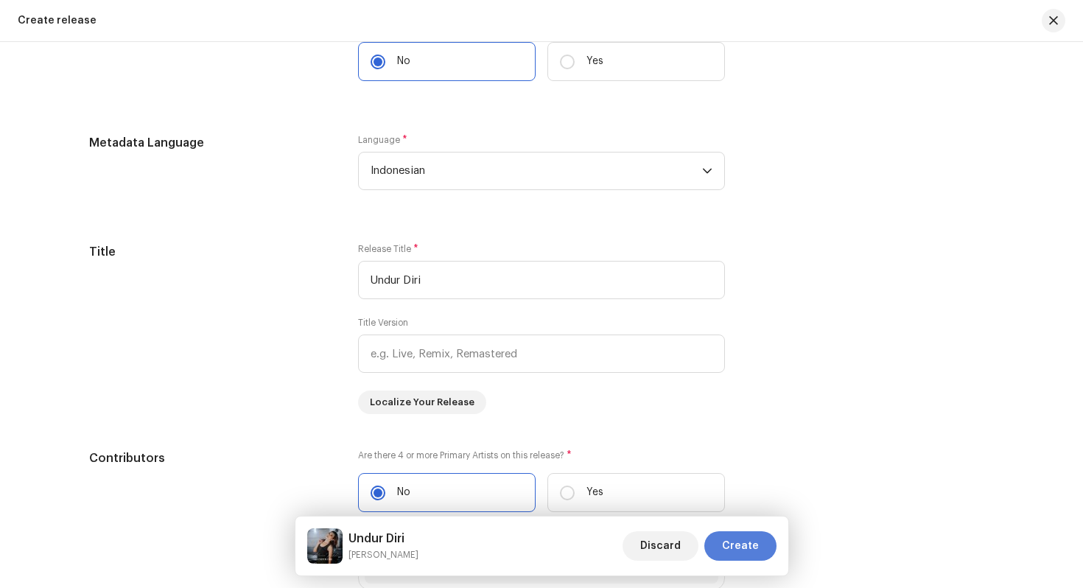
click at [746, 543] on span "Create" at bounding box center [740, 545] width 37 height 29
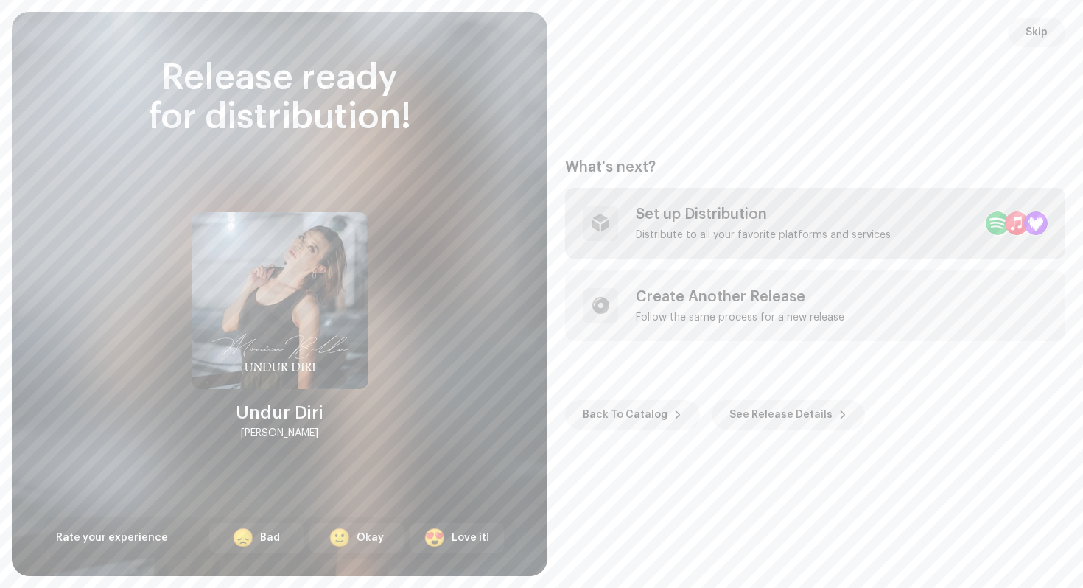
click at [739, 217] on div "Set up Distribution" at bounding box center [763, 215] width 255 height 18
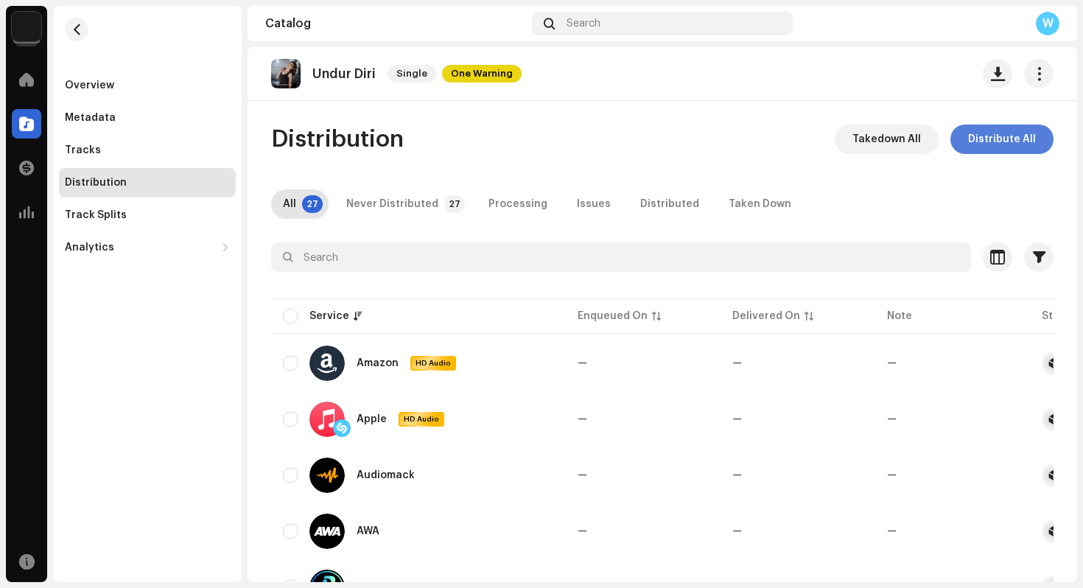
click at [1002, 140] on span "Distribute All" at bounding box center [1002, 139] width 68 height 29
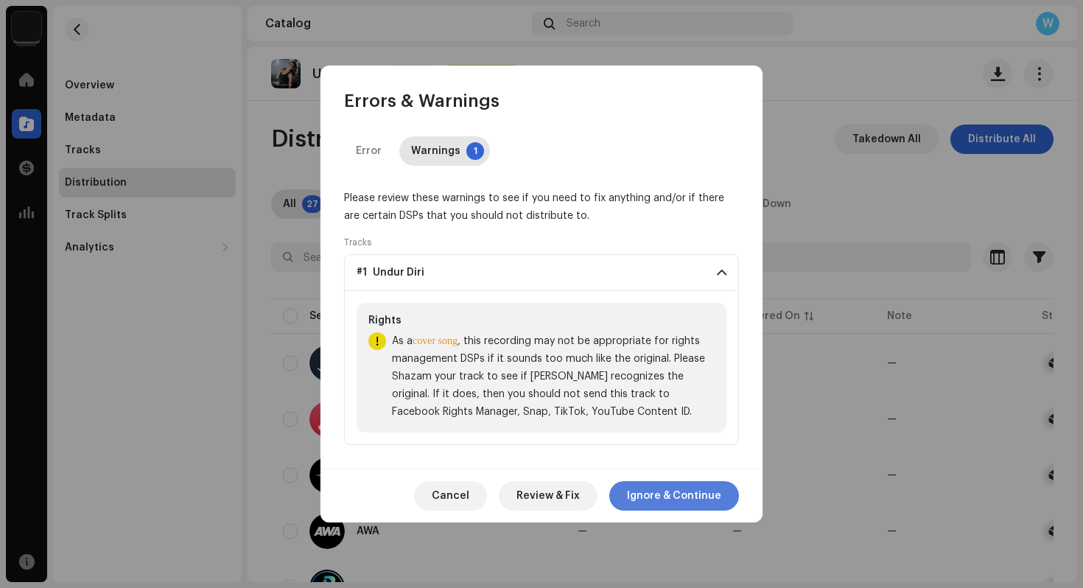
click at [668, 497] on span "Ignore & Continue" at bounding box center [674, 495] width 94 height 29
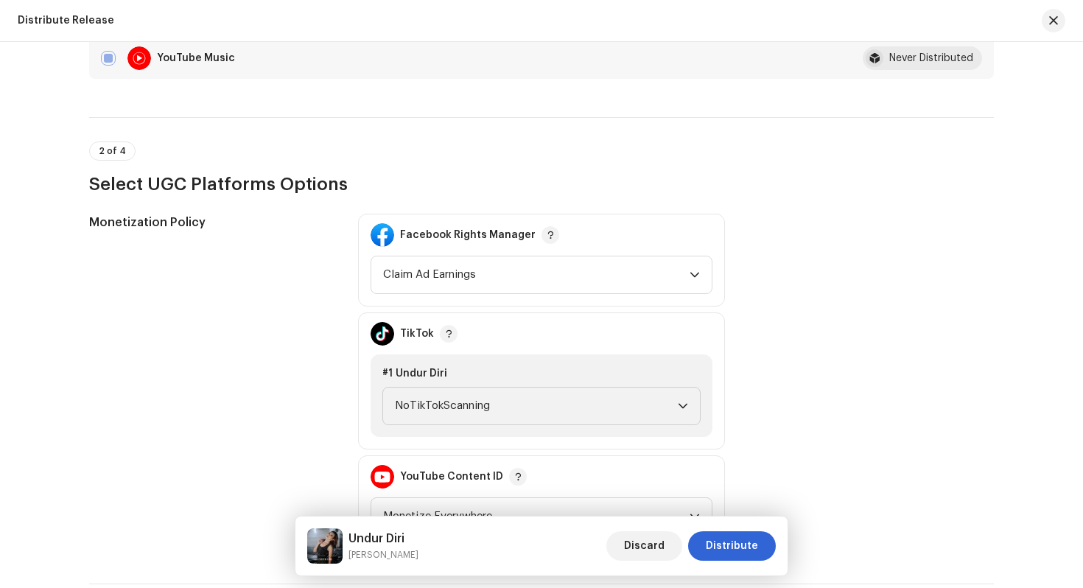
scroll to position [1366, 0]
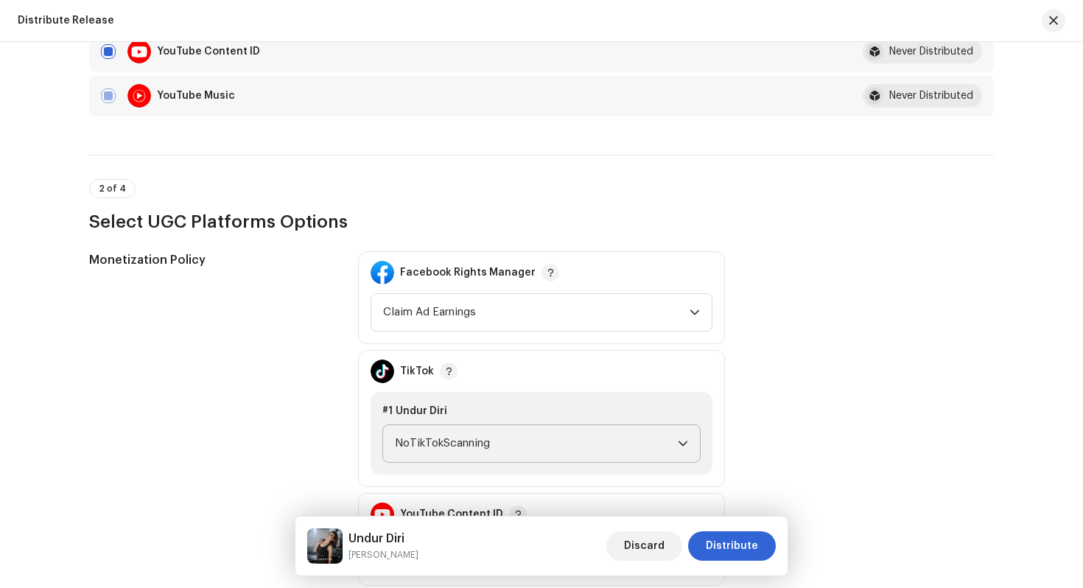
click at [575, 432] on span "NoTikTokScanning" at bounding box center [536, 443] width 283 height 37
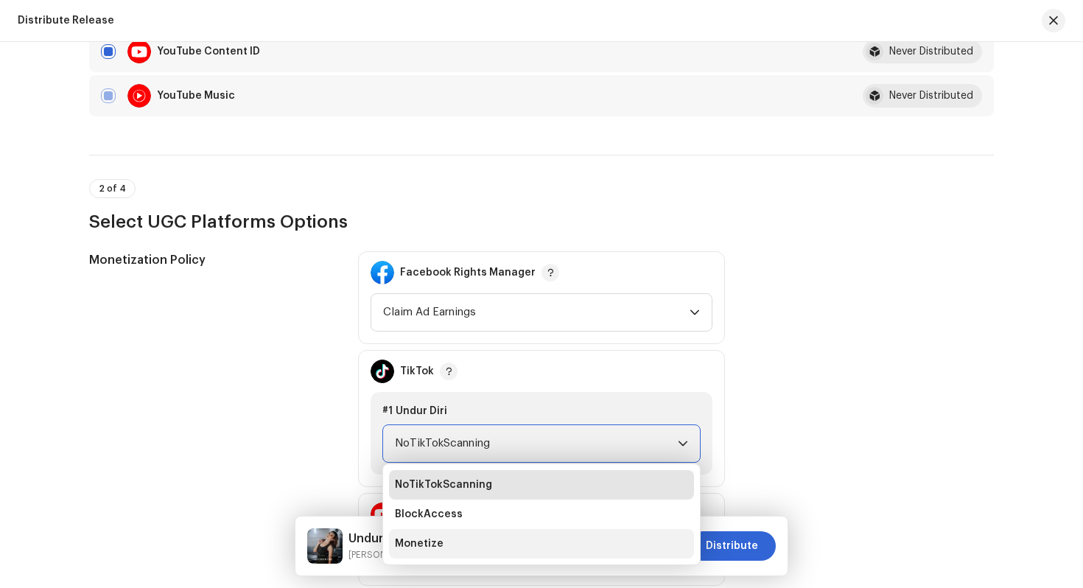
click at [569, 534] on li "Monetize" at bounding box center [541, 543] width 305 height 29
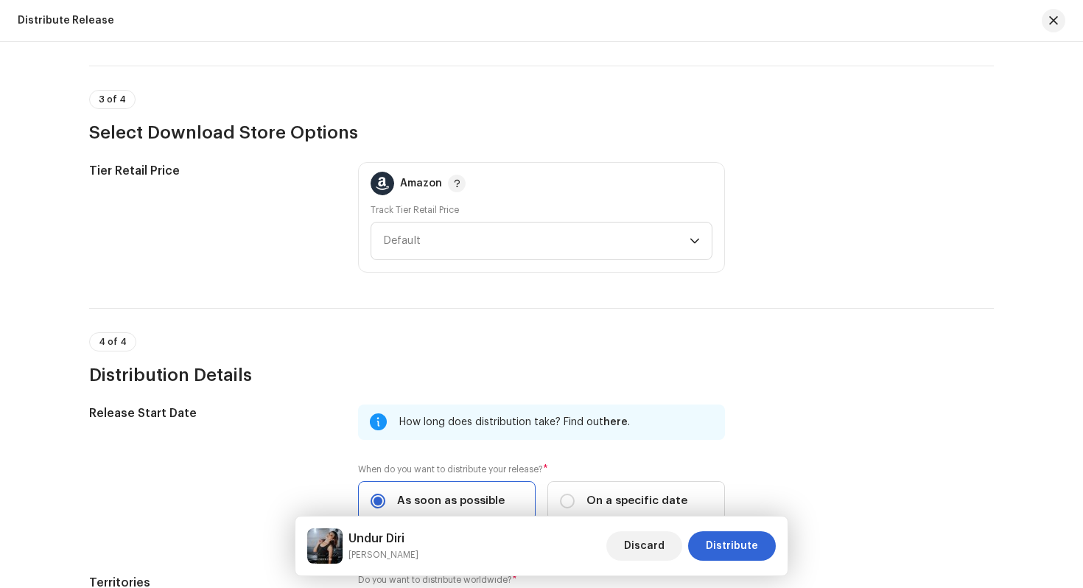
scroll to position [2125, 0]
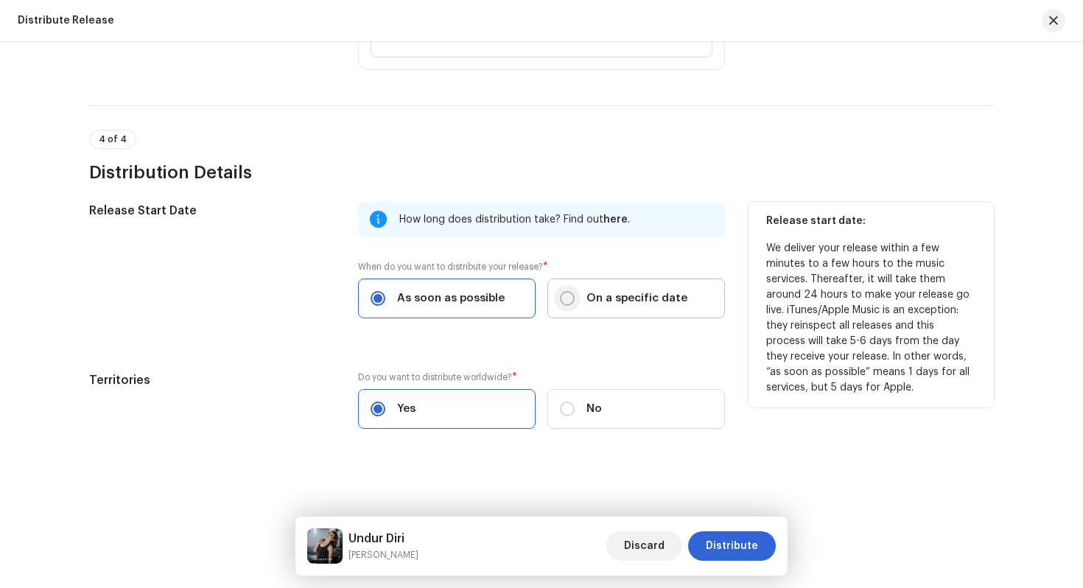
click at [564, 298] on input "On a specific date" at bounding box center [567, 298] width 15 height 15
radio input "true"
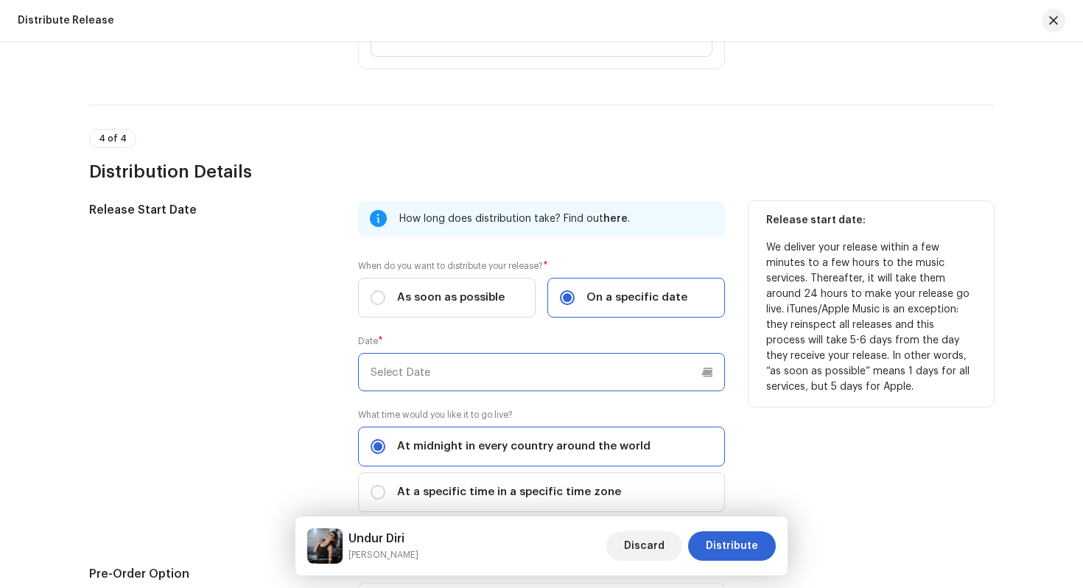
click at [530, 384] on input "text" at bounding box center [541, 372] width 367 height 38
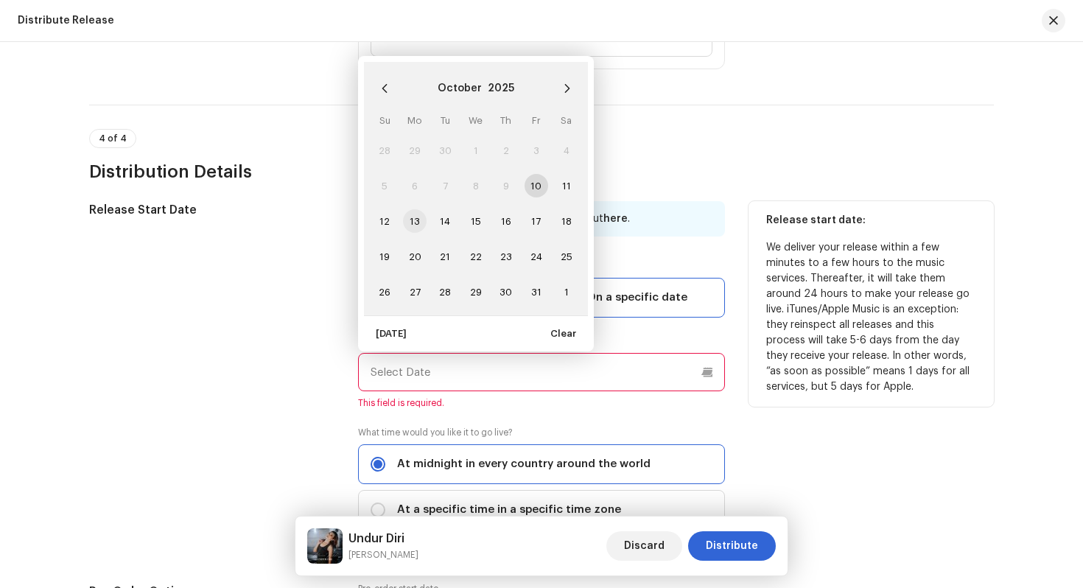
click at [415, 223] on span "13" at bounding box center [415, 221] width 24 height 24
type input "[DATE]"
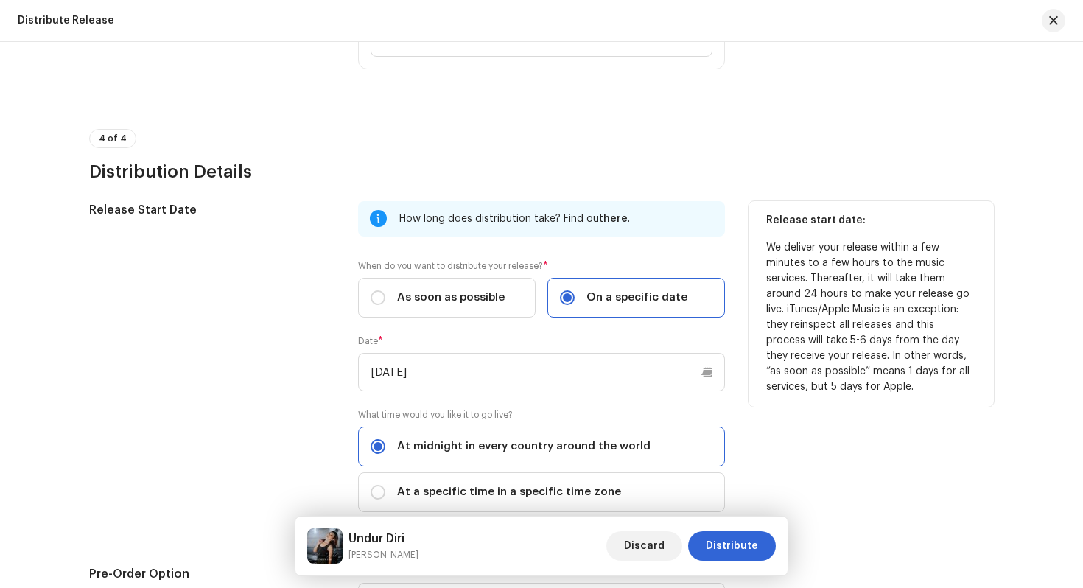
click at [598, 407] on div "How long does distribution take? Find out here . When do you want to distribute…" at bounding box center [541, 365] width 367 height 329
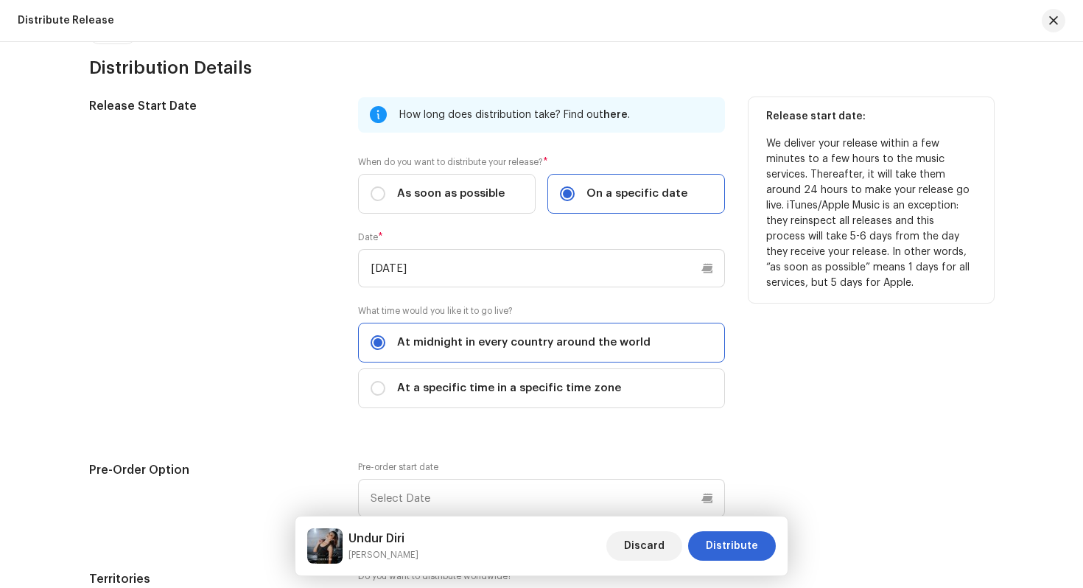
scroll to position [2232, 0]
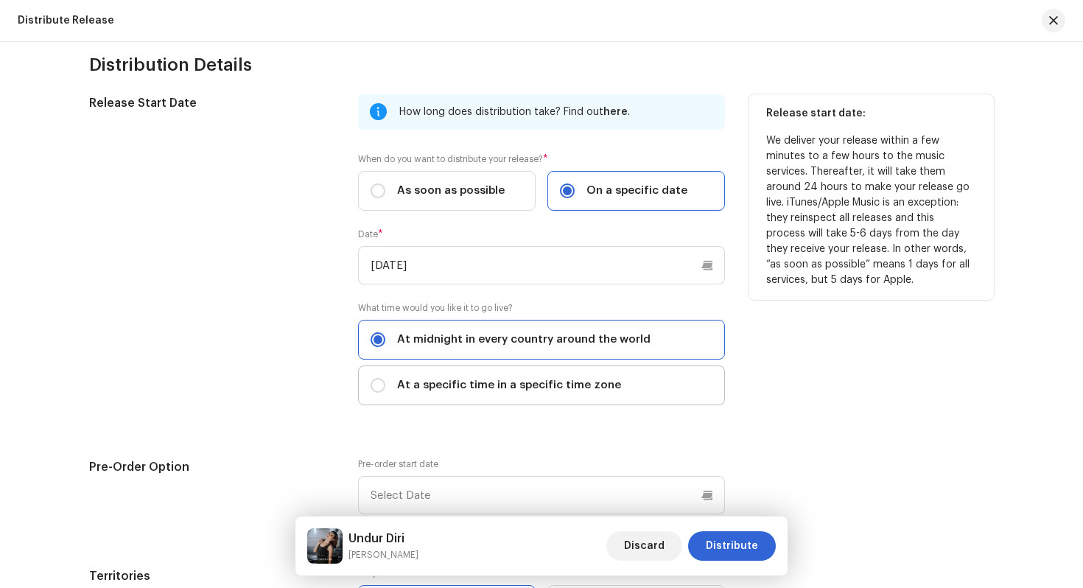
click at [557, 392] on span "At a specific time in a specific time zone" at bounding box center [509, 385] width 224 height 16
click at [385, 392] on input "At a specific time in a specific time zone" at bounding box center [378, 385] width 15 height 15
radio input "true"
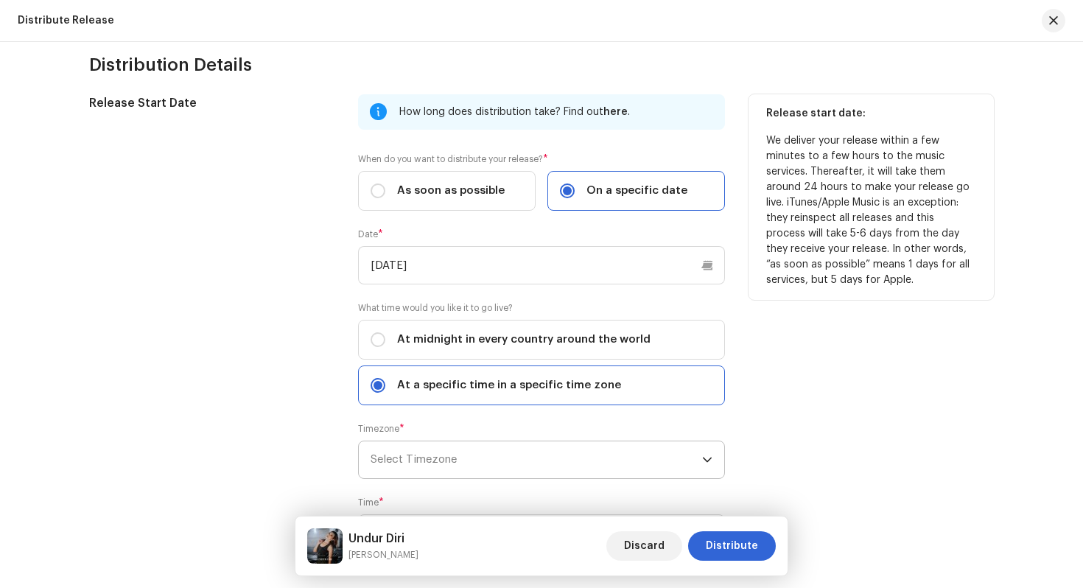
click at [529, 467] on span "Select Timezone" at bounding box center [537, 459] width 332 height 37
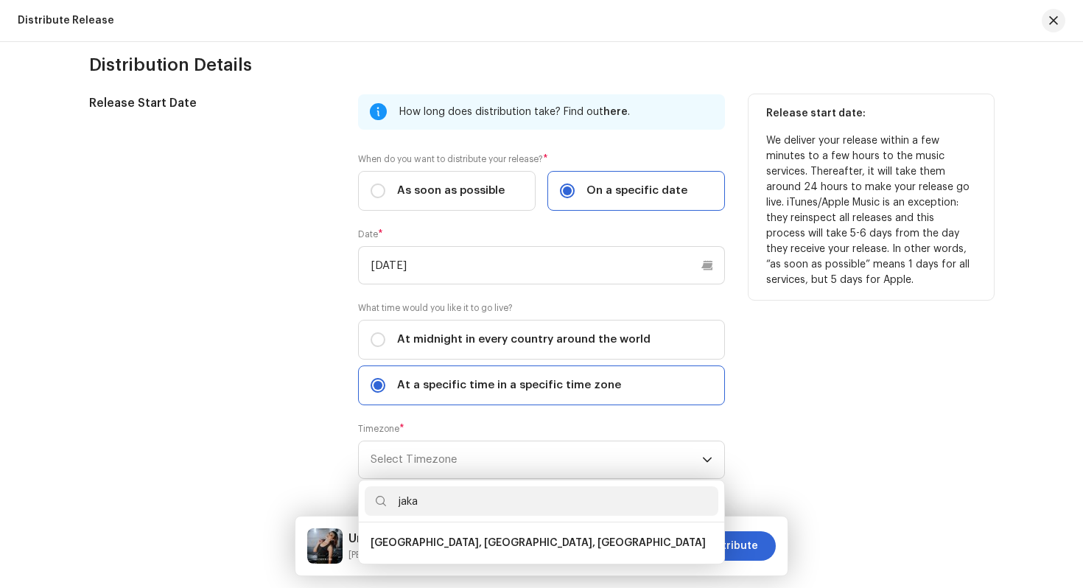
type input "jaka"
click at [568, 388] on span "At a specific time in a specific time zone" at bounding box center [509, 385] width 224 height 16
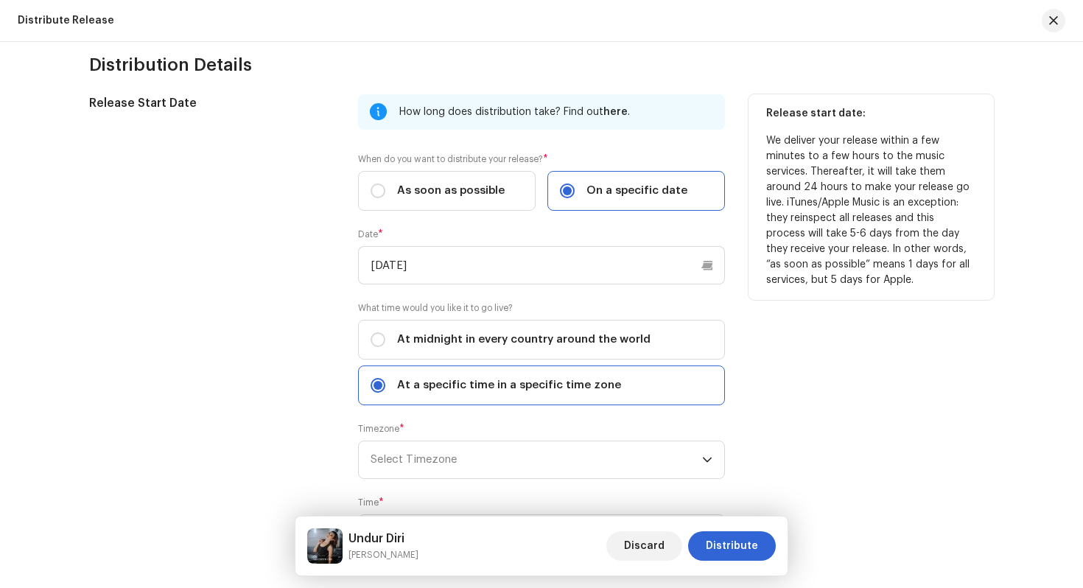
click at [385, 388] on input "At a specific time in a specific time zone" at bounding box center [378, 385] width 15 height 15
click at [527, 466] on span "Select Timezone" at bounding box center [537, 459] width 332 height 37
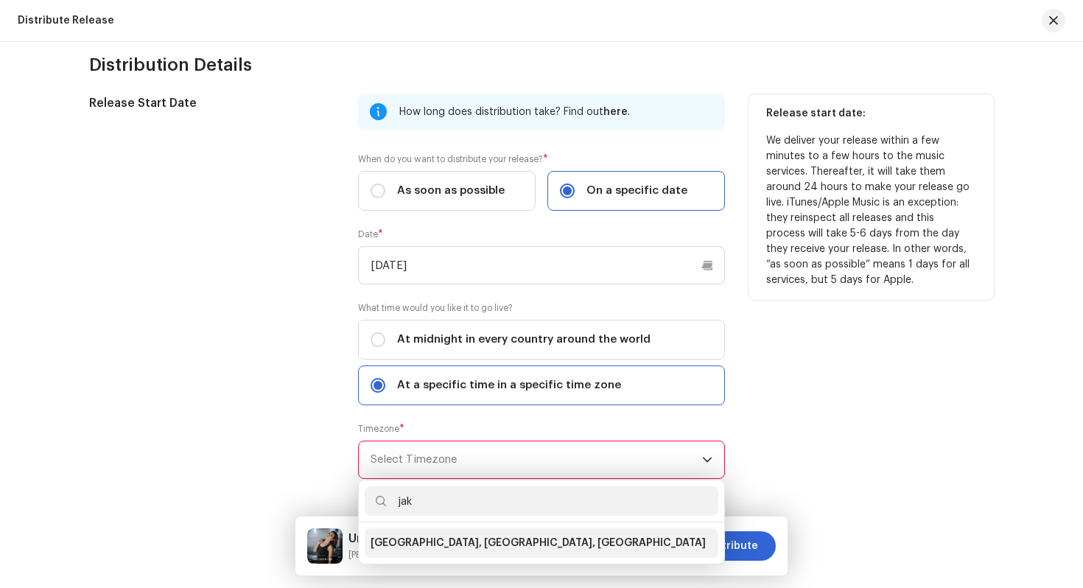
type input "jak"
click at [523, 541] on li "[GEOGRAPHIC_DATA], [GEOGRAPHIC_DATA], [GEOGRAPHIC_DATA]" at bounding box center [542, 542] width 354 height 29
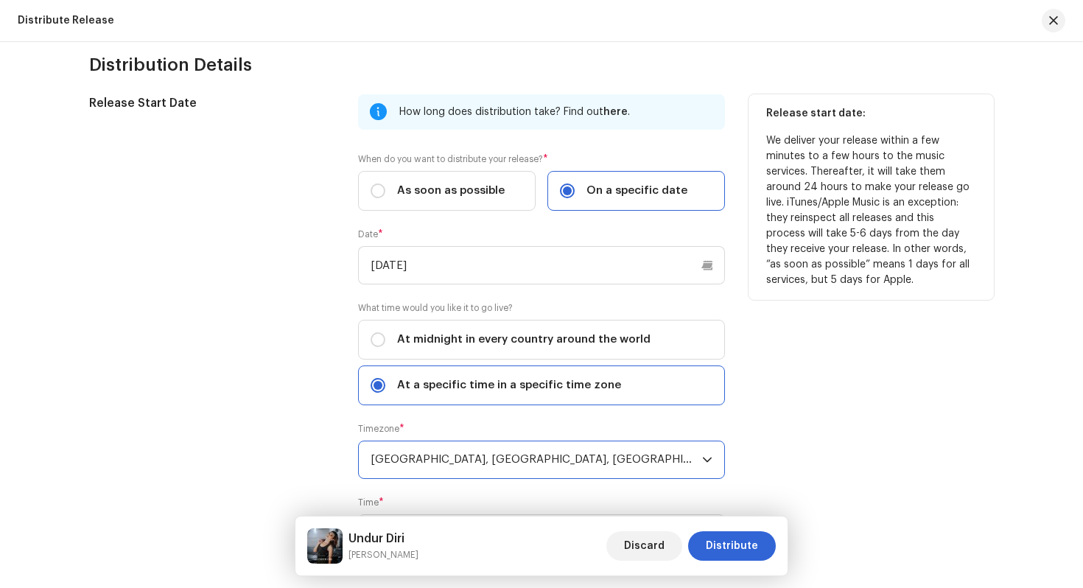
click at [547, 497] on div "How long does distribution take? Find out here . When do you want to distribute…" at bounding box center [541, 332] width 367 height 476
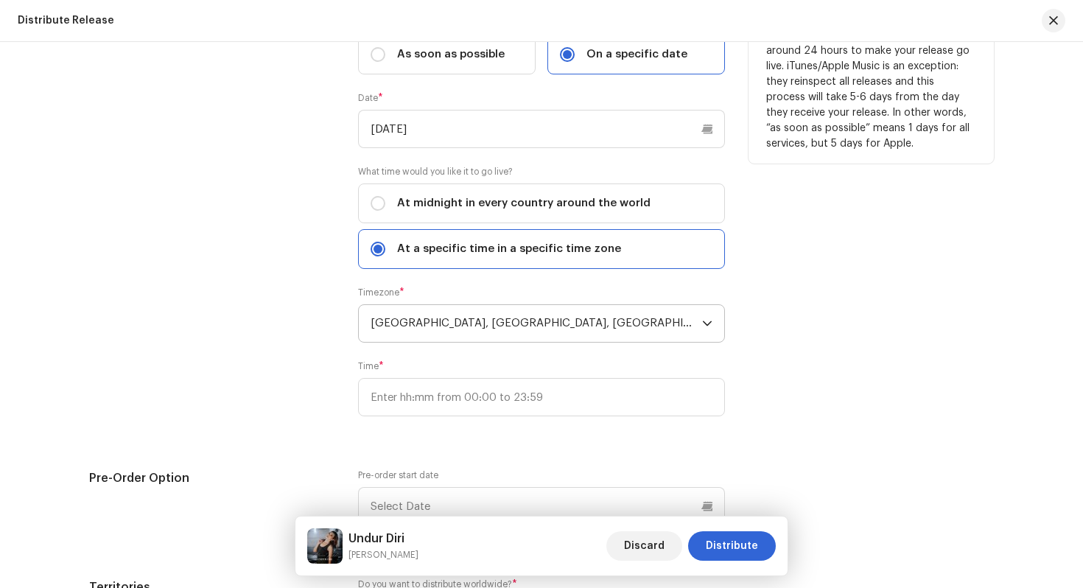
scroll to position [2371, 0]
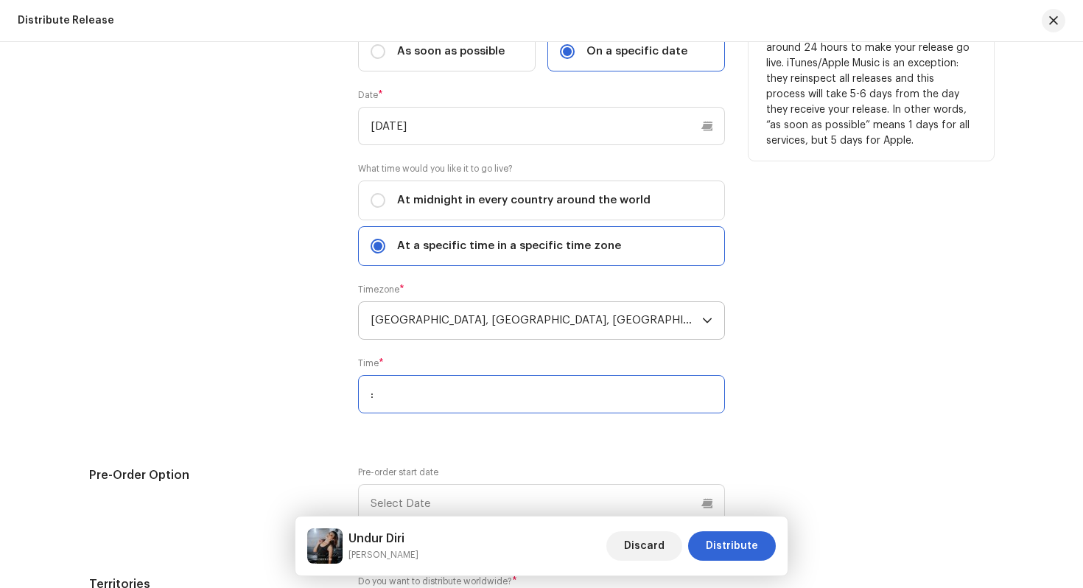
click at [521, 402] on input ":" at bounding box center [541, 394] width 367 height 38
type input "06:00"
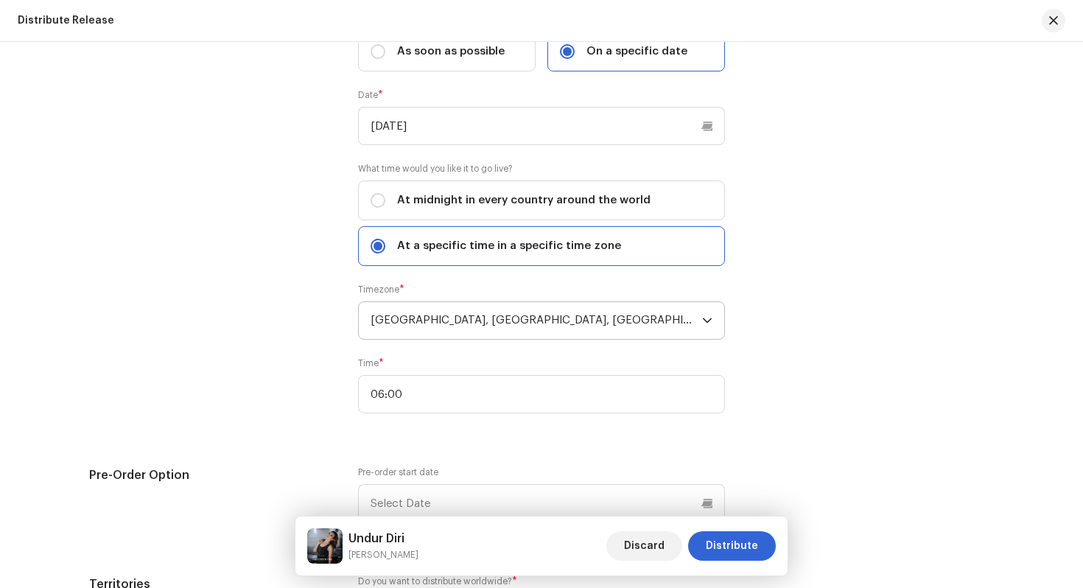
click at [465, 447] on div "Release Start Date How long does distribution take? Find out here . When do you…" at bounding box center [541, 303] width 905 height 696
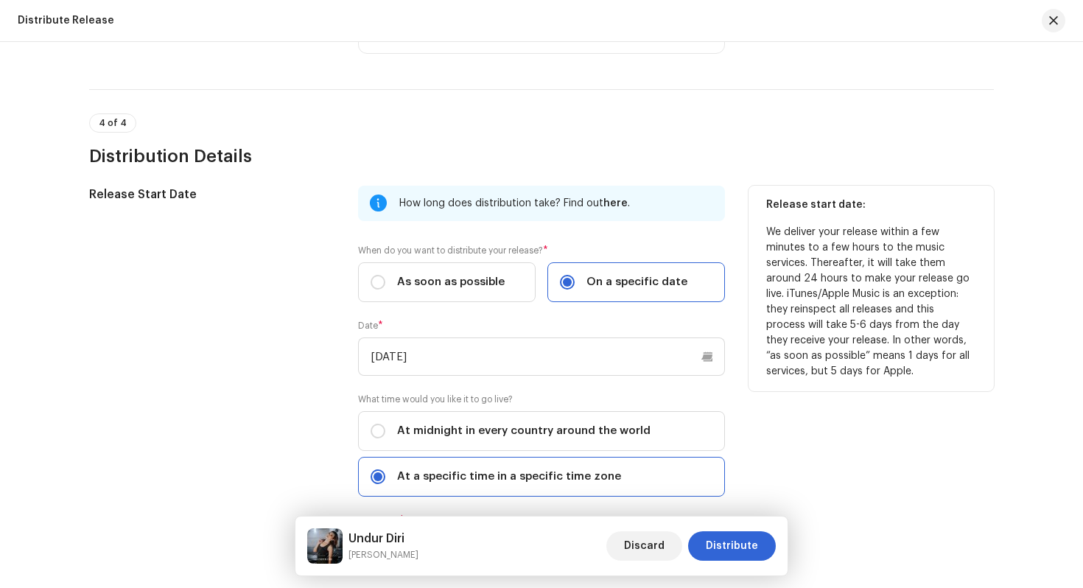
scroll to position [2136, 0]
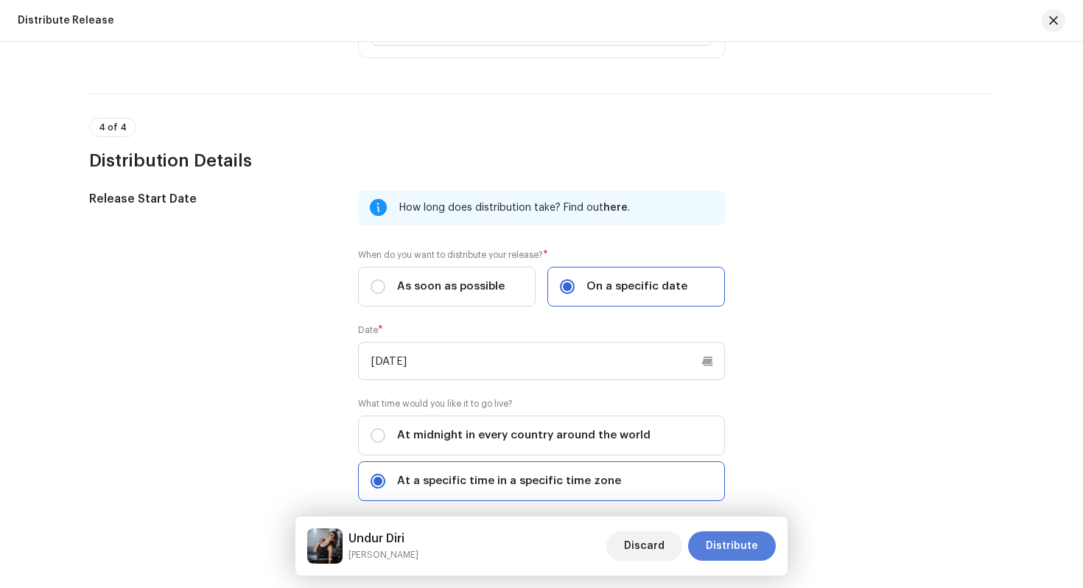
click at [738, 553] on span "Distribute" at bounding box center [732, 545] width 52 height 29
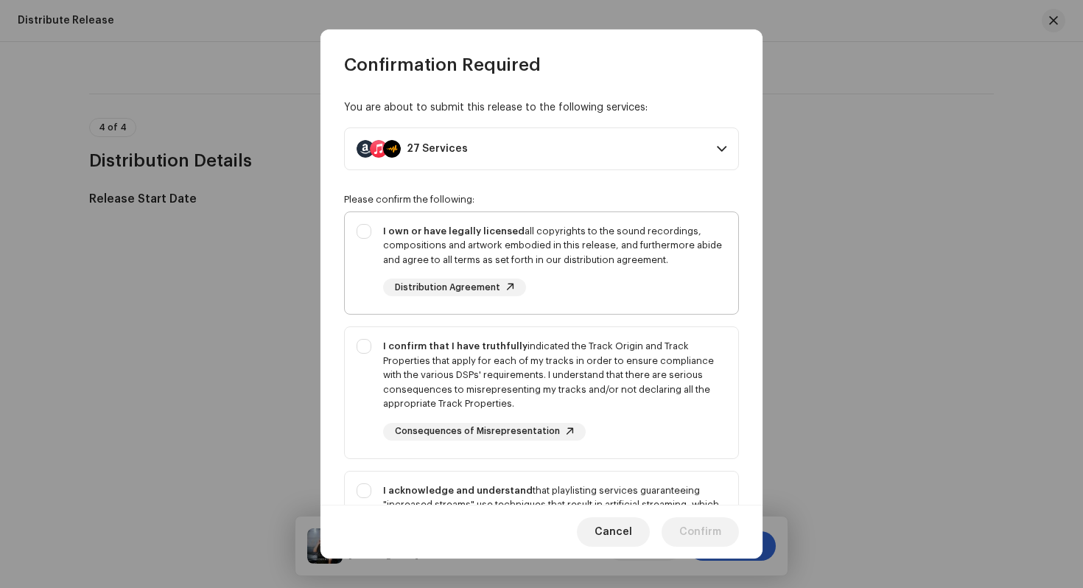
click at [668, 262] on div "I own or have legally licensed all copyrights to the sound recordings, composit…" at bounding box center [554, 245] width 343 height 43
checkbox input "true"
click at [660, 381] on div "I confirm that I have truthfully indicated the Track Origin and Track Propertie…" at bounding box center [554, 375] width 343 height 72
checkbox input "true"
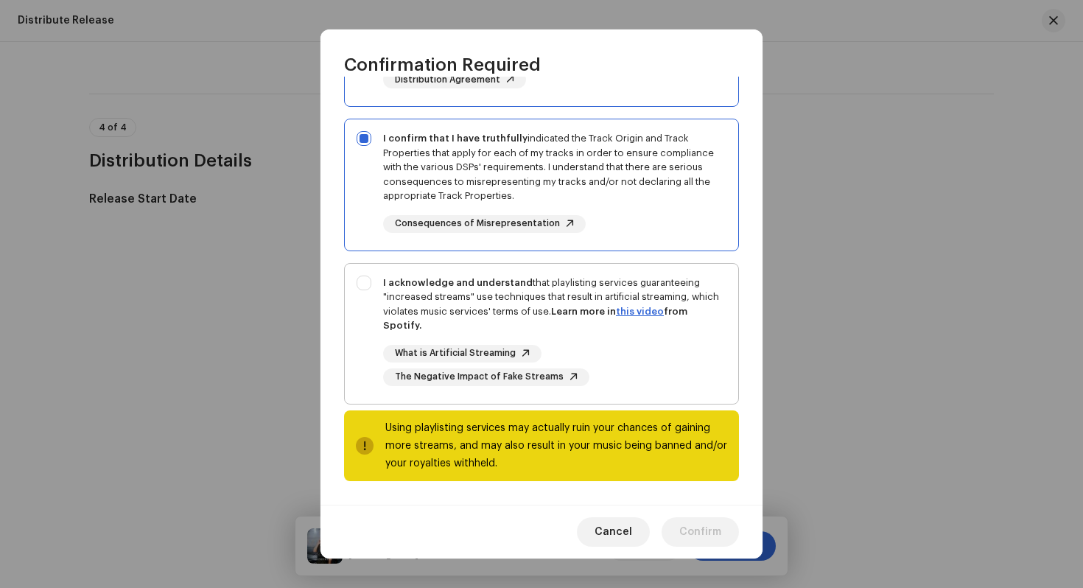
click at [672, 350] on div "What is Artificial Streaming The Negative Impact of Fake Streams" at bounding box center [554, 365] width 343 height 41
checkbox input "true"
click at [700, 539] on span "Confirm" at bounding box center [700, 531] width 42 height 29
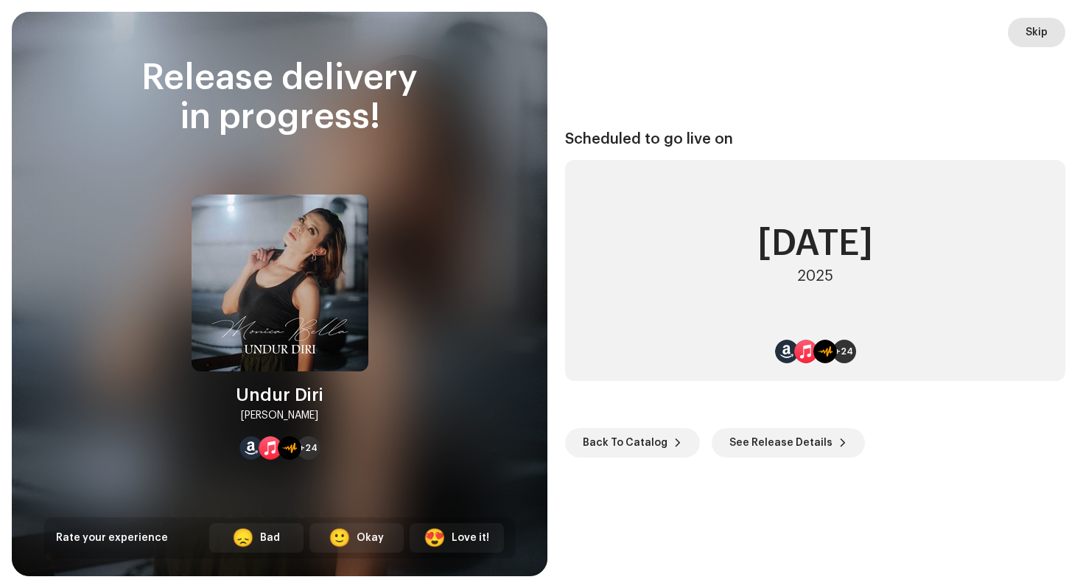
click at [1037, 35] on span "Skip" at bounding box center [1037, 32] width 22 height 29
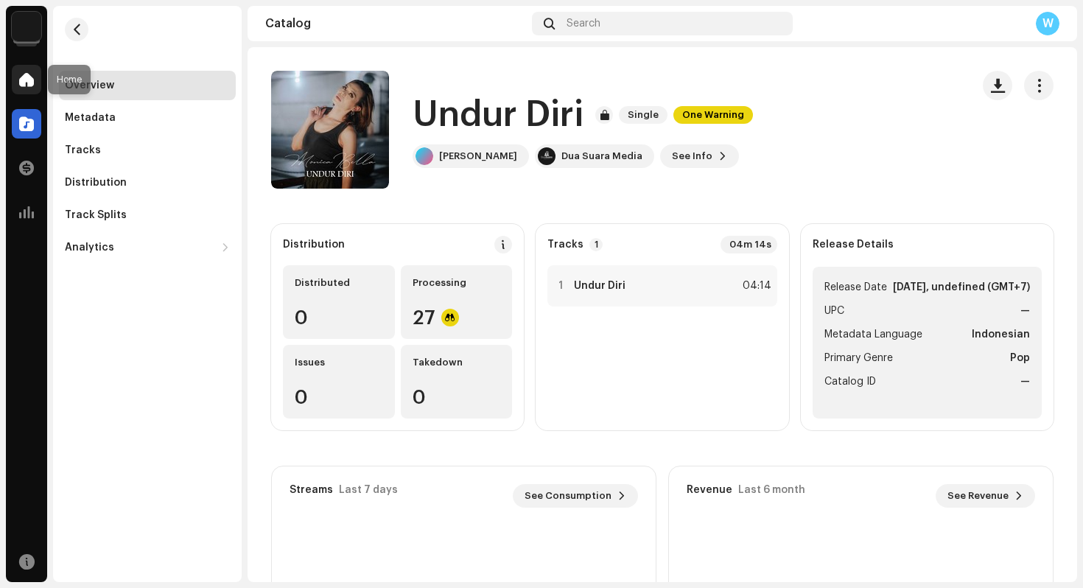
click at [14, 78] on div at bounding box center [26, 79] width 29 height 29
